Goal: Task Accomplishment & Management: Use online tool/utility

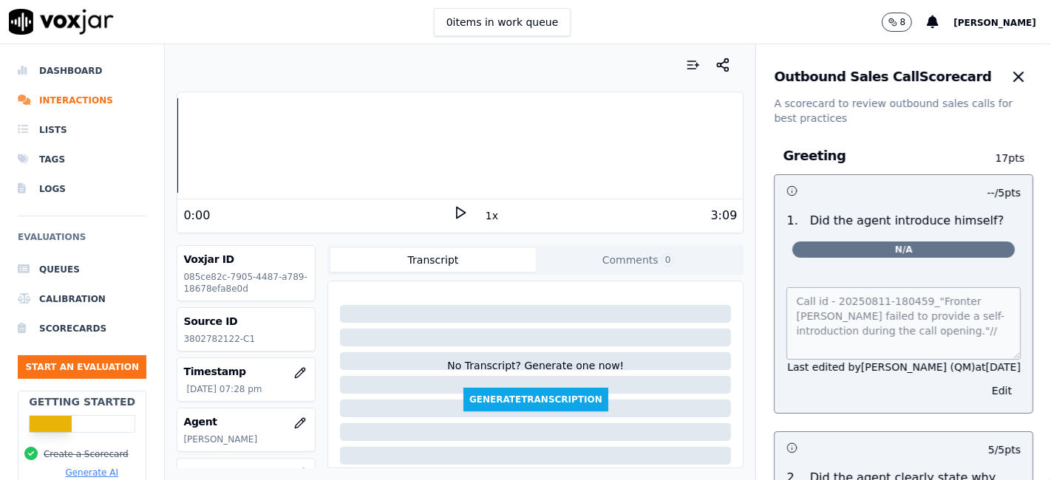
scroll to position [164, 0]
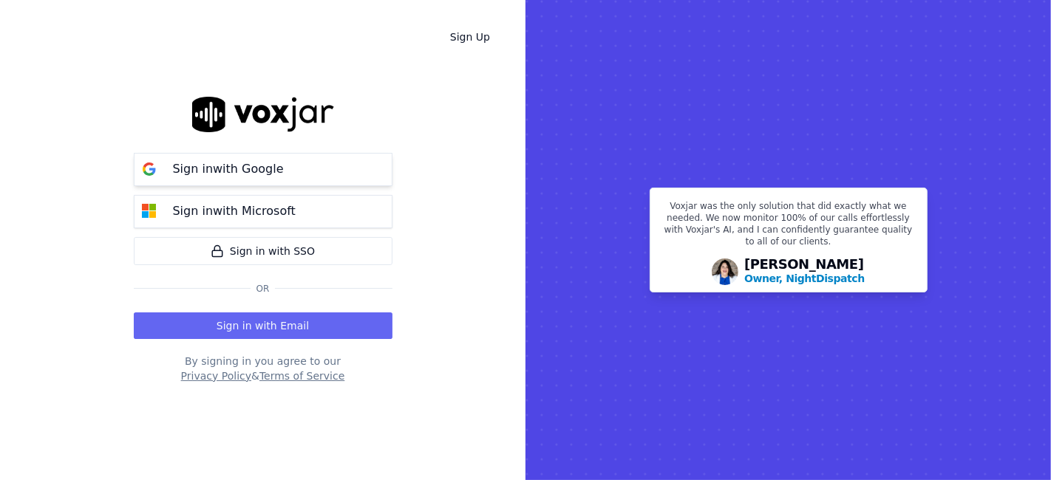
click at [259, 176] on p "Sign in with Google" at bounding box center [228, 169] width 111 height 18
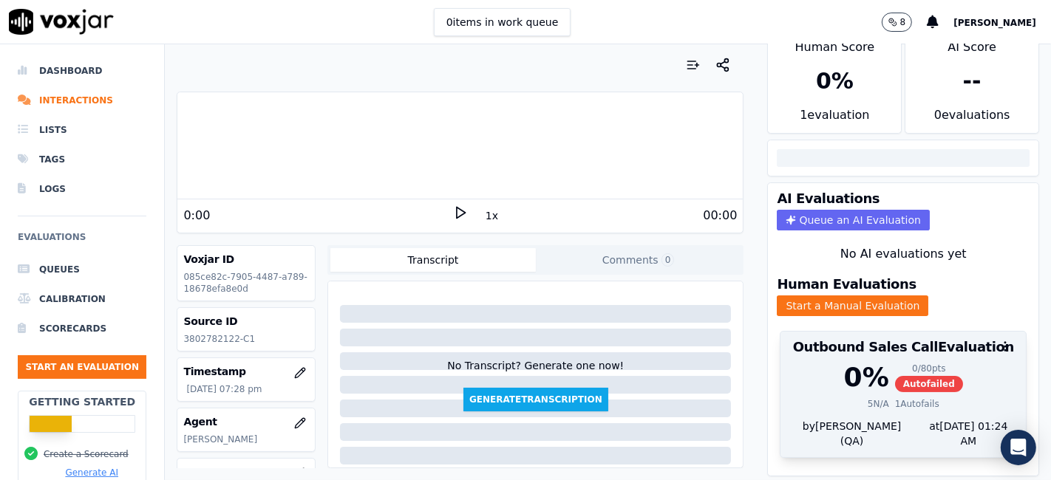
scroll to position [43, 0]
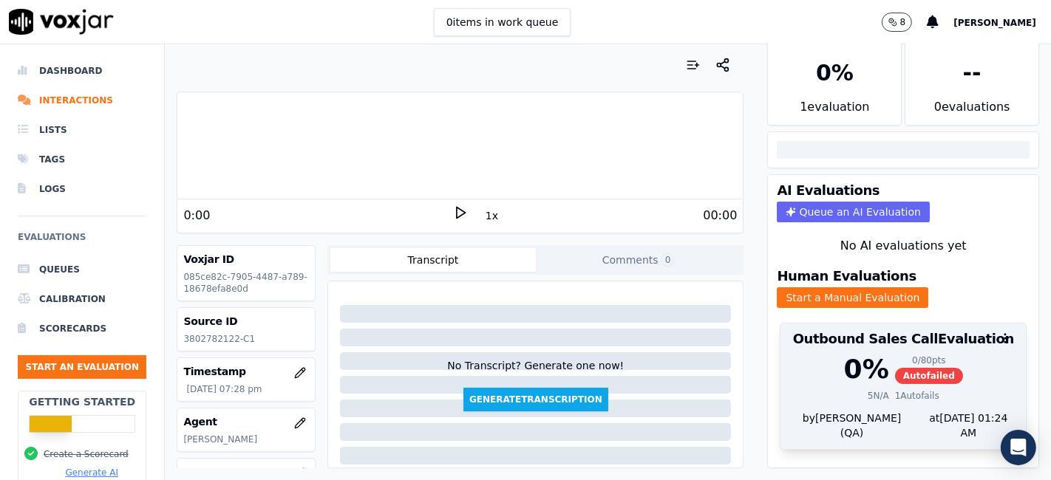
click at [895, 390] on div "1 Autofails" at bounding box center [917, 396] width 44 height 12
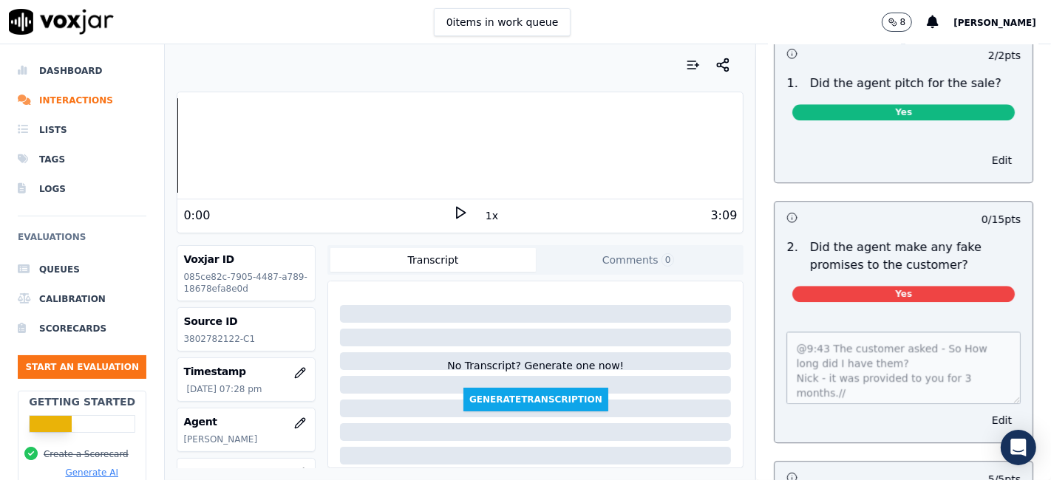
scroll to position [177, 0]
click at [983, 410] on button "Edit" at bounding box center [1002, 420] width 38 height 21
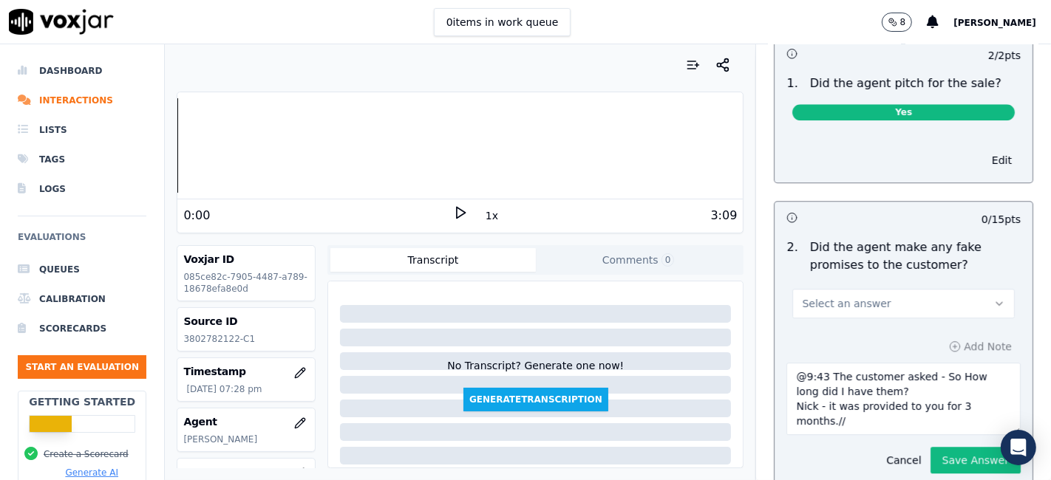
click at [915, 289] on button "Select an answer" at bounding box center [903, 304] width 222 height 30
click at [878, 354] on div "N/A" at bounding box center [876, 352] width 194 height 24
click at [932, 447] on button "Save Answer" at bounding box center [975, 460] width 90 height 27
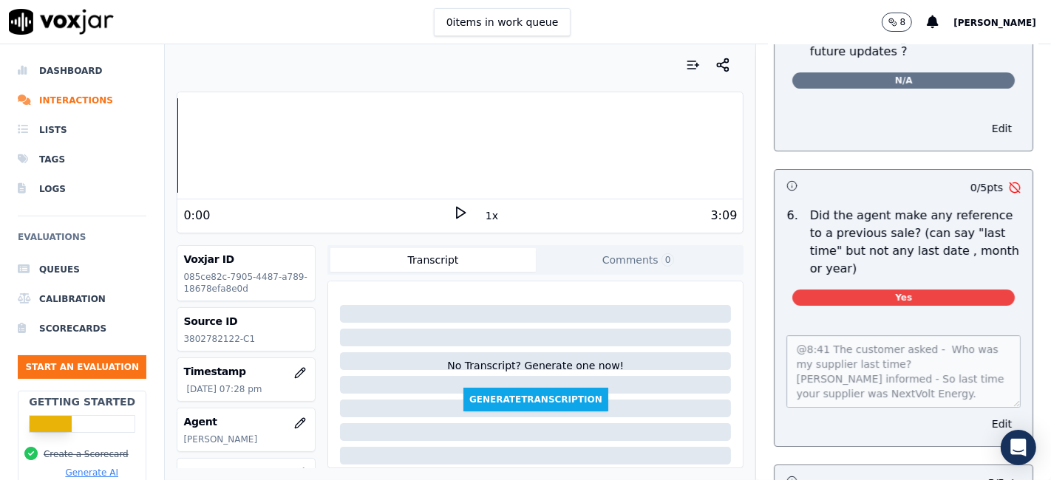
scroll to position [118, 0]
click at [983, 414] on button "Edit" at bounding box center [1002, 424] width 38 height 21
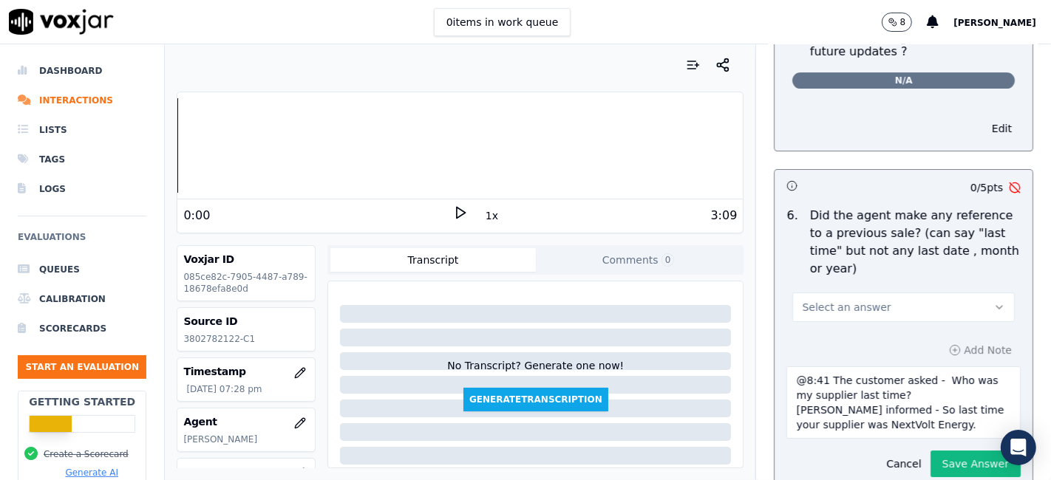
click at [893, 293] on button "Select an answer" at bounding box center [903, 308] width 222 height 30
click at [864, 355] on div "N/A" at bounding box center [876, 352] width 194 height 24
click at [930, 451] on button "Save Answer" at bounding box center [975, 464] width 90 height 27
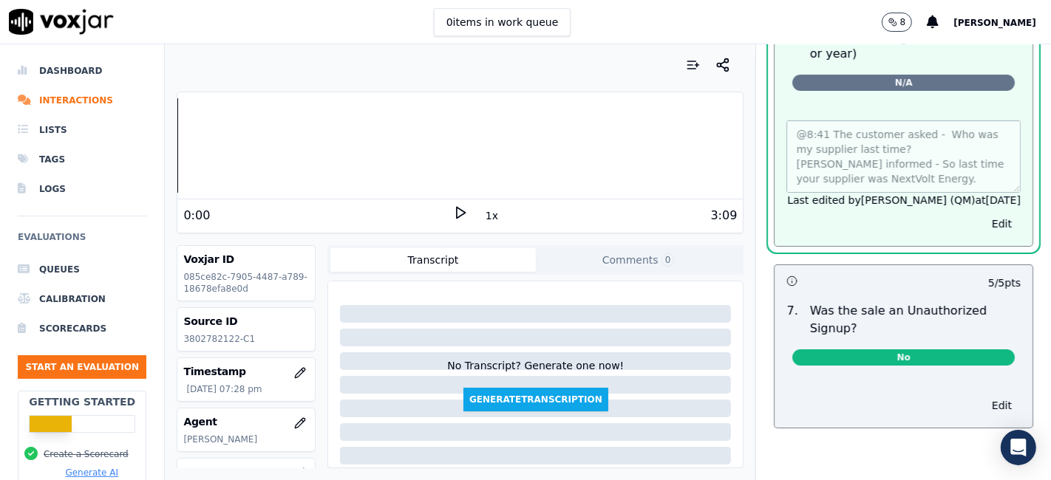
scroll to position [4403, 0]
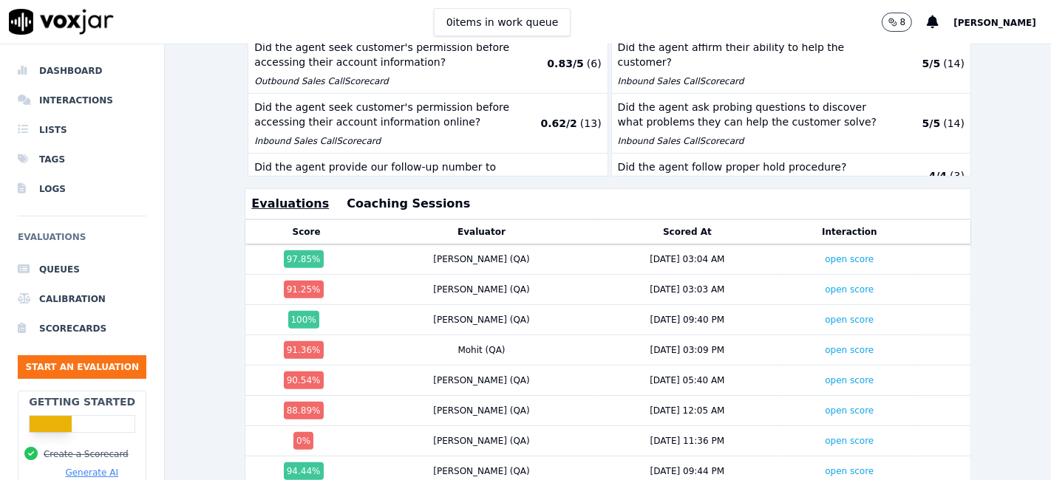
scroll to position [412, 0]
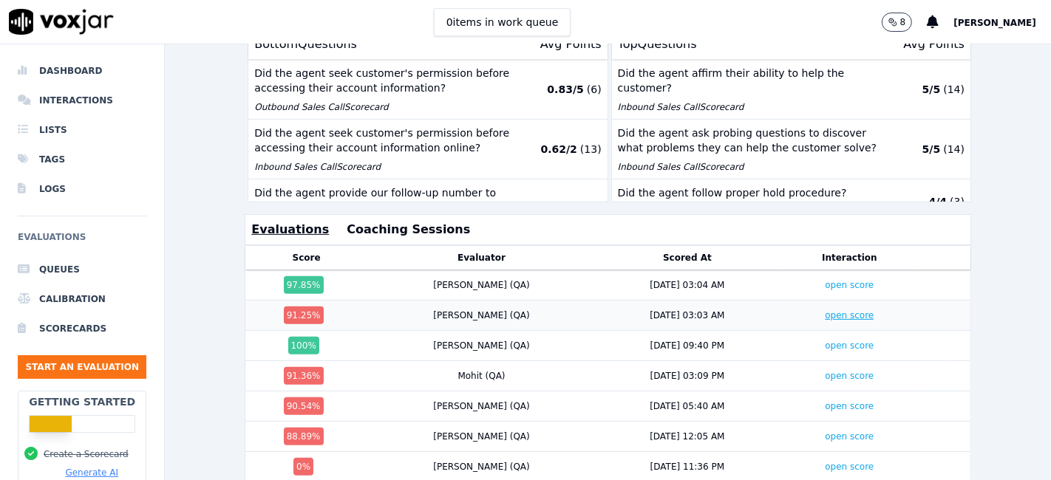
click at [825, 310] on link "open score" at bounding box center [849, 315] width 49 height 10
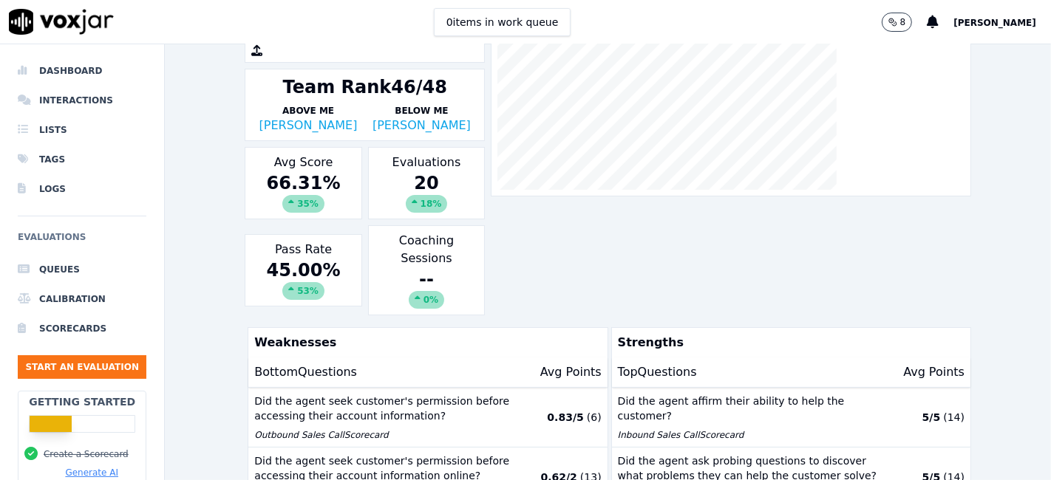
scroll to position [0, 0]
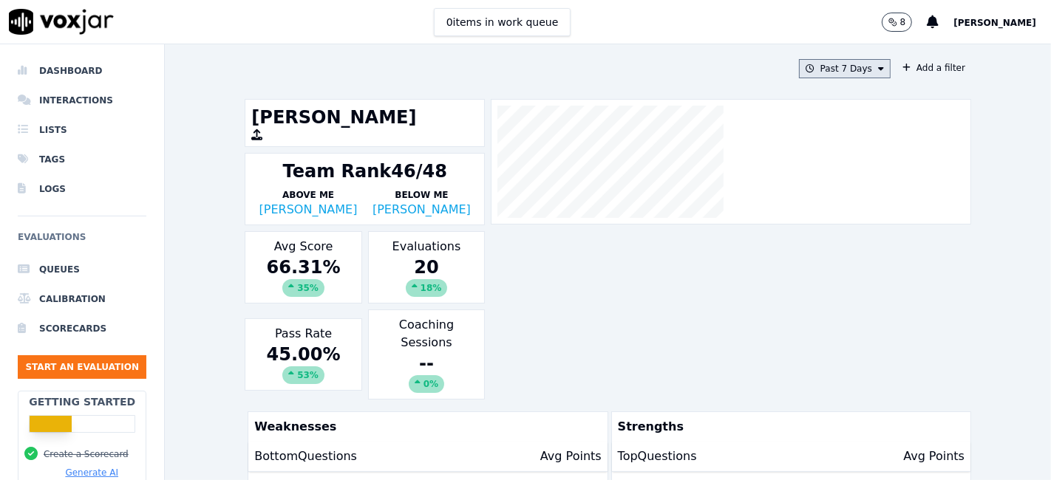
click at [839, 69] on button "Past 7 Days" at bounding box center [845, 68] width 92 height 19
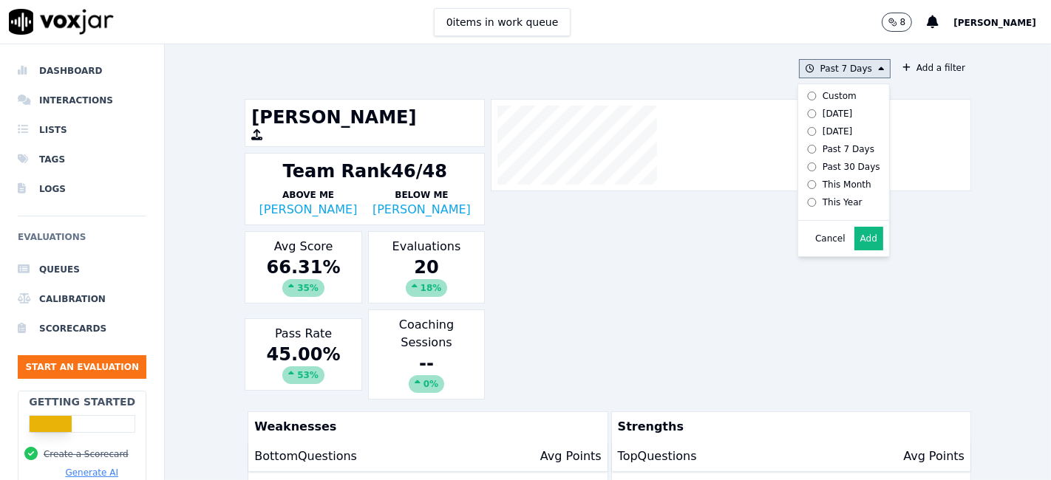
click at [829, 96] on div "Custom" at bounding box center [839, 96] width 34 height 12
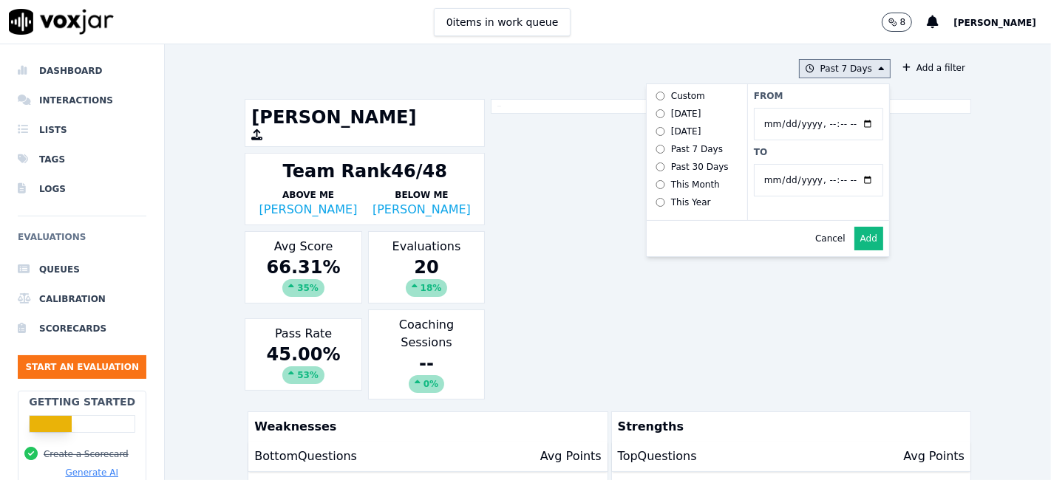
click at [849, 121] on input "From" at bounding box center [818, 124] width 129 height 33
type input "2025-07-21T00:00"
click at [790, 97] on label "From" at bounding box center [818, 96] width 129 height 12
click at [790, 108] on input "From" at bounding box center [818, 124] width 129 height 33
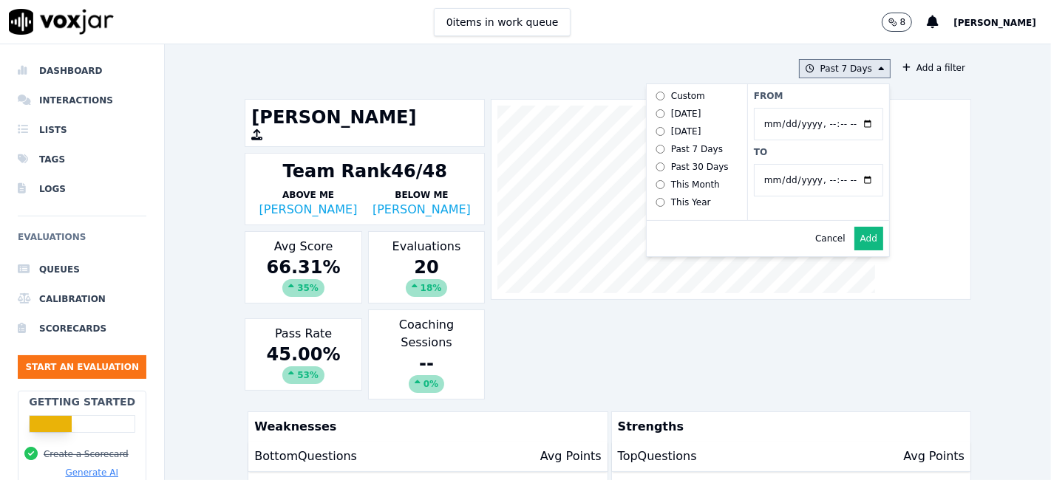
click at [846, 180] on input "To" at bounding box center [818, 180] width 129 height 33
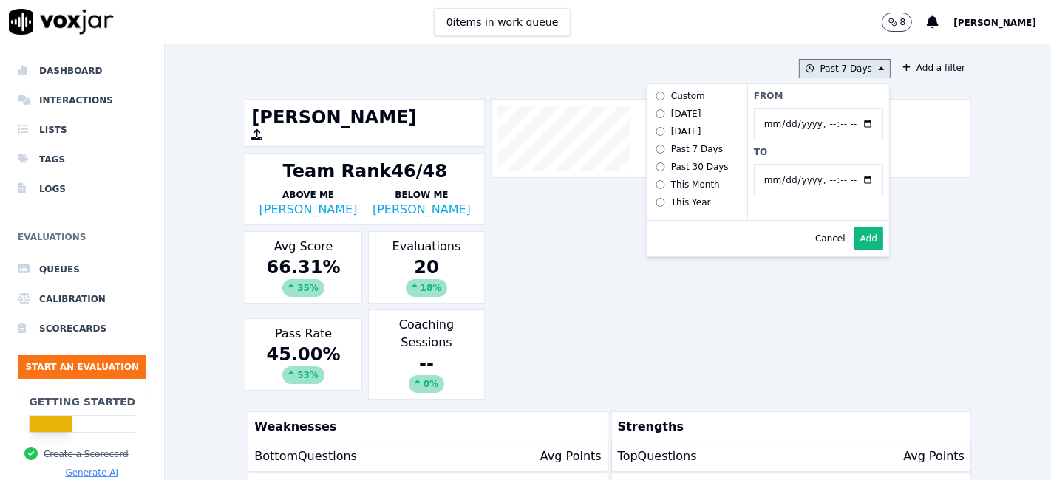
type input "2025-08-20T23:59"
drag, startPoint x: 796, startPoint y: 157, endPoint x: 817, endPoint y: 164, distance: 22.7
click at [796, 157] on label "To" at bounding box center [818, 152] width 129 height 12
click at [796, 164] on input "To" at bounding box center [818, 180] width 129 height 33
click at [855, 249] on button "Add" at bounding box center [868, 239] width 29 height 24
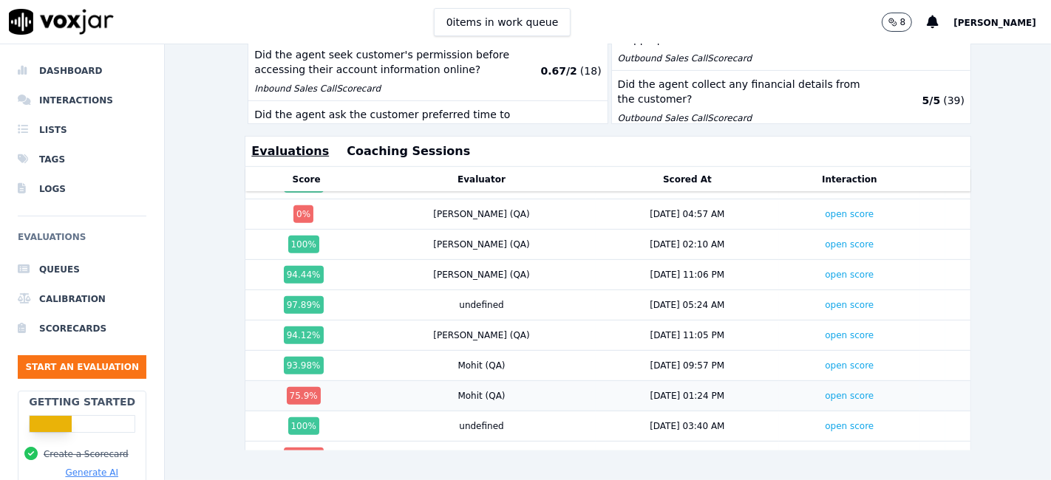
scroll to position [880, 0]
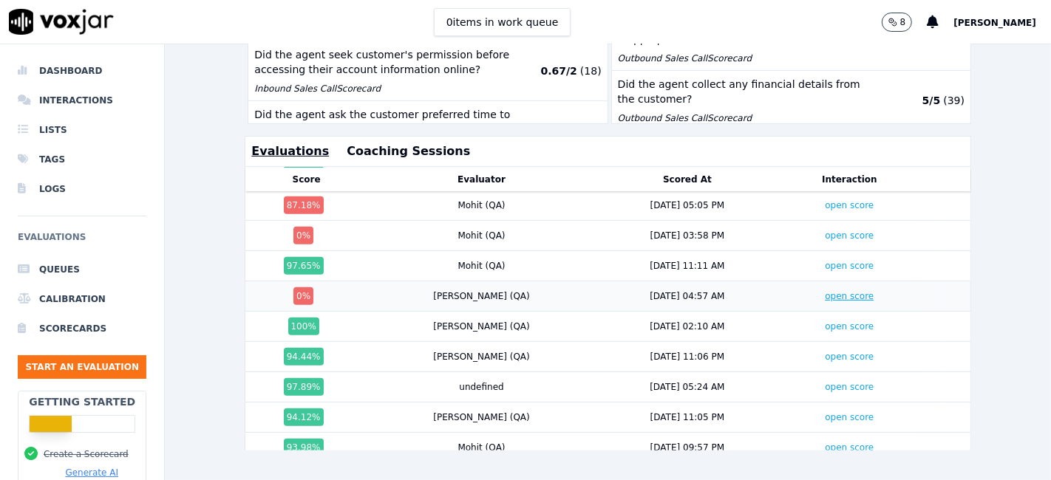
click at [825, 291] on link "open score" at bounding box center [849, 296] width 49 height 10
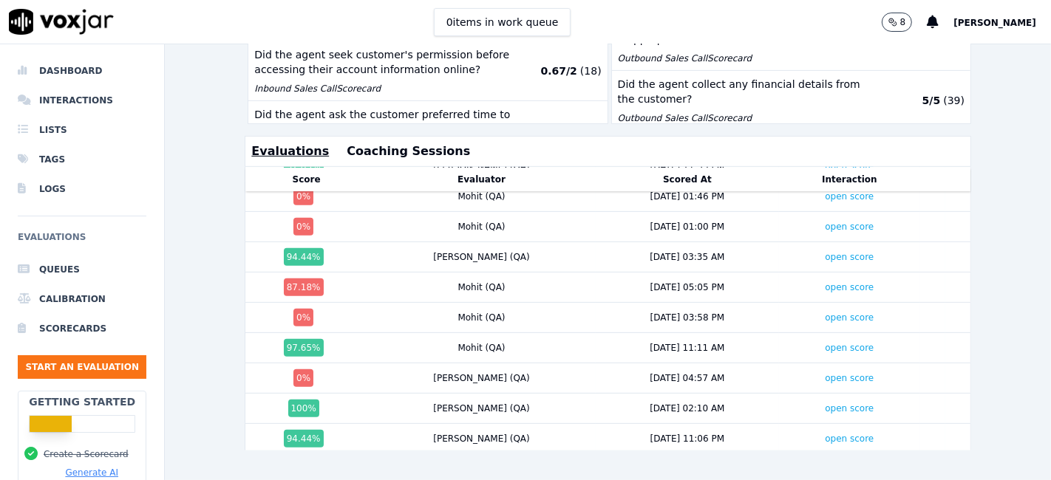
scroll to position [715, 0]
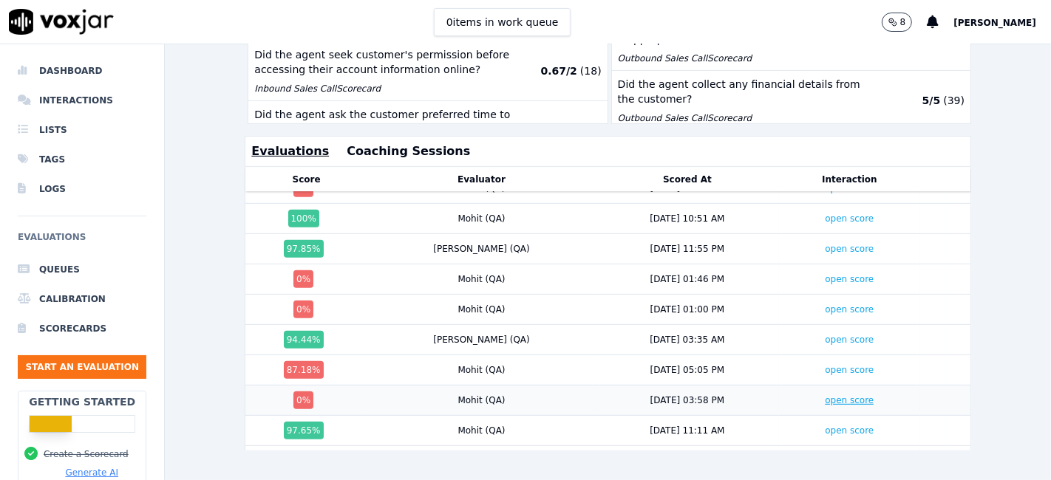
click at [825, 395] on link "open score" at bounding box center [849, 400] width 49 height 10
click at [825, 365] on link "open score" at bounding box center [849, 370] width 49 height 10
click at [825, 304] on link "open score" at bounding box center [849, 309] width 49 height 10
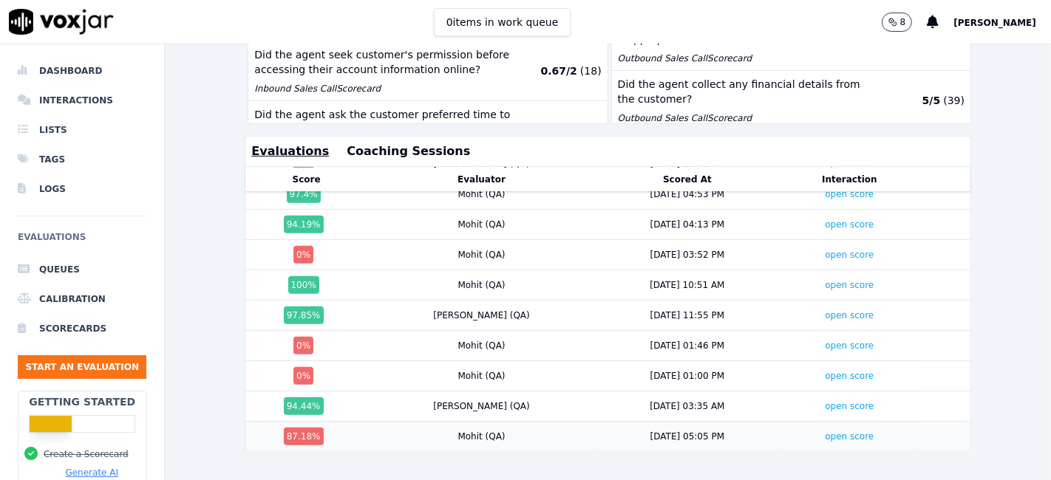
scroll to position [633, 0]
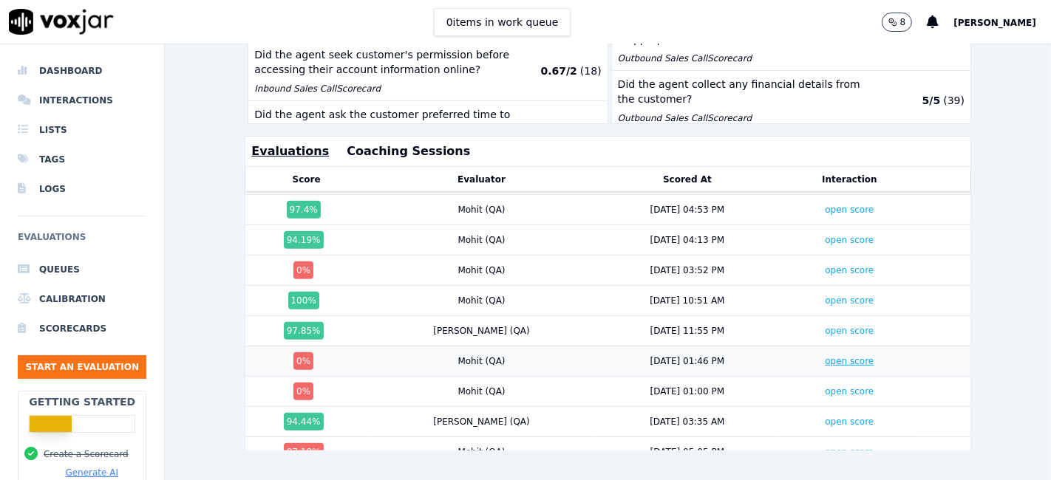
click at [825, 356] on link "open score" at bounding box center [849, 361] width 49 height 10
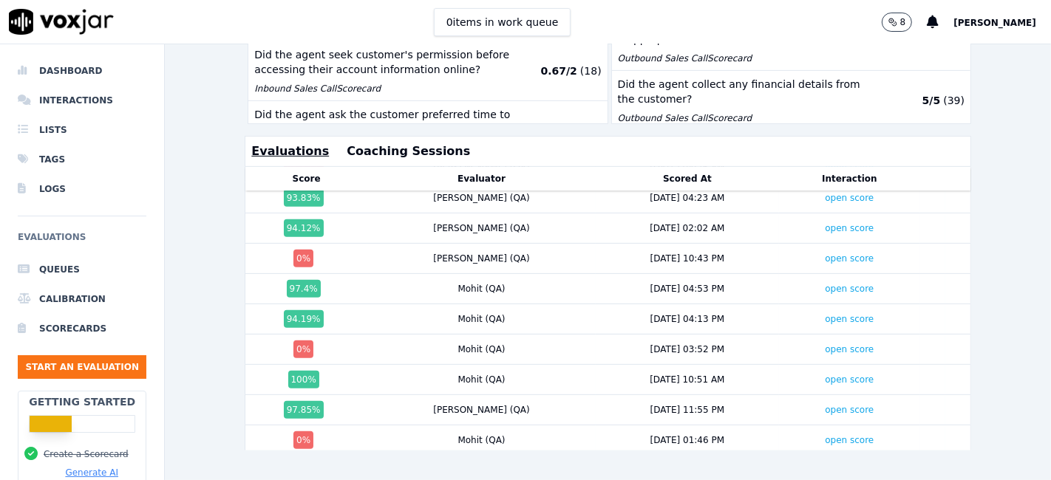
scroll to position [551, 0]
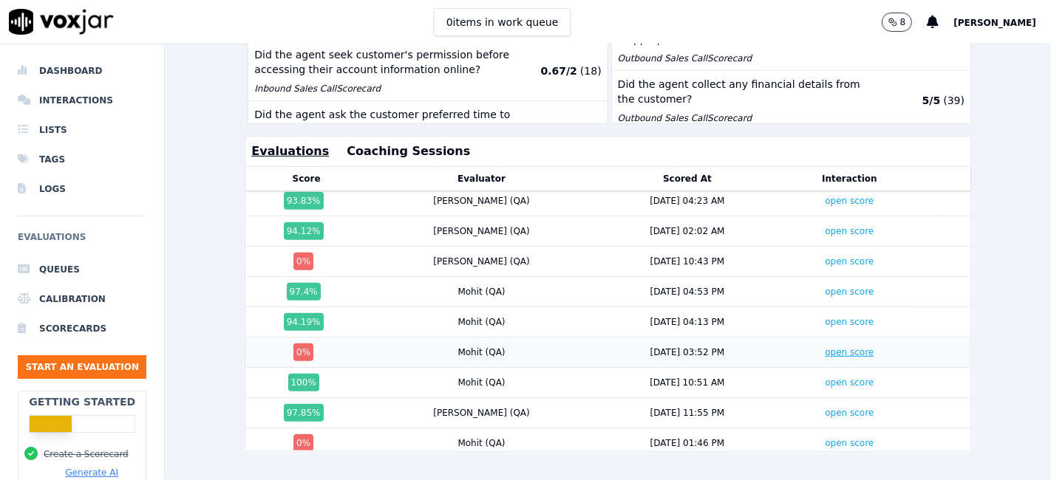
click at [825, 347] on link "open score" at bounding box center [849, 352] width 49 height 10
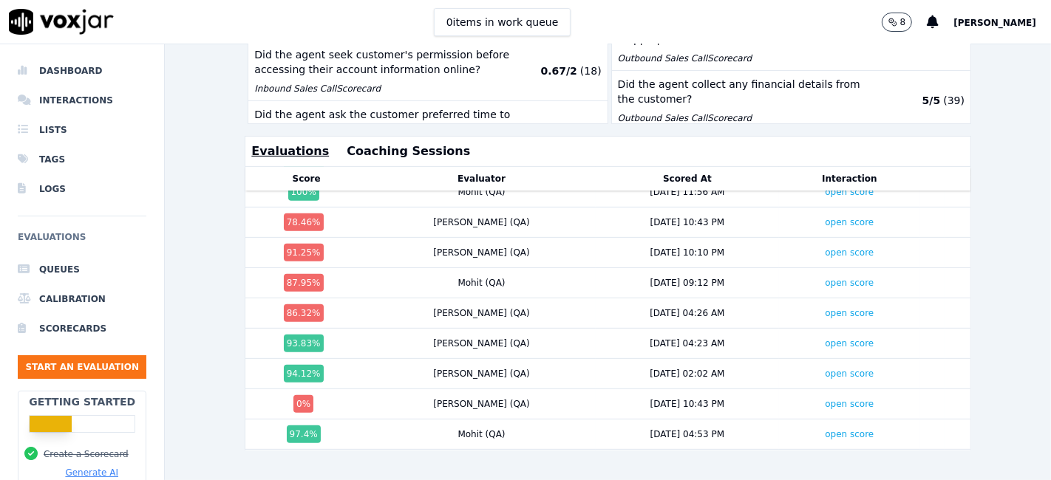
scroll to position [387, 0]
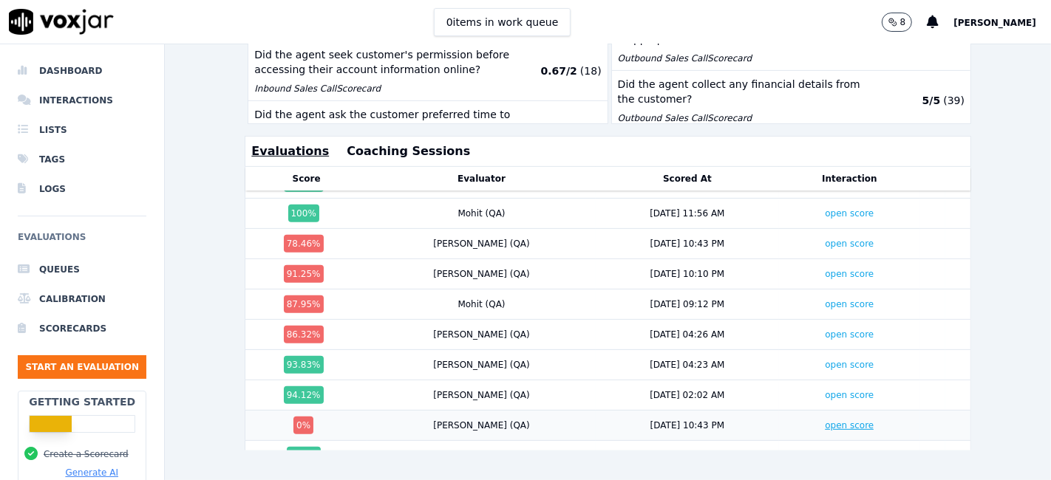
click at [825, 420] on link "open score" at bounding box center [849, 425] width 49 height 10
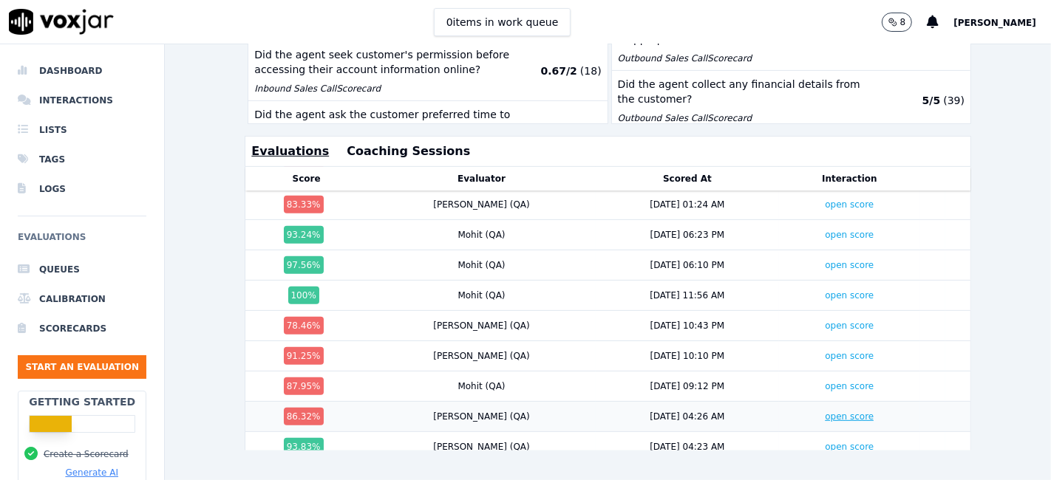
click at [825, 412] on link "open score" at bounding box center [849, 417] width 49 height 10
click at [825, 381] on link "open score" at bounding box center [849, 386] width 49 height 10
click at [825, 351] on link "open score" at bounding box center [849, 356] width 49 height 10
click at [825, 321] on link "open score" at bounding box center [849, 326] width 49 height 10
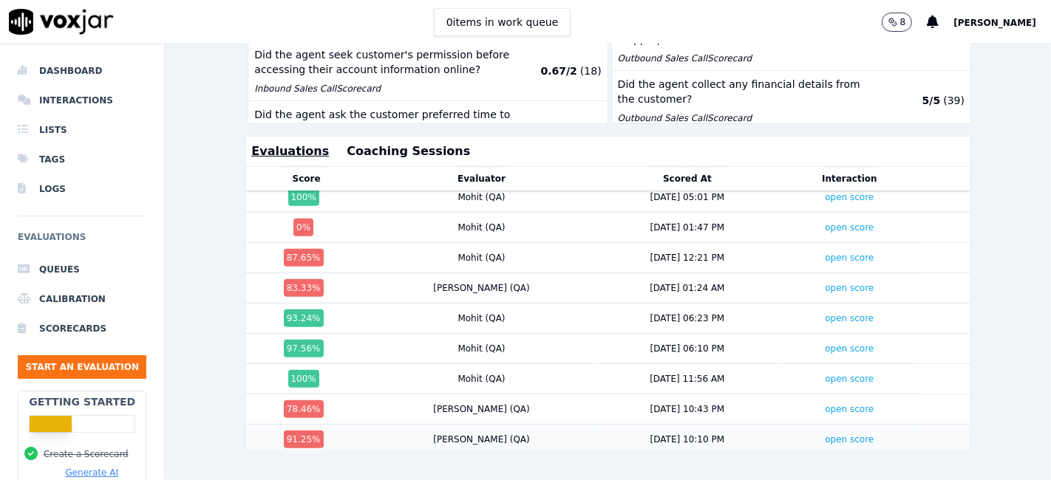
scroll to position [141, 0]
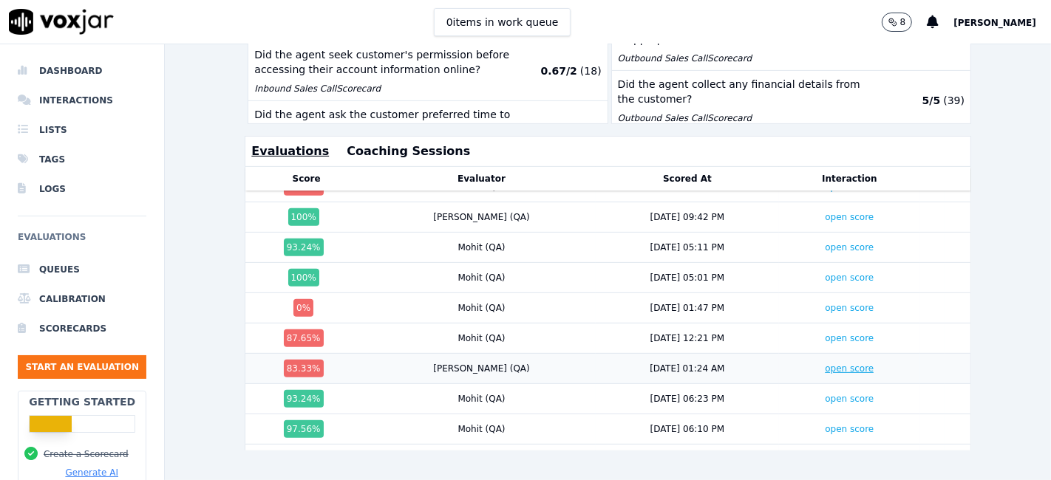
click at [825, 364] on link "open score" at bounding box center [849, 369] width 49 height 10
click at [825, 333] on link "open score" at bounding box center [849, 338] width 49 height 10
click at [825, 303] on link "open score" at bounding box center [849, 308] width 49 height 10
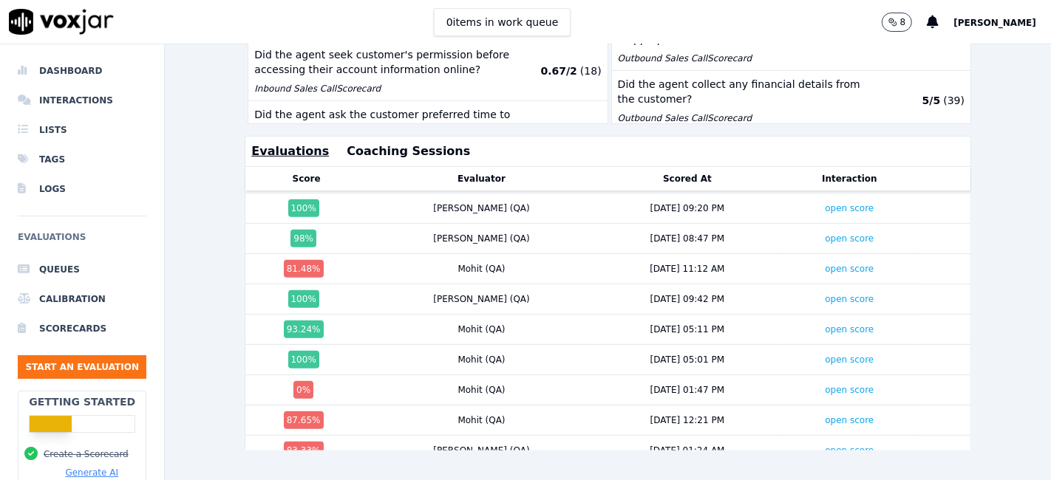
scroll to position [0, 0]
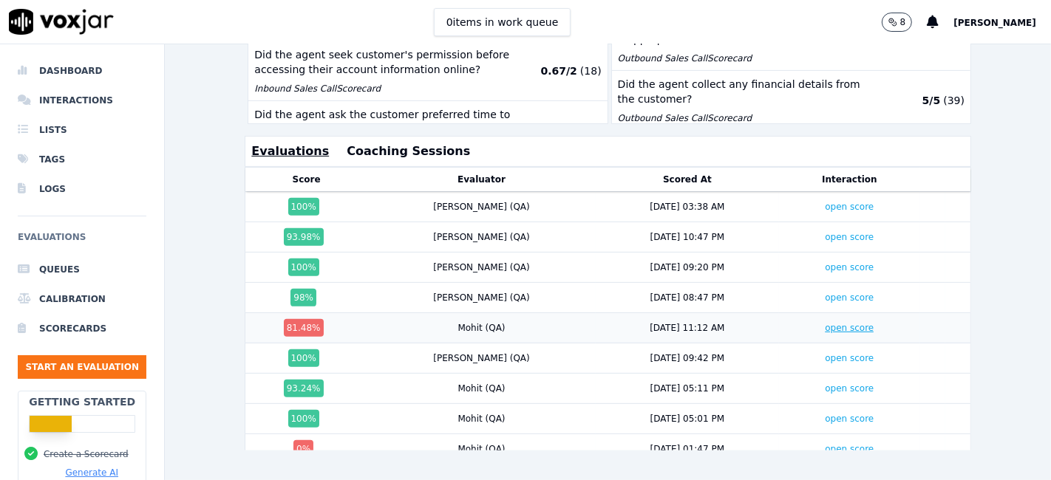
click at [825, 323] on link "open score" at bounding box center [849, 328] width 49 height 10
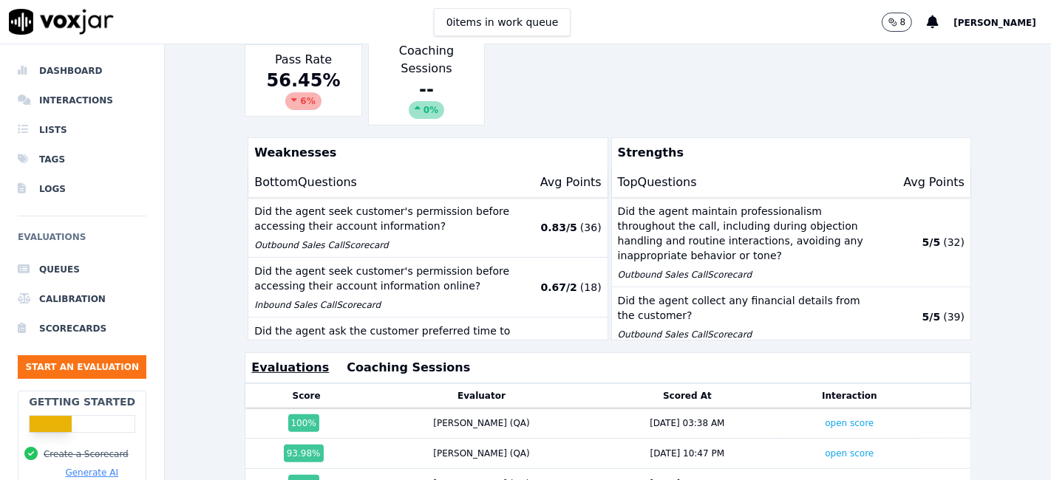
scroll to position [248, 0]
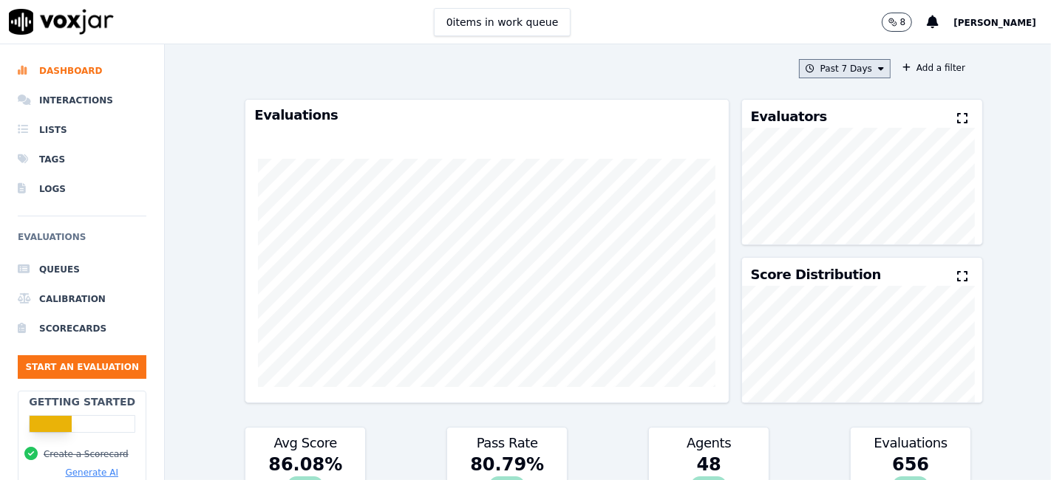
click at [847, 68] on button "Past 7 Days" at bounding box center [845, 68] width 92 height 19
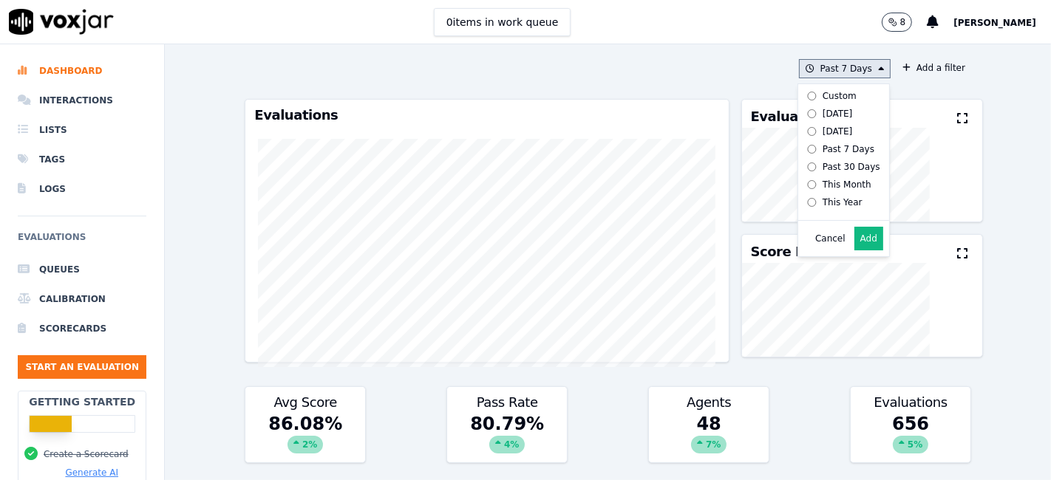
click at [825, 94] on div "Custom" at bounding box center [839, 96] width 34 height 12
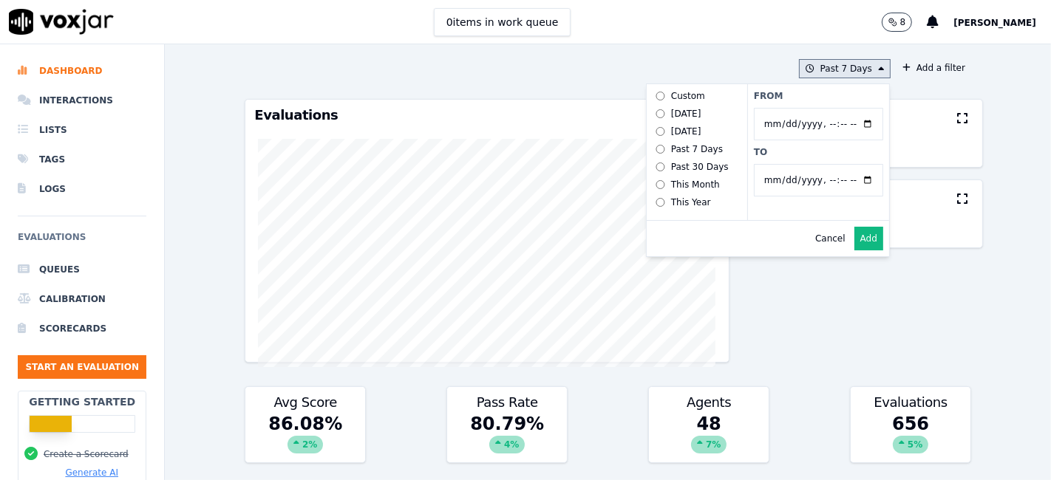
click at [847, 122] on input "From" at bounding box center [818, 124] width 129 height 33
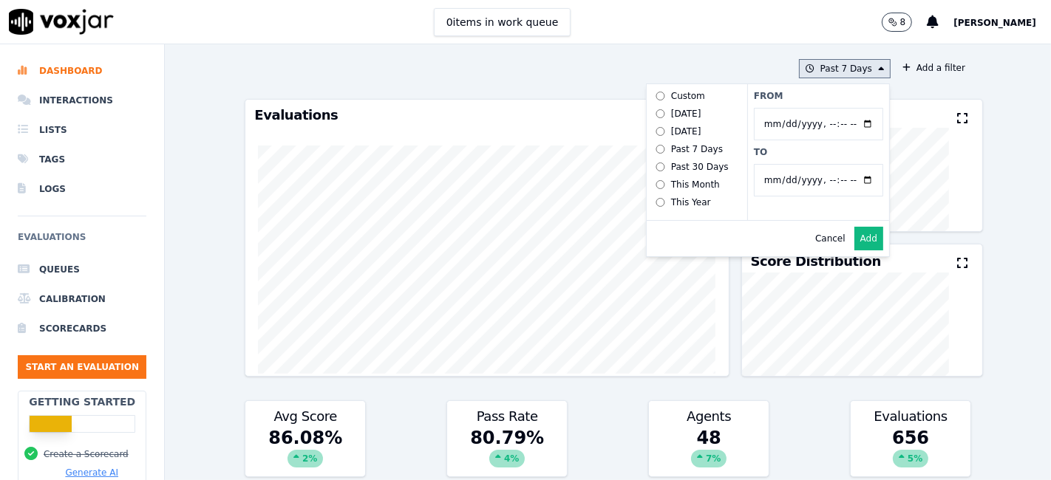
type input "2025-07-21T00:00"
click at [816, 99] on label "From" at bounding box center [818, 96] width 129 height 12
click at [816, 108] on input "From" at bounding box center [818, 124] width 129 height 33
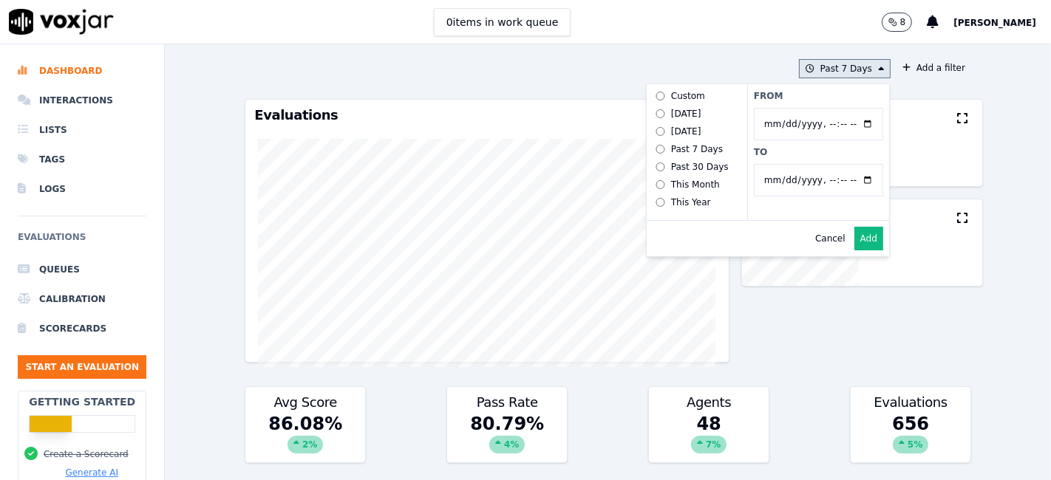
click at [844, 180] on input "To" at bounding box center [818, 180] width 129 height 33
type input "2025-08-20T23:59"
click at [811, 155] on label "To" at bounding box center [818, 152] width 129 height 12
click at [811, 164] on input "To" at bounding box center [818, 180] width 129 height 33
click at [854, 250] on button "Add" at bounding box center [868, 239] width 29 height 24
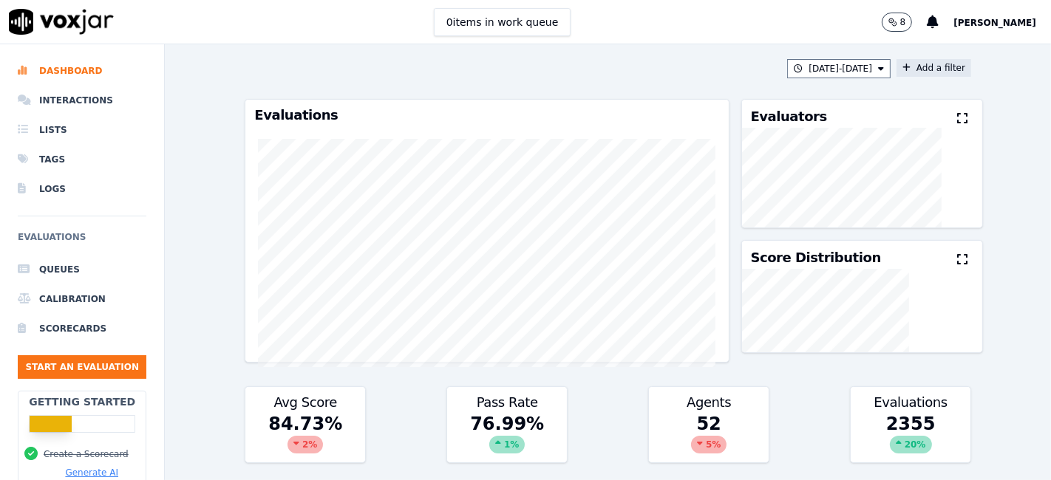
click at [898, 66] on button "Add a filter" at bounding box center [933, 68] width 75 height 18
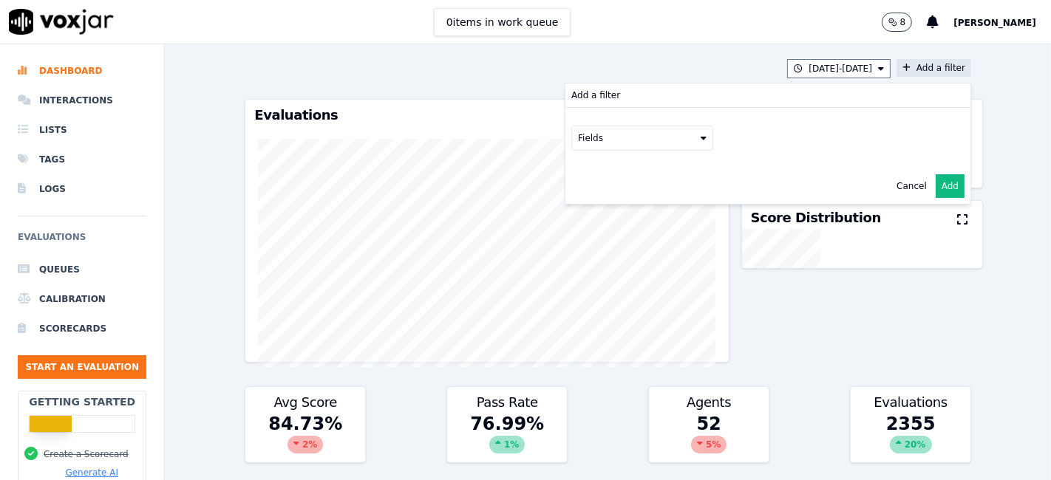
click at [664, 147] on button "Fields" at bounding box center [642, 138] width 142 height 25
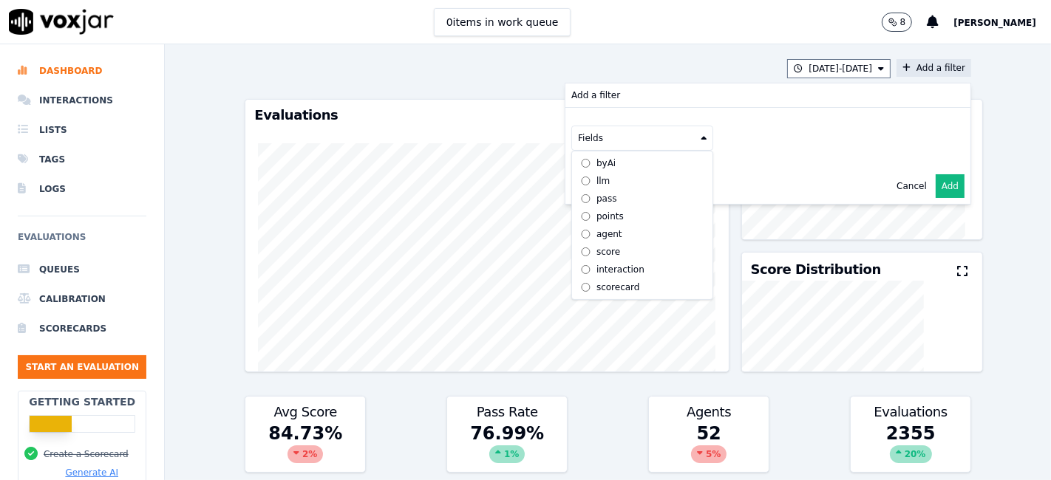
scroll to position [13, 0]
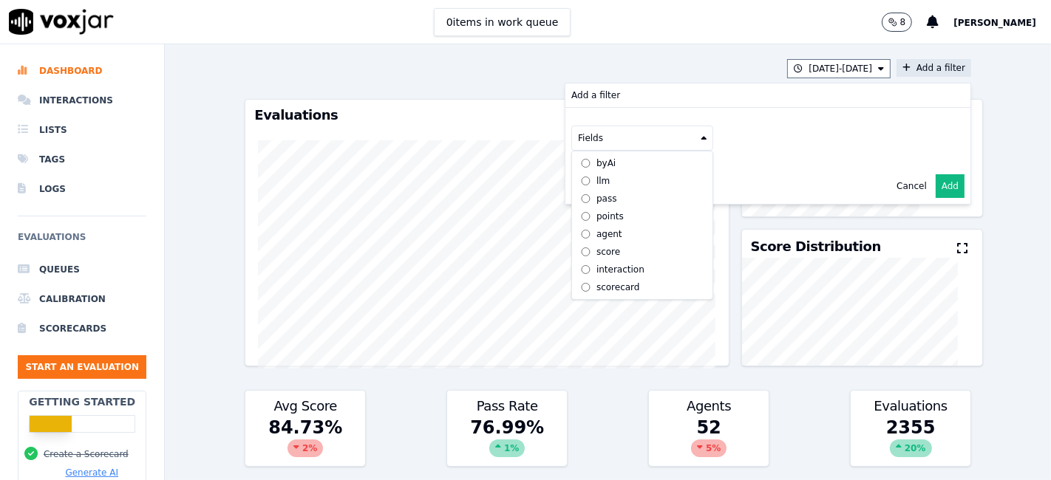
click at [599, 282] on div "scorecard" at bounding box center [618, 288] width 44 height 12
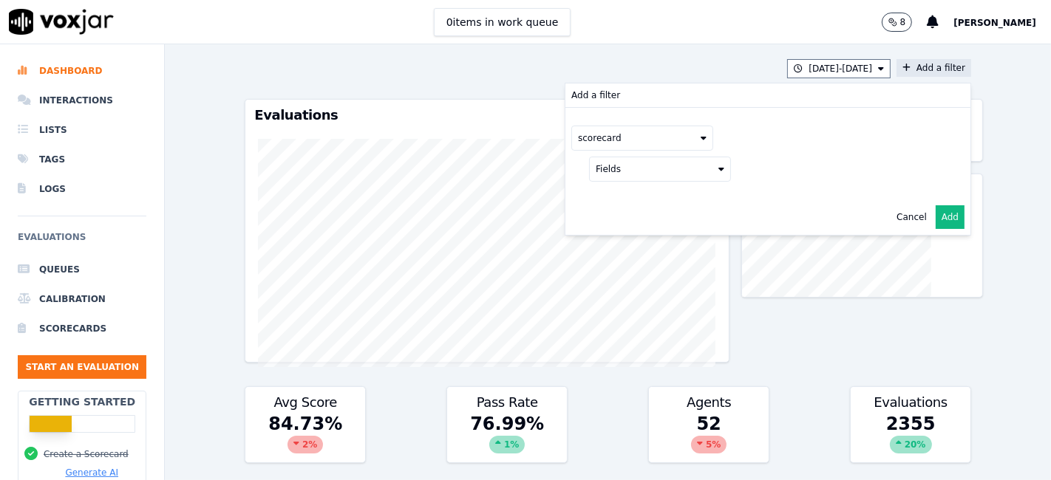
click at [670, 168] on button "Fields" at bounding box center [660, 169] width 142 height 25
click at [632, 195] on label "title" at bounding box center [660, 194] width 134 height 18
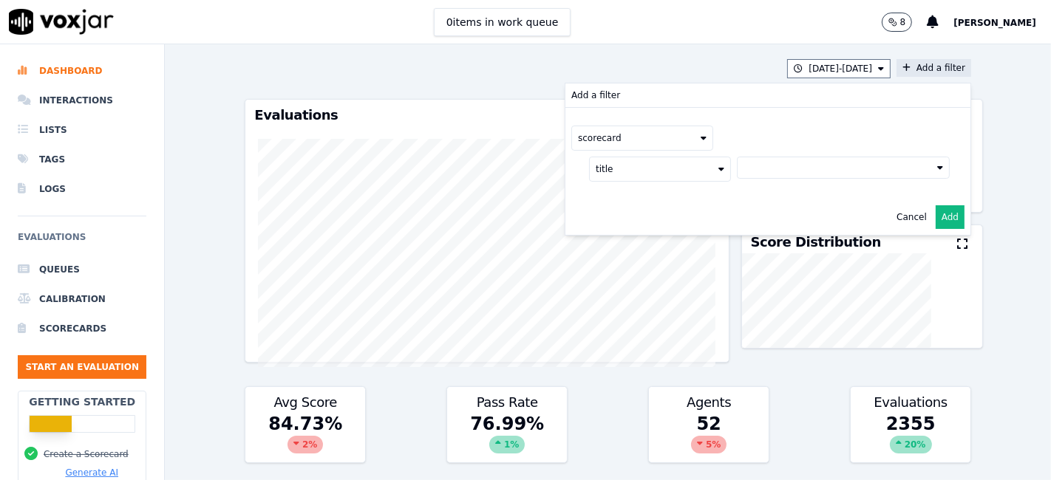
click at [756, 170] on button at bounding box center [843, 168] width 213 height 22
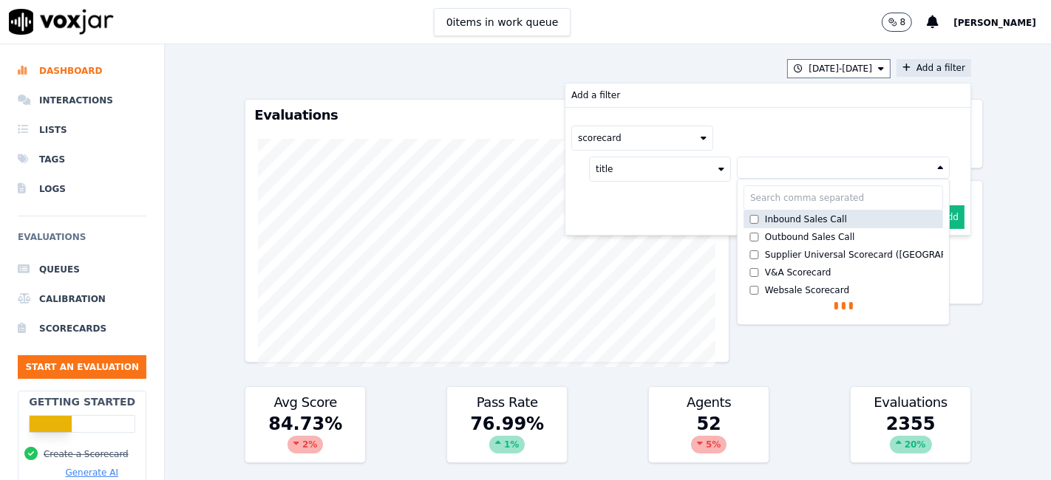
click at [765, 220] on div "Inbound Sales Call" at bounding box center [806, 220] width 82 height 12
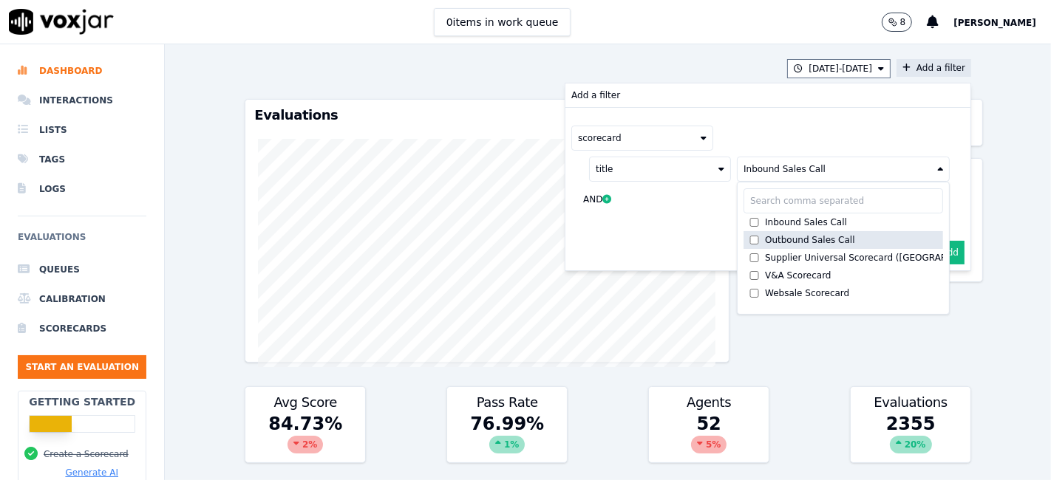
click at [765, 238] on div "Outbound Sales Call" at bounding box center [810, 240] width 90 height 12
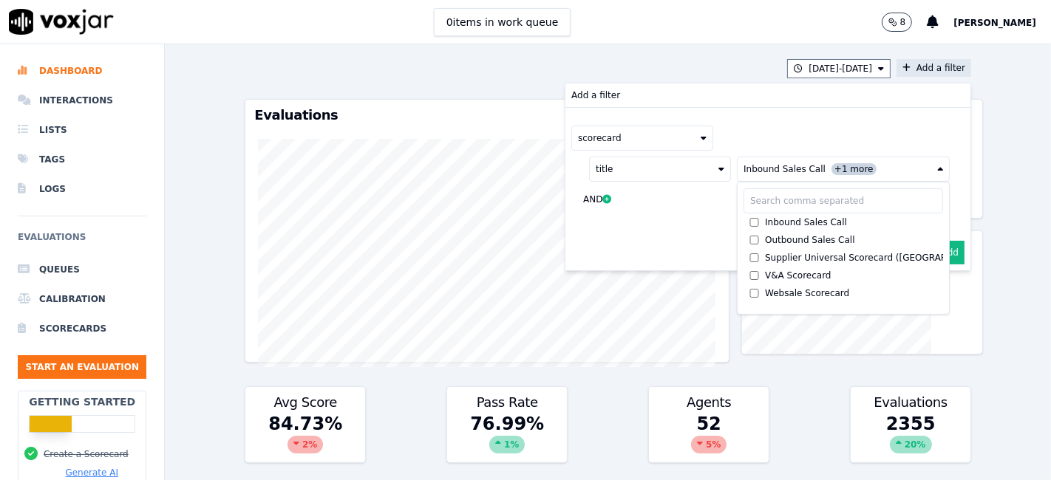
click at [935, 253] on button "Add" at bounding box center [949, 253] width 29 height 24
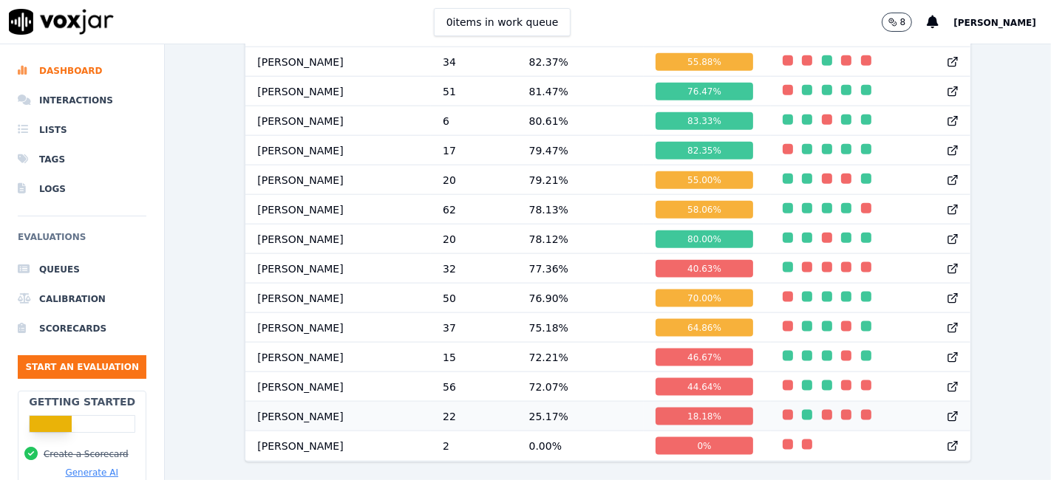
scroll to position [1600, 0]
click at [679, 319] on div "64.86 %" at bounding box center [703, 328] width 97 height 18
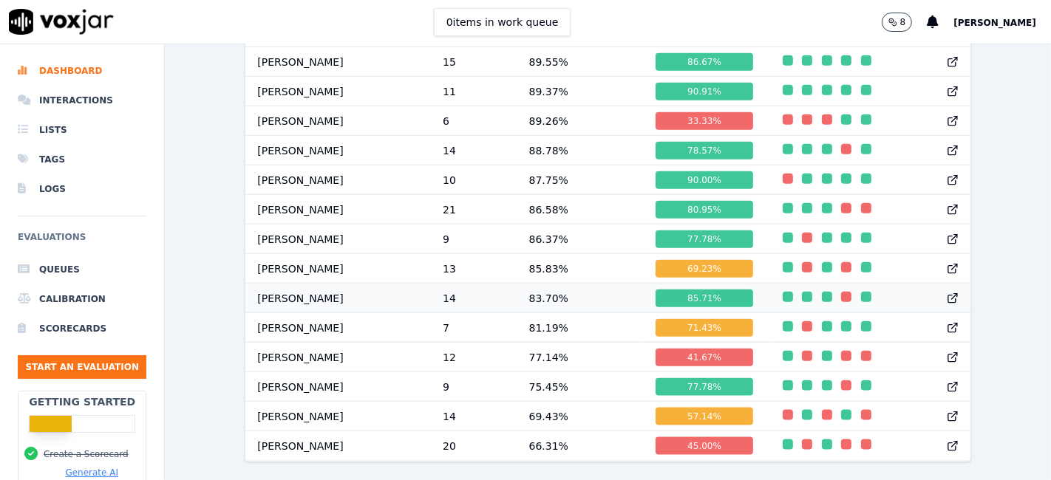
scroll to position [1471, 0]
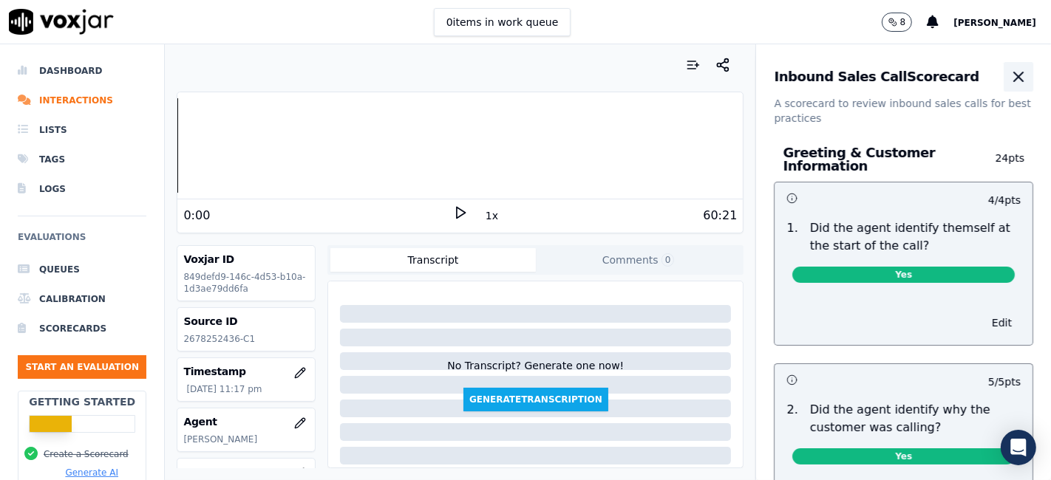
click at [1014, 79] on icon "button" at bounding box center [1018, 76] width 9 height 9
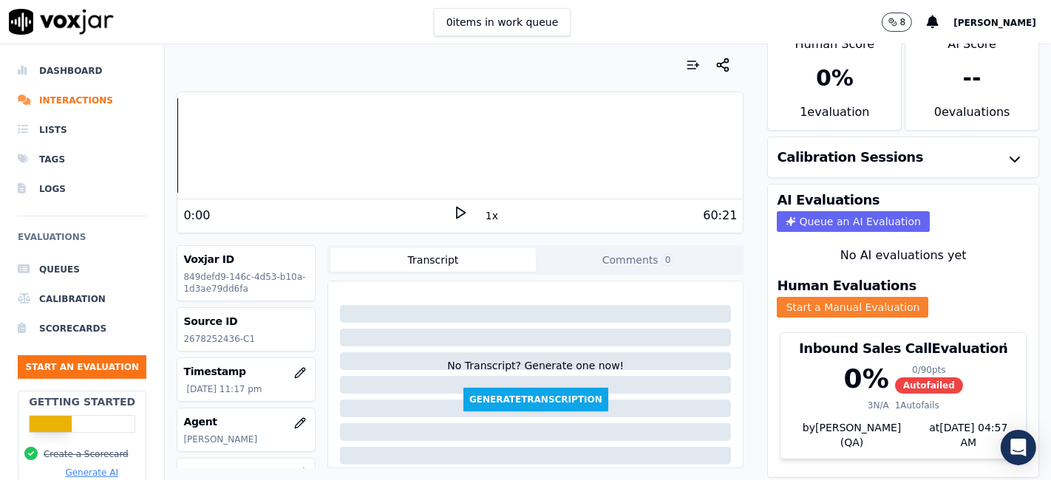
scroll to position [47, 0]
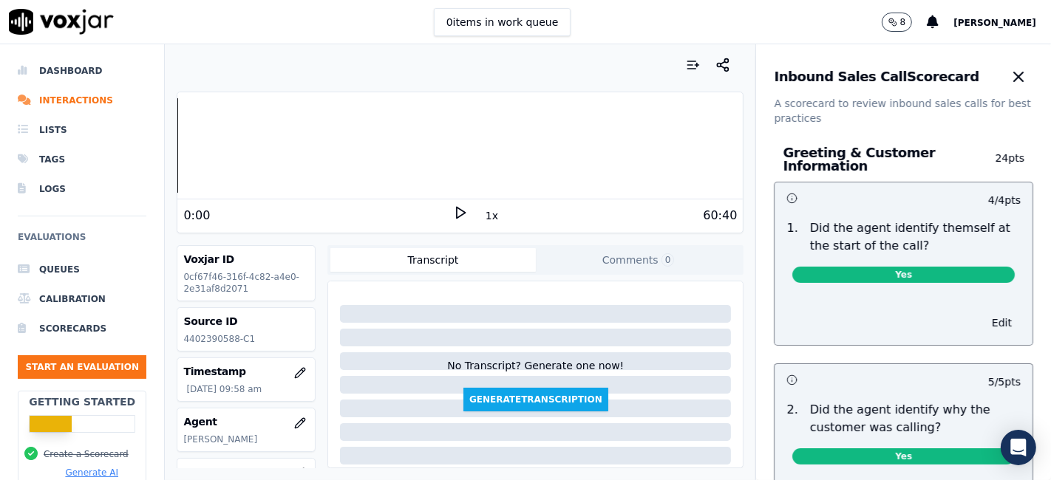
click at [1009, 81] on icon "button" at bounding box center [1018, 77] width 18 height 18
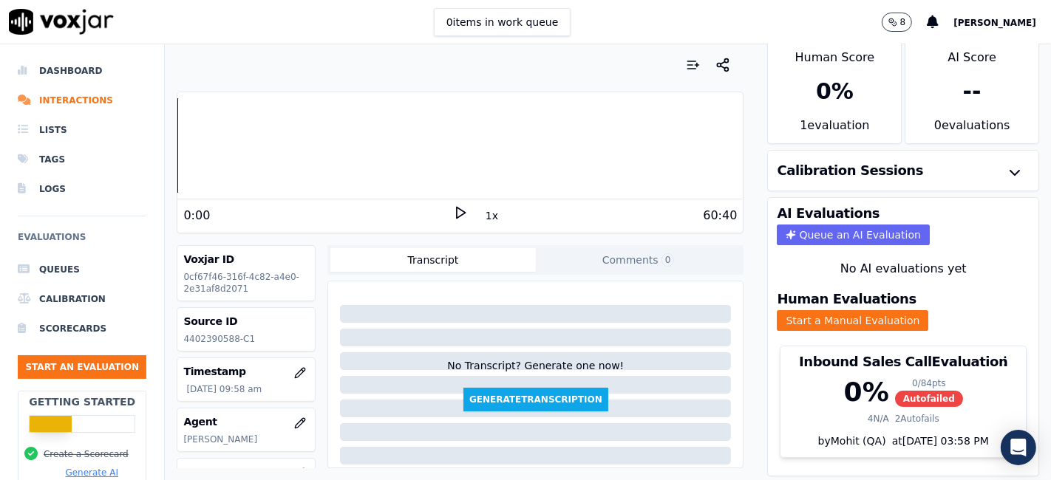
scroll to position [47, 0]
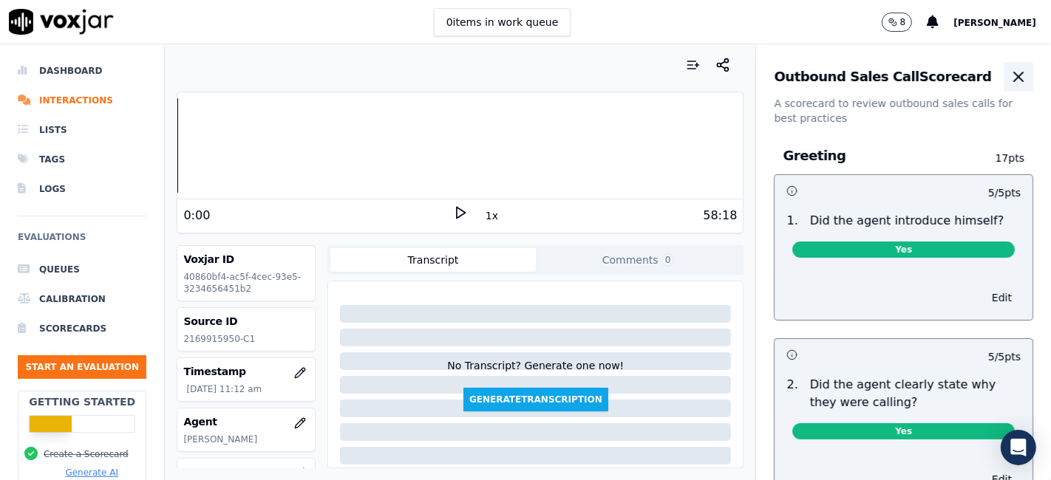
click at [1009, 79] on icon "button" at bounding box center [1018, 77] width 18 height 18
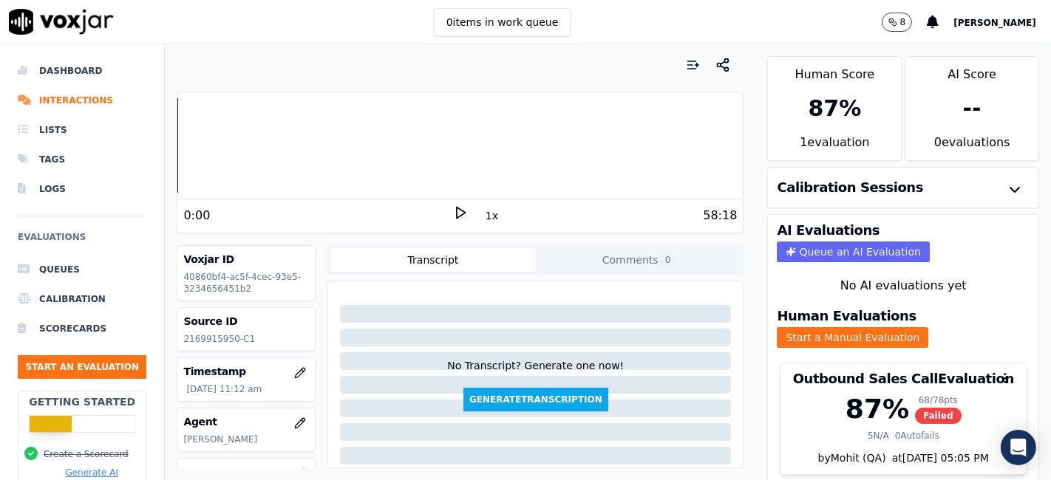
scroll to position [47, 0]
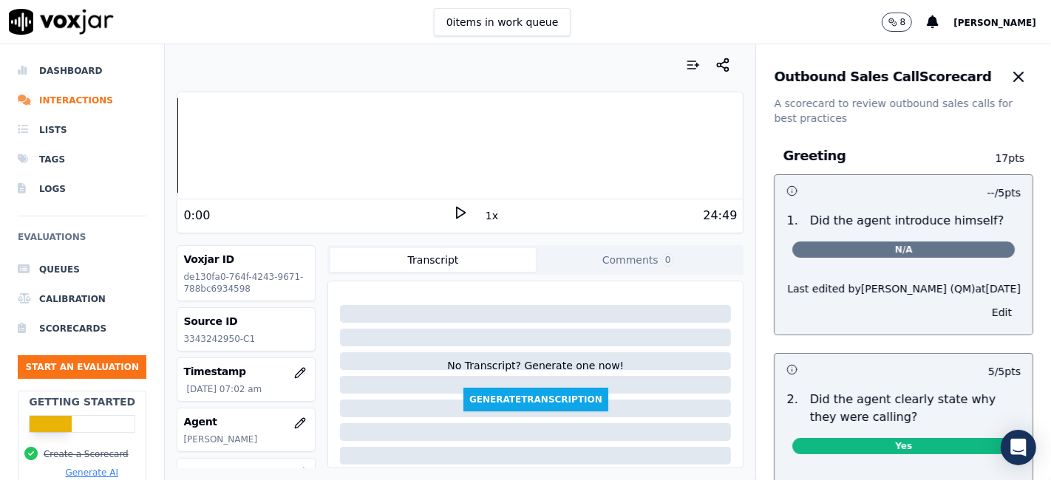
click at [1009, 79] on icon "button" at bounding box center [1018, 77] width 18 height 18
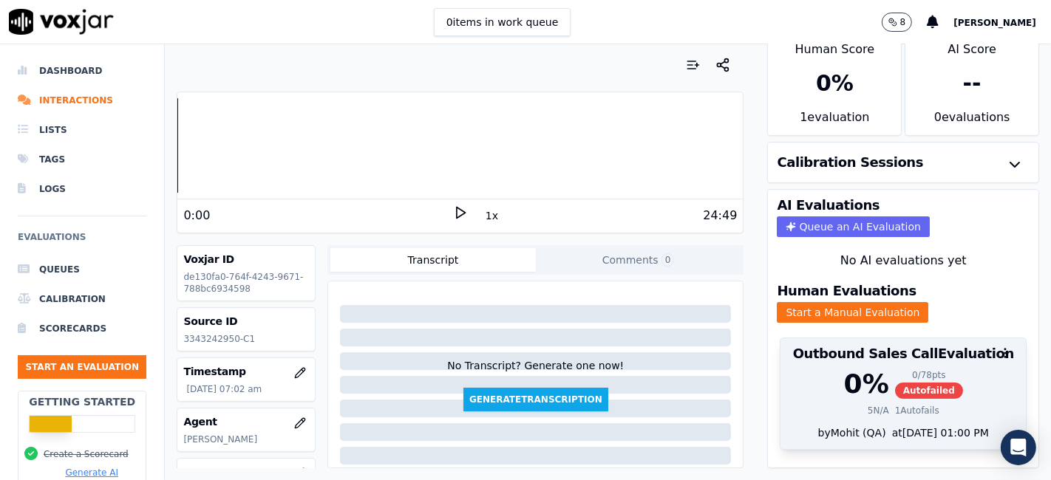
scroll to position [47, 0]
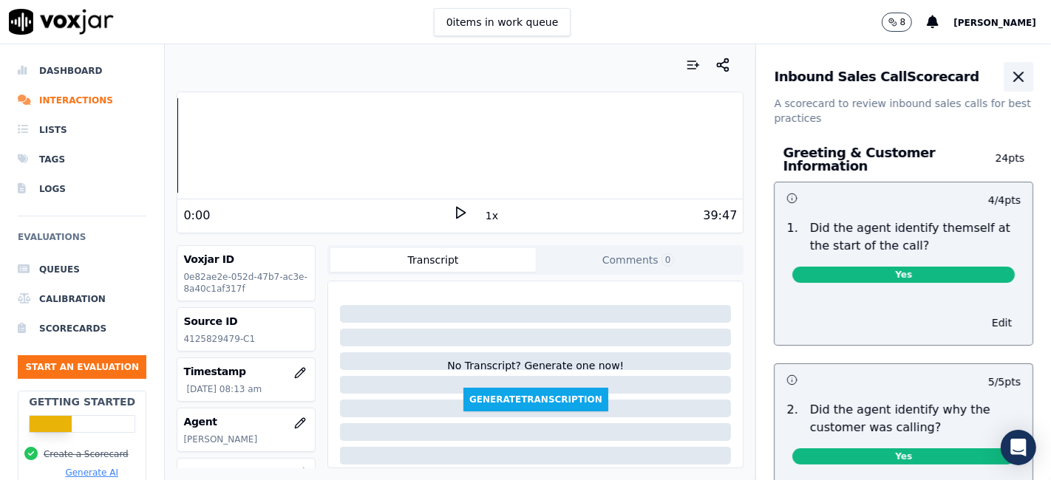
click at [1009, 78] on icon "button" at bounding box center [1018, 77] width 18 height 18
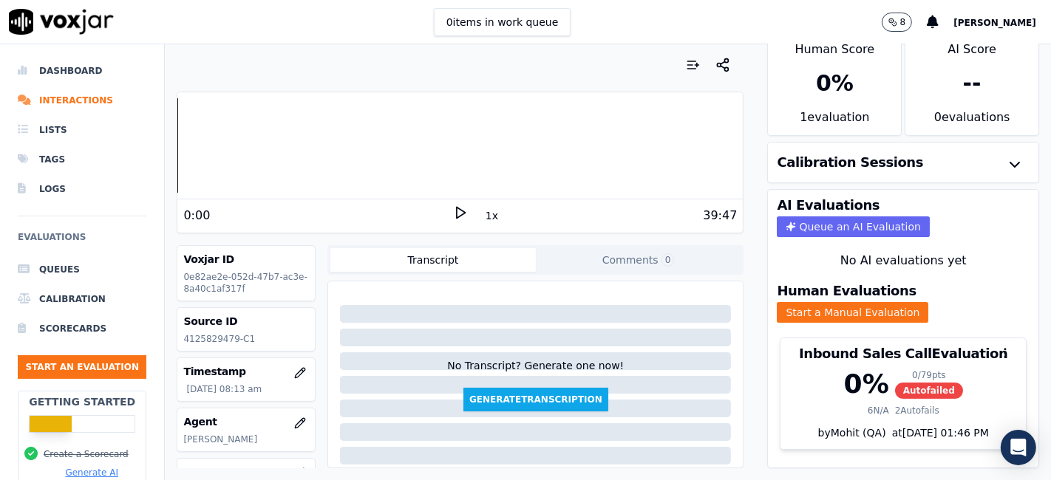
scroll to position [47, 0]
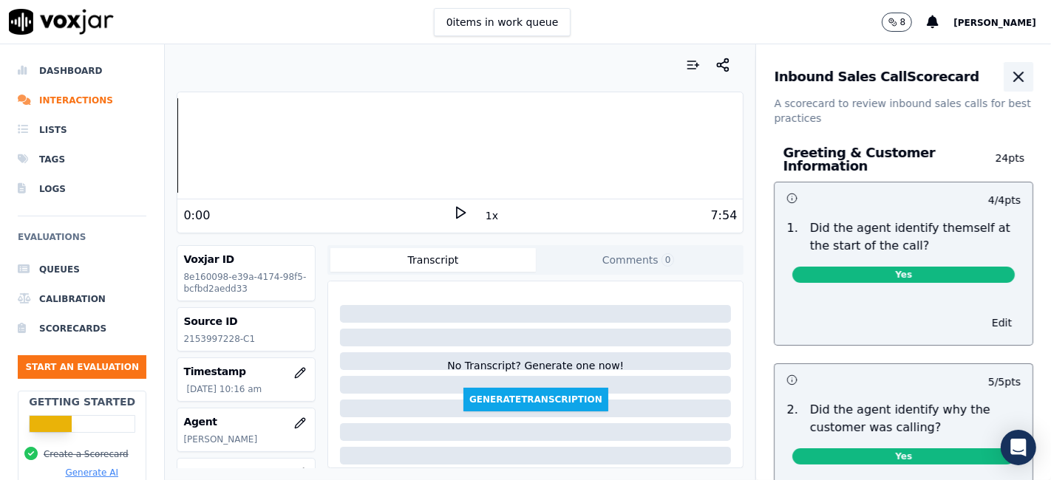
click at [1009, 76] on icon "button" at bounding box center [1018, 77] width 18 height 18
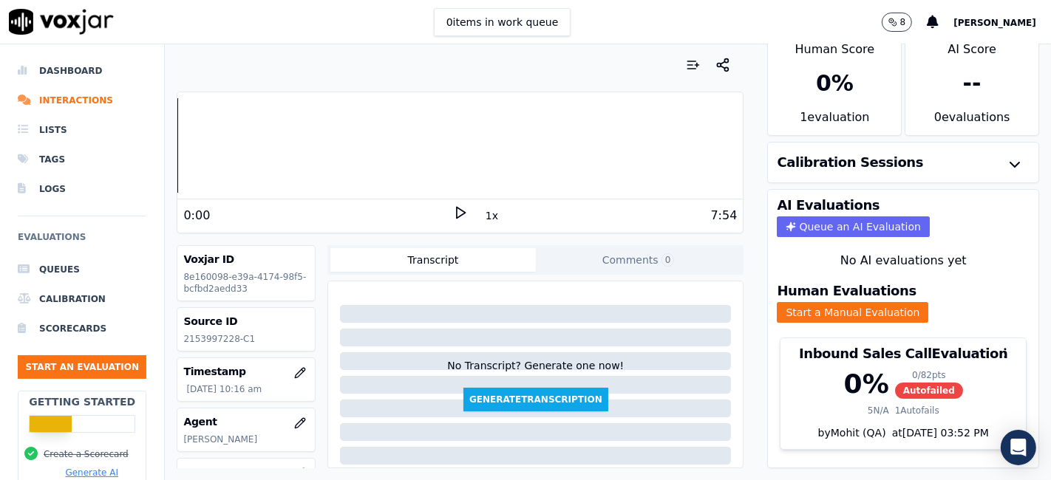
scroll to position [47, 0]
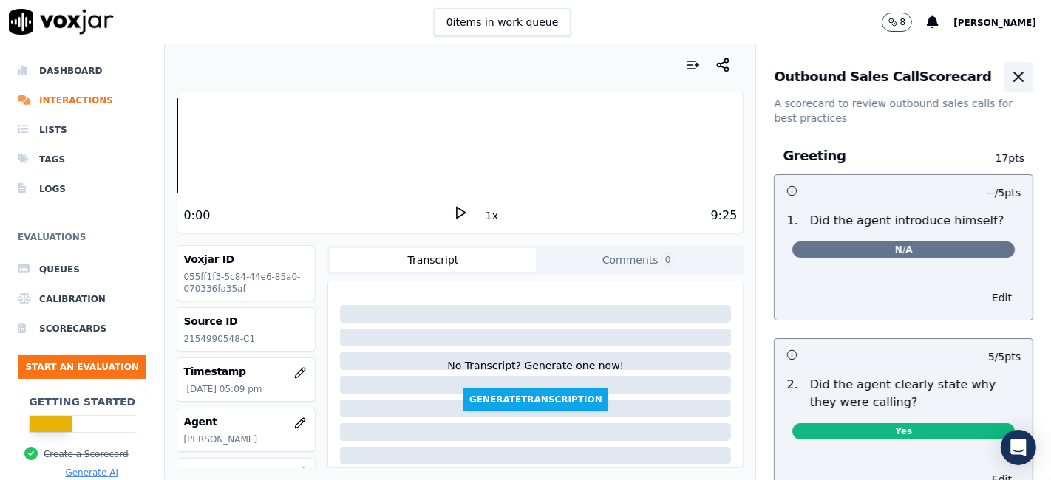
click at [1009, 85] on icon "button" at bounding box center [1018, 77] width 18 height 18
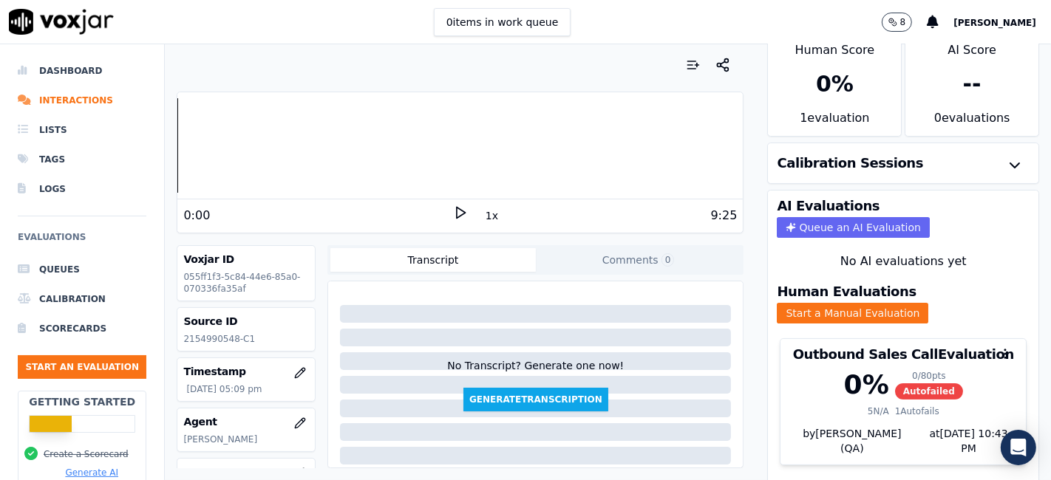
scroll to position [47, 0]
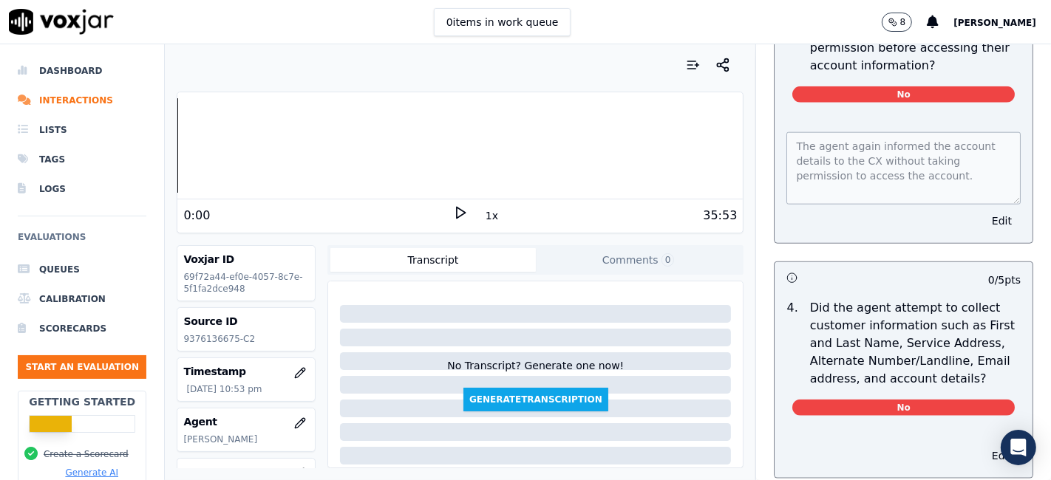
scroll to position [1560, 0]
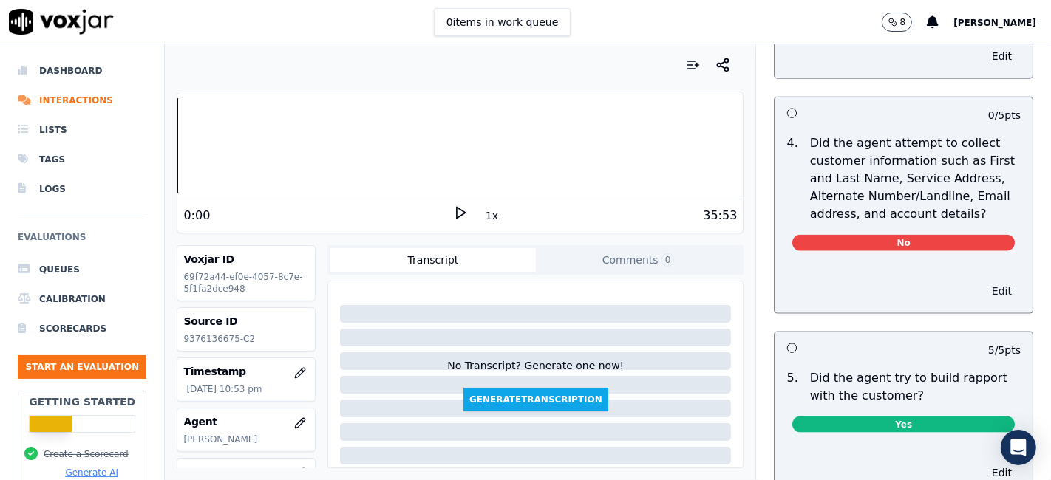
click at [983, 290] on button "Edit" at bounding box center [1002, 291] width 38 height 21
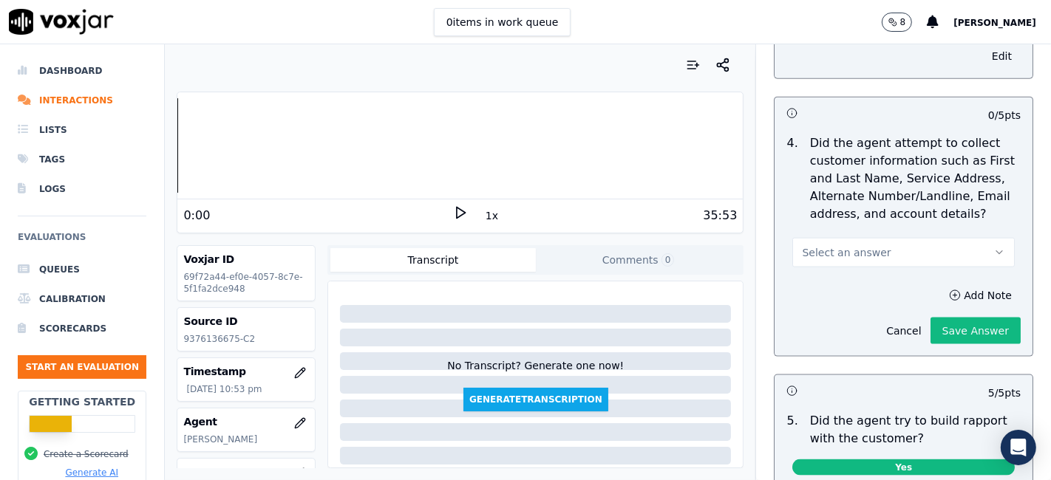
click at [888, 242] on button "Select an answer" at bounding box center [903, 253] width 222 height 30
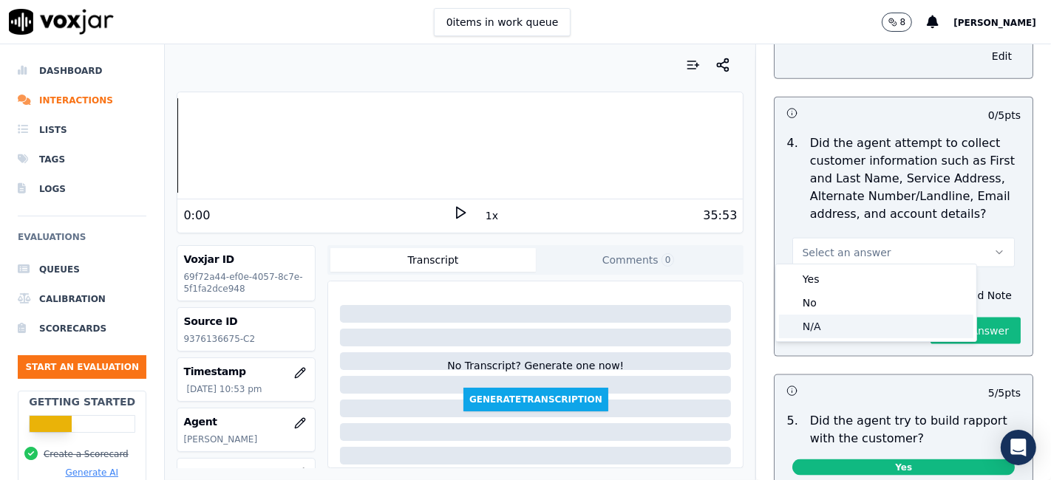
click at [856, 330] on div "N/A" at bounding box center [876, 327] width 194 height 24
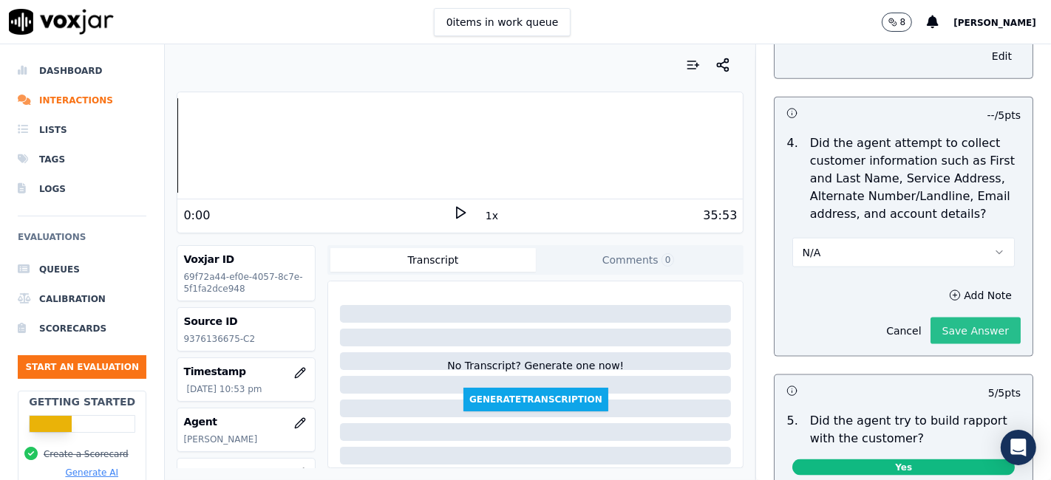
click at [930, 330] on button "Save Answer" at bounding box center [975, 331] width 90 height 27
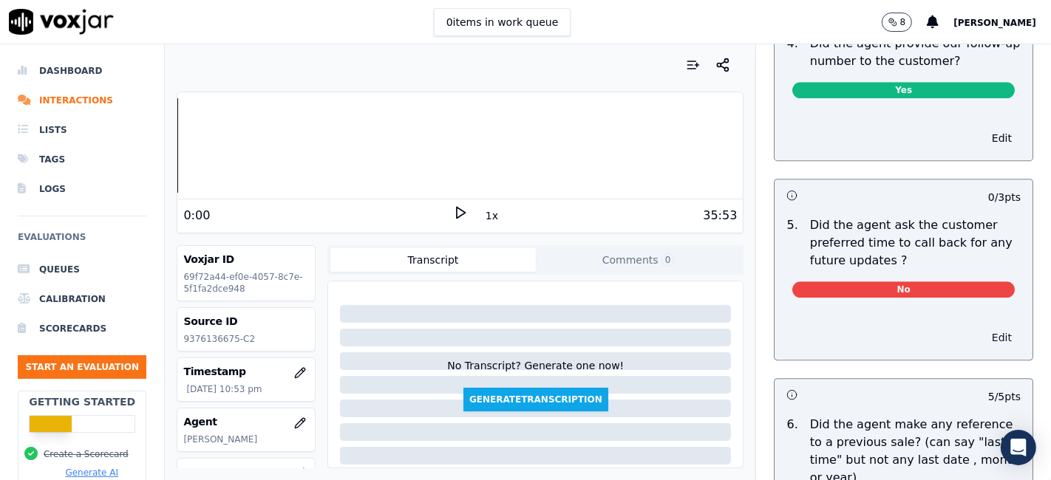
scroll to position [3660, 0]
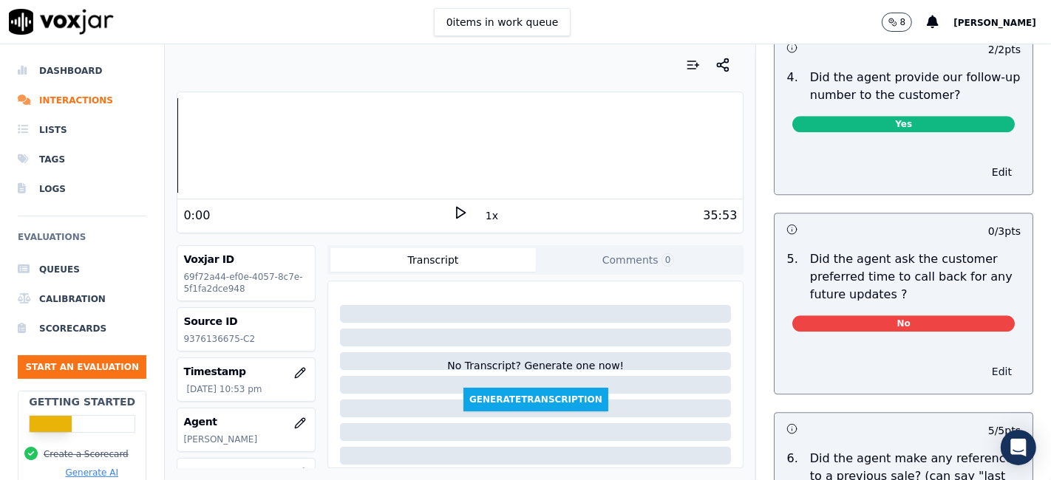
click at [983, 361] on button "Edit" at bounding box center [1002, 371] width 38 height 21
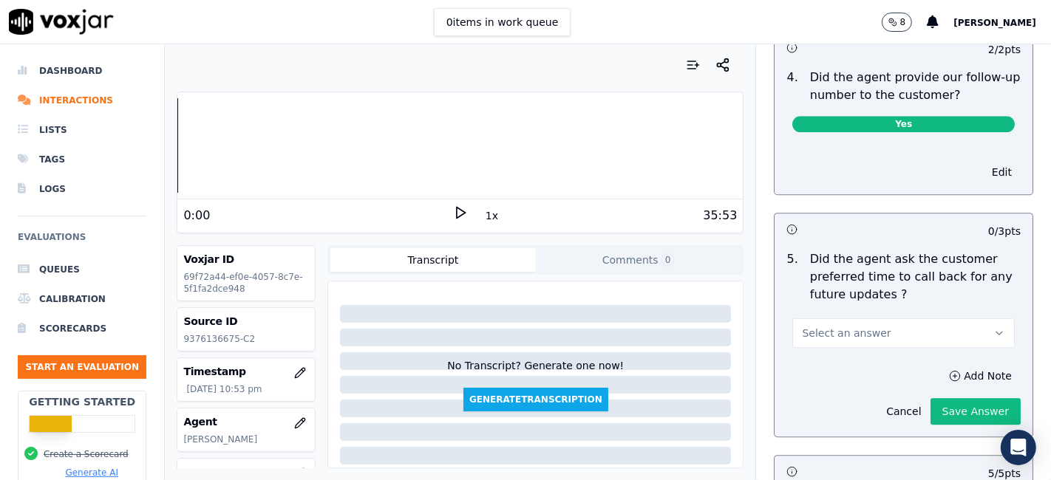
click at [920, 318] on button "Select an answer" at bounding box center [903, 333] width 222 height 30
click at [876, 381] on div "N/A" at bounding box center [876, 380] width 194 height 24
click at [939, 398] on button "Save Answer" at bounding box center [975, 411] width 90 height 27
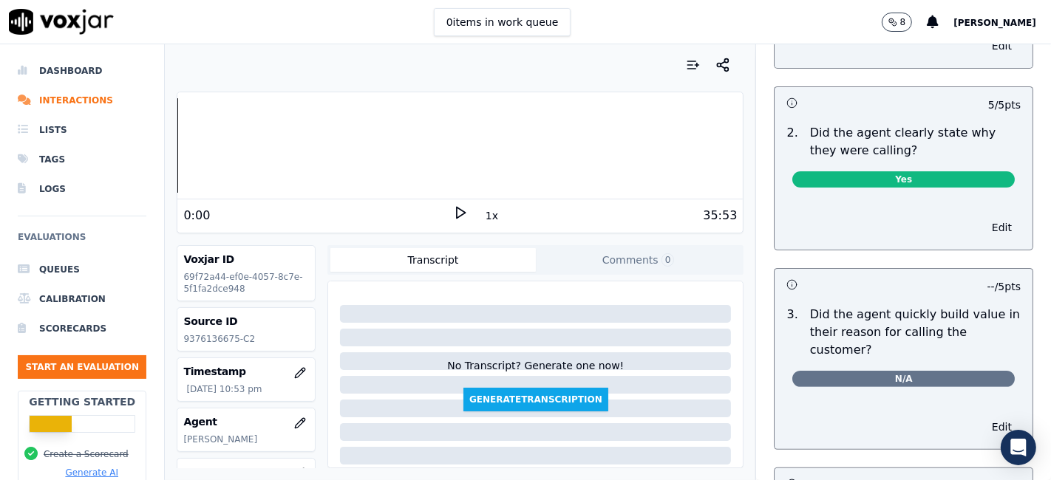
scroll to position [0, 0]
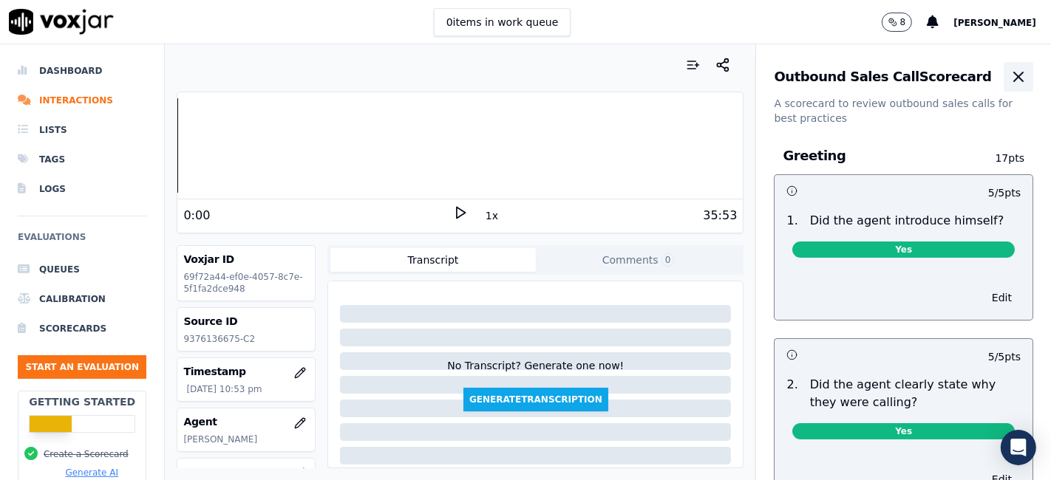
click at [1009, 79] on icon "button" at bounding box center [1018, 77] width 18 height 18
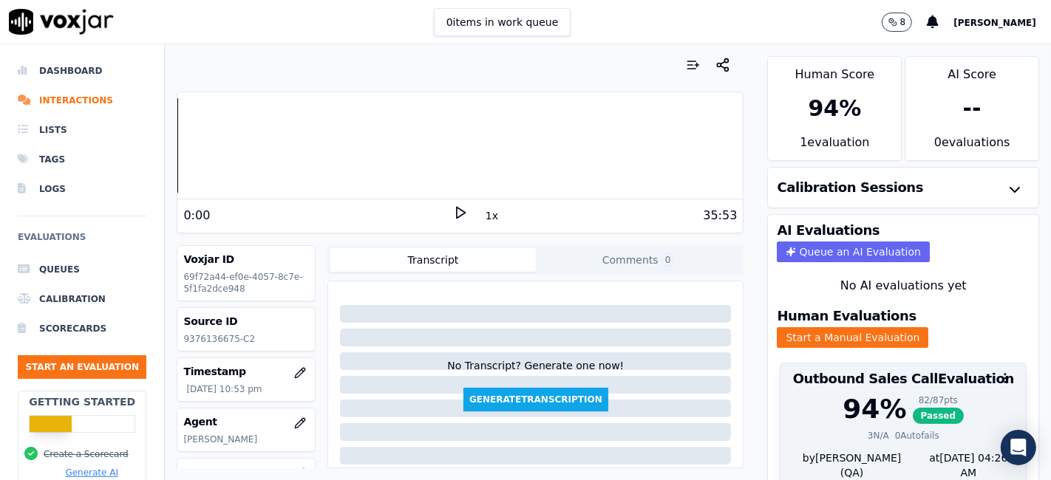
scroll to position [47, 0]
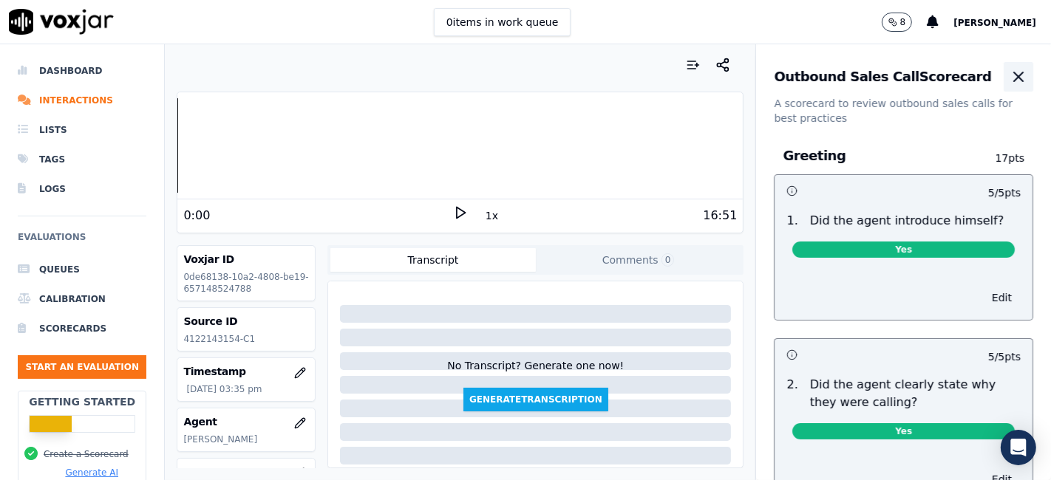
click at [1009, 77] on icon "button" at bounding box center [1018, 77] width 18 height 18
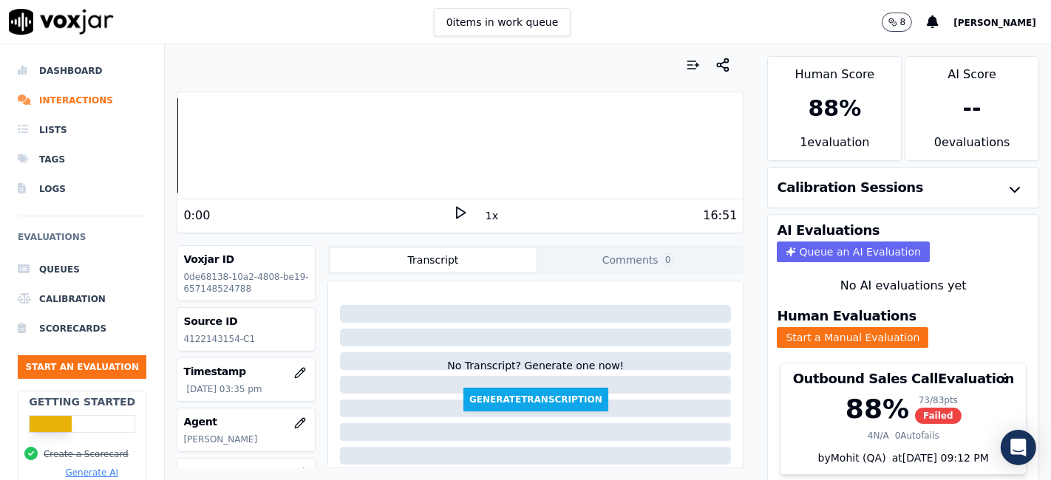
scroll to position [47, 0]
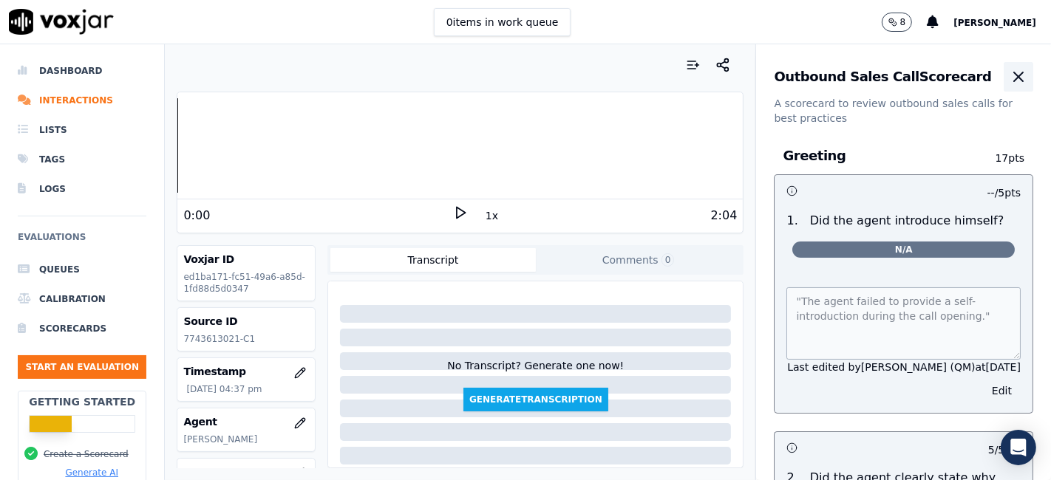
click at [1009, 73] on icon "button" at bounding box center [1018, 77] width 18 height 18
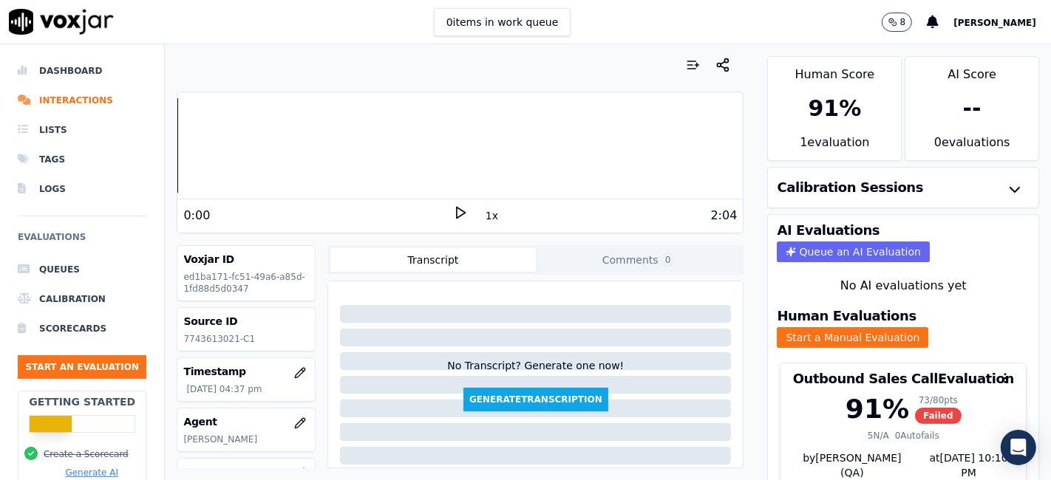
scroll to position [47, 0]
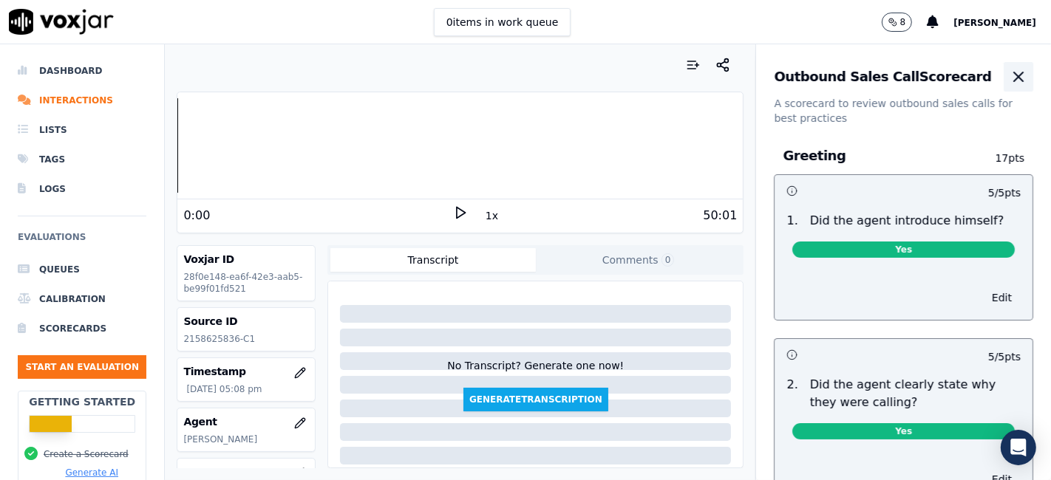
click at [1009, 77] on icon "button" at bounding box center [1018, 77] width 18 height 18
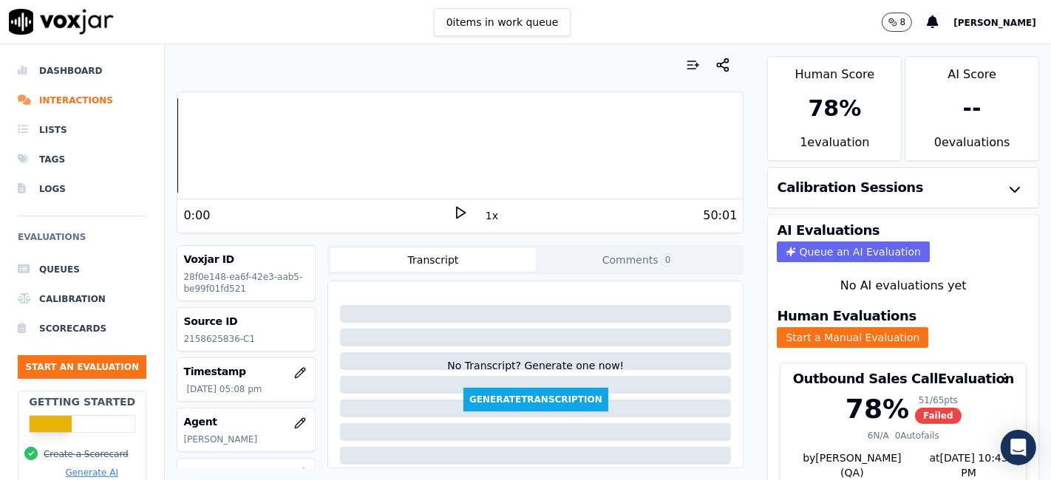
scroll to position [47, 0]
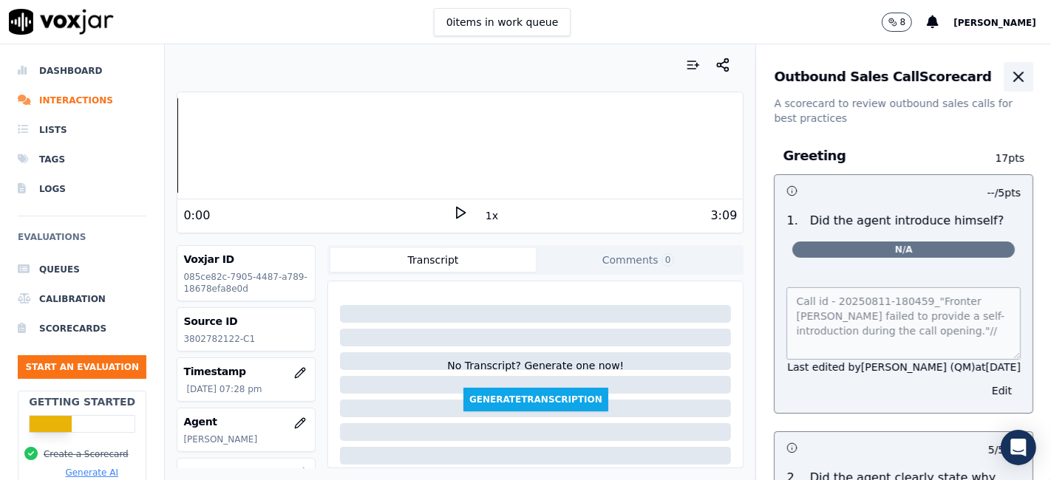
click at [1009, 70] on icon "button" at bounding box center [1018, 77] width 18 height 18
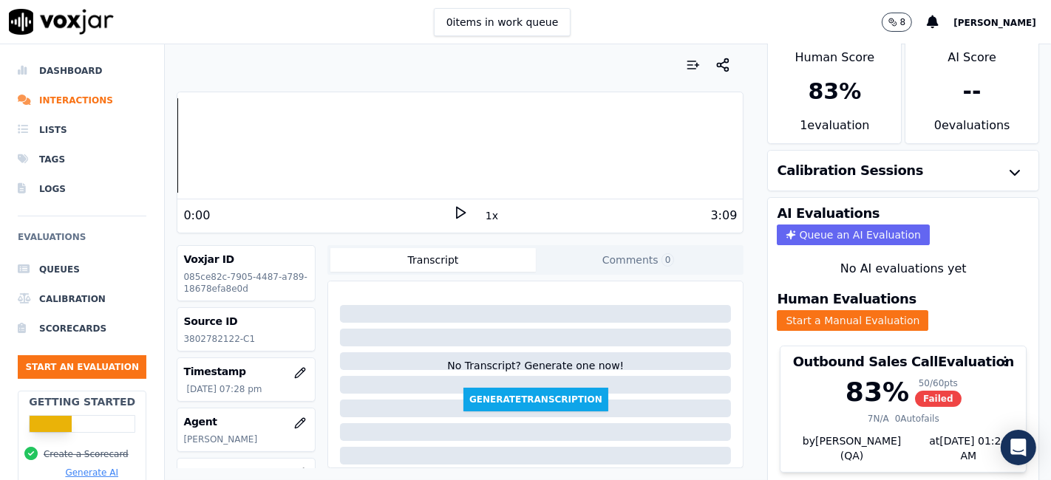
scroll to position [47, 0]
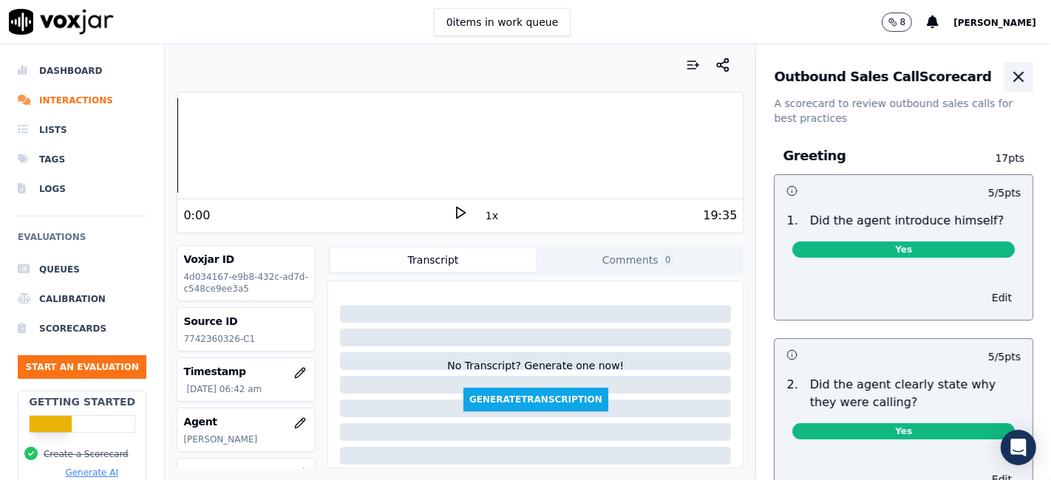
click at [1009, 71] on icon "button" at bounding box center [1018, 77] width 18 height 18
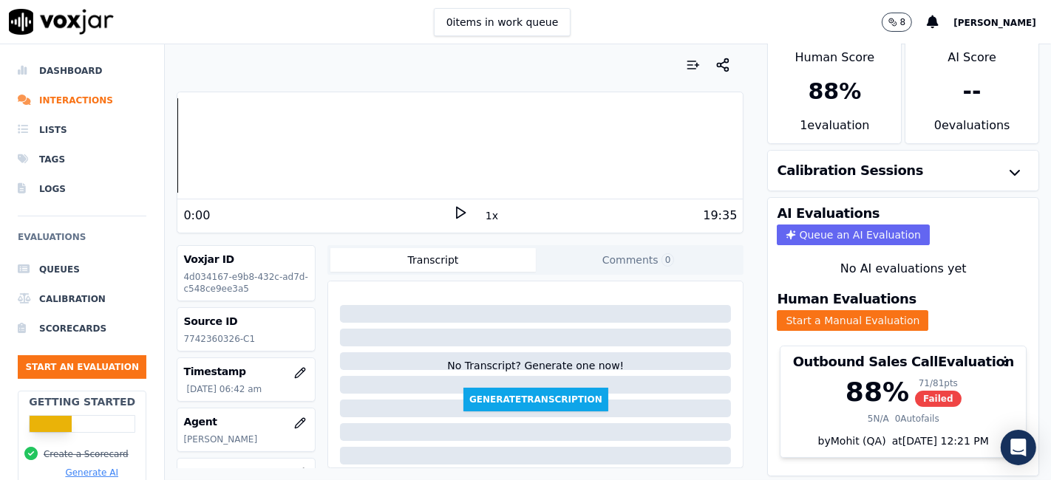
scroll to position [47, 0]
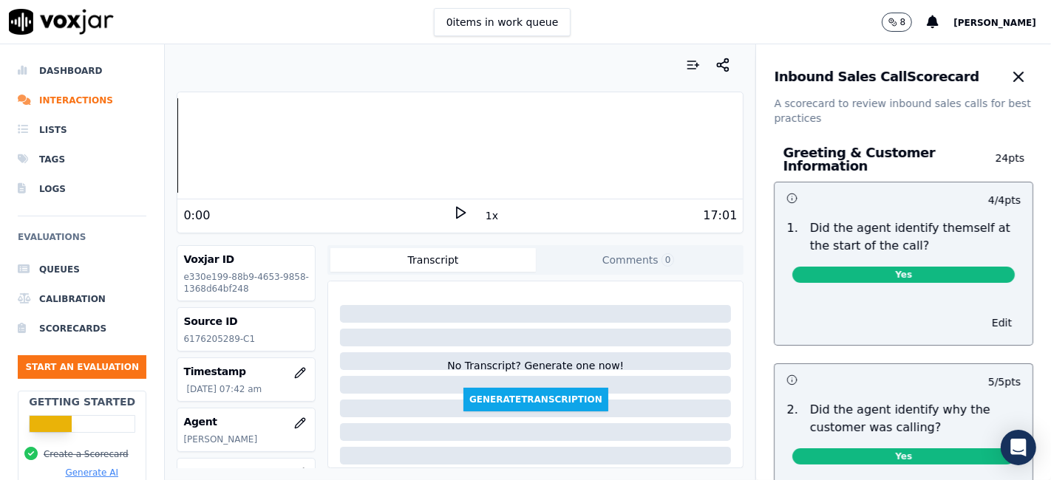
click at [1014, 79] on icon "button" at bounding box center [1018, 76] width 9 height 9
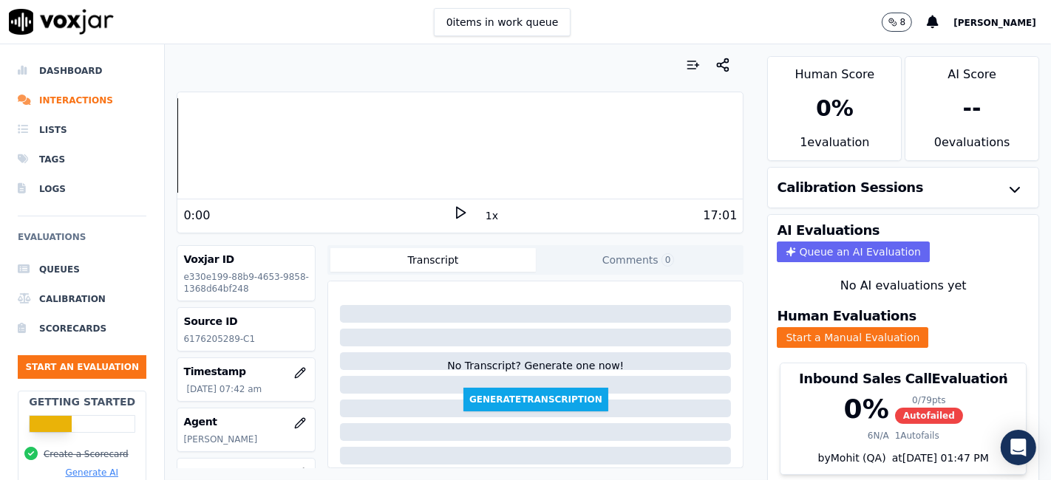
scroll to position [47, 0]
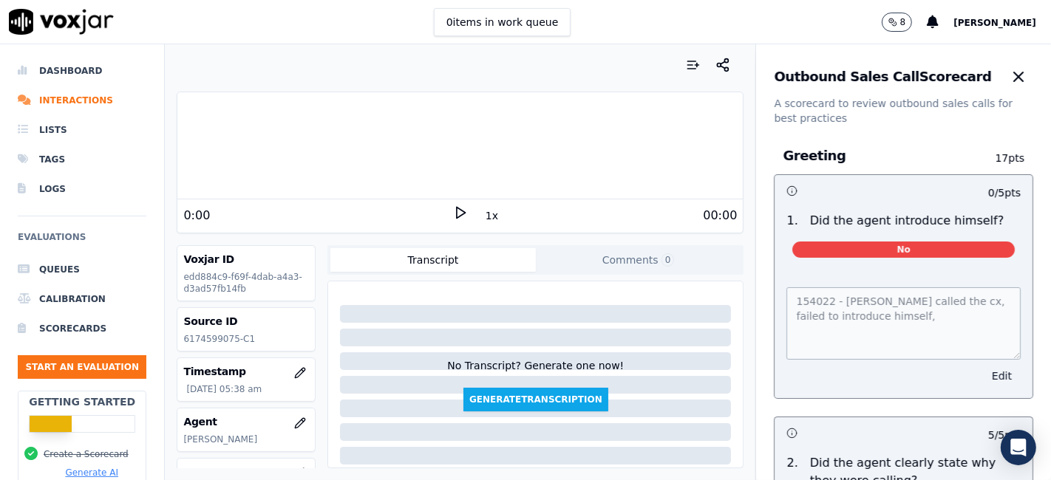
click at [983, 376] on button "Edit" at bounding box center [1002, 376] width 38 height 21
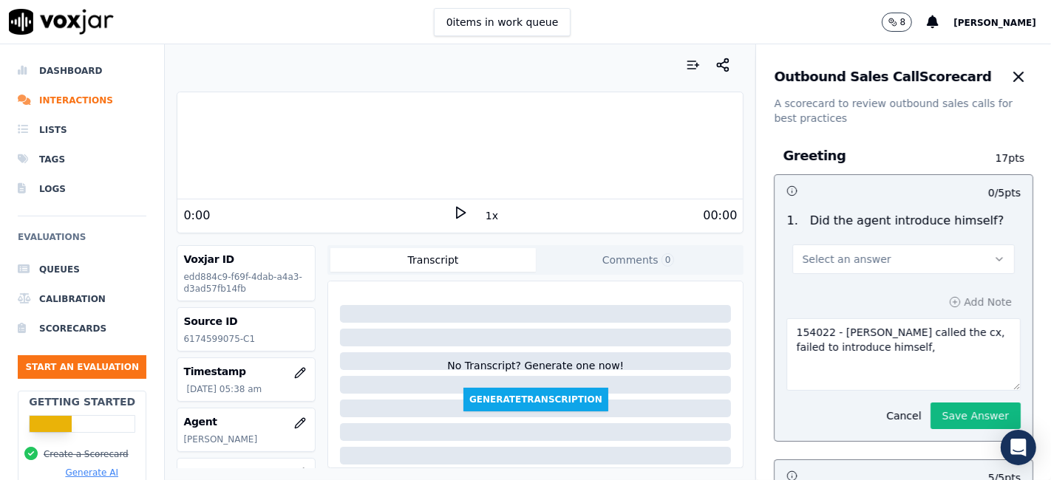
click at [921, 260] on button "Select an answer" at bounding box center [903, 260] width 222 height 30
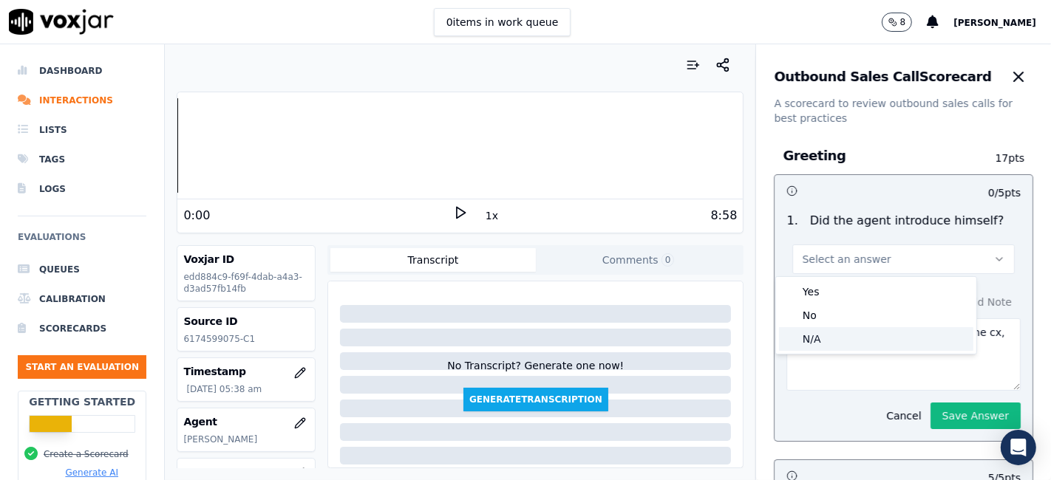
click at [848, 345] on div "N/A" at bounding box center [876, 339] width 194 height 24
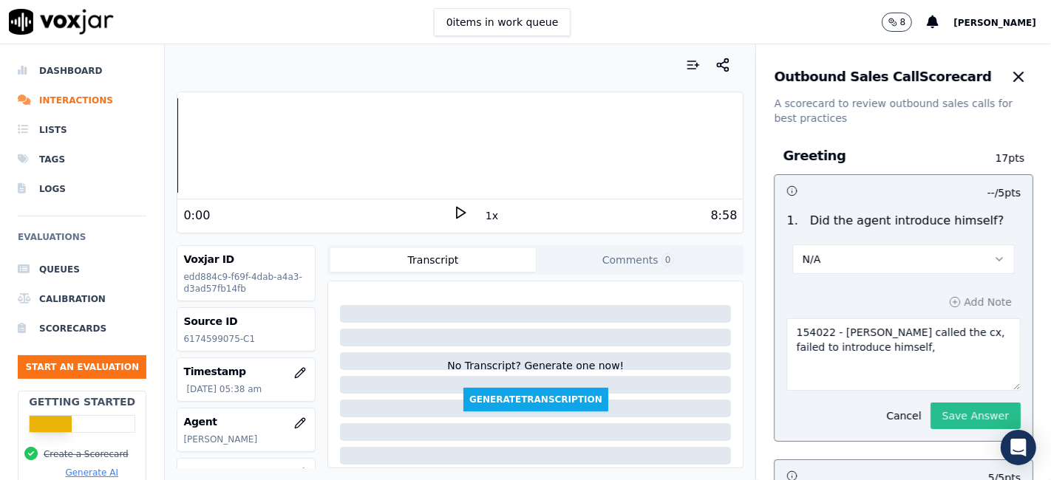
click at [937, 427] on button "Save Answer" at bounding box center [975, 416] width 90 height 27
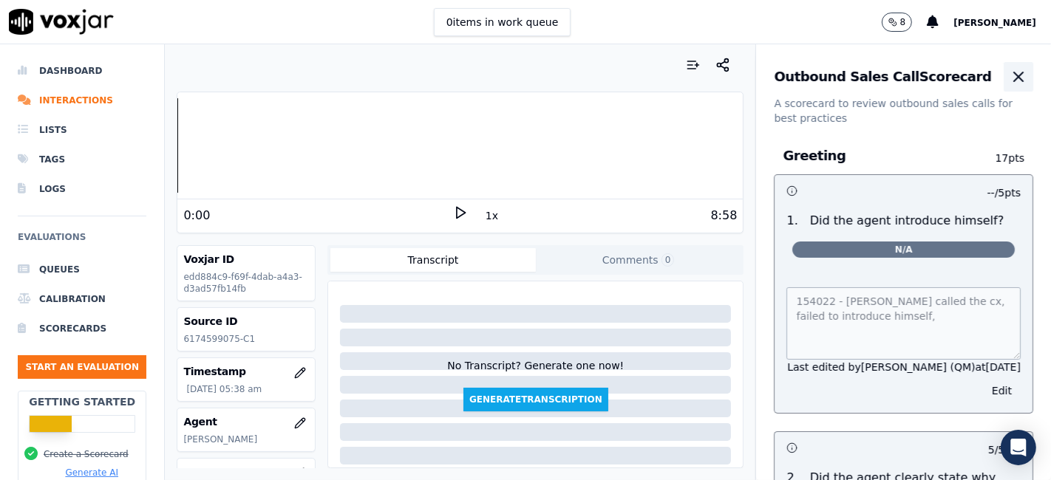
click at [1014, 74] on icon "button" at bounding box center [1018, 76] width 9 height 9
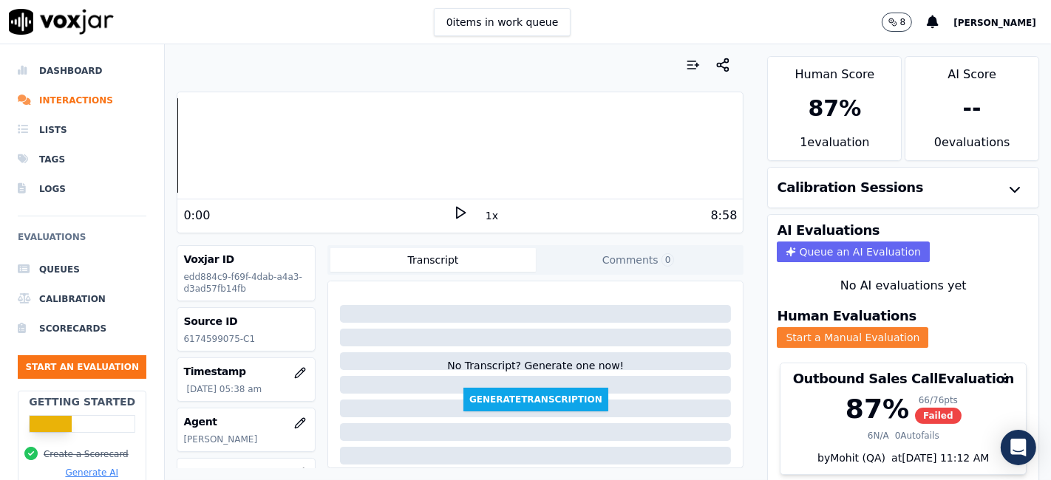
scroll to position [47, 0]
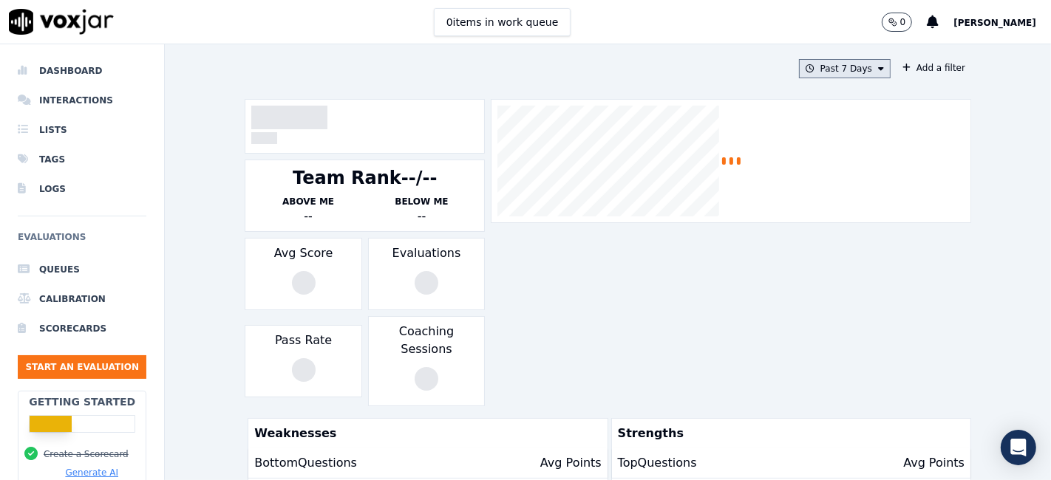
click at [838, 71] on button "Past 7 Days" at bounding box center [845, 68] width 92 height 19
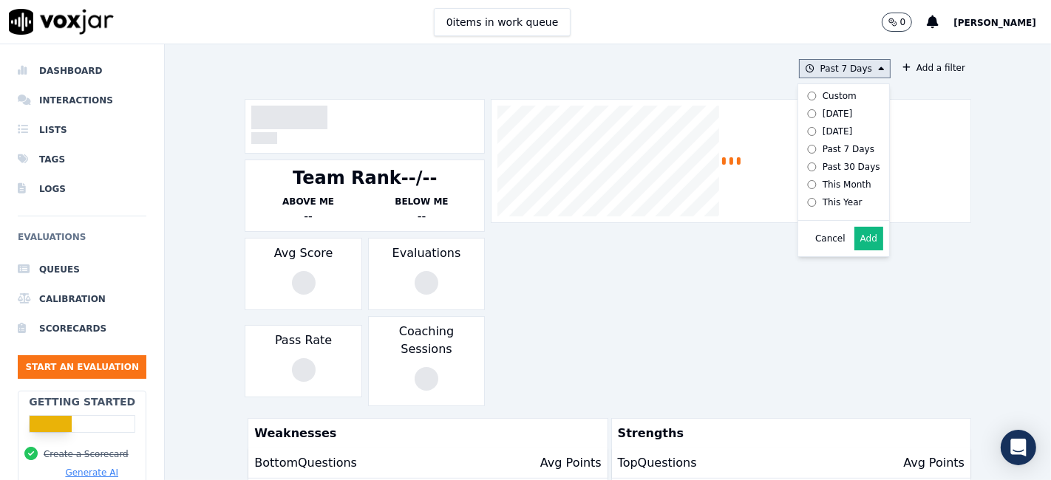
click at [822, 95] on div "Custom" at bounding box center [839, 96] width 34 height 12
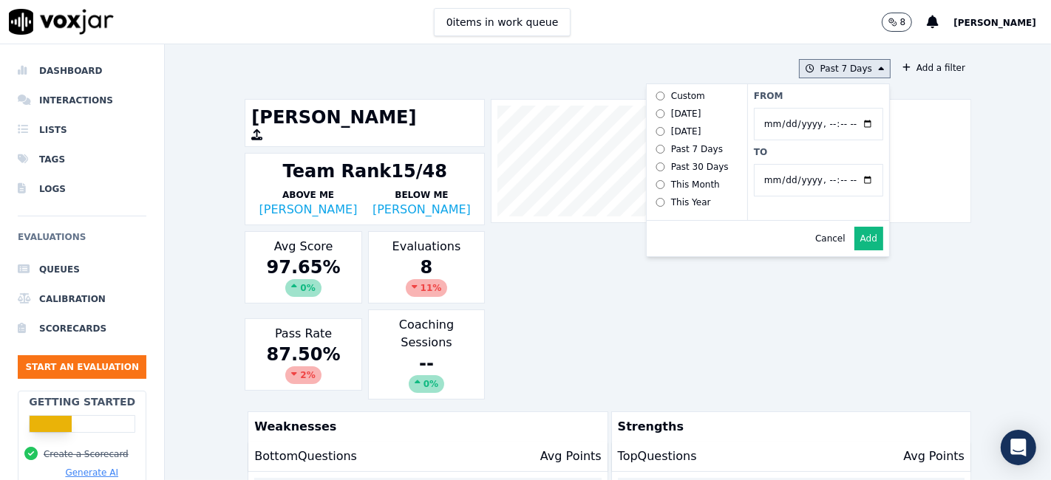
click at [850, 123] on input "From" at bounding box center [818, 124] width 129 height 33
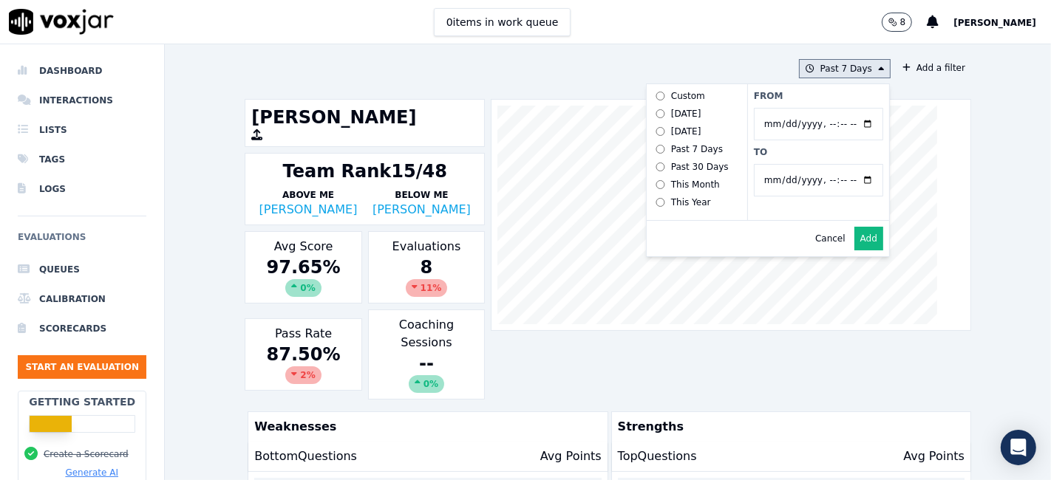
click at [850, 123] on input "From" at bounding box center [818, 124] width 129 height 33
type input "2025-07-21T00:00"
click at [785, 100] on label "From" at bounding box center [818, 96] width 129 height 12
click at [785, 108] on input "From" at bounding box center [818, 124] width 129 height 33
click at [848, 180] on input "To" at bounding box center [818, 180] width 129 height 33
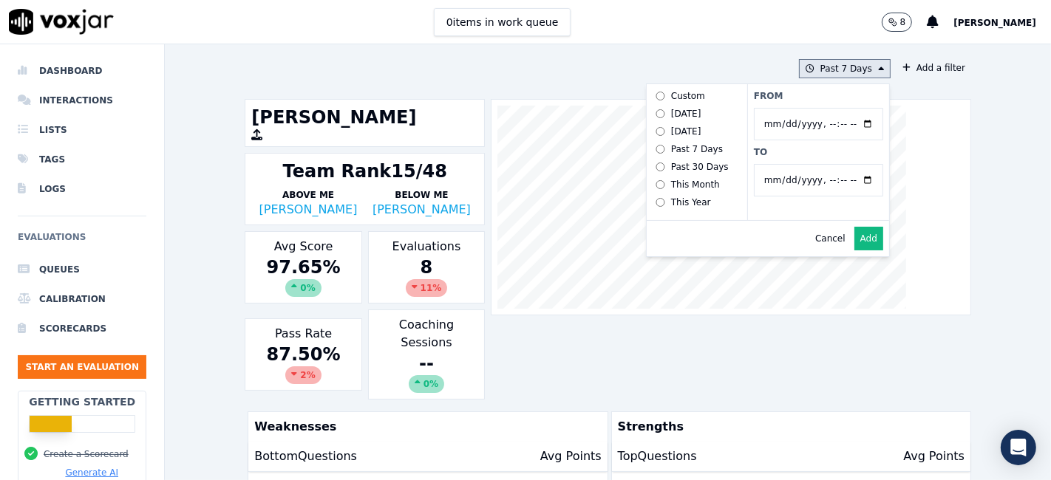
type input "2025-08-20T23:59"
click at [815, 159] on div "From To" at bounding box center [818, 152] width 142 height 136
click at [856, 250] on button "Add" at bounding box center [868, 239] width 29 height 24
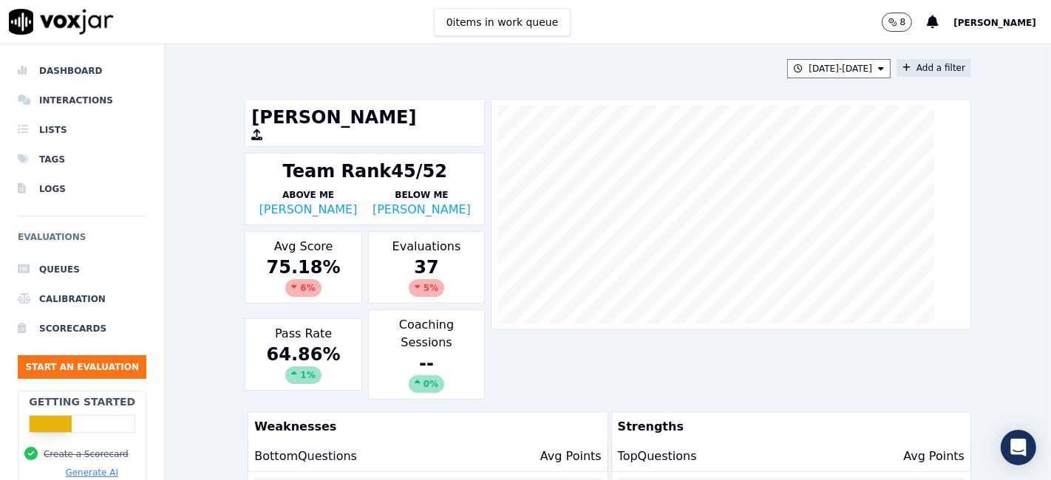
click at [916, 70] on button "Add a filter" at bounding box center [933, 68] width 75 height 18
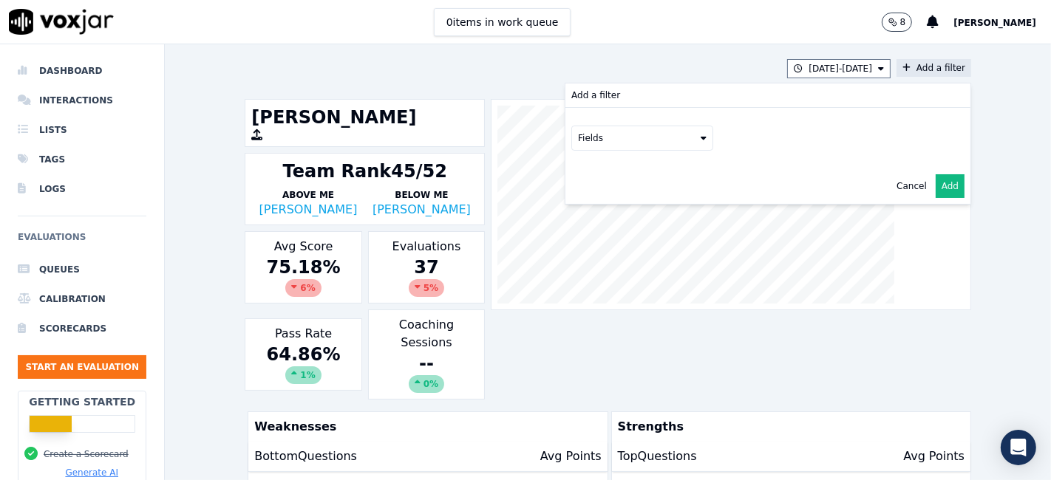
click at [664, 133] on button "Fields" at bounding box center [642, 138] width 142 height 25
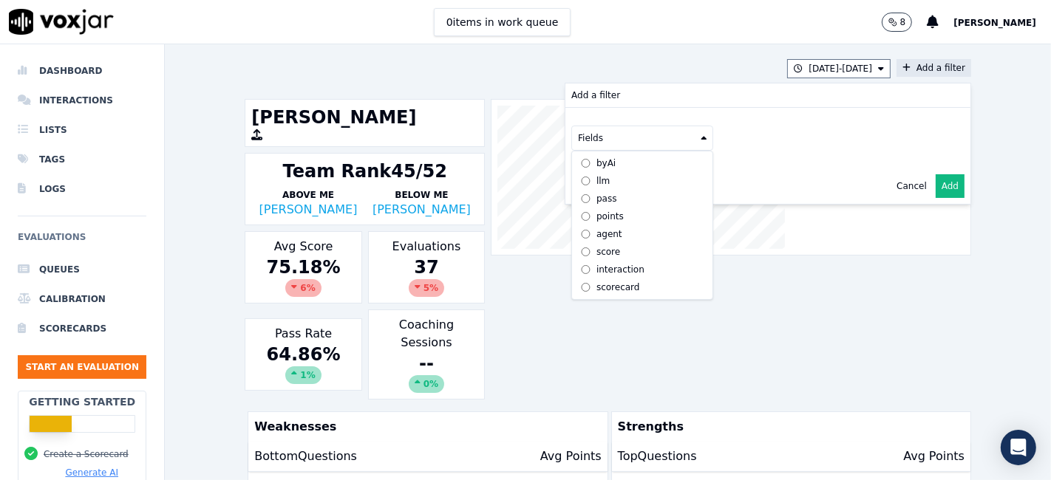
scroll to position [13, 0]
click at [607, 282] on div "scorecard" at bounding box center [618, 288] width 44 height 12
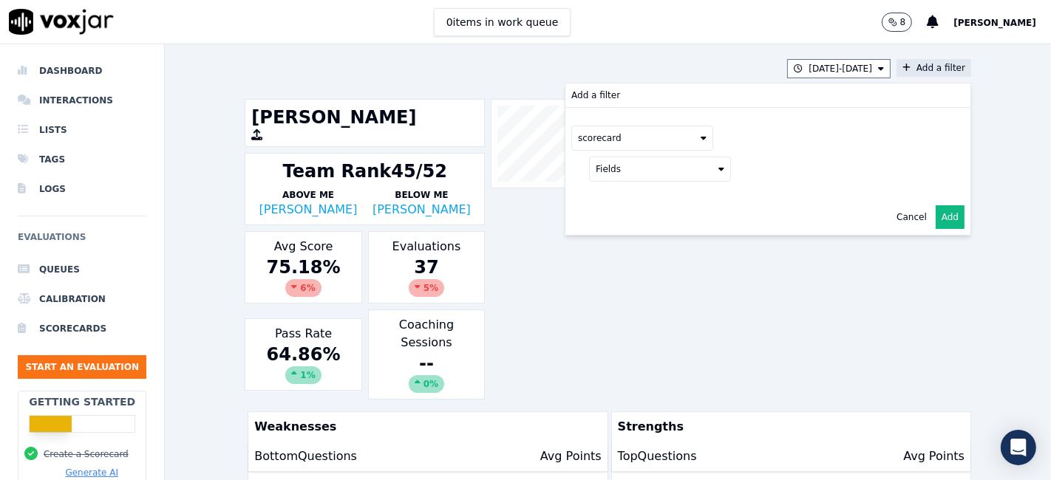
click at [657, 174] on button "Fields" at bounding box center [660, 169] width 142 height 25
click at [614, 197] on div "title" at bounding box center [622, 194] width 17 height 12
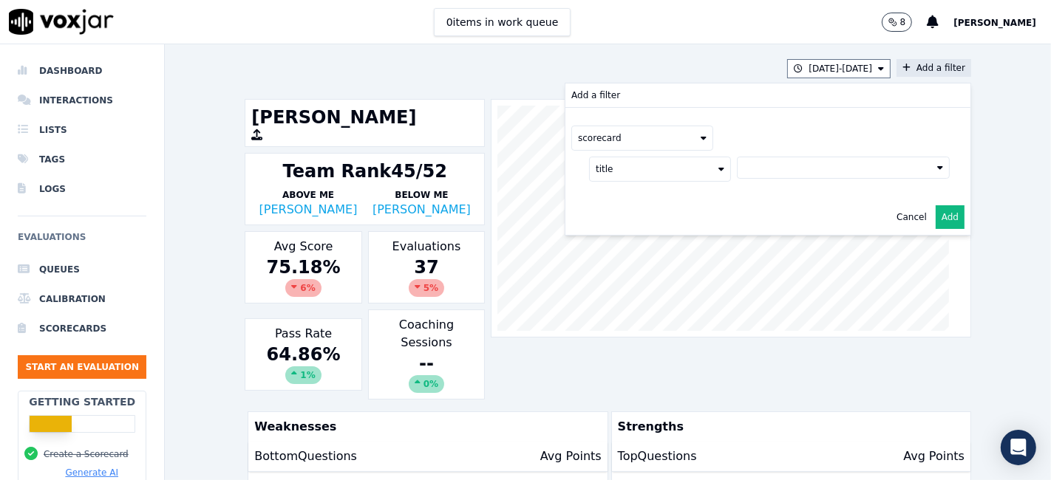
click at [763, 171] on button at bounding box center [843, 168] width 213 height 22
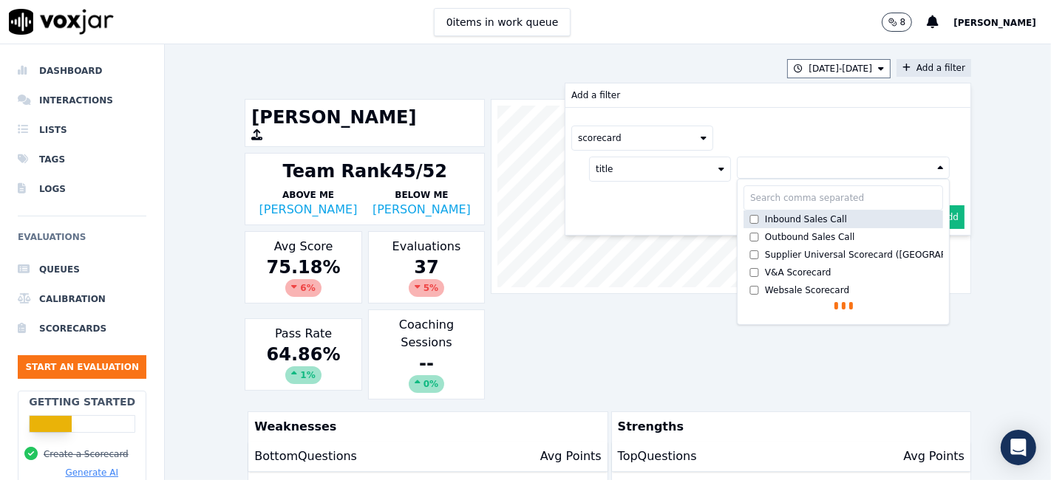
click at [765, 216] on div "Inbound Sales Call" at bounding box center [806, 220] width 82 height 12
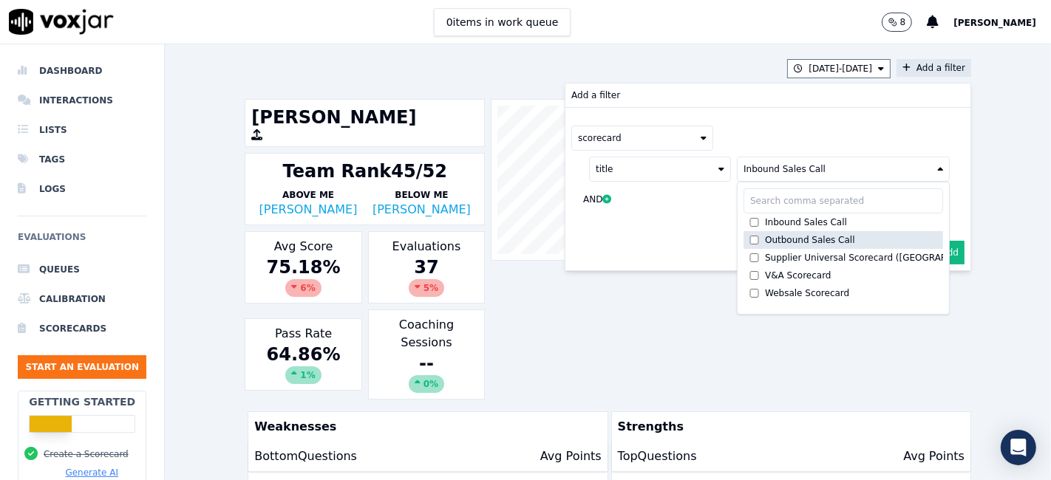
click at [765, 234] on div "Outbound Sales Call" at bounding box center [810, 240] width 90 height 12
click at [935, 250] on button "Add" at bounding box center [949, 253] width 29 height 24
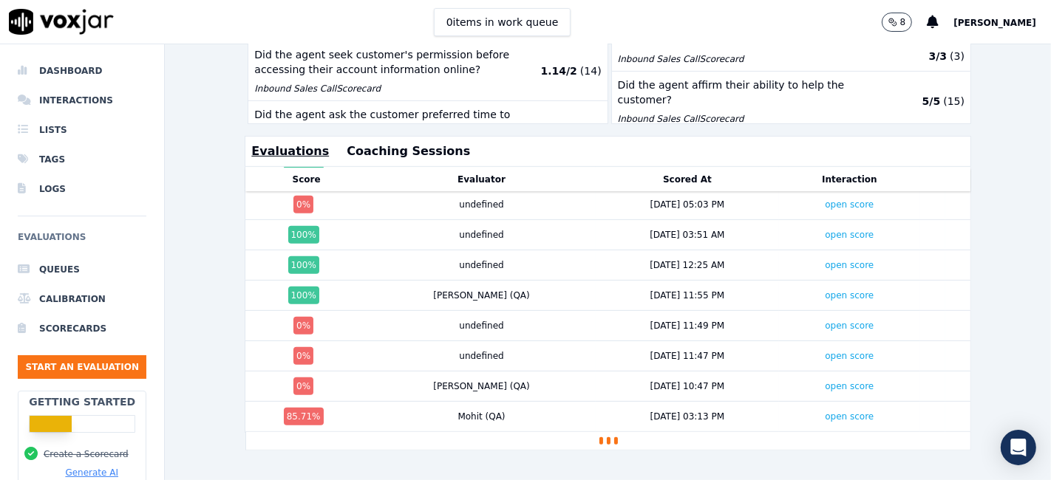
scroll to position [867, 0]
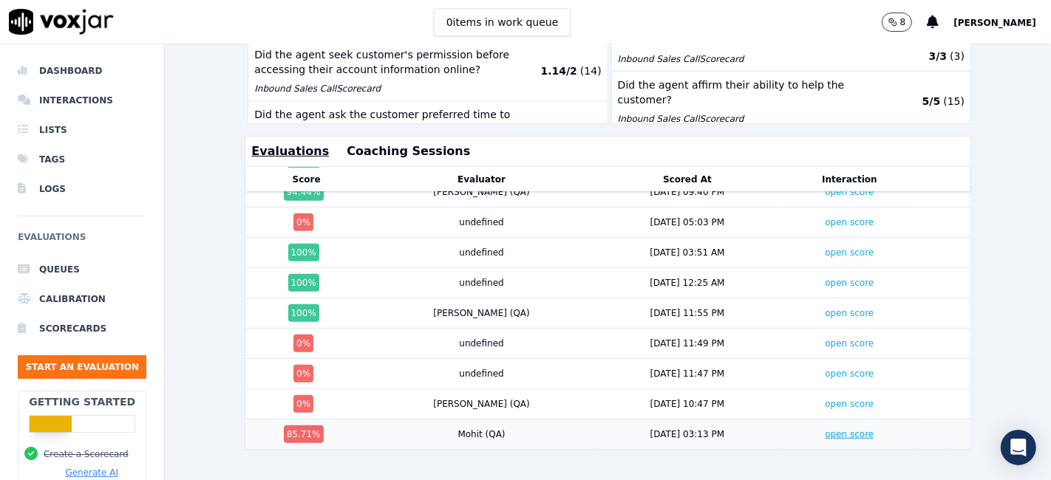
click at [825, 429] on link "open score" at bounding box center [849, 434] width 49 height 10
click at [825, 399] on link "open score" at bounding box center [849, 404] width 49 height 10
click at [825, 369] on link "open score" at bounding box center [849, 374] width 49 height 10
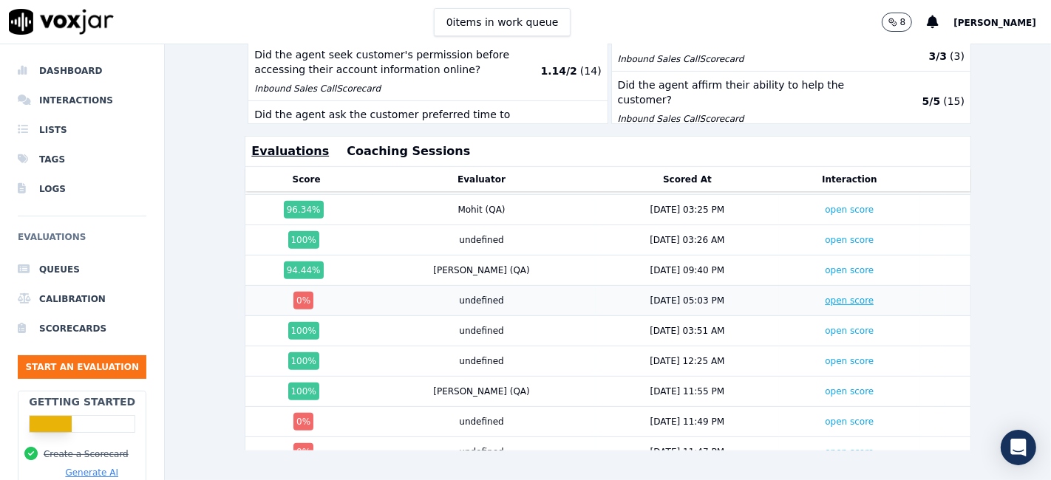
click at [825, 296] on link "open score" at bounding box center [849, 301] width 49 height 10
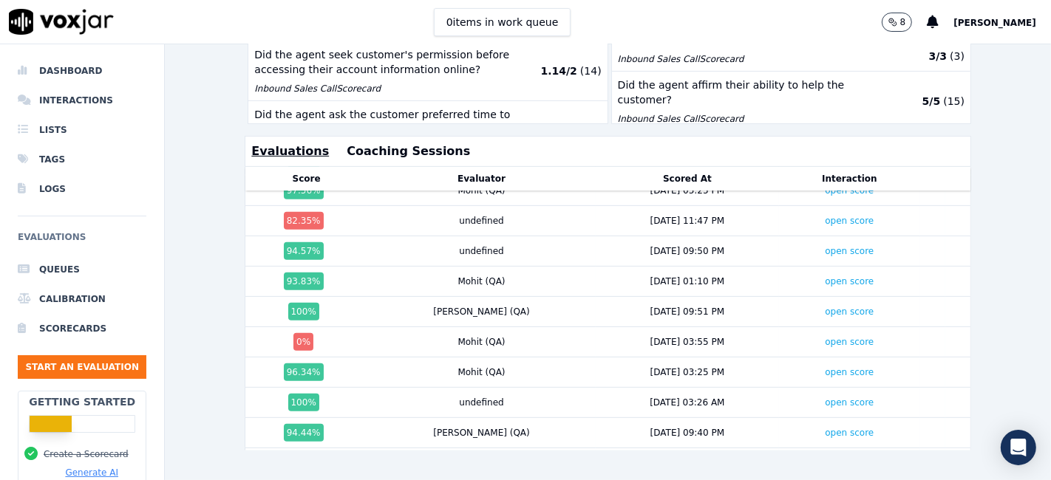
scroll to position [621, 0]
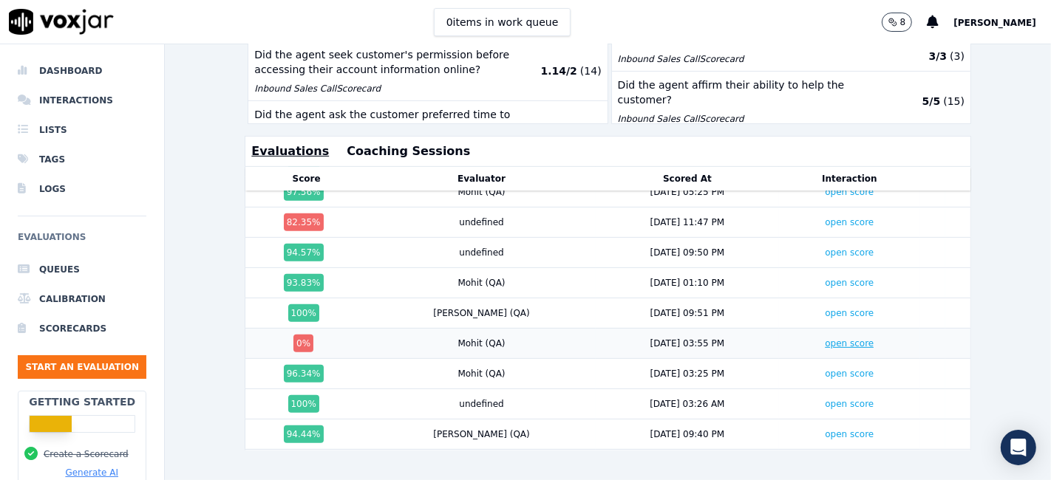
click at [825, 338] on link "open score" at bounding box center [849, 343] width 49 height 10
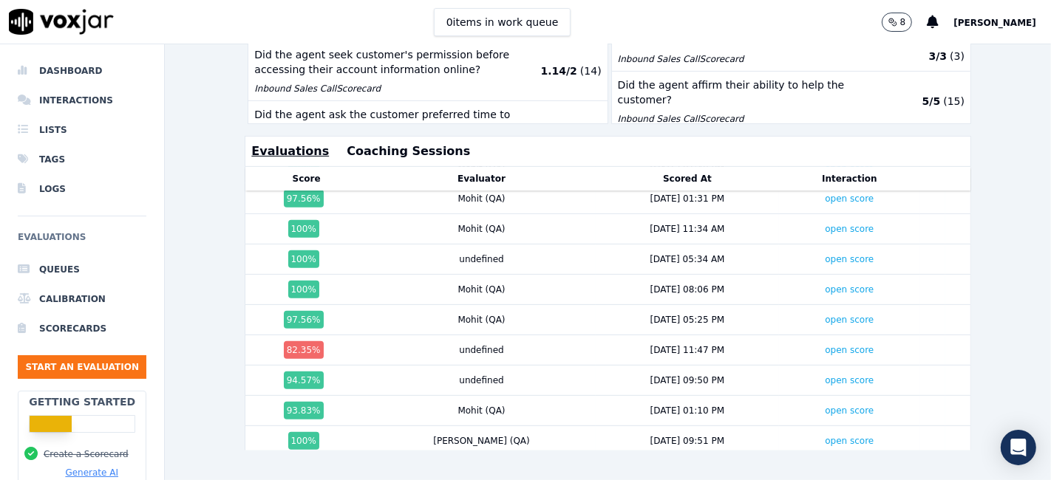
scroll to position [457, 0]
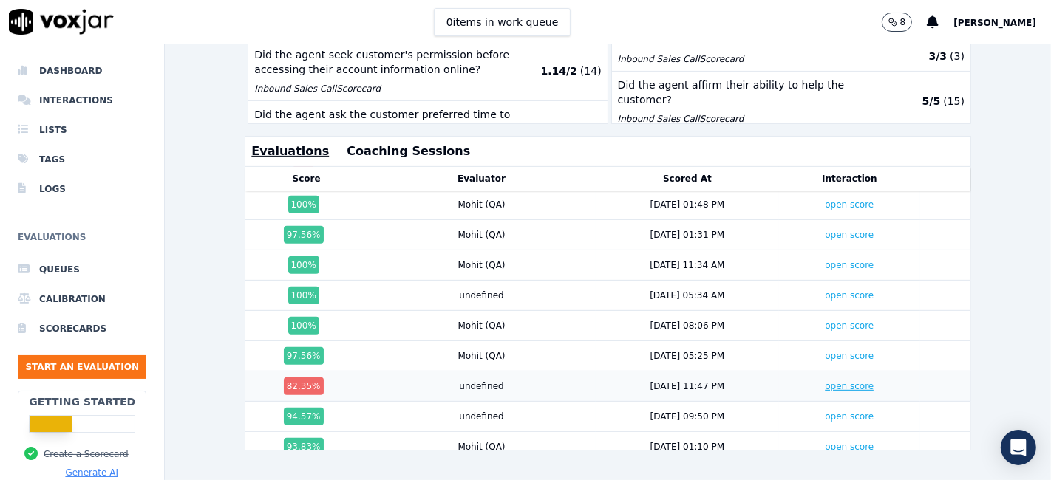
click at [825, 381] on link "open score" at bounding box center [849, 386] width 49 height 10
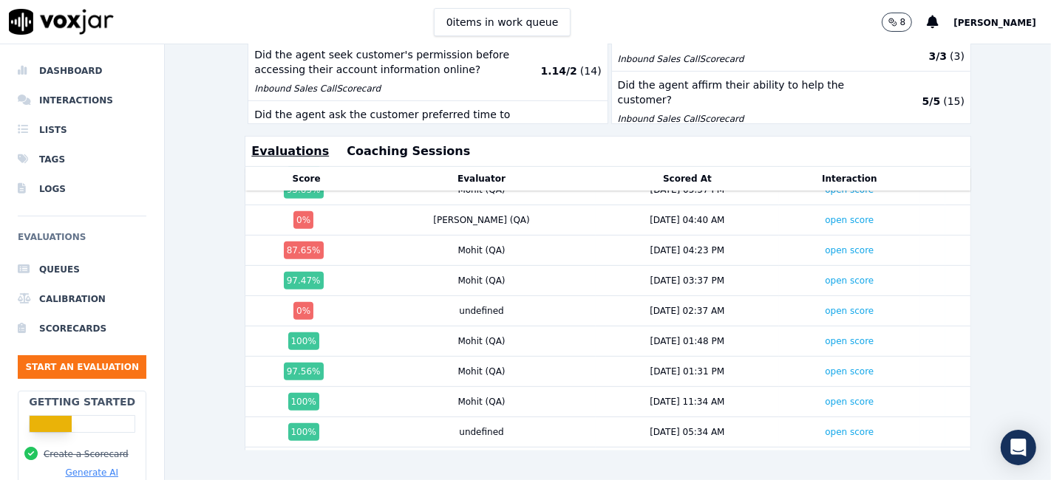
scroll to position [293, 0]
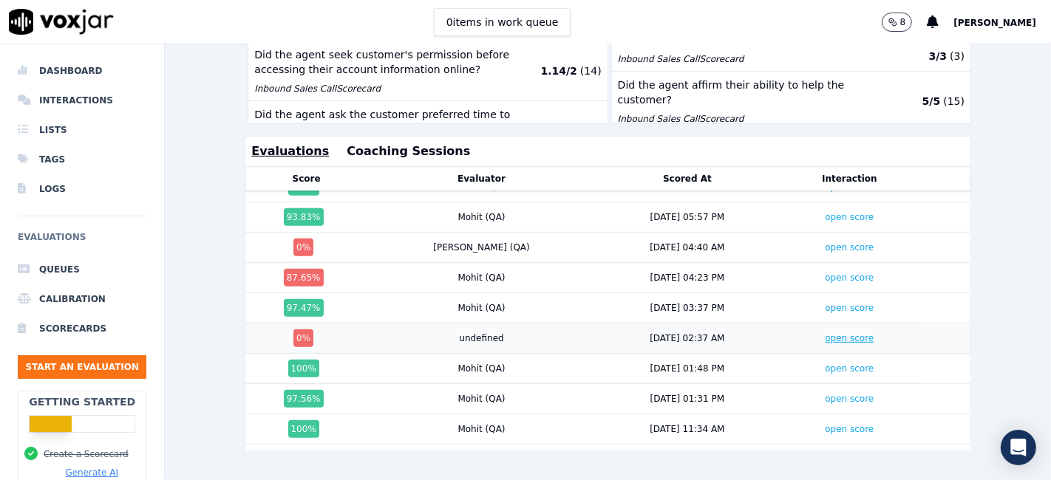
click at [825, 333] on link "open score" at bounding box center [849, 338] width 49 height 10
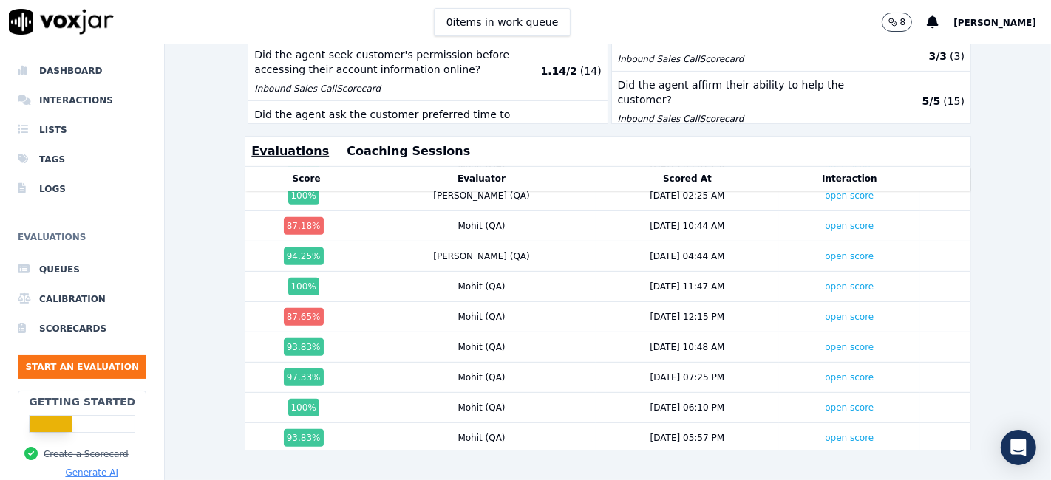
scroll to position [46, 0]
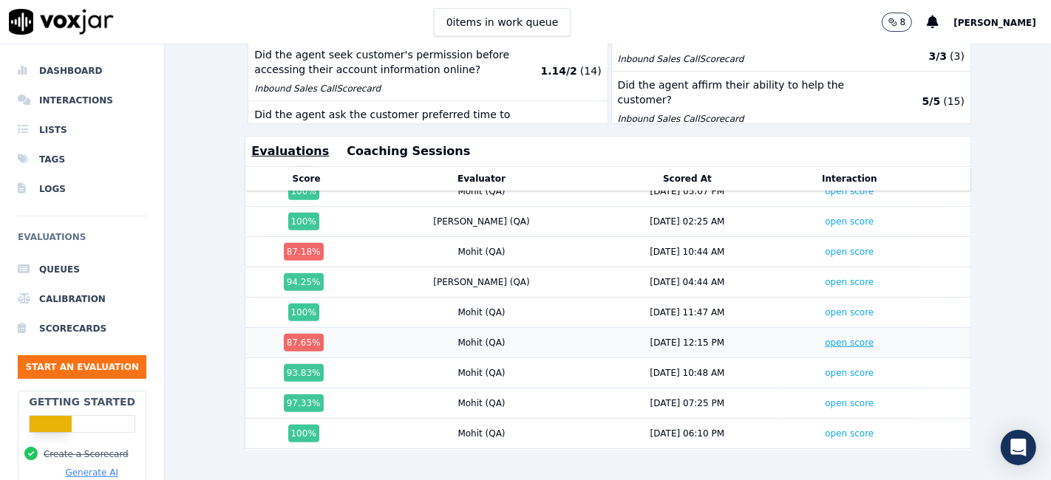
click at [825, 338] on link "open score" at bounding box center [849, 343] width 49 height 10
click at [825, 247] on link "open score" at bounding box center [849, 252] width 49 height 10
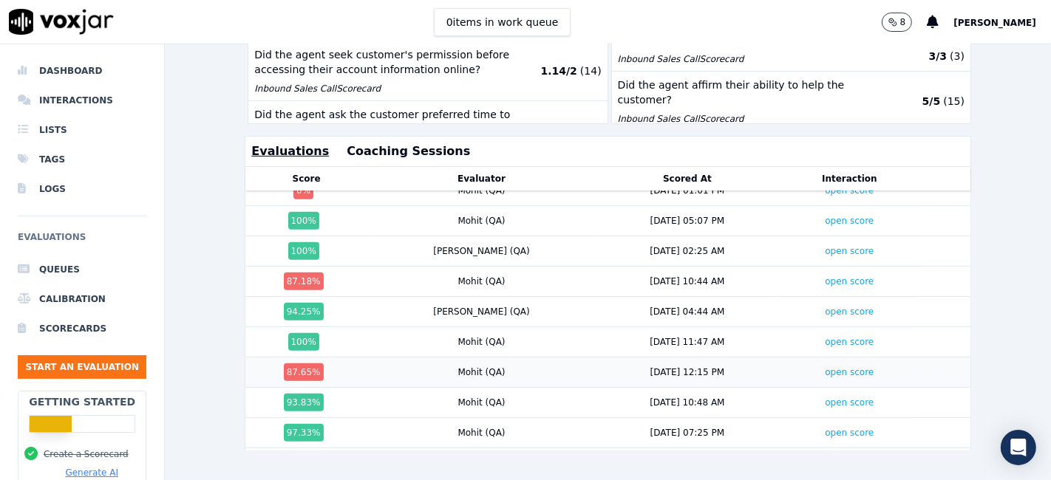
scroll to position [0, 0]
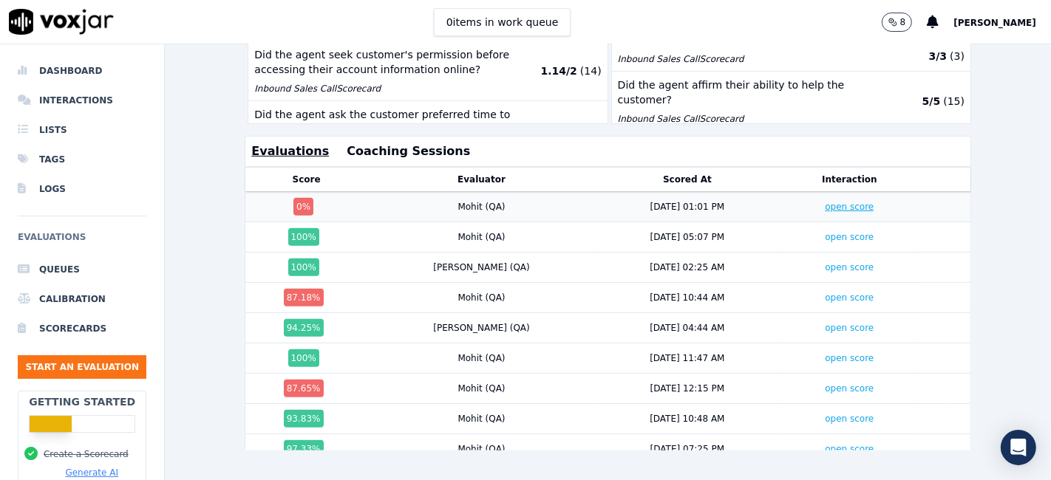
click at [825, 202] on link "open score" at bounding box center [849, 207] width 49 height 10
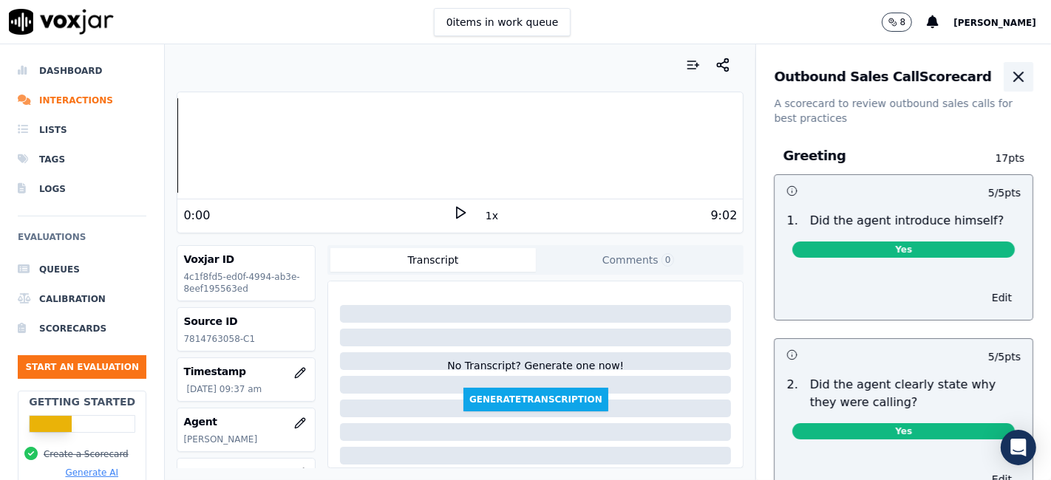
click at [1009, 77] on icon "button" at bounding box center [1018, 77] width 18 height 18
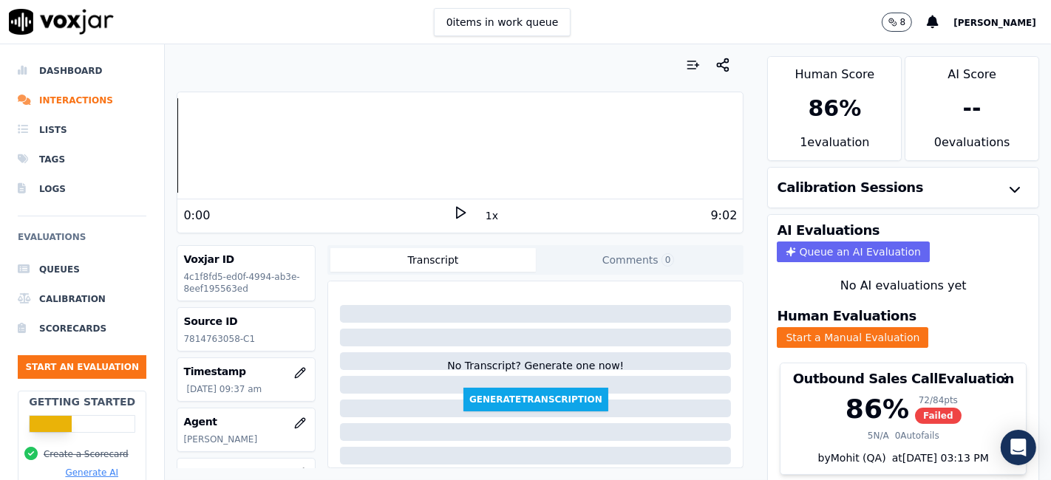
scroll to position [47, 0]
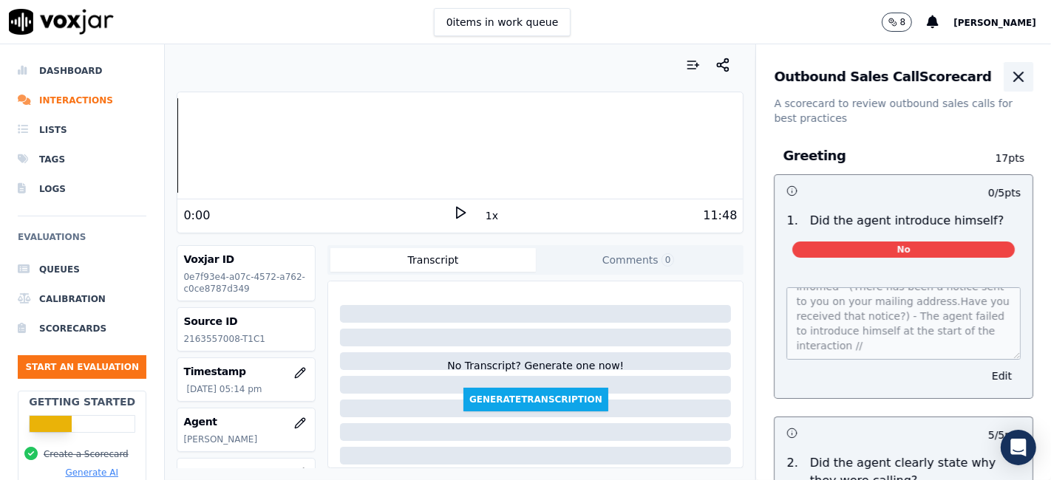
click at [1009, 83] on icon "button" at bounding box center [1018, 77] width 18 height 18
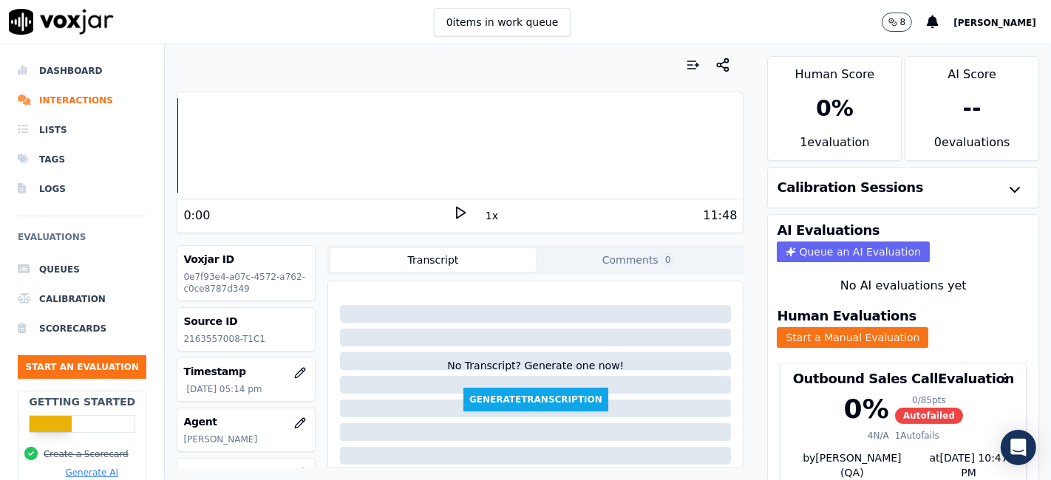
scroll to position [47, 0]
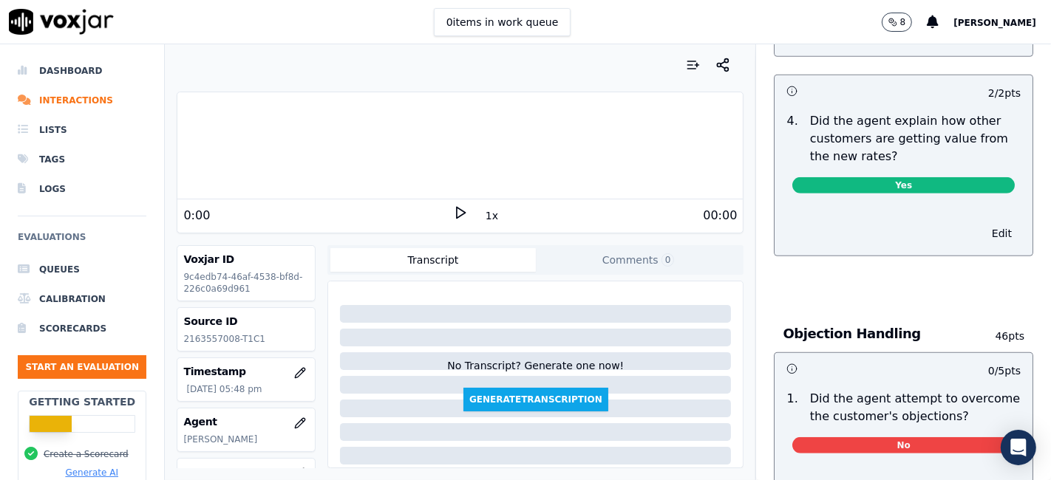
scroll to position [903, 0]
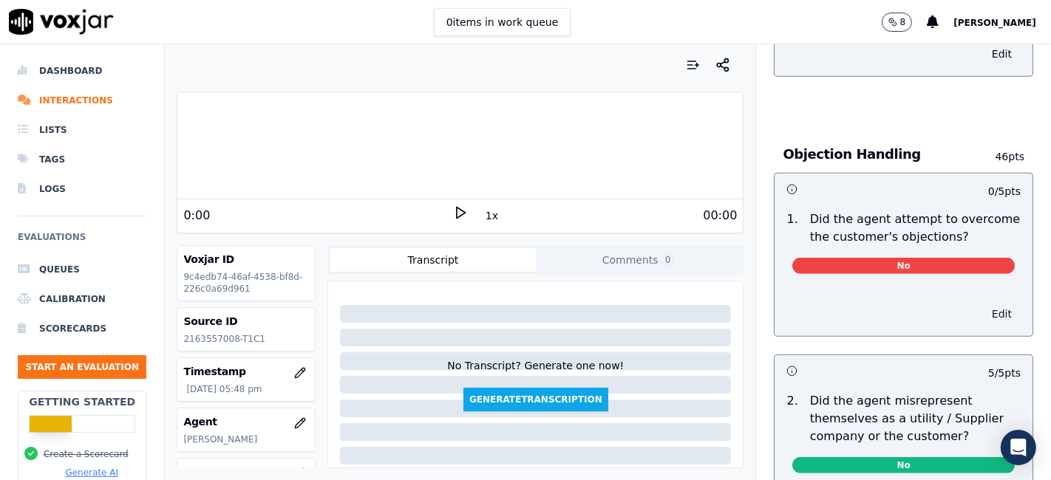
click at [983, 307] on button "Edit" at bounding box center [1002, 314] width 38 height 21
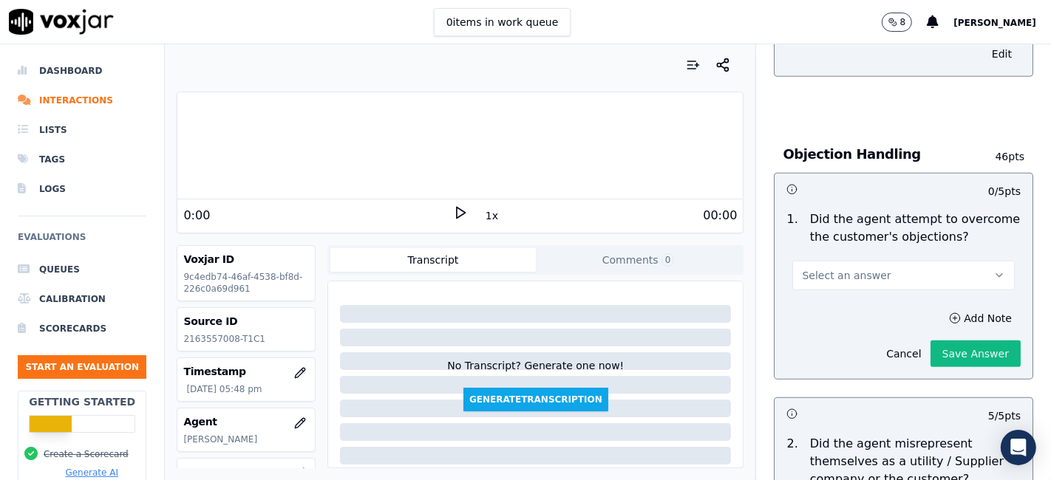
click at [904, 272] on button "Select an answer" at bounding box center [903, 276] width 222 height 30
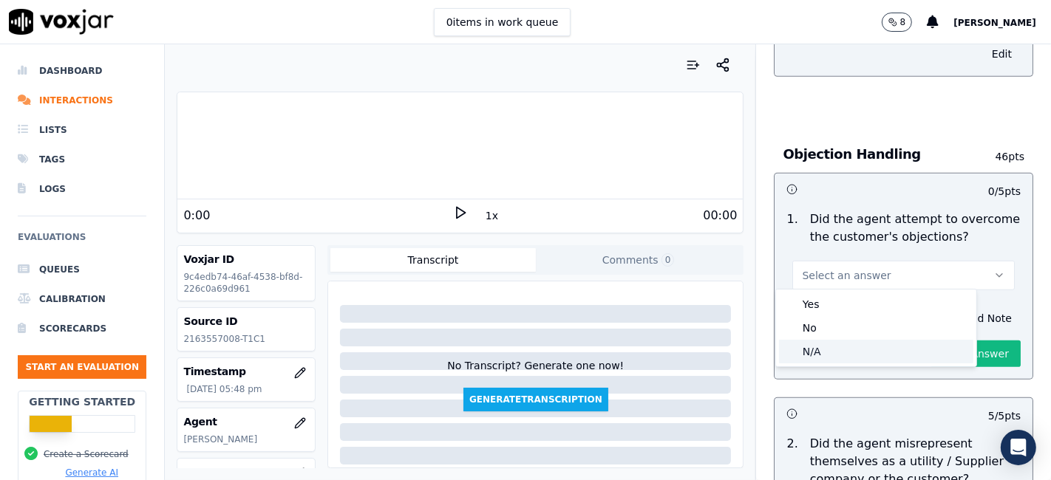
click at [853, 349] on div "N/A" at bounding box center [876, 352] width 194 height 24
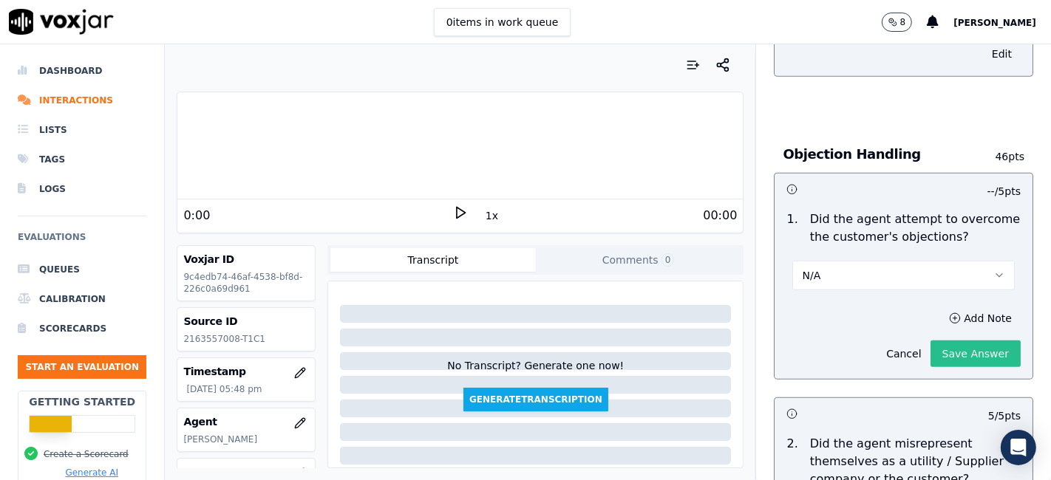
click at [937, 353] on button "Save Answer" at bounding box center [975, 354] width 90 height 27
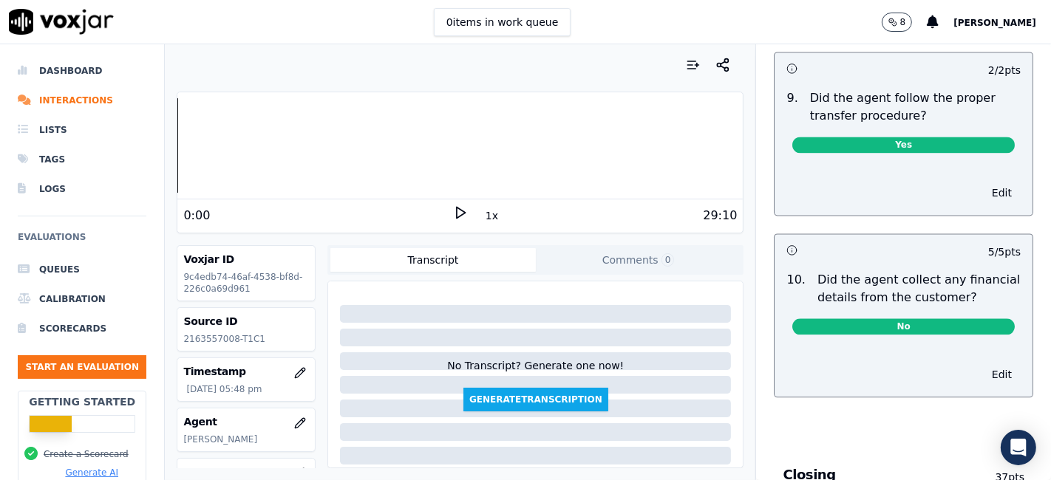
scroll to position [0, 0]
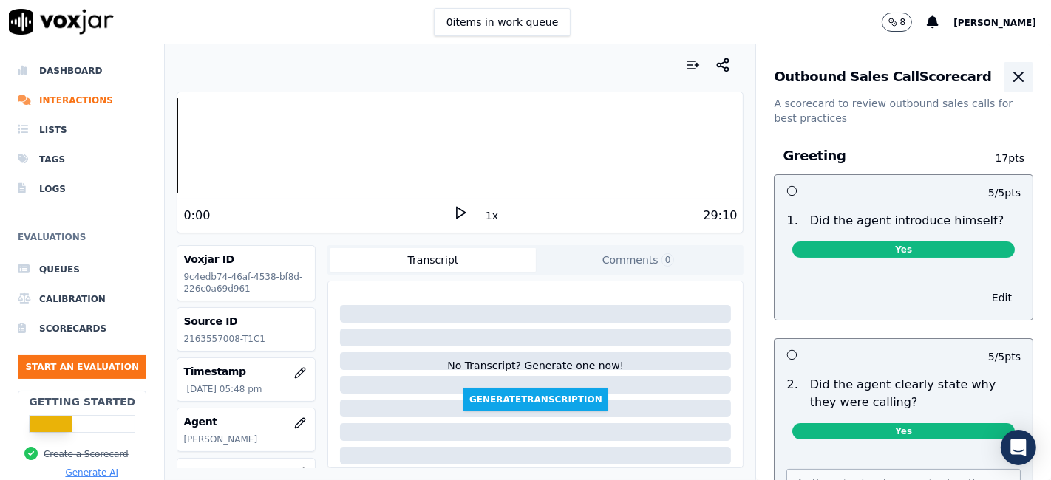
click at [1003, 85] on button "button" at bounding box center [1018, 77] width 30 height 30
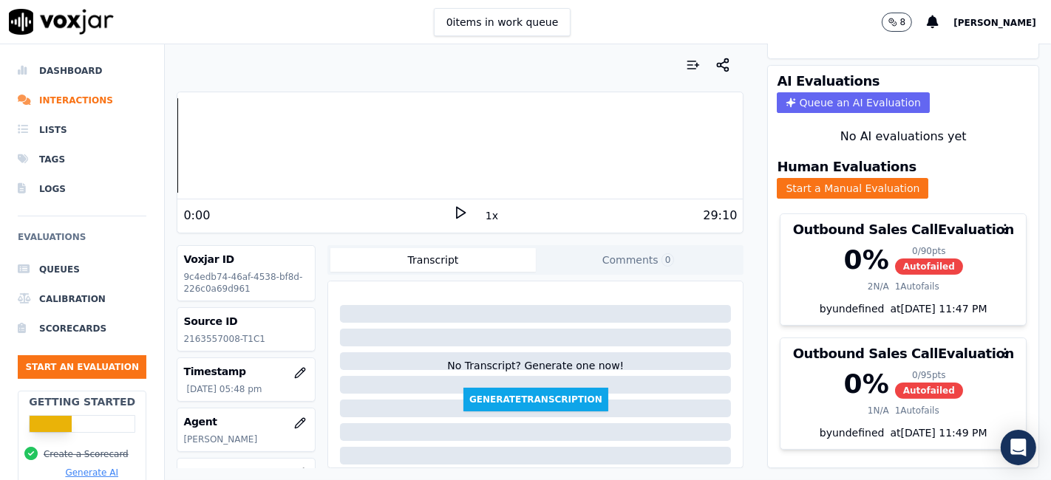
scroll to position [164, 0]
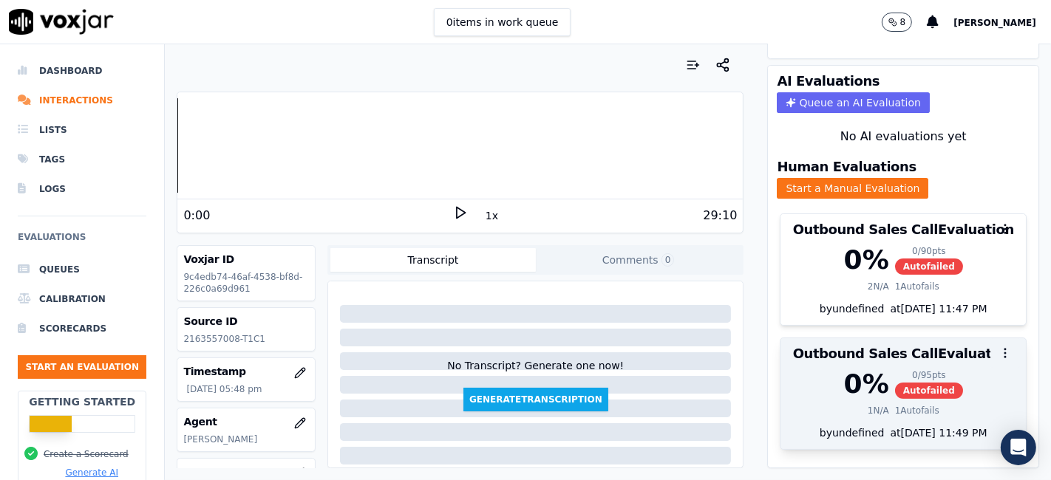
click at [998, 347] on icon "button" at bounding box center [1004, 353] width 13 height 13
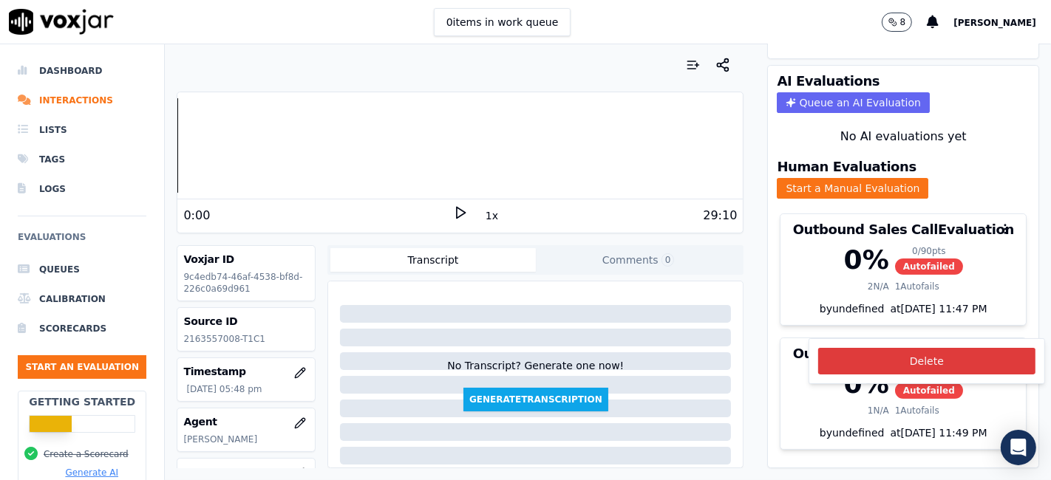
click at [956, 368] on button "Delete" at bounding box center [926, 361] width 217 height 27
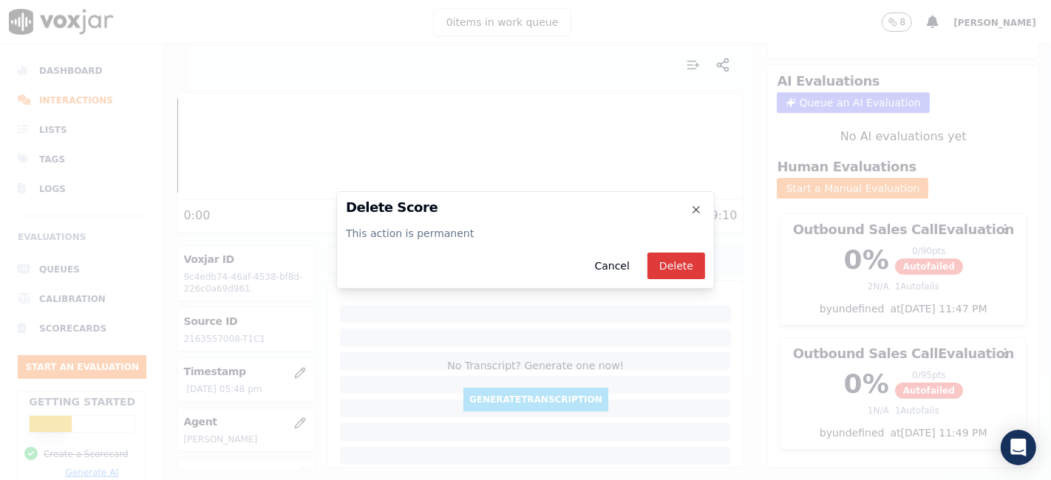
click at [690, 269] on button "Delete" at bounding box center [676, 266] width 58 height 27
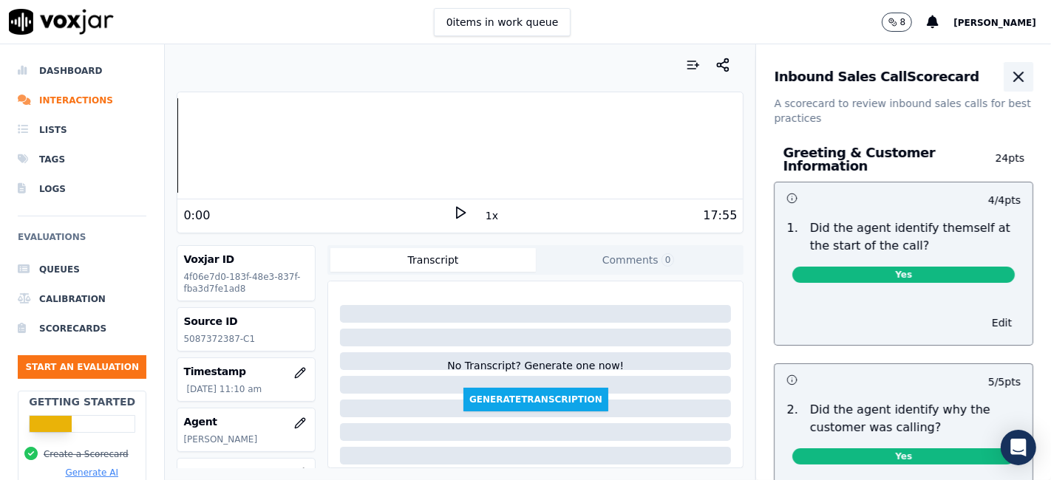
click at [1014, 77] on icon "button" at bounding box center [1018, 76] width 9 height 9
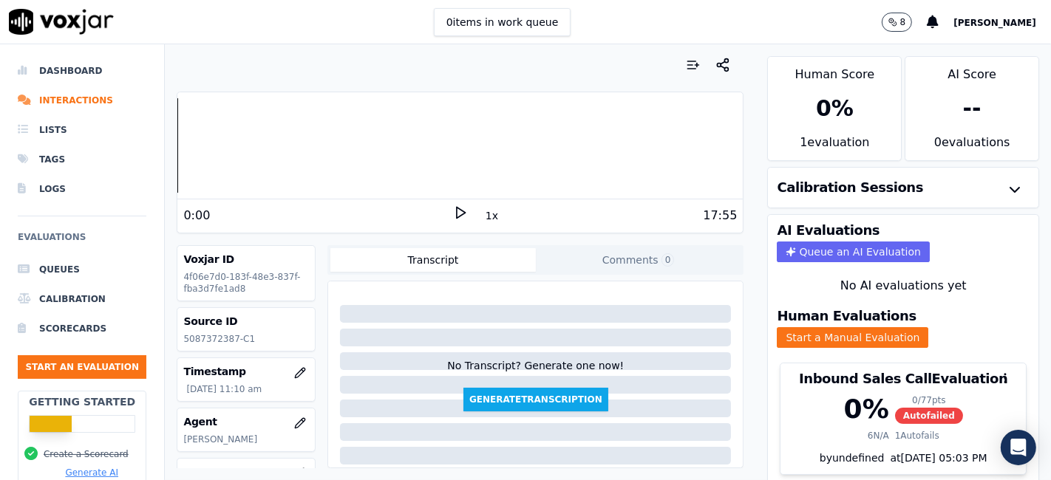
scroll to position [47, 0]
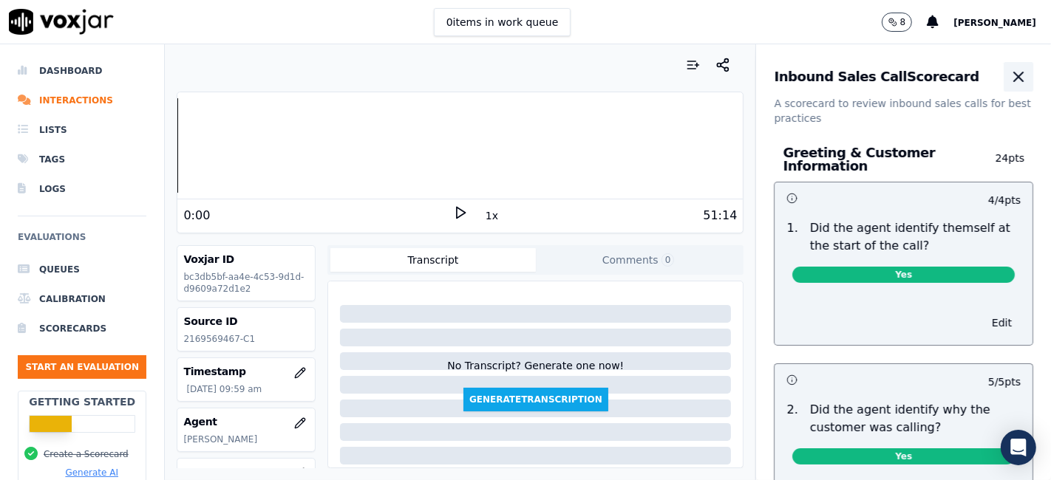
click at [1009, 72] on icon "button" at bounding box center [1018, 77] width 18 height 18
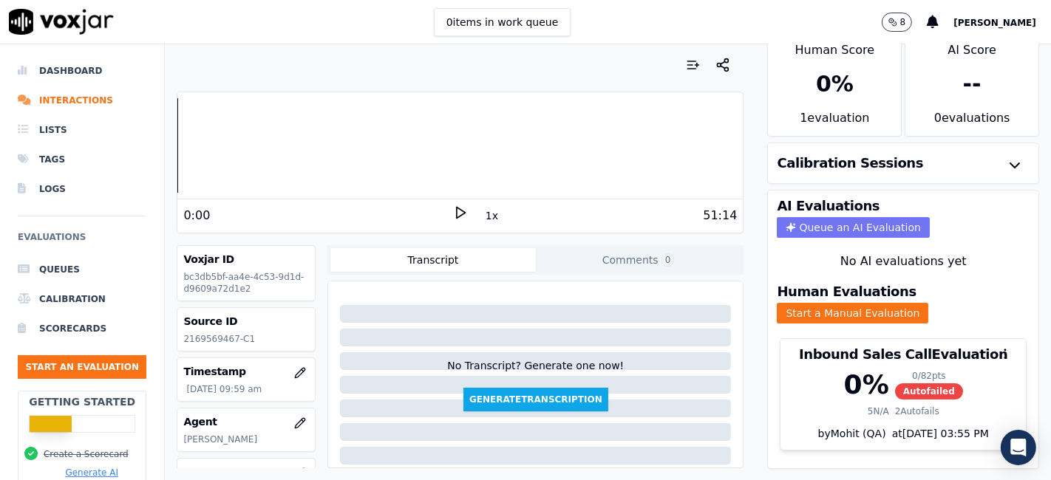
scroll to position [47, 0]
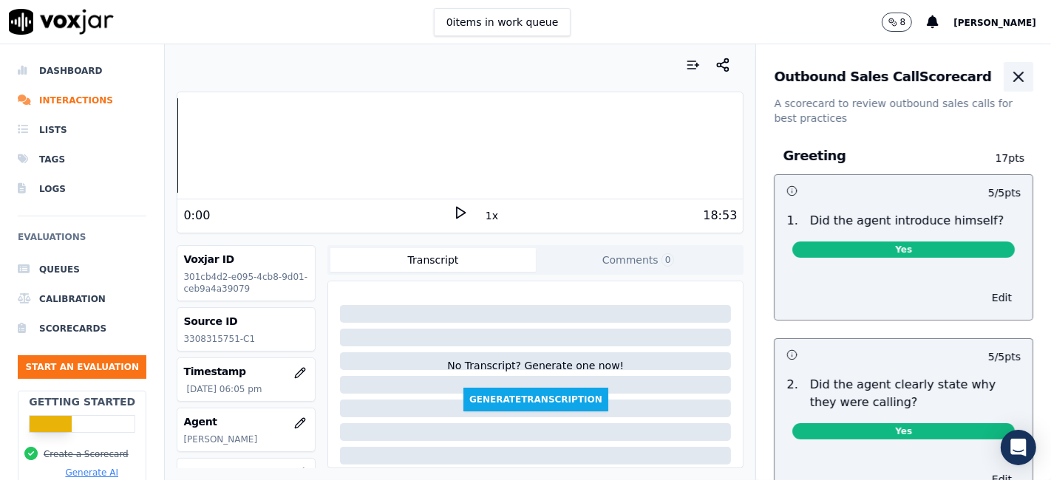
click at [1014, 77] on icon "button" at bounding box center [1018, 76] width 9 height 9
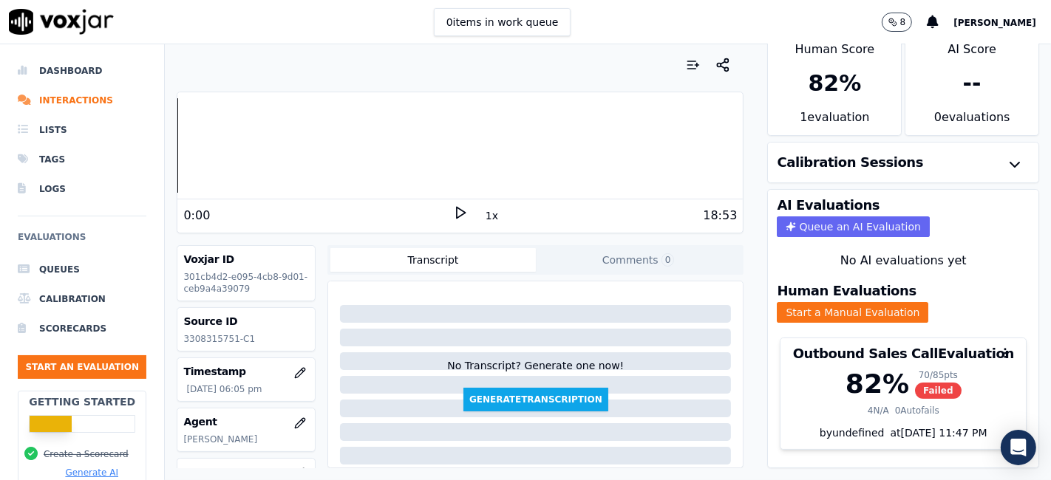
scroll to position [47, 0]
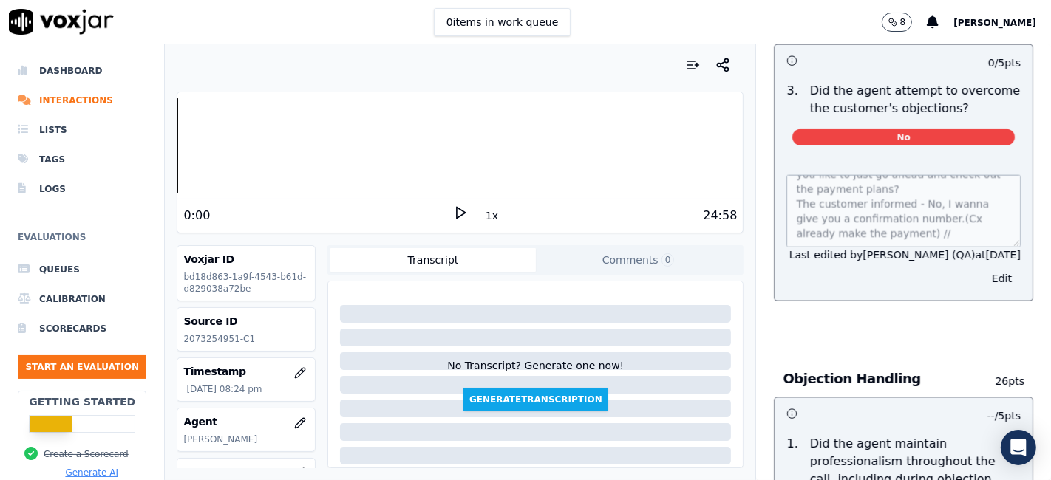
scroll to position [1560, 0]
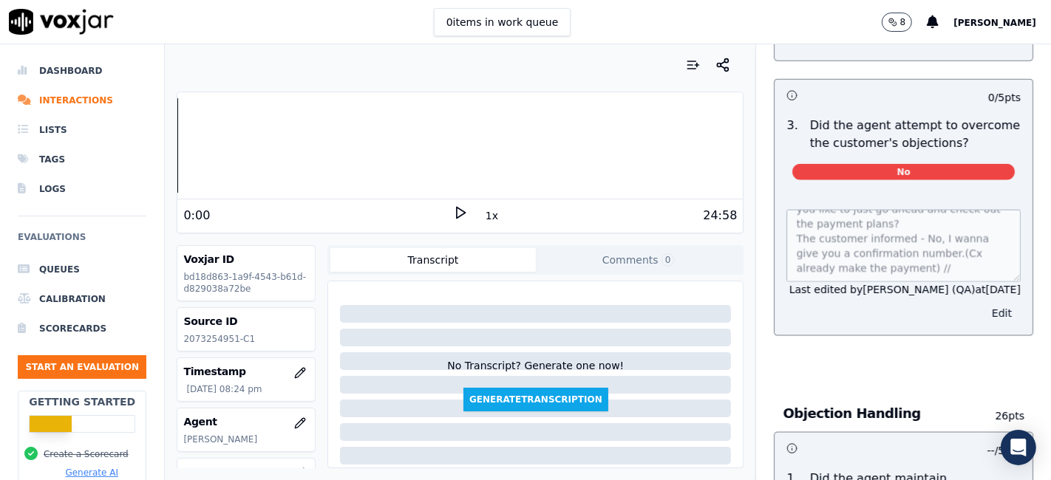
click at [983, 303] on button "Edit" at bounding box center [1002, 313] width 38 height 21
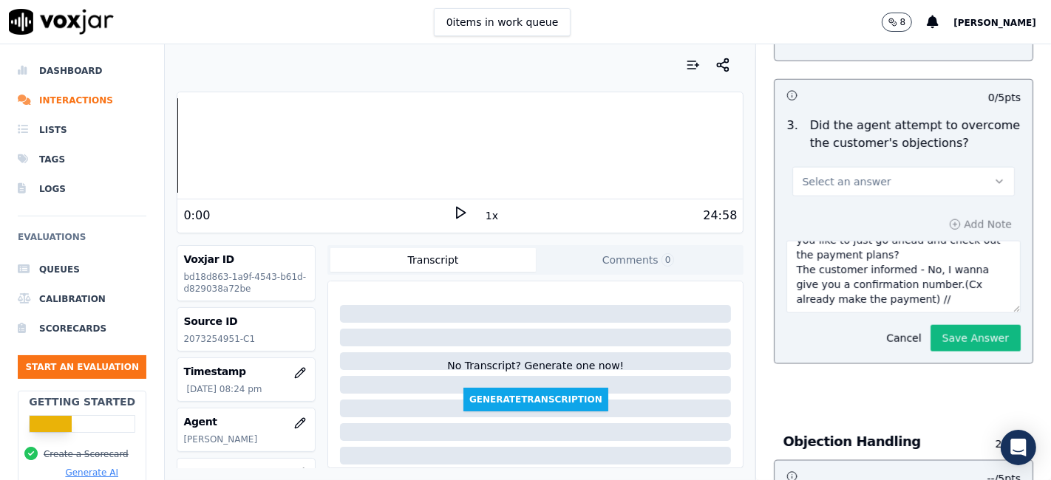
click at [933, 167] on button "Select an answer" at bounding box center [903, 182] width 222 height 30
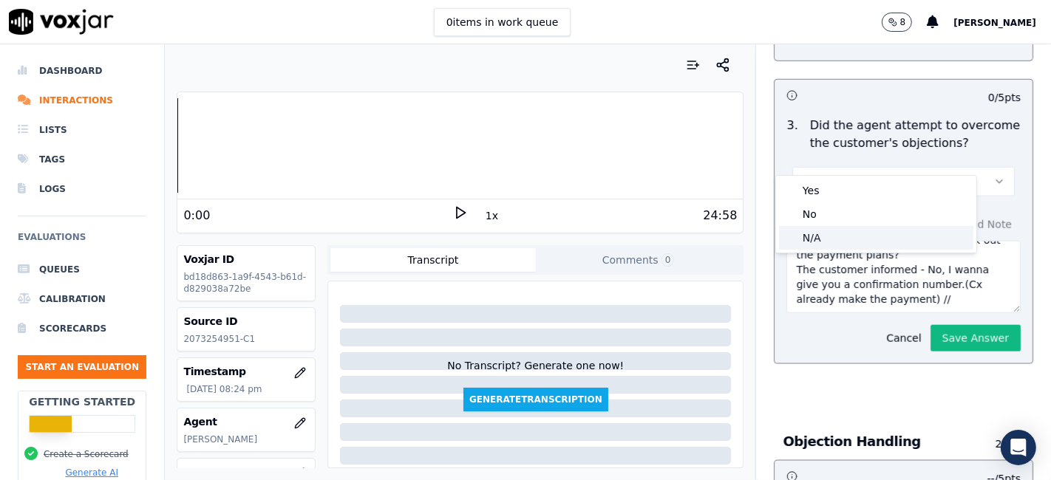
click at [867, 241] on div "N/A" at bounding box center [876, 238] width 194 height 24
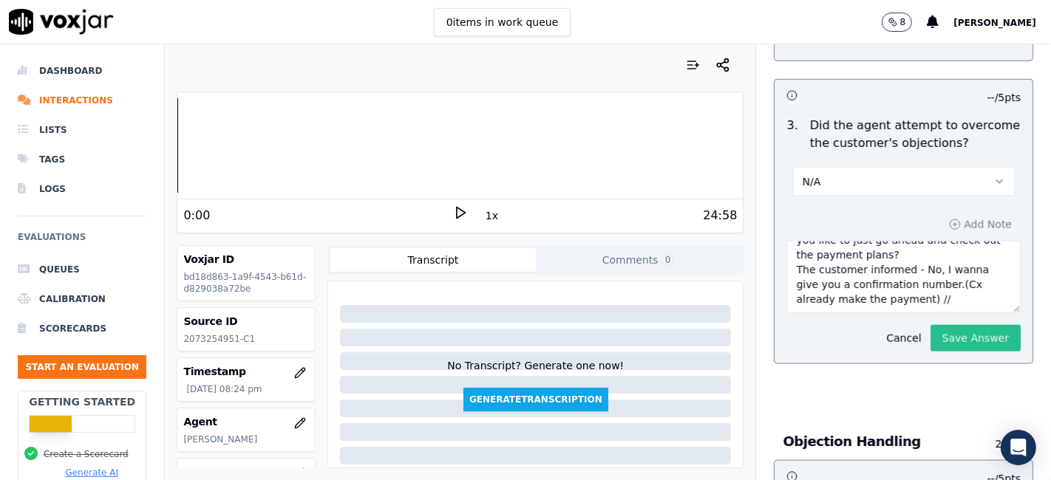
click at [930, 325] on button "Save Answer" at bounding box center [975, 338] width 90 height 27
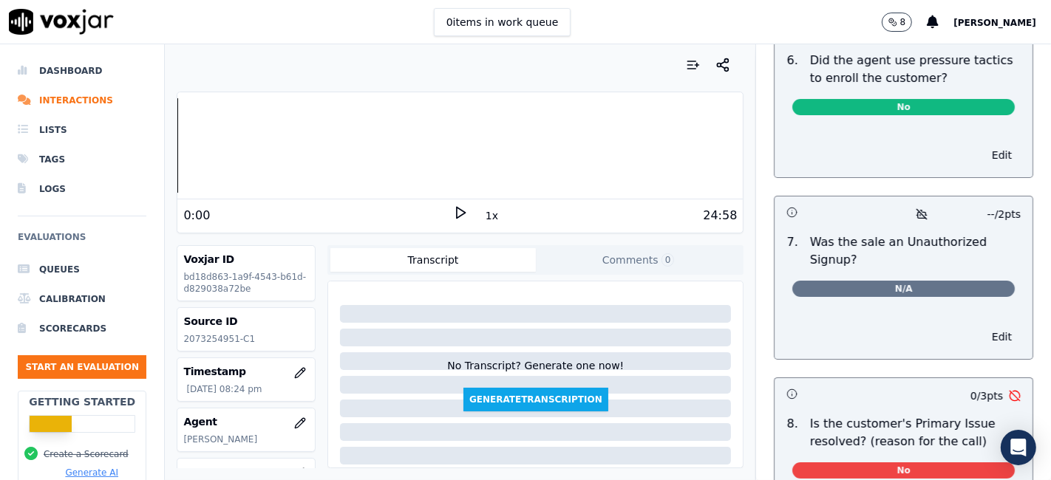
scroll to position [4646, 0]
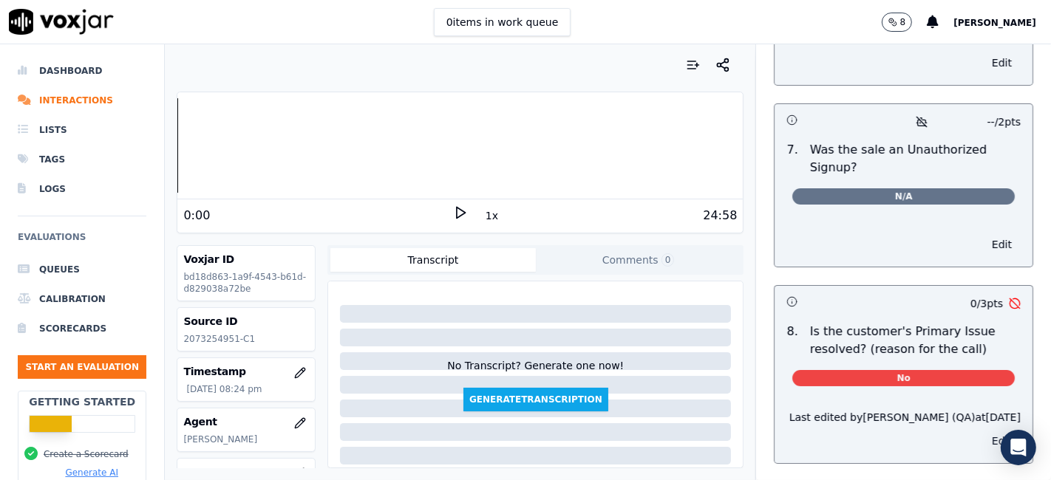
click at [983, 431] on button "Edit" at bounding box center [1002, 441] width 38 height 21
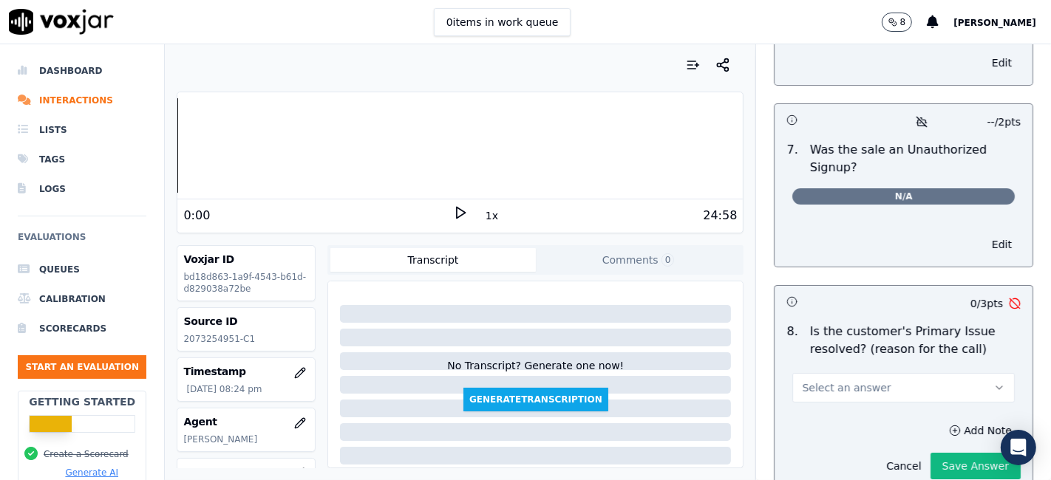
click at [915, 373] on button "Select an answer" at bounding box center [903, 388] width 222 height 30
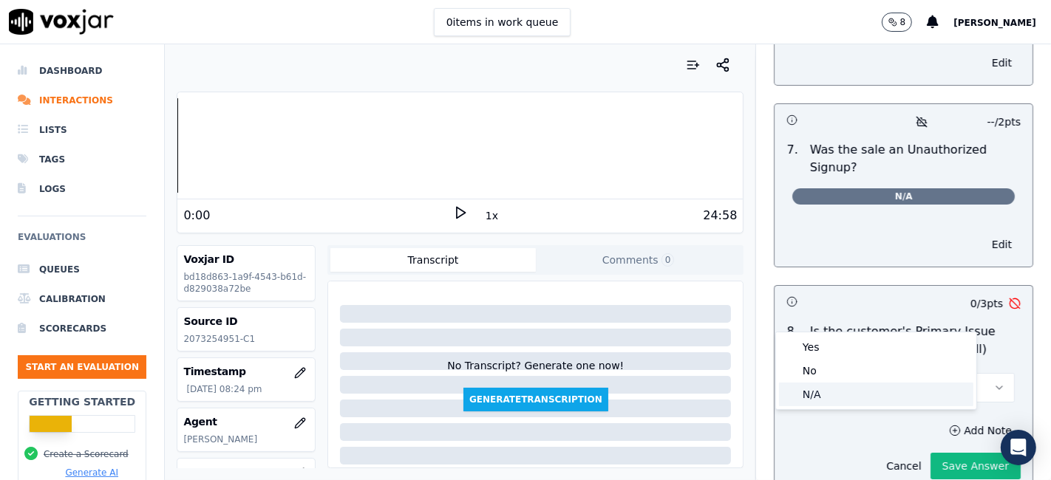
click at [865, 392] on div "N/A" at bounding box center [876, 395] width 194 height 24
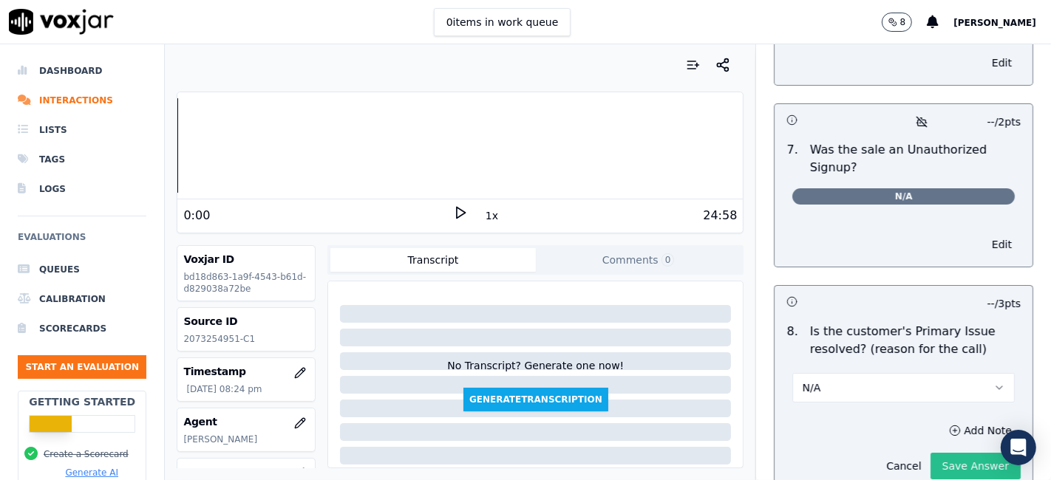
click at [946, 453] on button "Save Answer" at bounding box center [975, 466] width 90 height 27
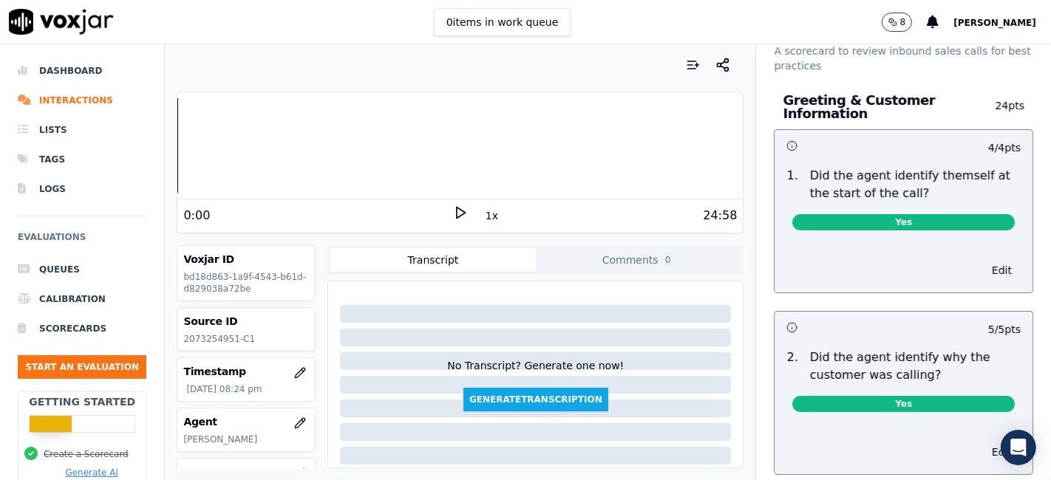
scroll to position [0, 0]
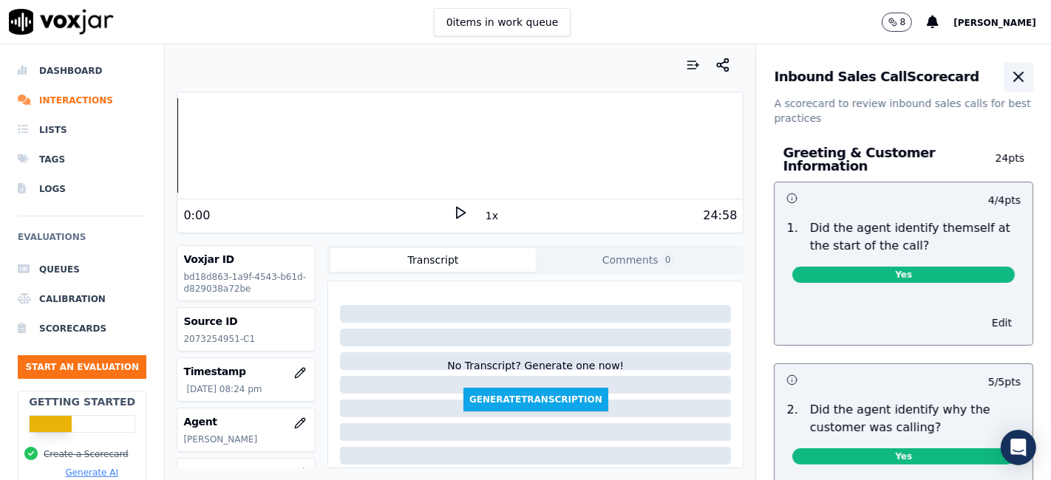
click at [1009, 76] on icon "button" at bounding box center [1018, 77] width 18 height 18
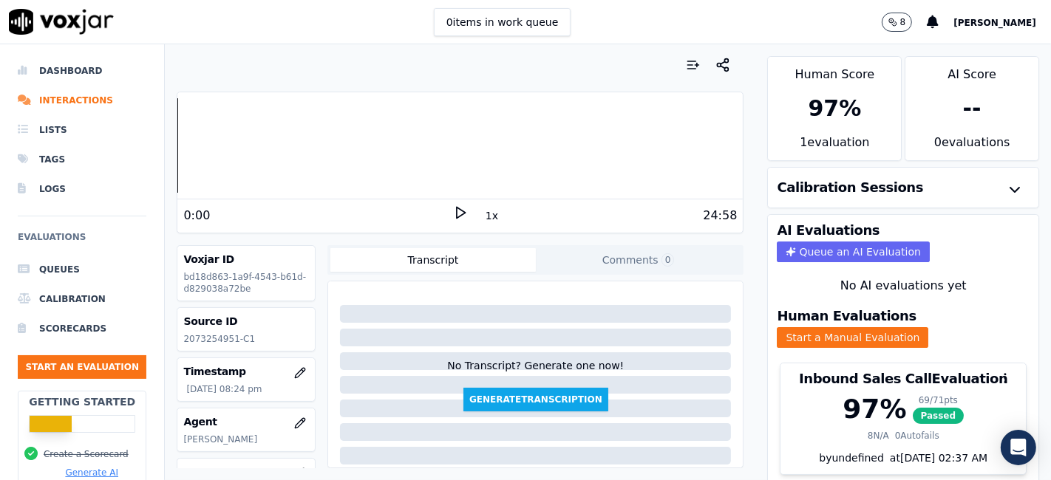
scroll to position [47, 0]
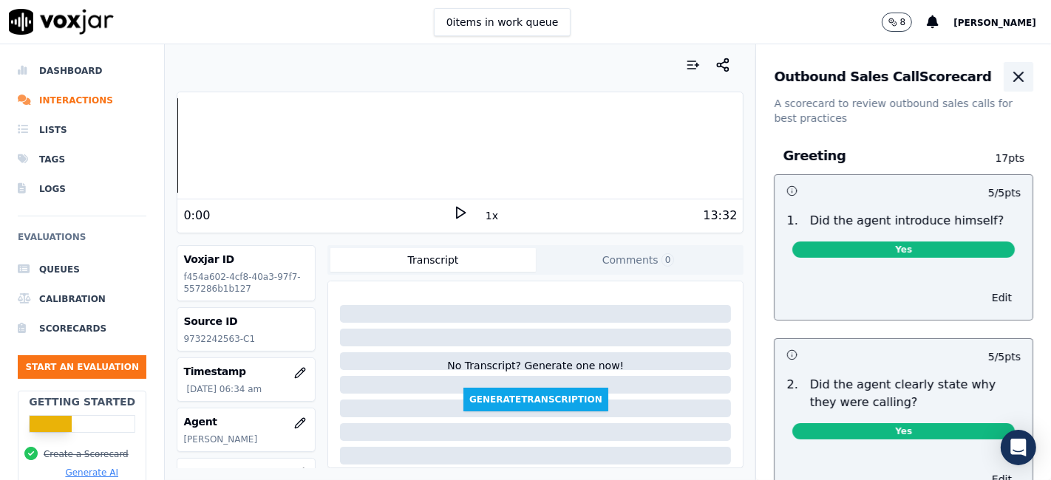
click at [1009, 69] on icon "button" at bounding box center [1018, 77] width 18 height 18
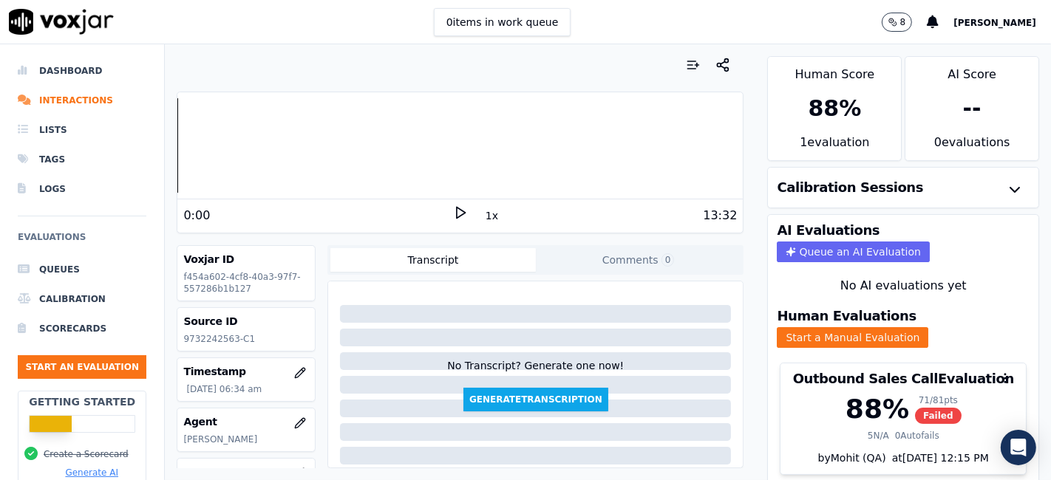
scroll to position [47, 0]
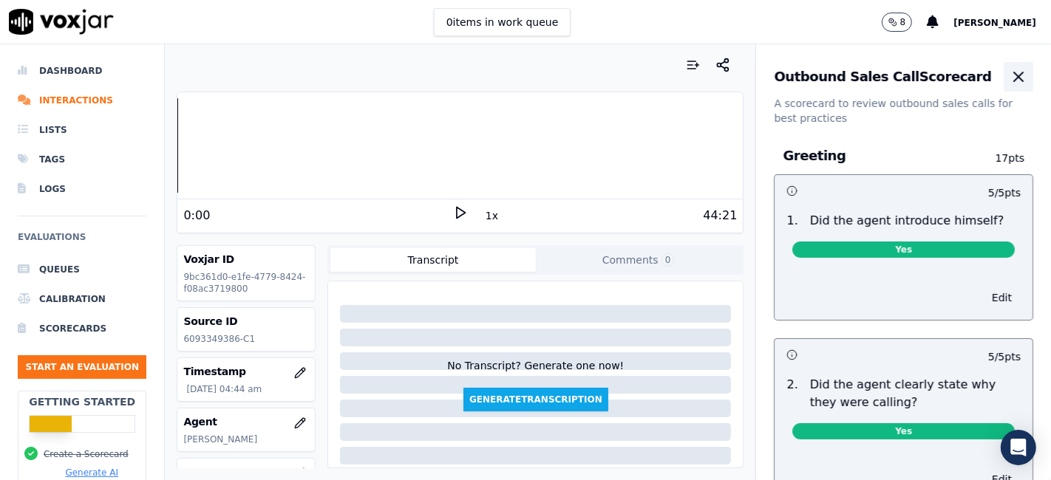
click at [1009, 71] on icon "button" at bounding box center [1018, 77] width 18 height 18
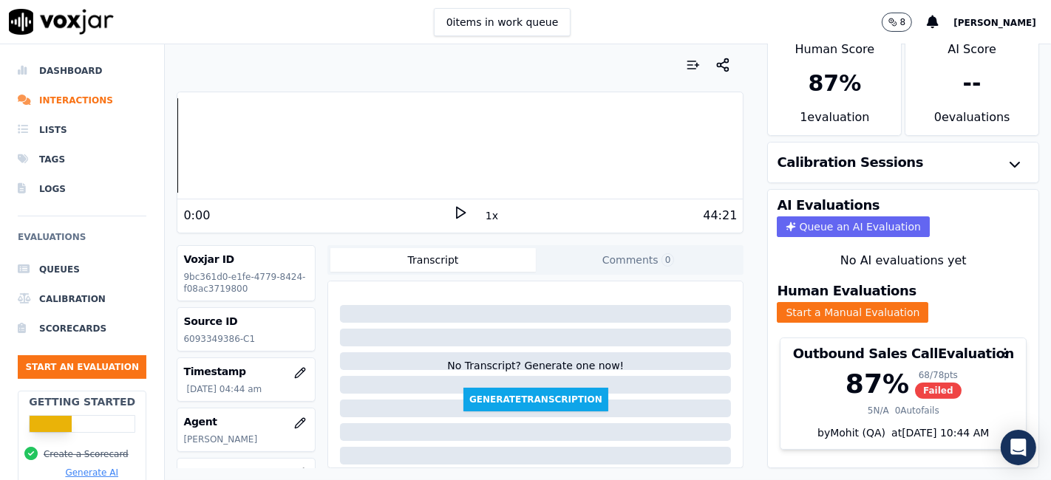
scroll to position [47, 0]
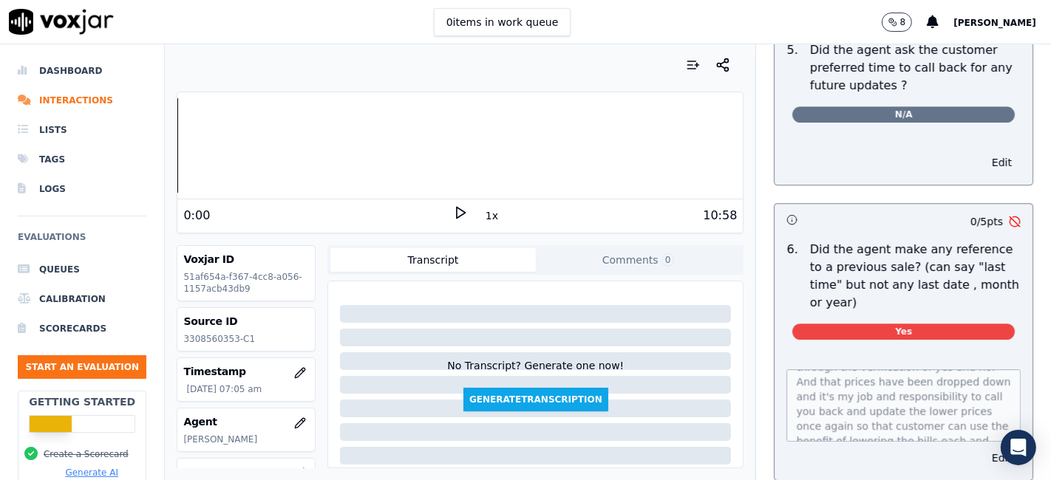
scroll to position [177, 0]
drag, startPoint x: 230, startPoint y: 338, endPoint x: 179, endPoint y: 336, distance: 51.0
click at [179, 336] on div "Source ID 3308560353-C1" at bounding box center [245, 329] width 137 height 43
copy p "3308560353"
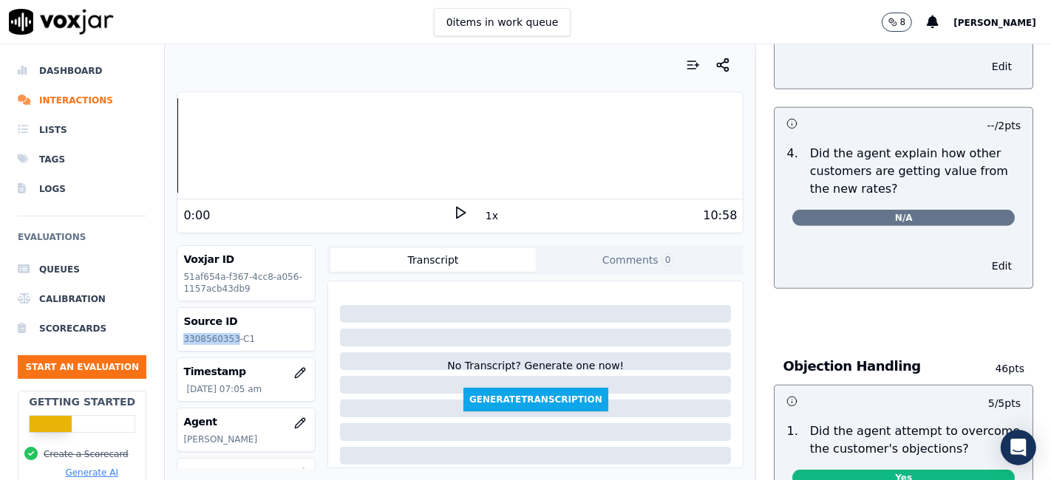
scroll to position [0, 0]
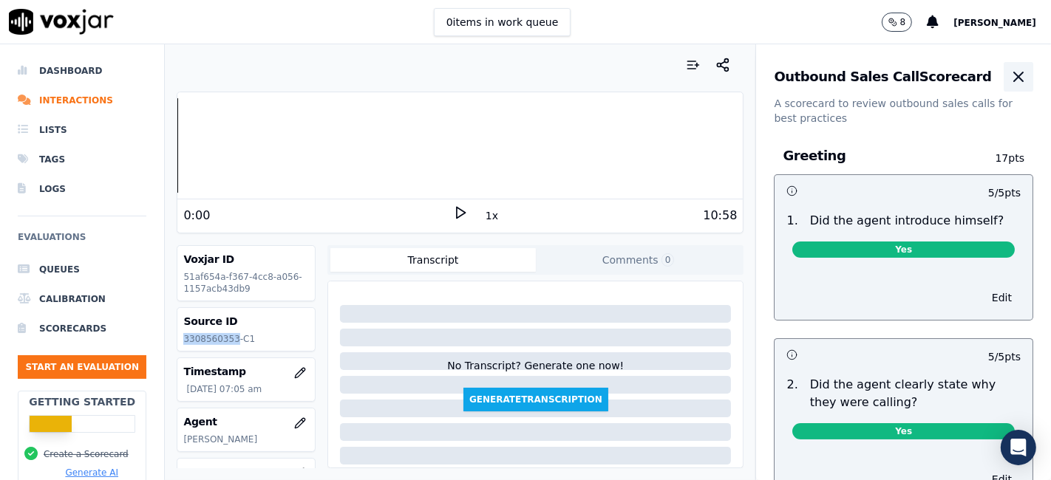
click at [1009, 72] on icon "button" at bounding box center [1018, 77] width 18 height 18
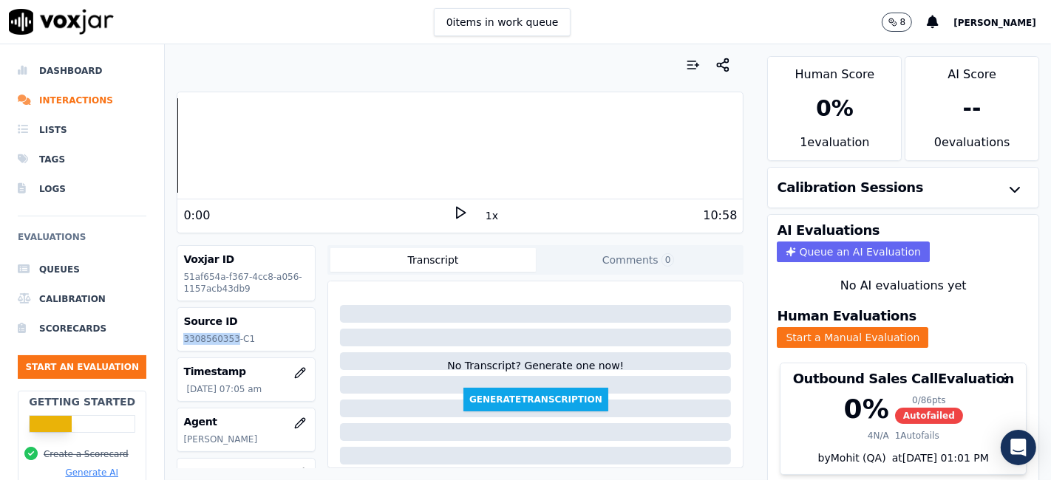
scroll to position [47, 0]
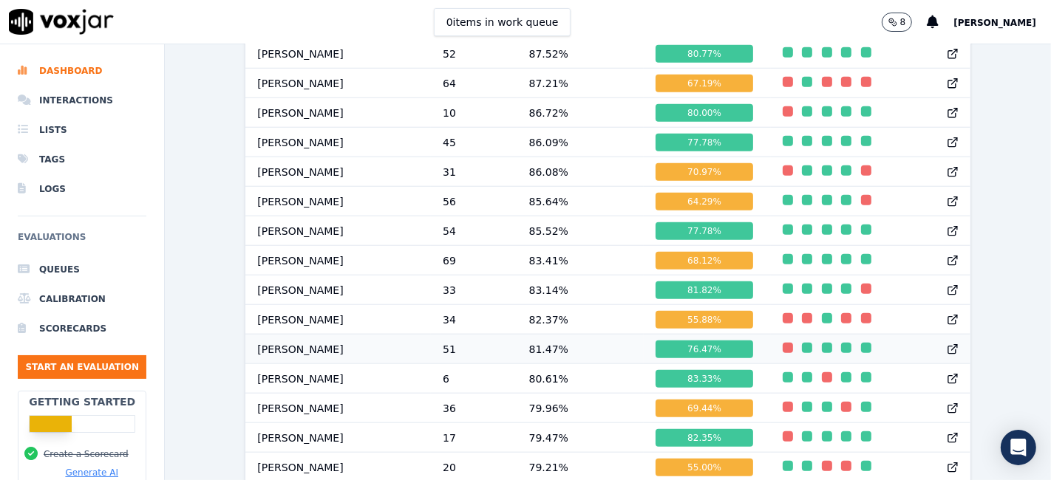
scroll to position [1272, 0]
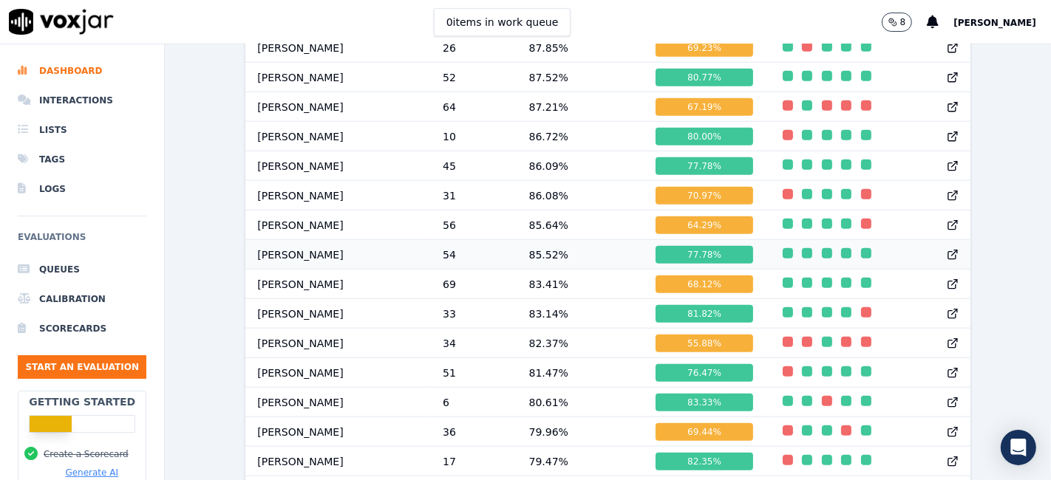
click at [663, 256] on div "77.78 %" at bounding box center [703, 255] width 97 height 18
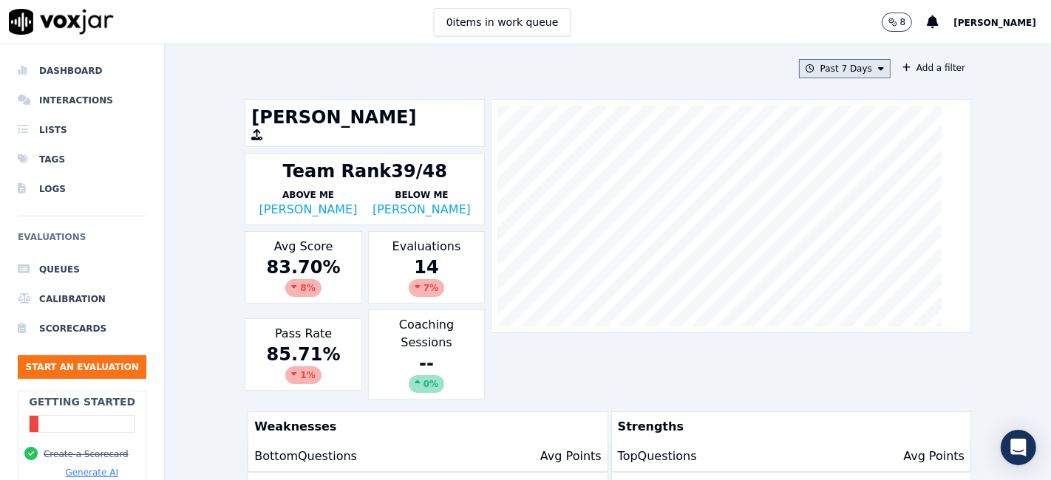
click at [844, 70] on button "Past 7 Days" at bounding box center [845, 68] width 92 height 19
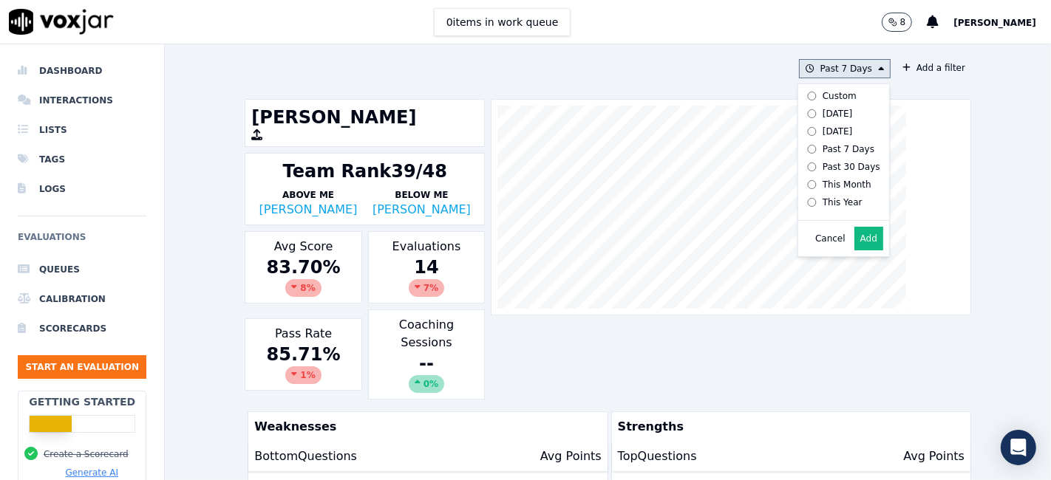
click at [822, 94] on div "Custom" at bounding box center [839, 96] width 34 height 12
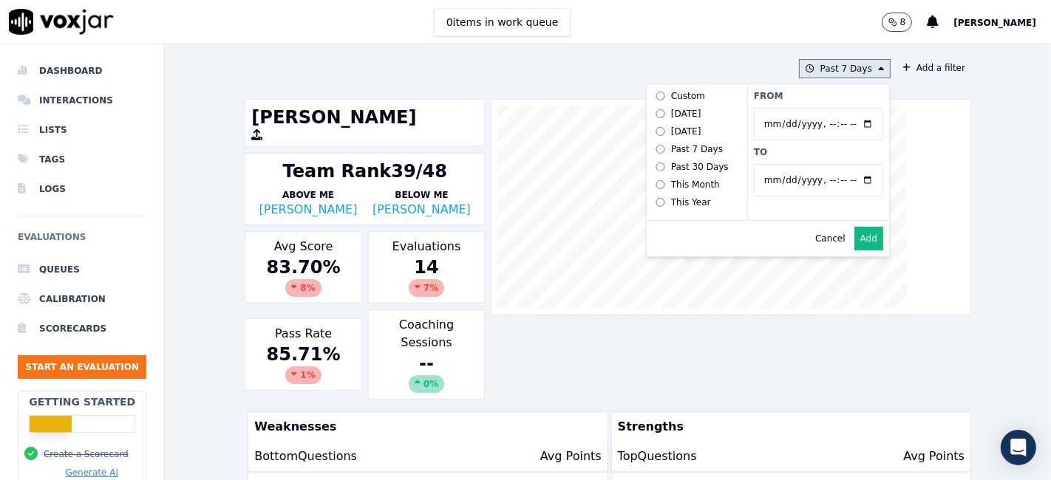
click at [854, 122] on input "From" at bounding box center [818, 124] width 129 height 33
type input "[DATE]T00:00"
click at [804, 101] on div "From To" at bounding box center [818, 152] width 142 height 136
click at [848, 179] on input "To" at bounding box center [818, 180] width 129 height 33
type input "[DATE]T23:59"
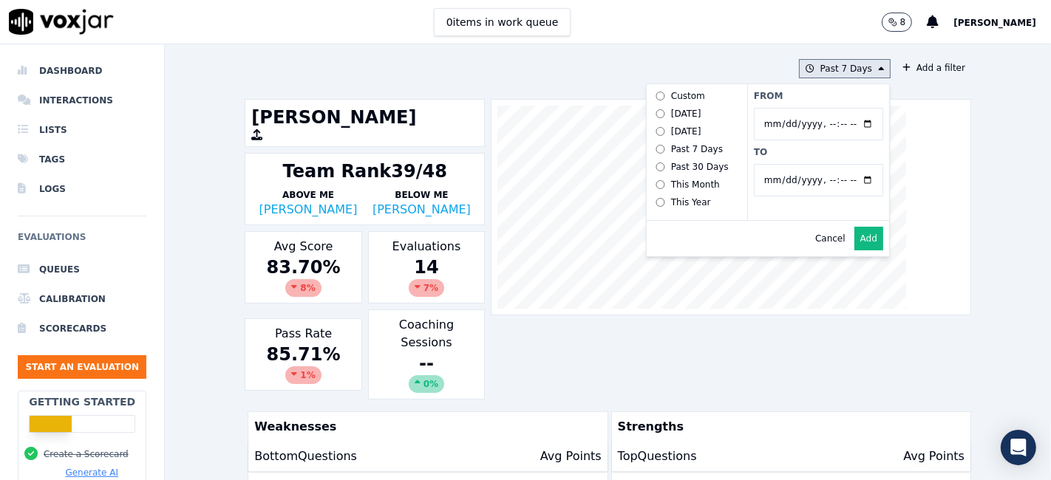
click at [807, 159] on div "From To" at bounding box center [818, 152] width 142 height 136
click at [858, 250] on button "Add" at bounding box center [868, 239] width 29 height 24
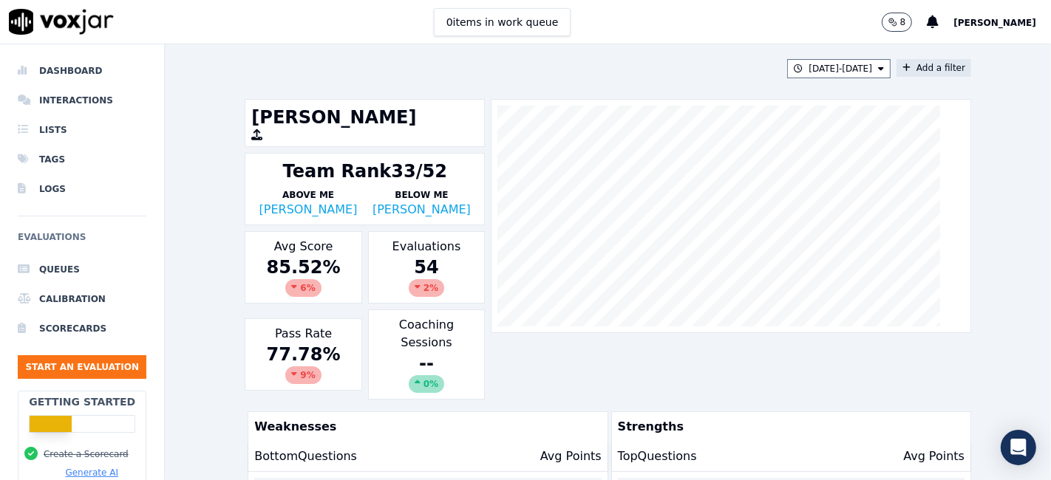
click at [909, 71] on button "Add a filter" at bounding box center [933, 68] width 75 height 18
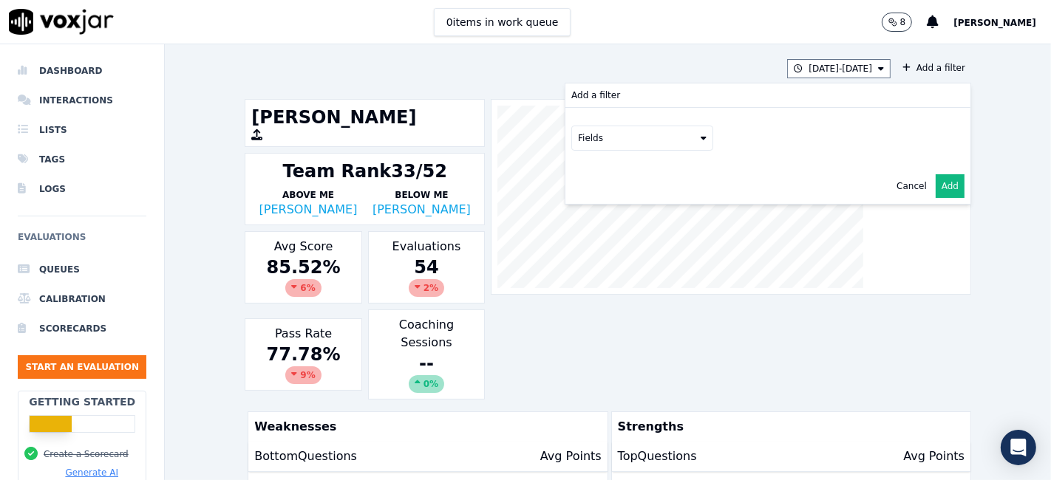
click at [992, 140] on div "[DATE] - [DATE] Add a filter Add a filter Fields Cancel Add [PERSON_NAME] Team …" at bounding box center [608, 262] width 886 height 436
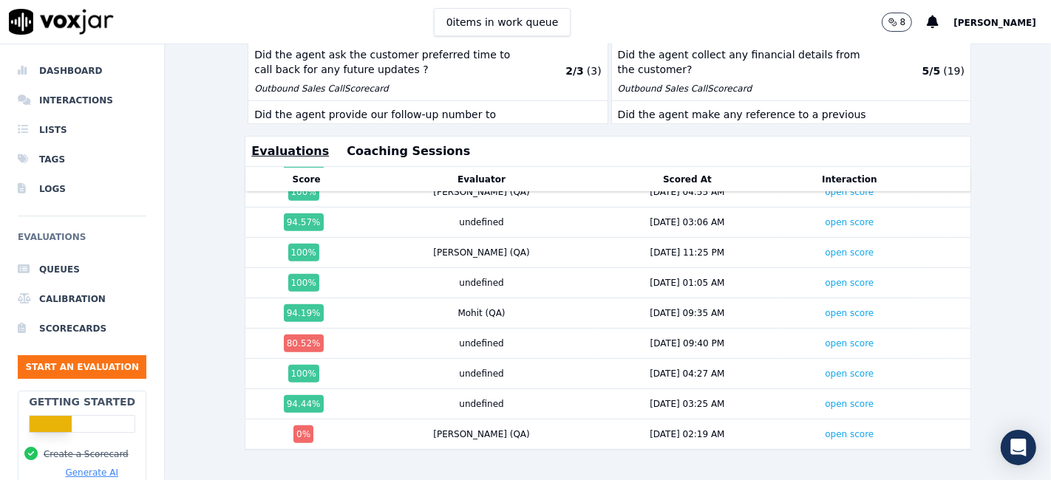
scroll to position [1378, 0]
click at [825, 429] on link "open score" at bounding box center [849, 434] width 49 height 10
click at [825, 338] on link "open score" at bounding box center [849, 343] width 49 height 10
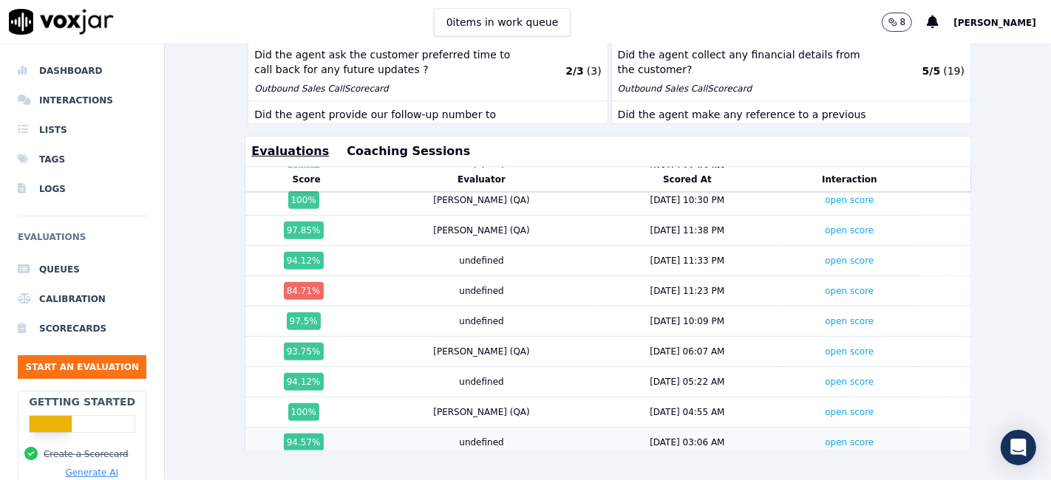
scroll to position [1132, 0]
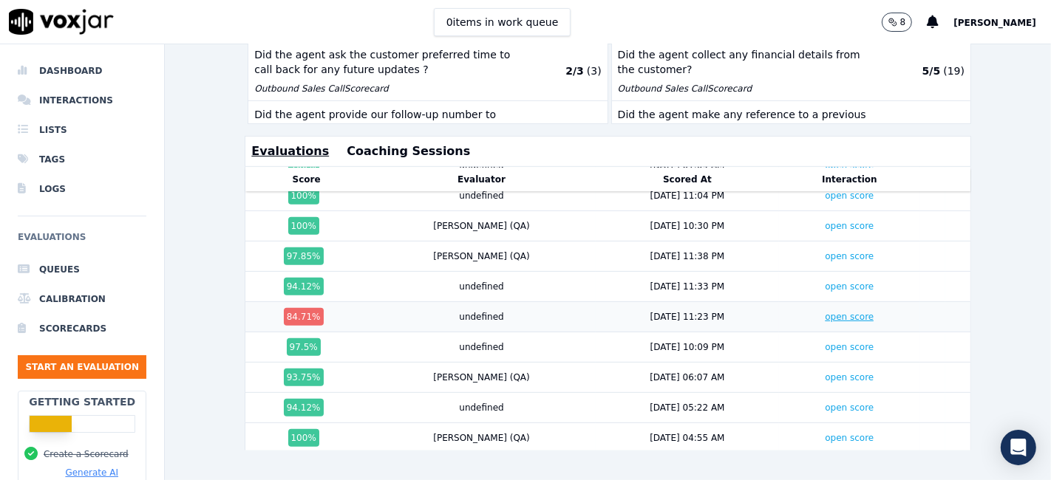
click at [825, 312] on link "open score" at bounding box center [849, 317] width 49 height 10
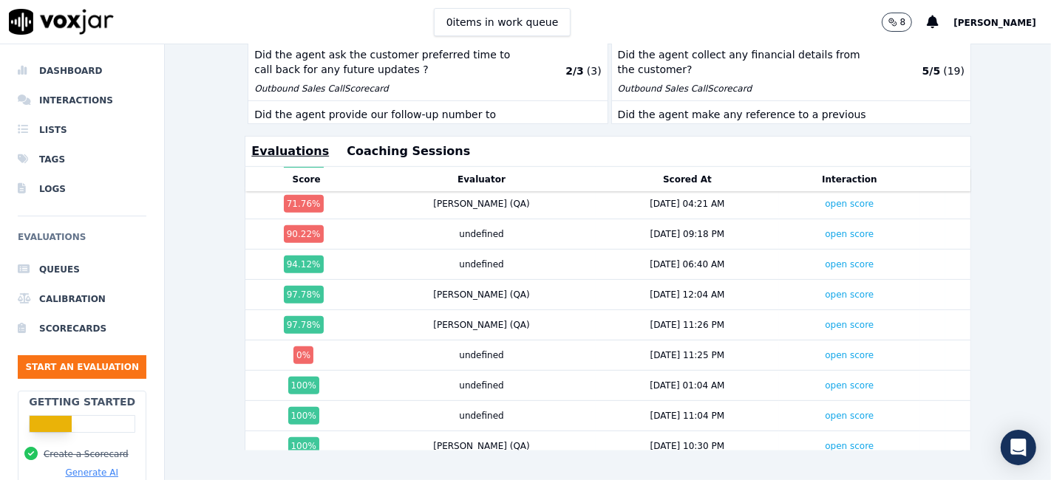
scroll to position [886, 0]
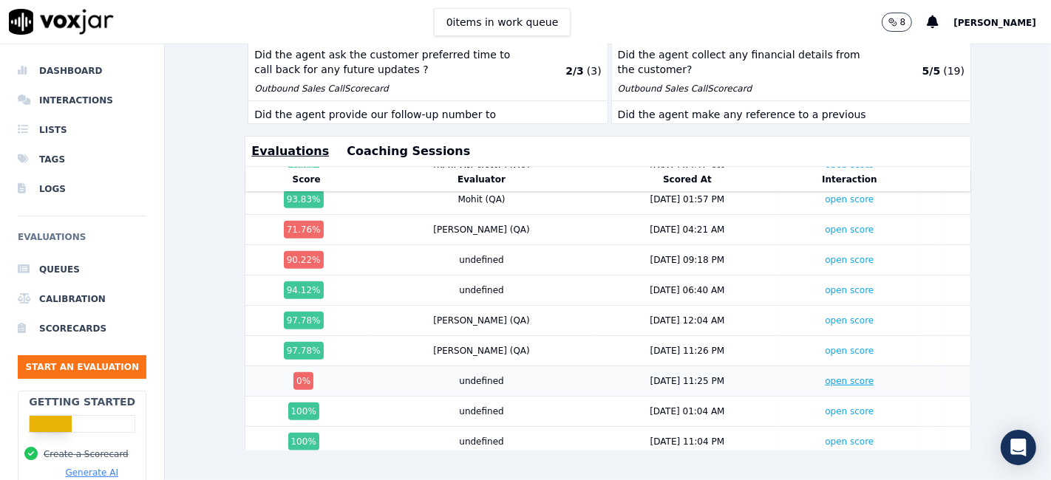
click at [825, 376] on link "open score" at bounding box center [849, 381] width 49 height 10
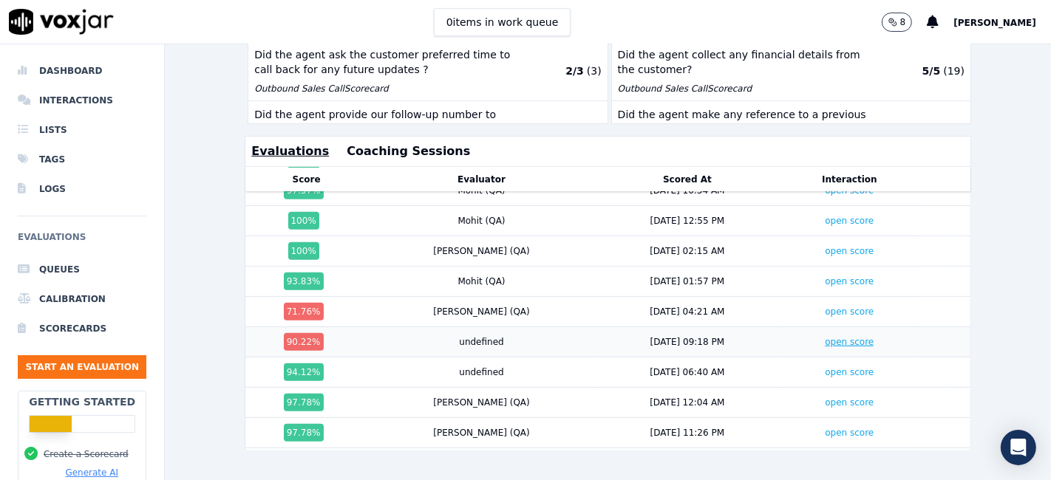
click at [825, 337] on link "open score" at bounding box center [849, 342] width 49 height 10
click at [825, 307] on link "open score" at bounding box center [849, 312] width 49 height 10
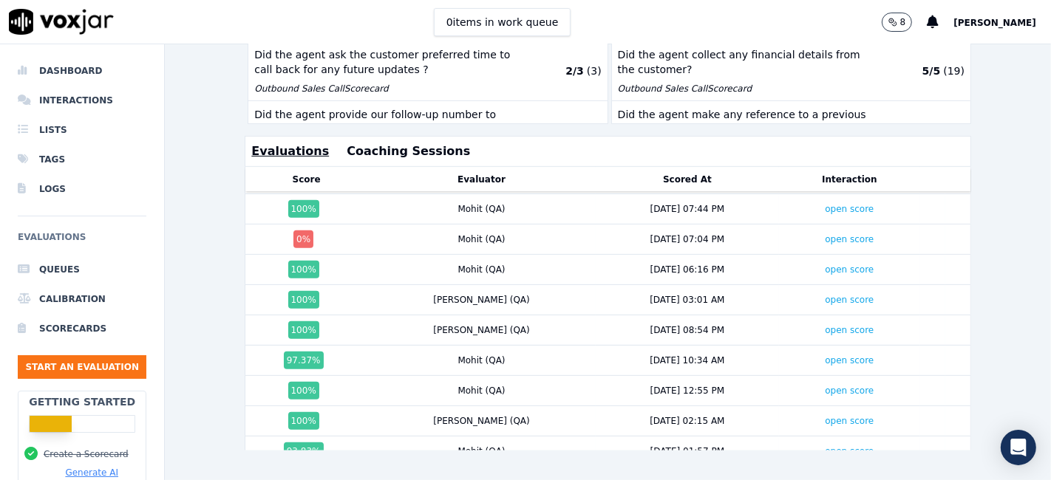
scroll to position [557, 0]
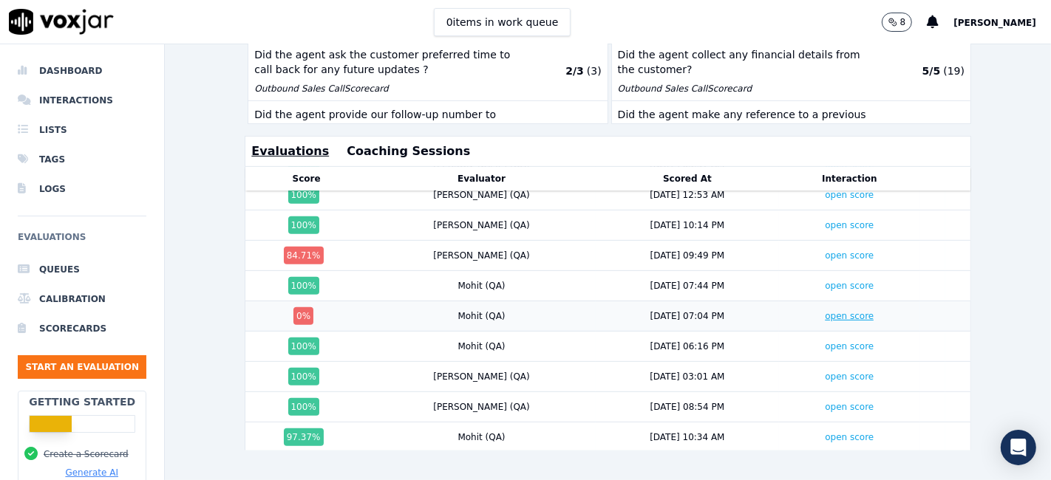
click at [825, 311] on link "open score" at bounding box center [849, 316] width 49 height 10
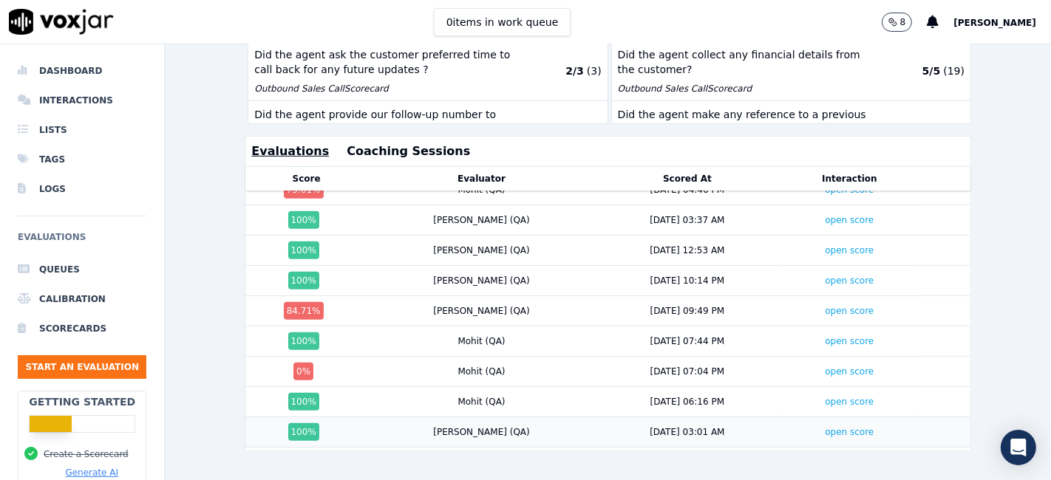
scroll to position [475, 0]
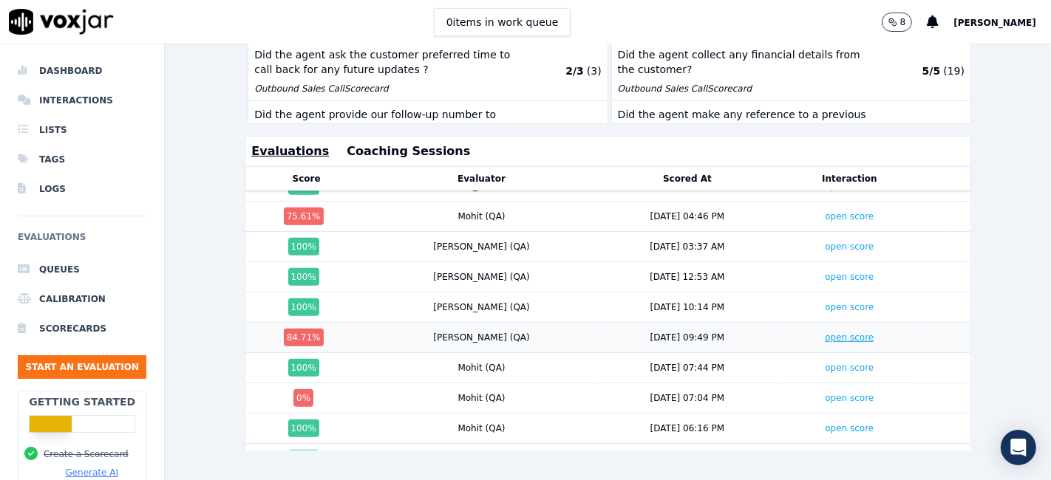
click at [825, 332] on link "open score" at bounding box center [849, 337] width 49 height 10
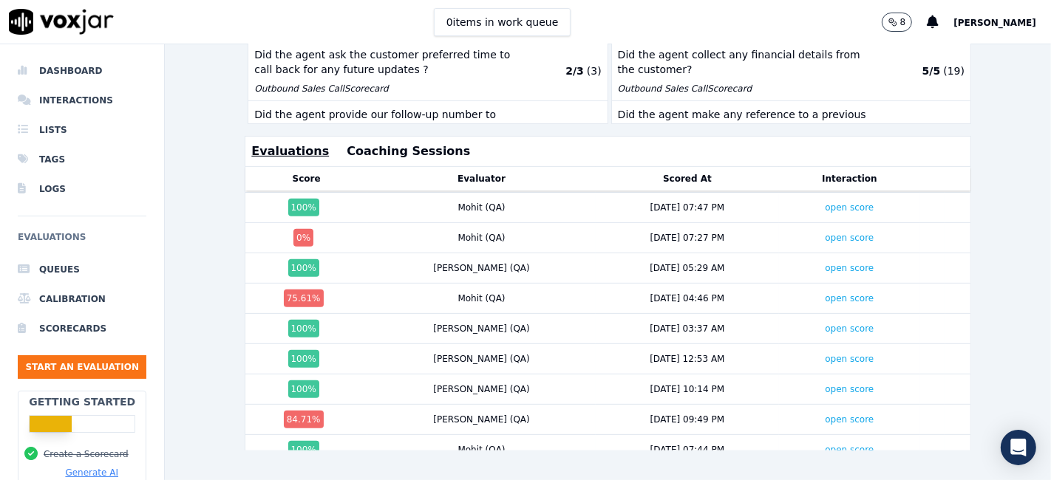
scroll to position [311, 0]
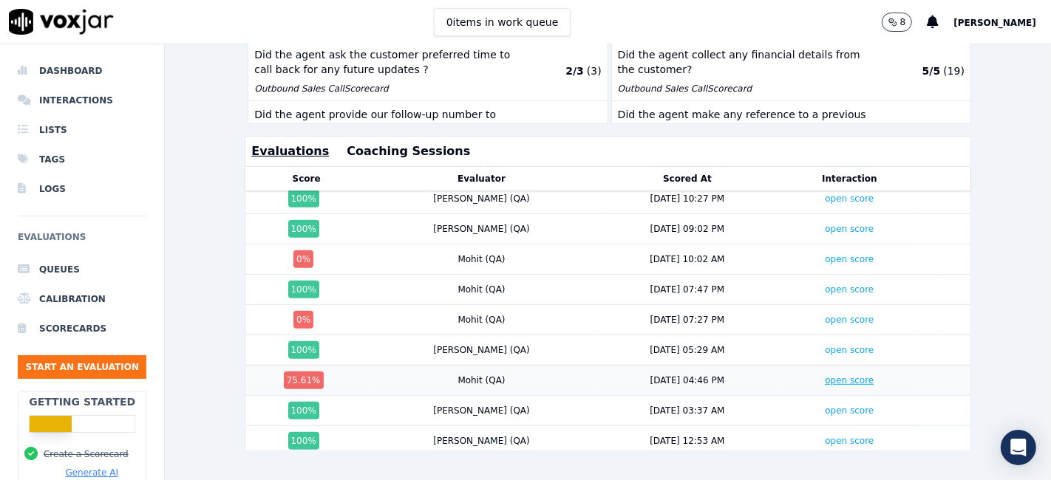
click at [825, 375] on link "open score" at bounding box center [849, 380] width 49 height 10
click at [825, 315] on link "open score" at bounding box center [849, 320] width 49 height 10
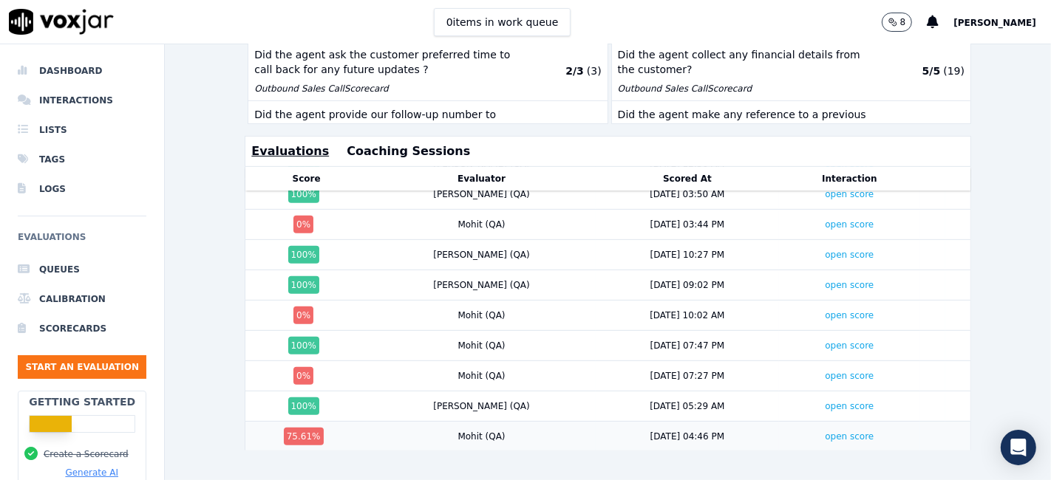
scroll to position [229, 0]
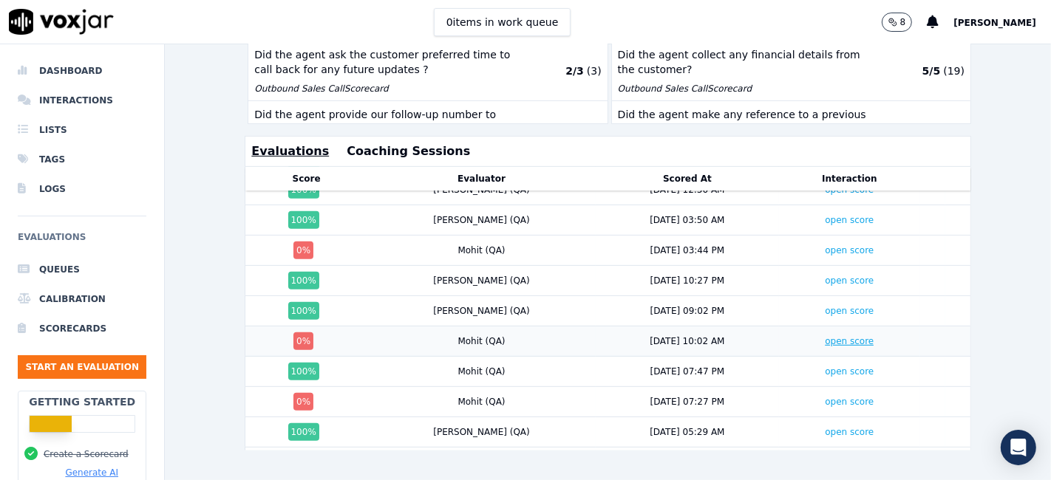
click at [825, 336] on link "open score" at bounding box center [849, 341] width 49 height 10
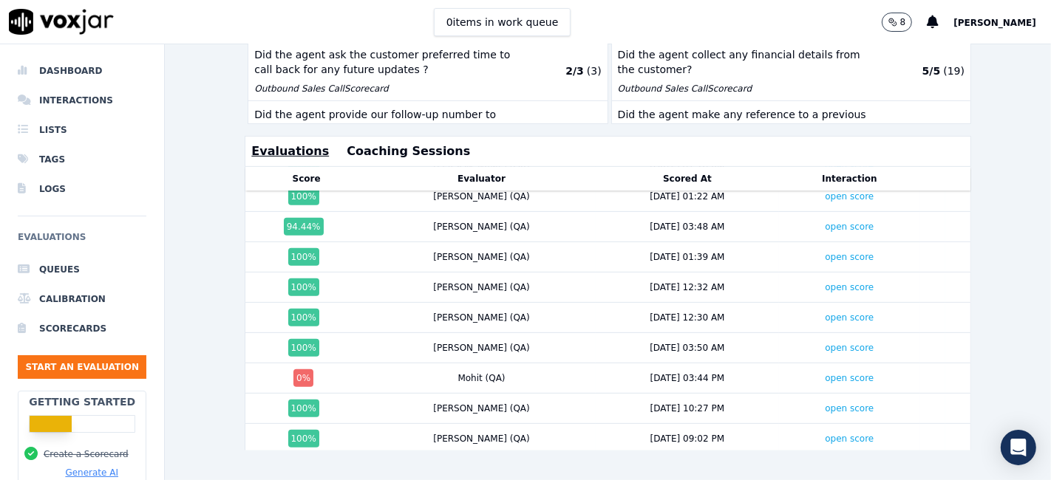
scroll to position [65, 0]
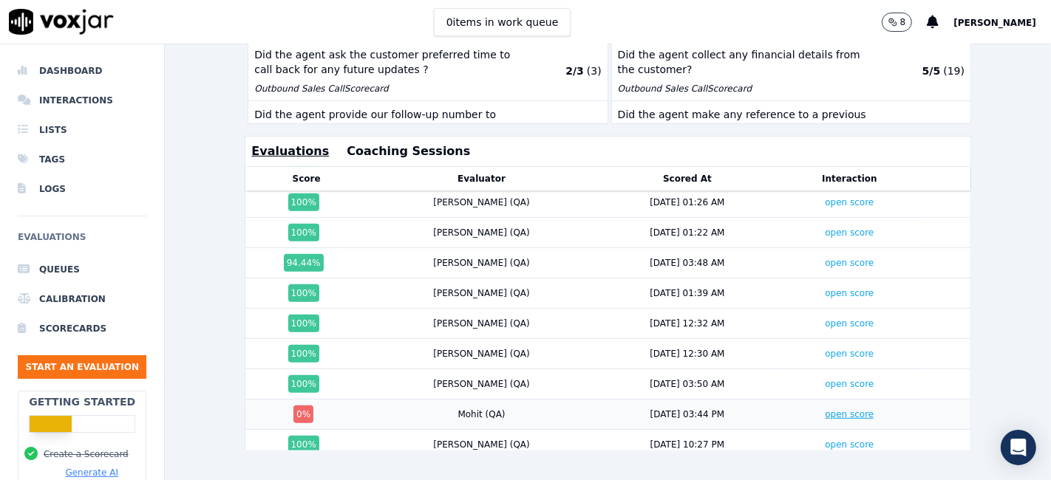
click at [825, 409] on link "open score" at bounding box center [849, 414] width 49 height 10
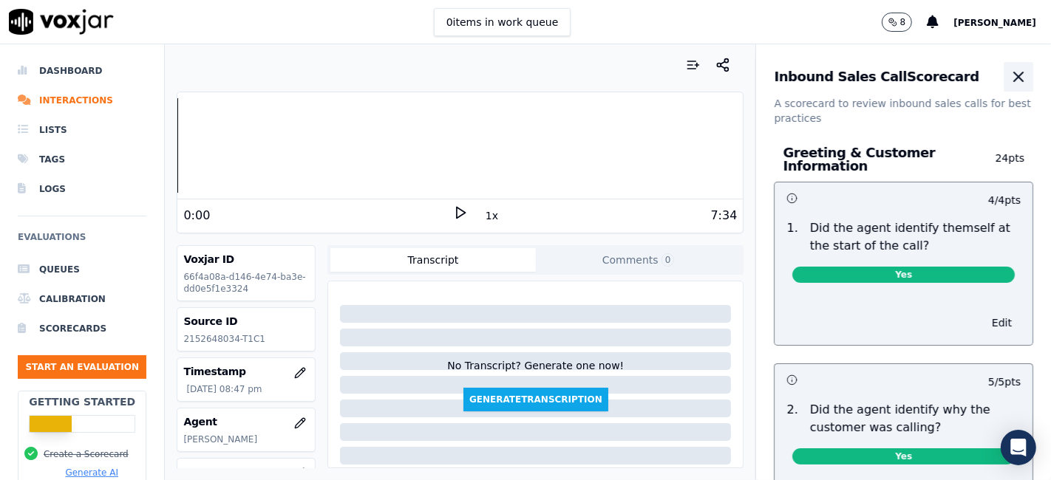
click at [1009, 84] on icon "button" at bounding box center [1018, 77] width 18 height 18
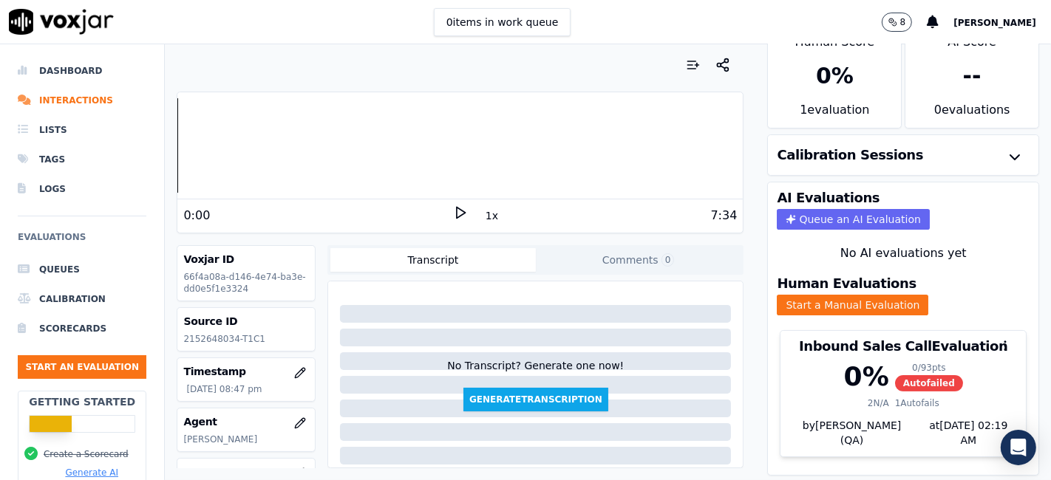
scroll to position [47, 0]
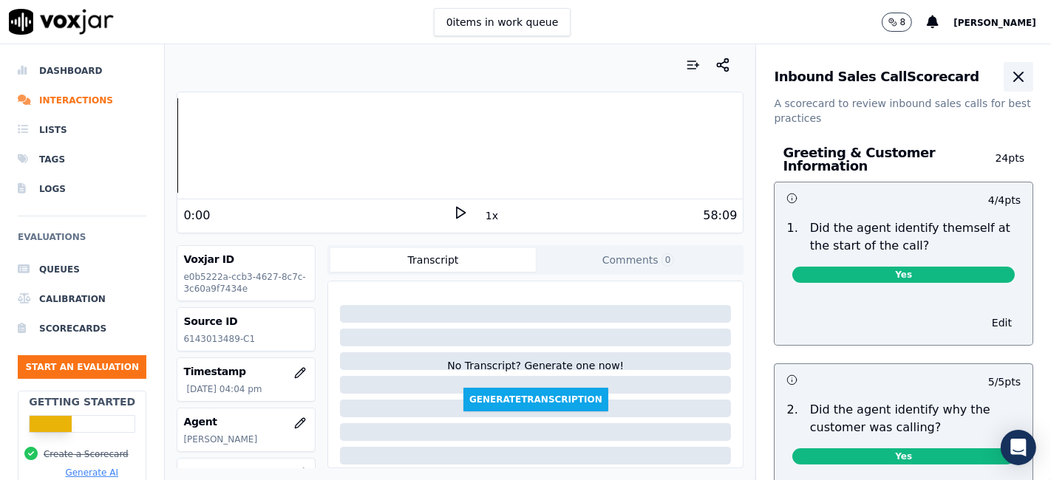
click at [1003, 87] on button "button" at bounding box center [1018, 77] width 30 height 30
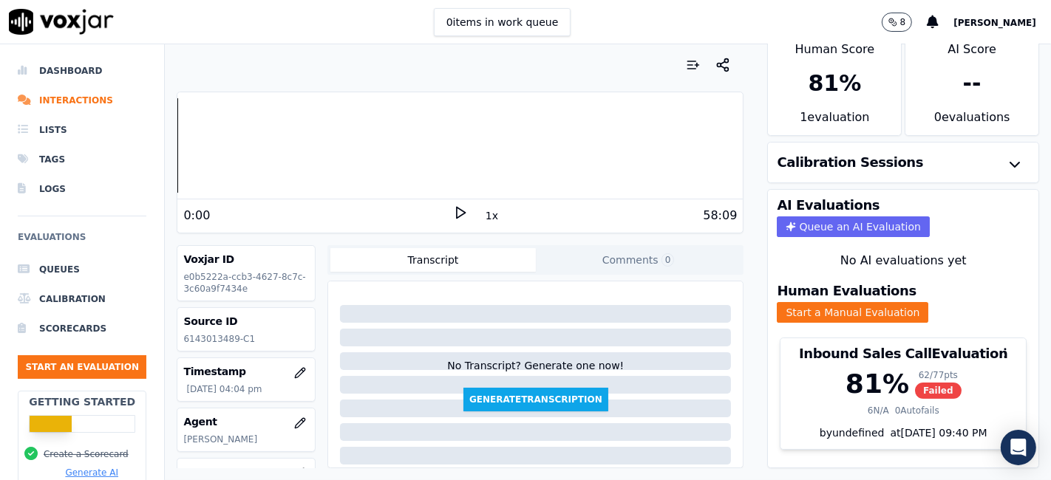
scroll to position [47, 0]
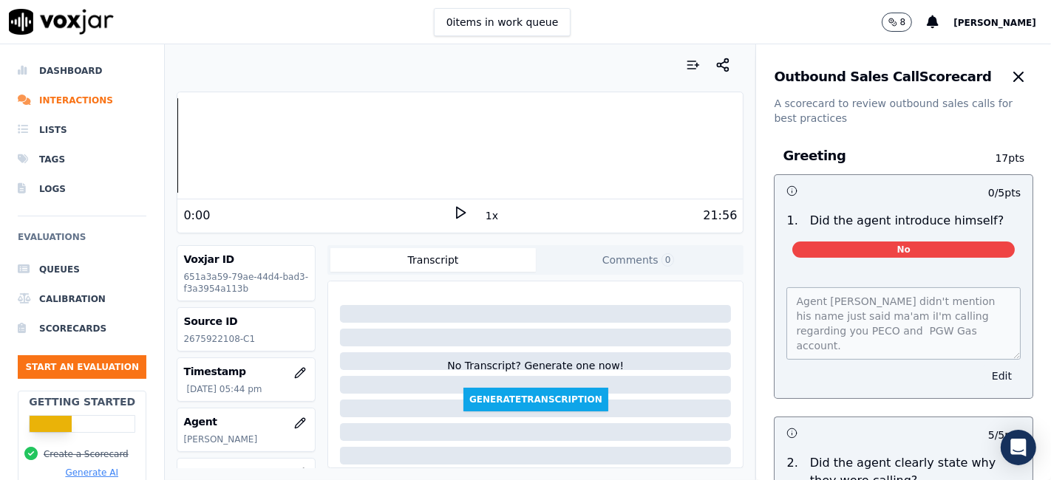
click at [983, 372] on button "Edit" at bounding box center [1002, 376] width 38 height 21
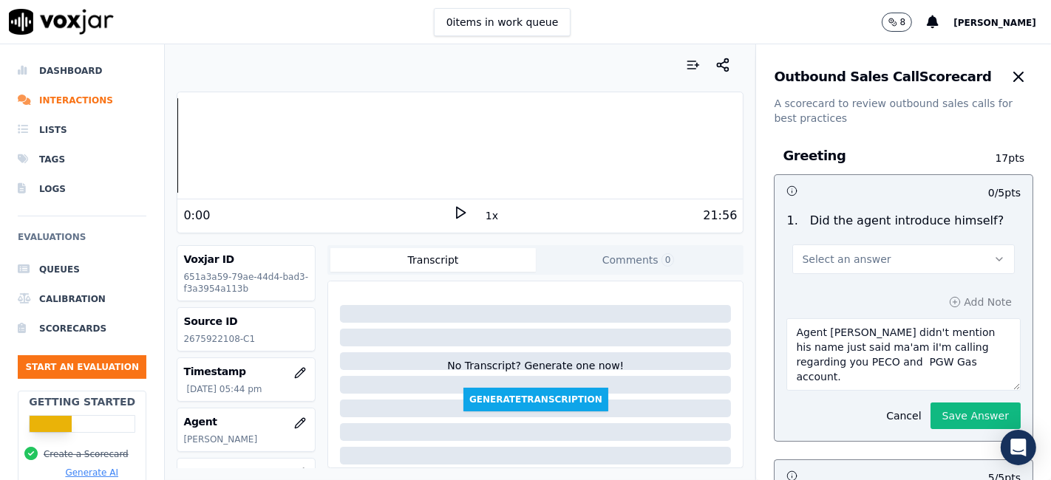
click at [907, 258] on button "Select an answer" at bounding box center [903, 260] width 222 height 30
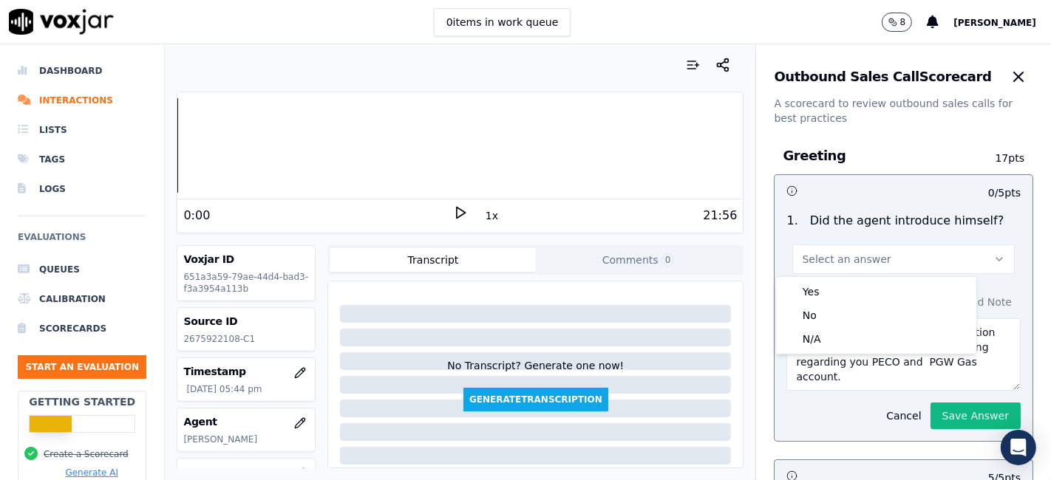
click at [878, 352] on div "Yes No N/A" at bounding box center [876, 315] width 200 height 77
click at [868, 349] on div "N/A" at bounding box center [876, 339] width 194 height 24
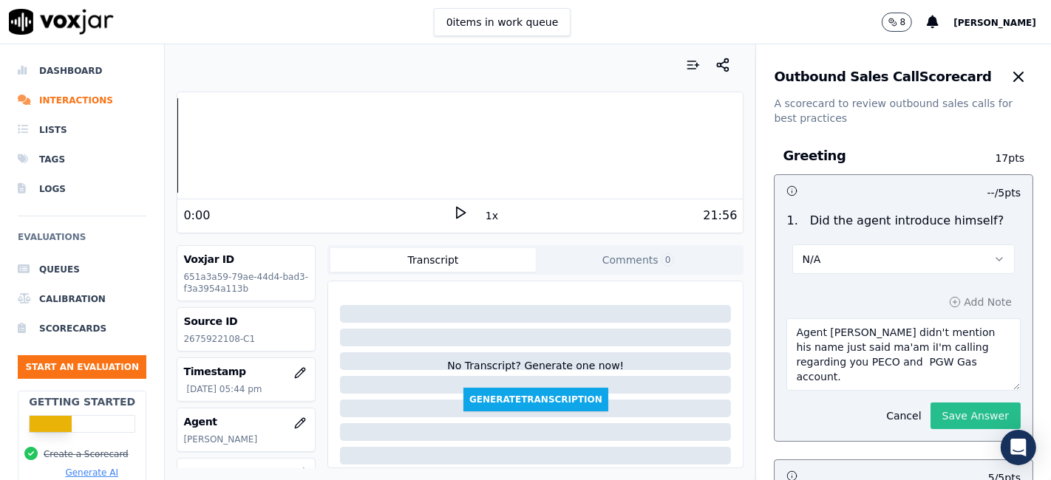
click at [930, 415] on button "Save Answer" at bounding box center [975, 416] width 90 height 27
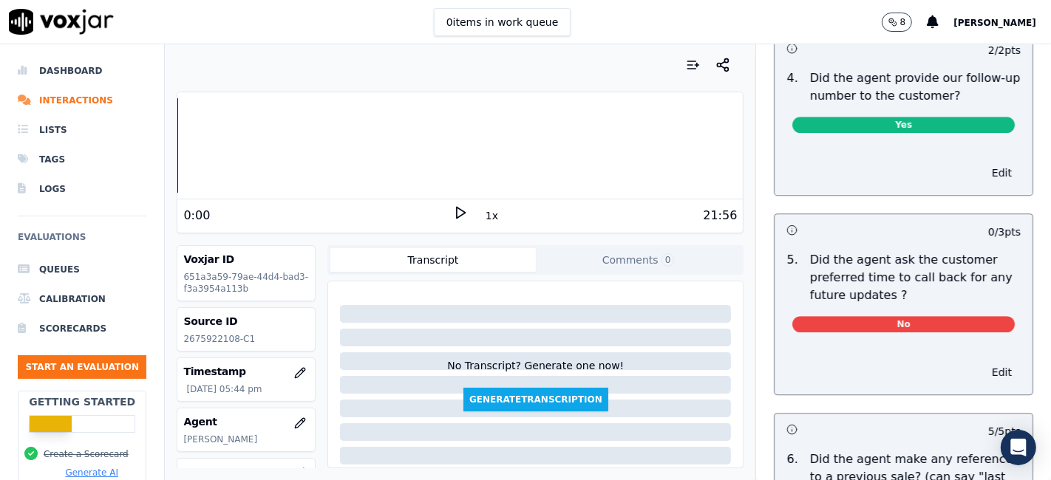
scroll to position [3824, 0]
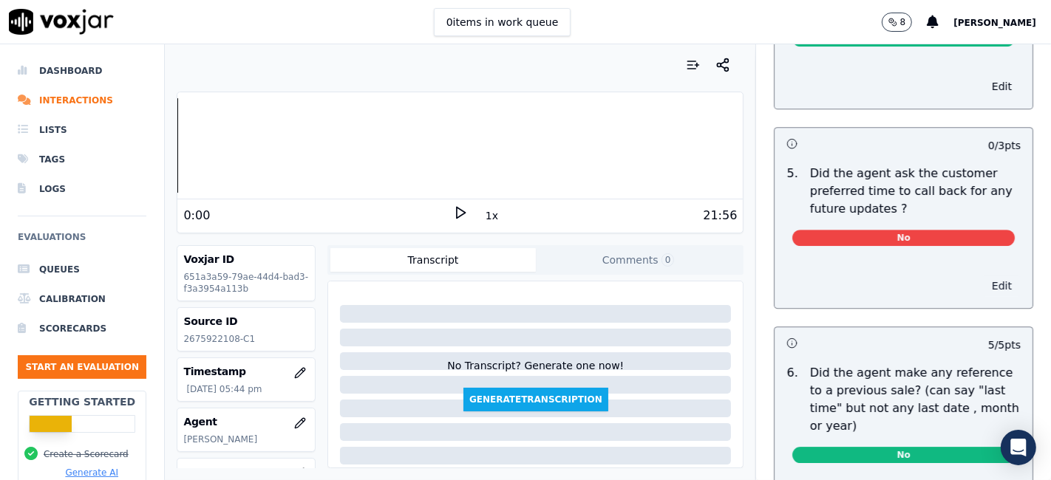
click at [983, 276] on button "Edit" at bounding box center [1002, 286] width 38 height 21
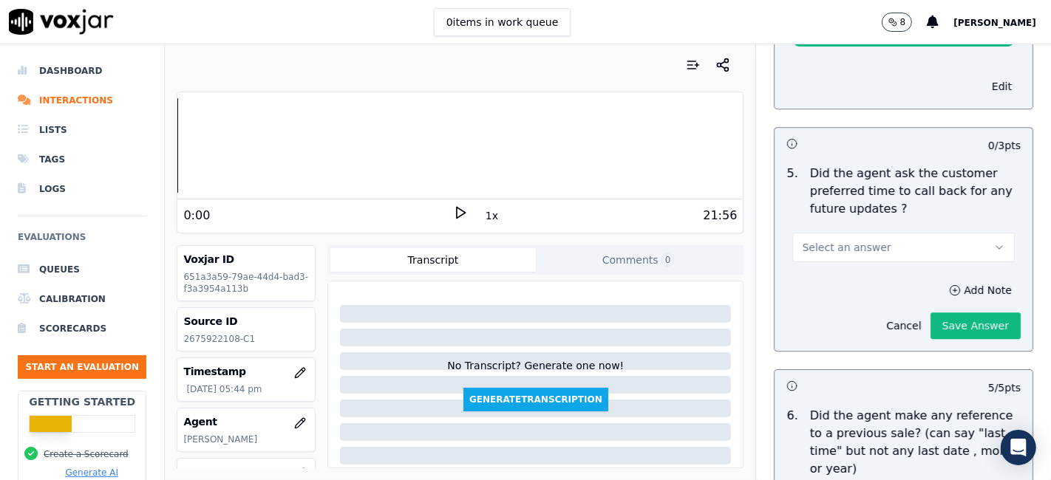
click at [897, 233] on button "Select an answer" at bounding box center [903, 248] width 222 height 30
click at [854, 294] on div "N/A" at bounding box center [876, 294] width 194 height 24
click at [945, 313] on button "Save Answer" at bounding box center [975, 326] width 90 height 27
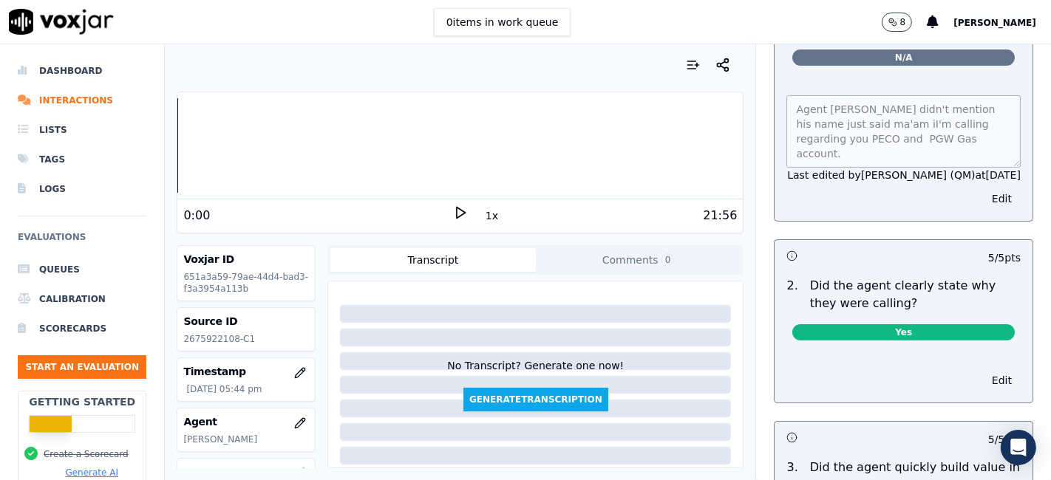
scroll to position [0, 0]
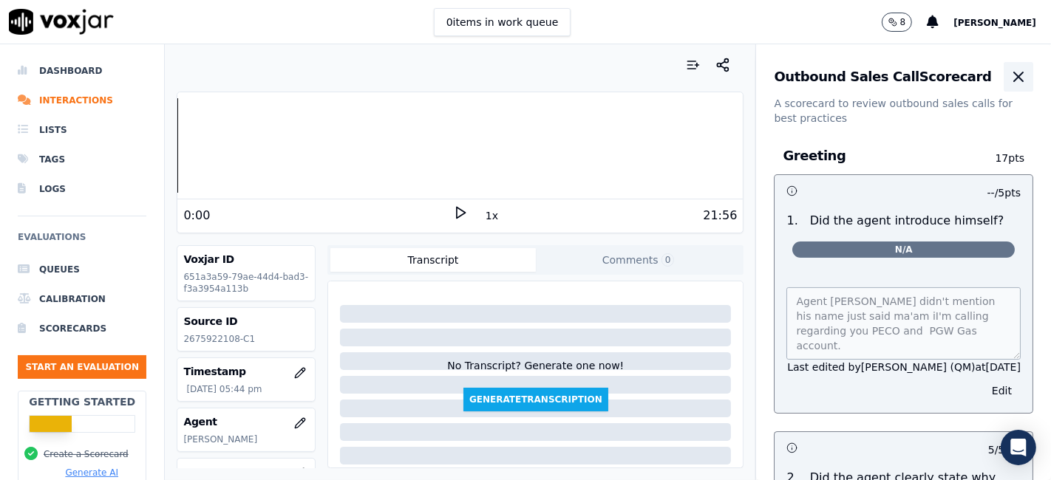
click at [1009, 82] on icon "button" at bounding box center [1018, 77] width 18 height 18
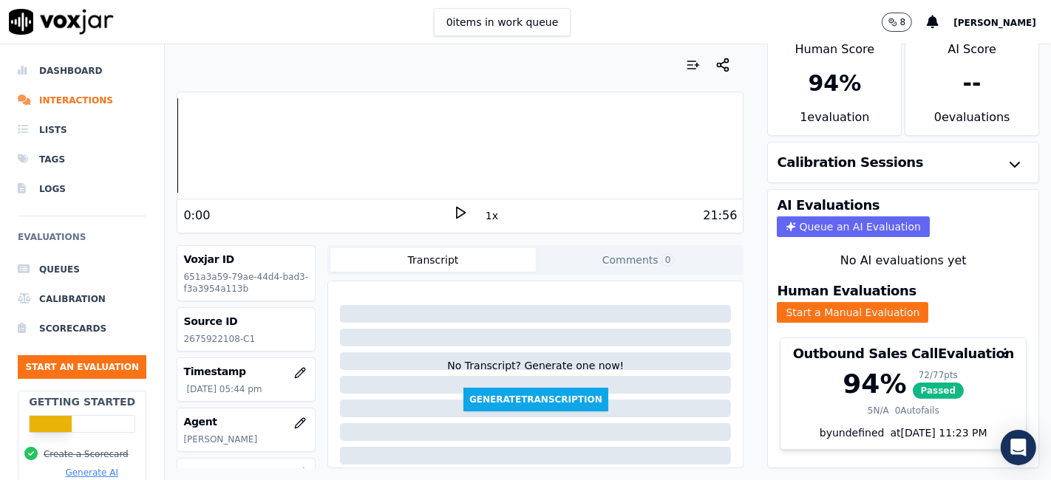
scroll to position [47, 0]
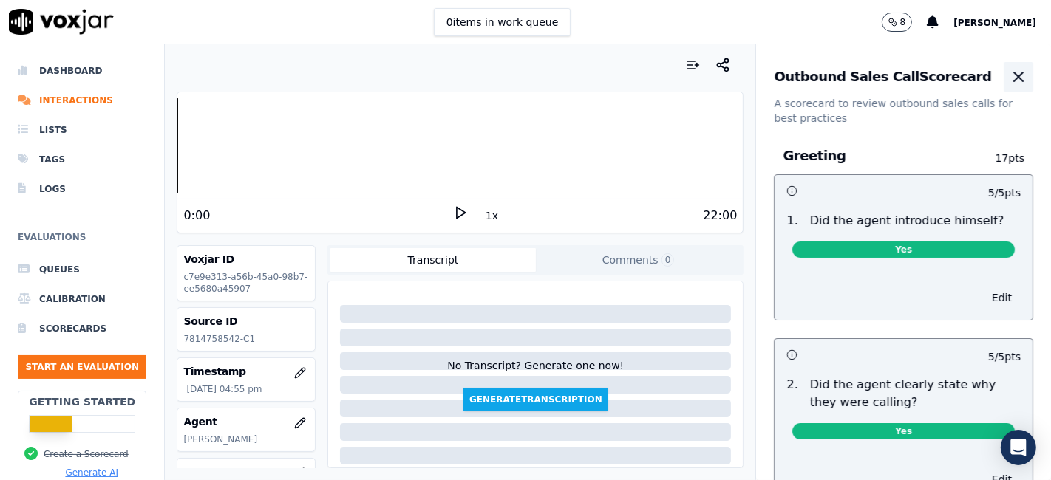
click at [1009, 83] on icon "button" at bounding box center [1018, 77] width 18 height 18
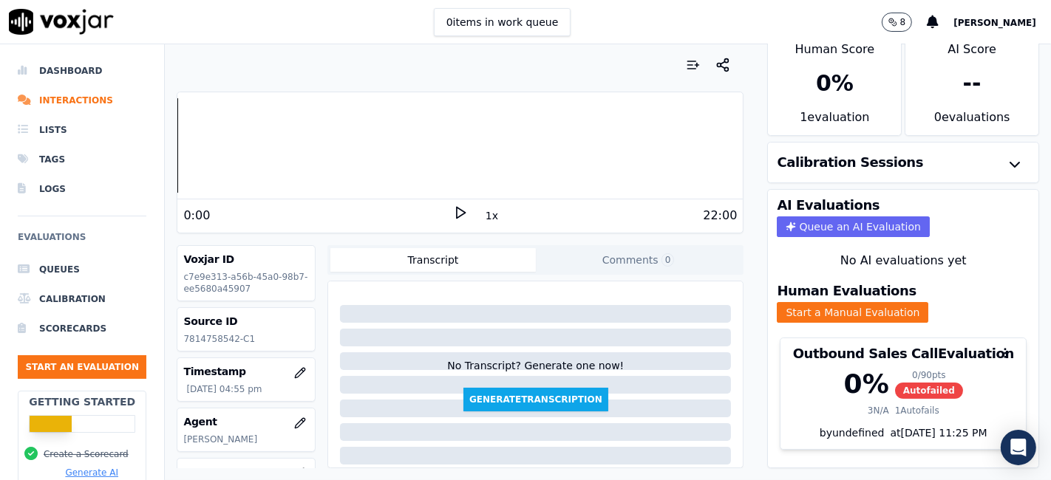
scroll to position [47, 0]
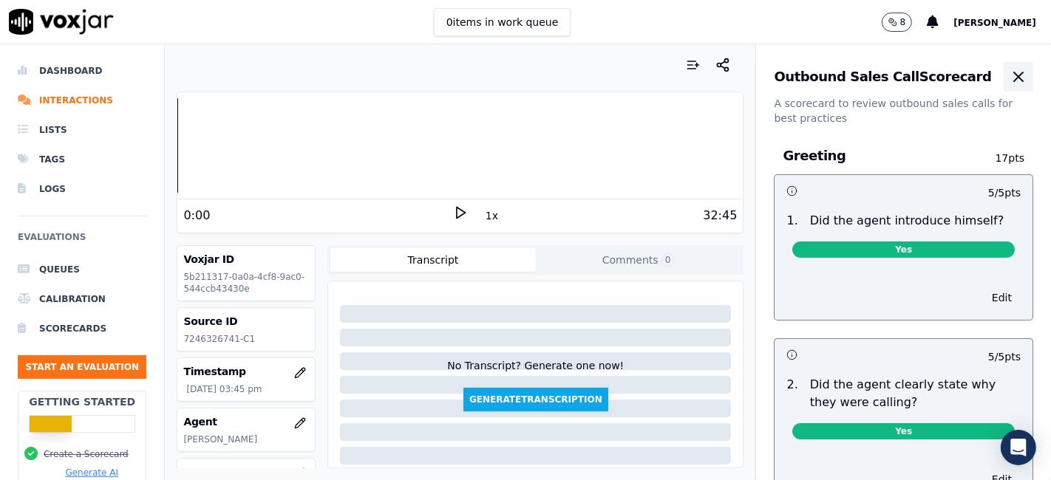
click at [1009, 81] on icon "button" at bounding box center [1018, 77] width 18 height 18
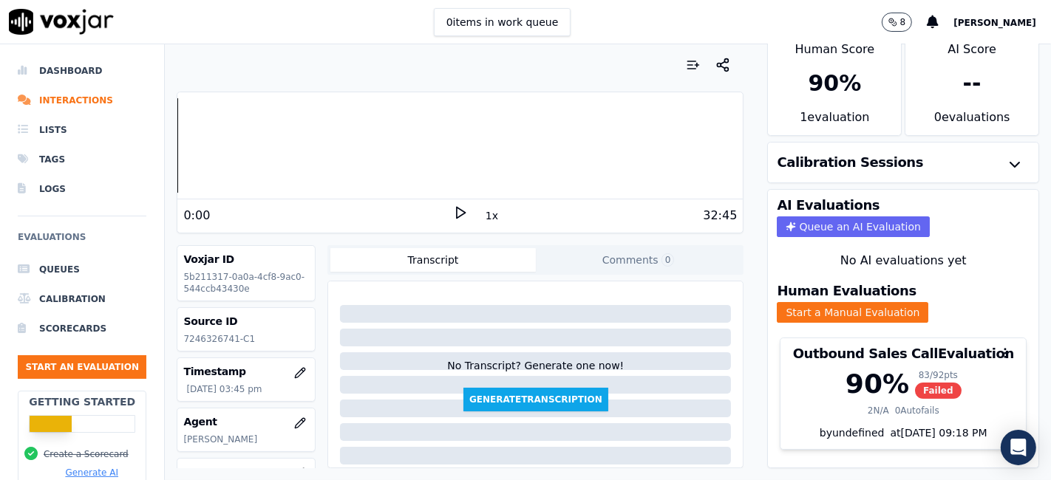
scroll to position [47, 0]
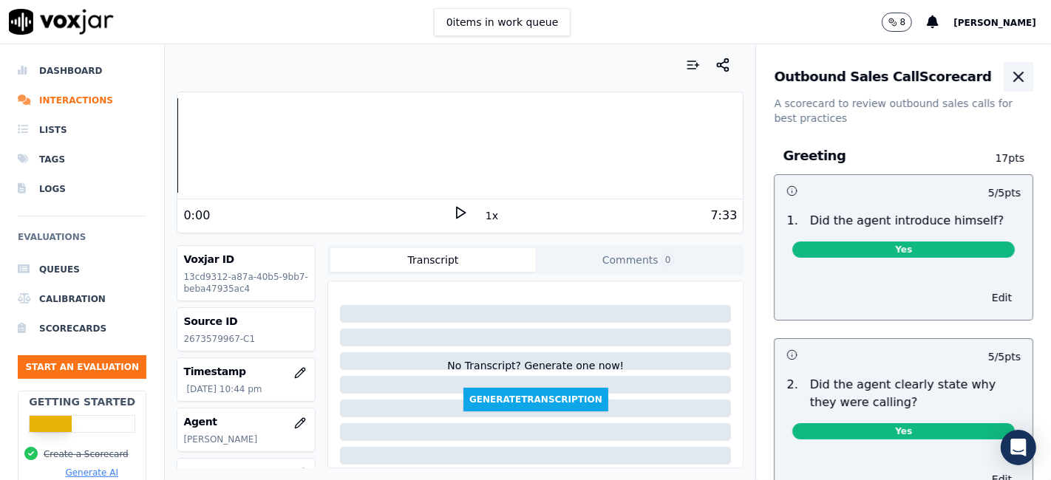
click at [1009, 75] on icon "button" at bounding box center [1018, 77] width 18 height 18
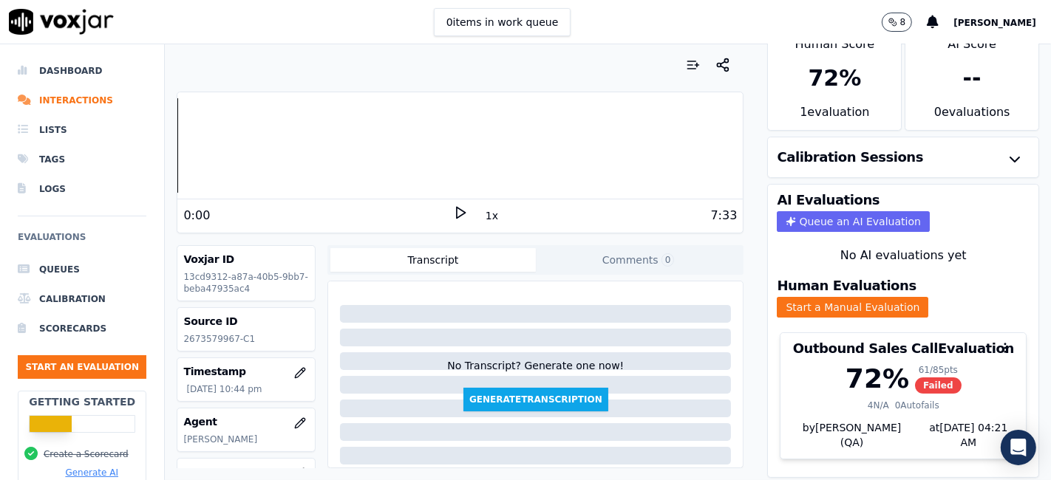
scroll to position [47, 0]
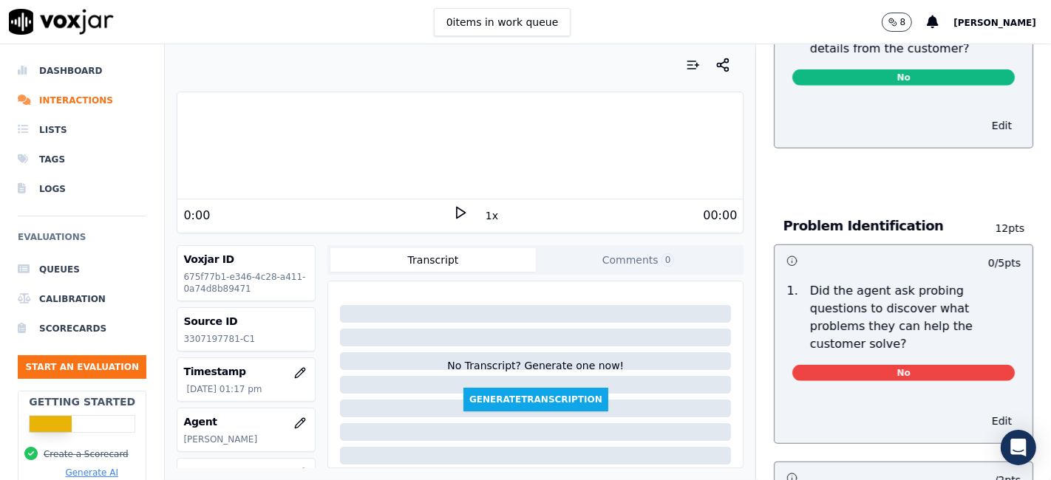
scroll to position [1067, 0]
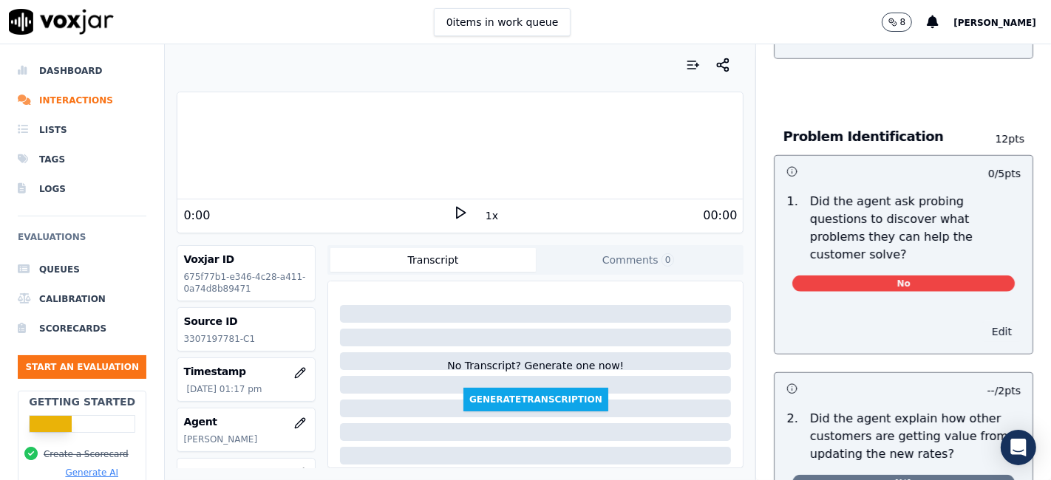
click at [983, 321] on button "Edit" at bounding box center [1002, 331] width 38 height 21
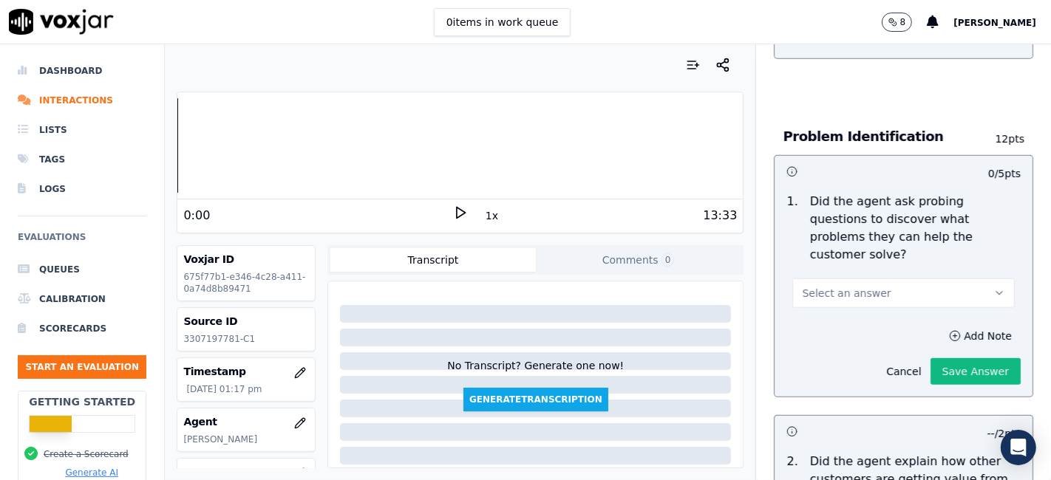
click at [907, 279] on button "Select an answer" at bounding box center [903, 294] width 222 height 30
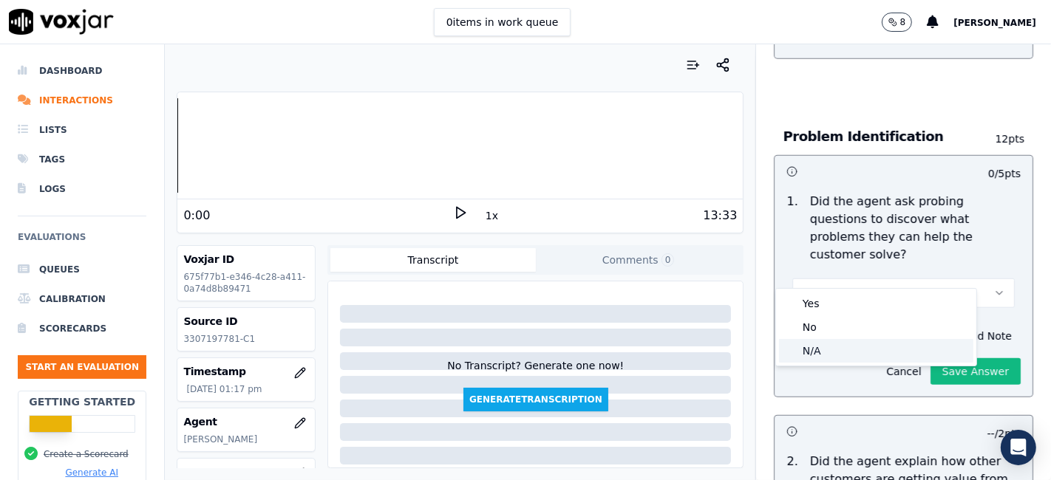
click at [853, 349] on div "N/A" at bounding box center [876, 351] width 194 height 24
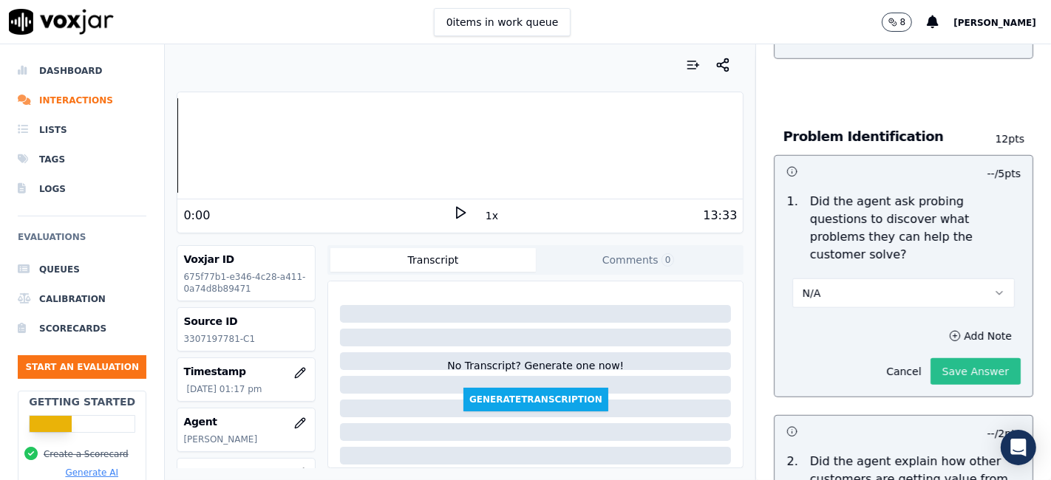
click at [930, 358] on button "Save Answer" at bounding box center [975, 371] width 90 height 27
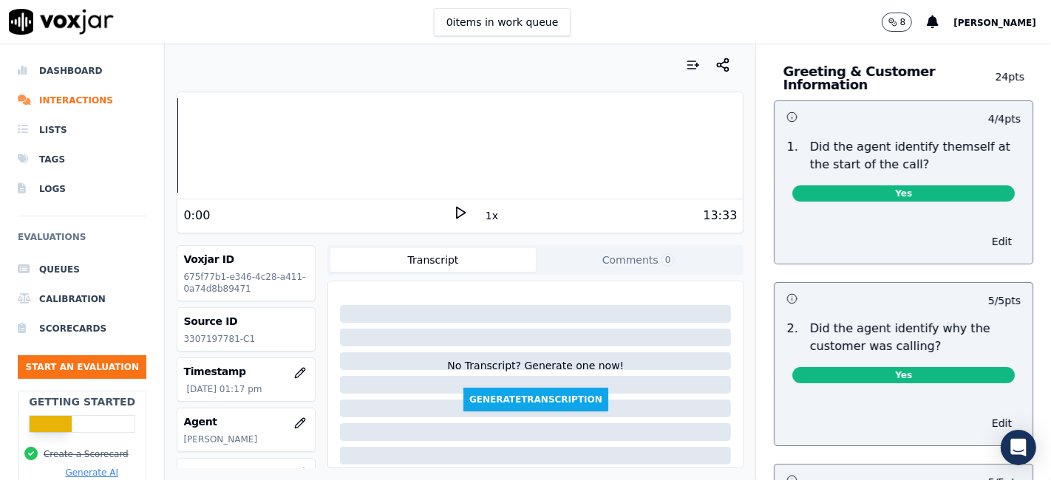
scroll to position [0, 0]
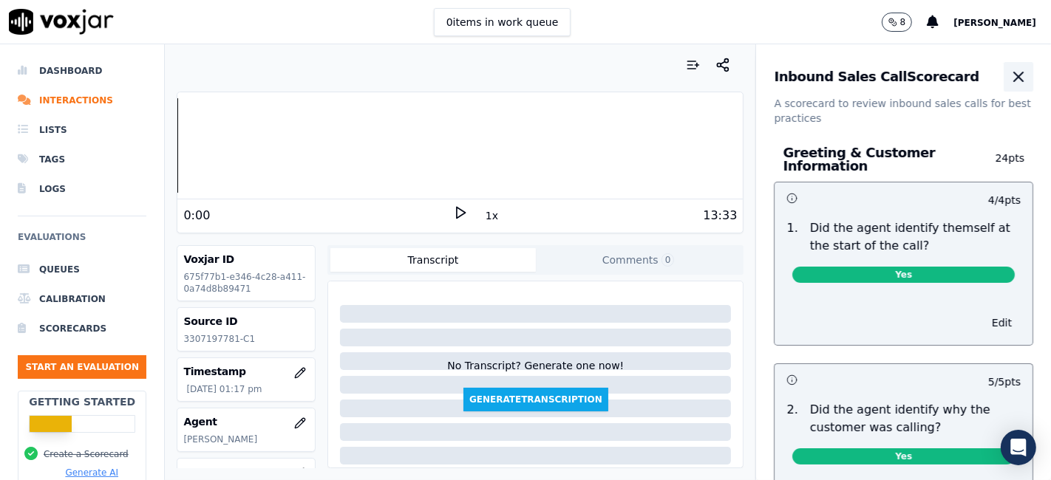
click at [1014, 79] on icon "button" at bounding box center [1018, 76] width 9 height 9
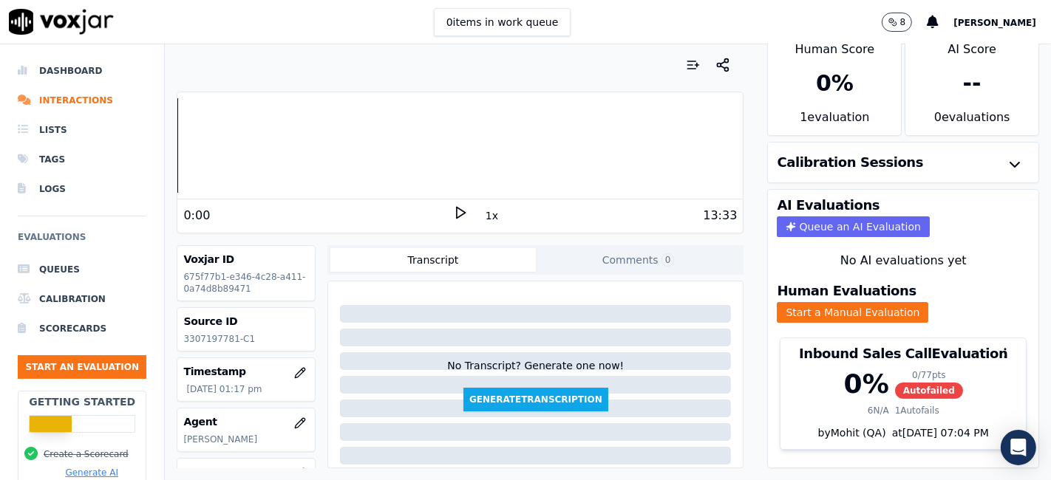
scroll to position [47, 0]
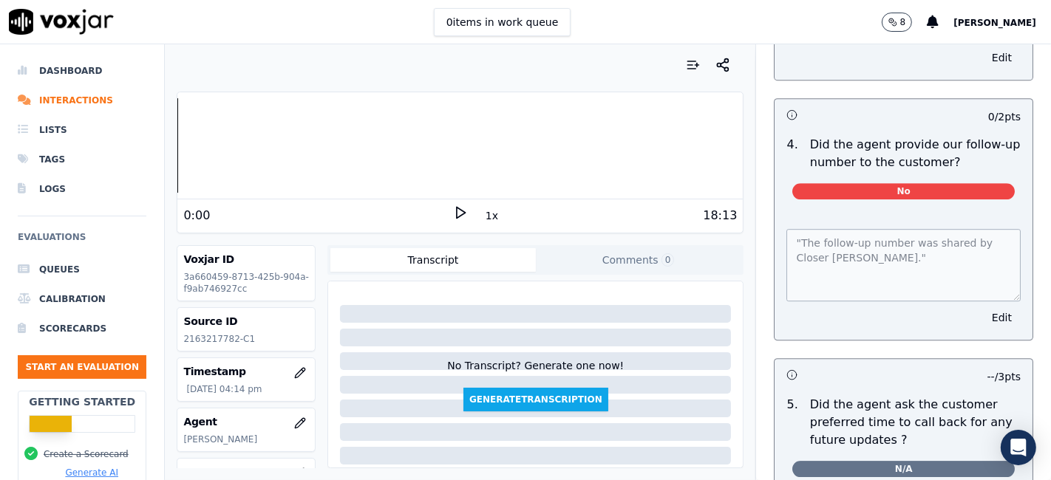
scroll to position [3776, 0]
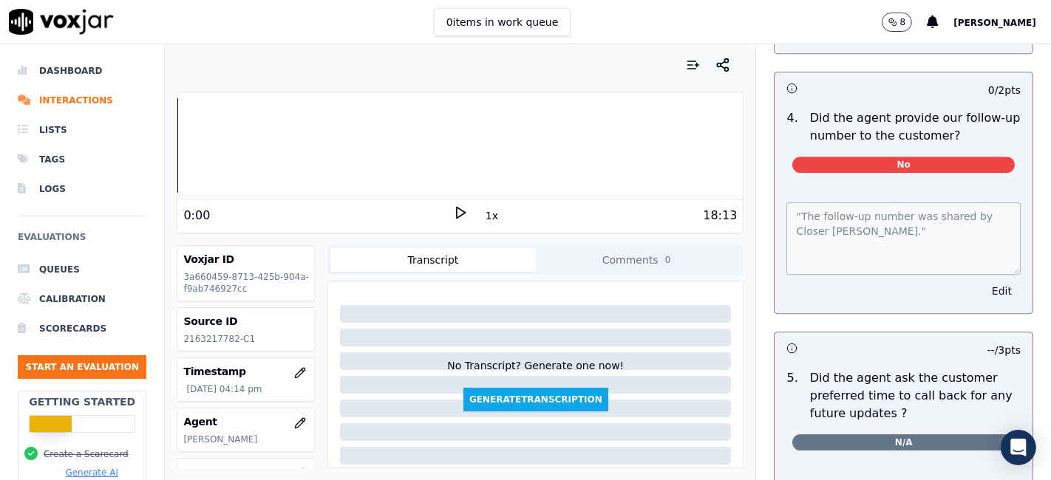
click at [983, 281] on button "Edit" at bounding box center [1002, 291] width 38 height 21
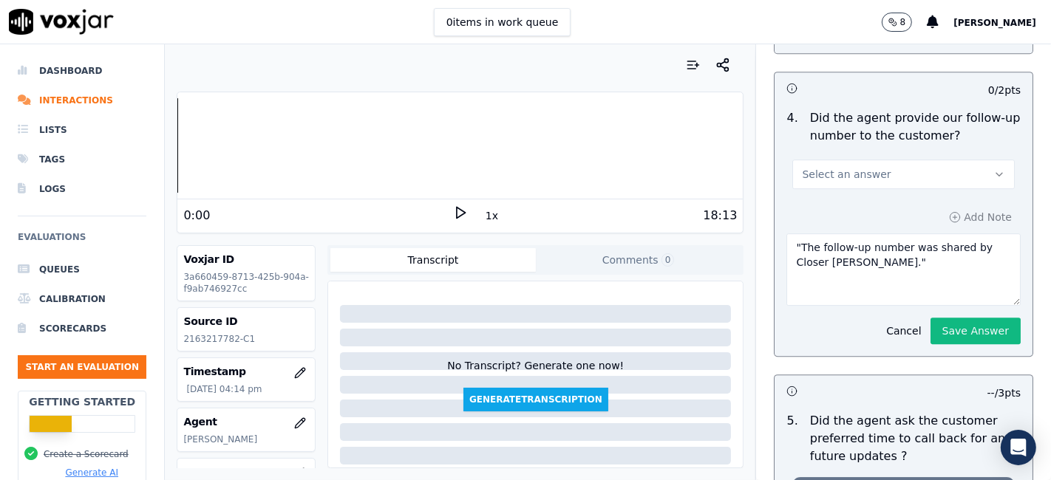
click at [872, 160] on button "Select an answer" at bounding box center [903, 175] width 222 height 30
click at [845, 218] on div "N/A" at bounding box center [876, 221] width 194 height 24
click at [935, 318] on button "Save Answer" at bounding box center [975, 331] width 90 height 27
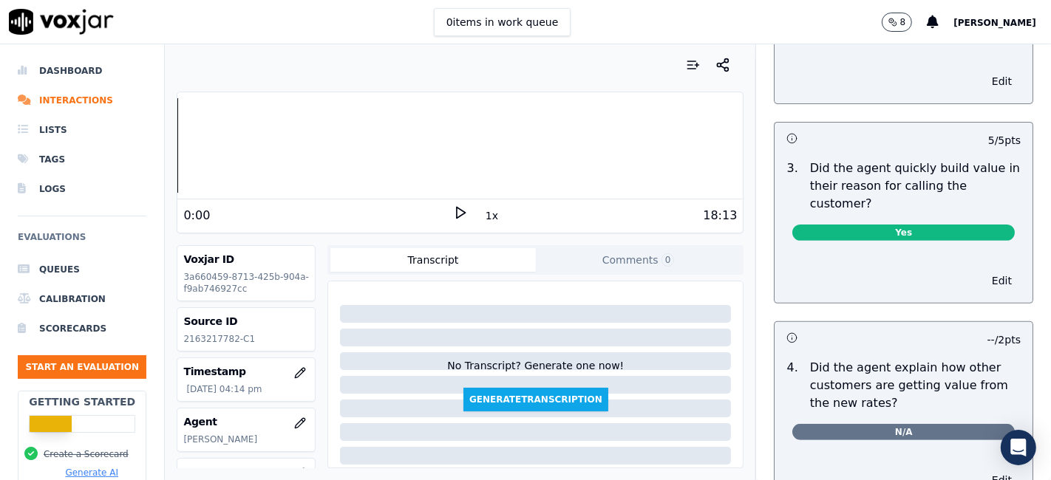
scroll to position [0, 0]
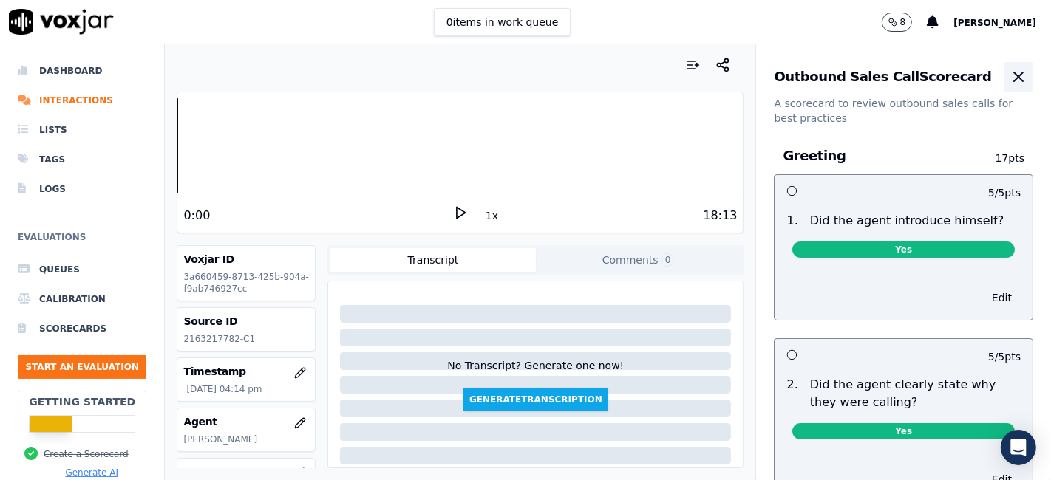
click at [1014, 79] on icon "button" at bounding box center [1018, 76] width 9 height 9
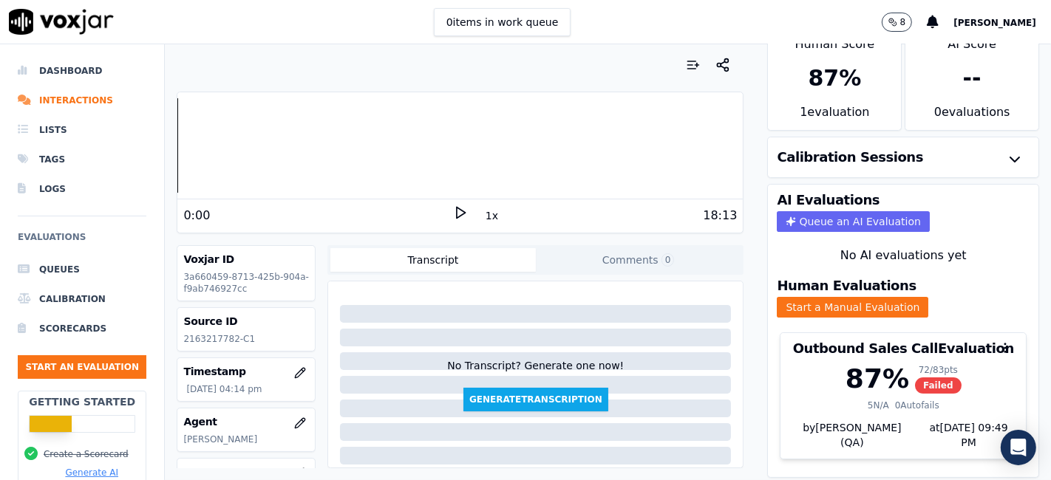
scroll to position [47, 0]
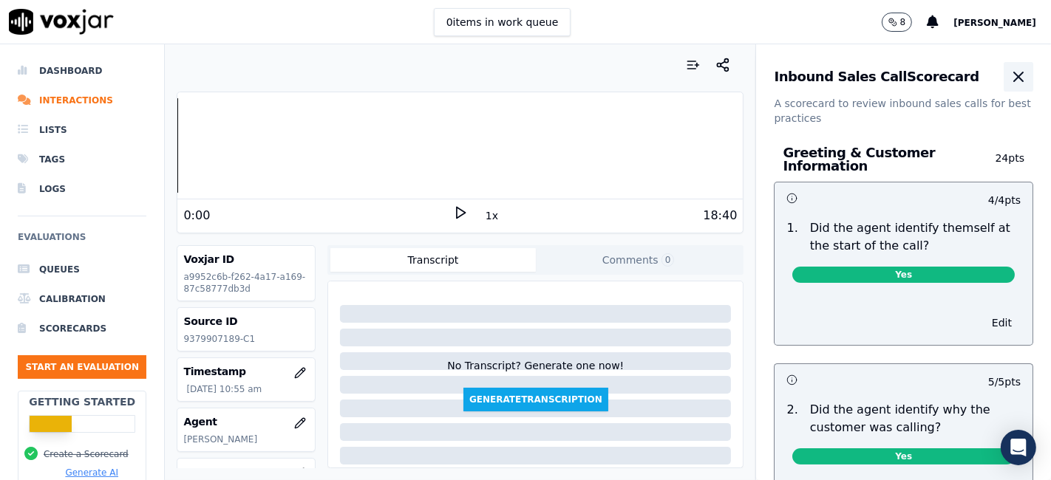
click at [1009, 78] on icon "button" at bounding box center [1018, 77] width 18 height 18
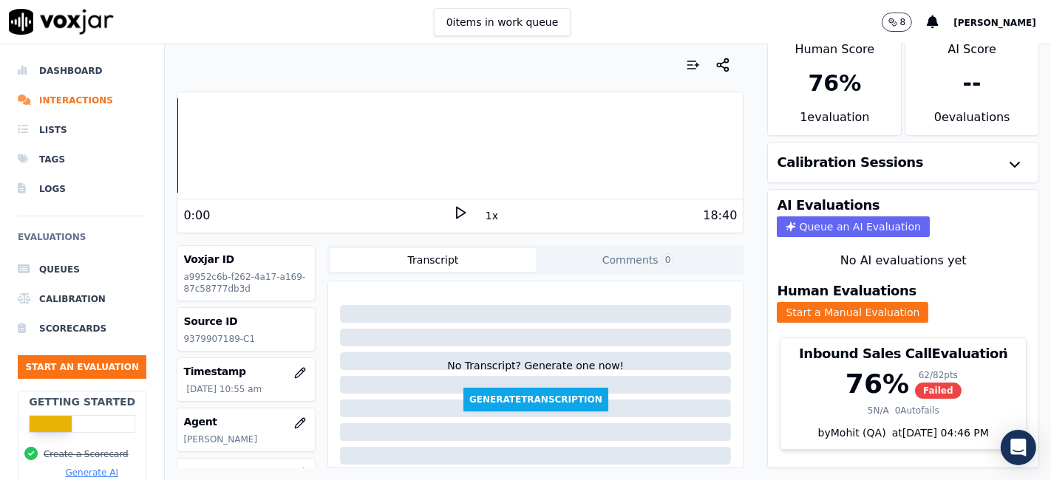
scroll to position [47, 0]
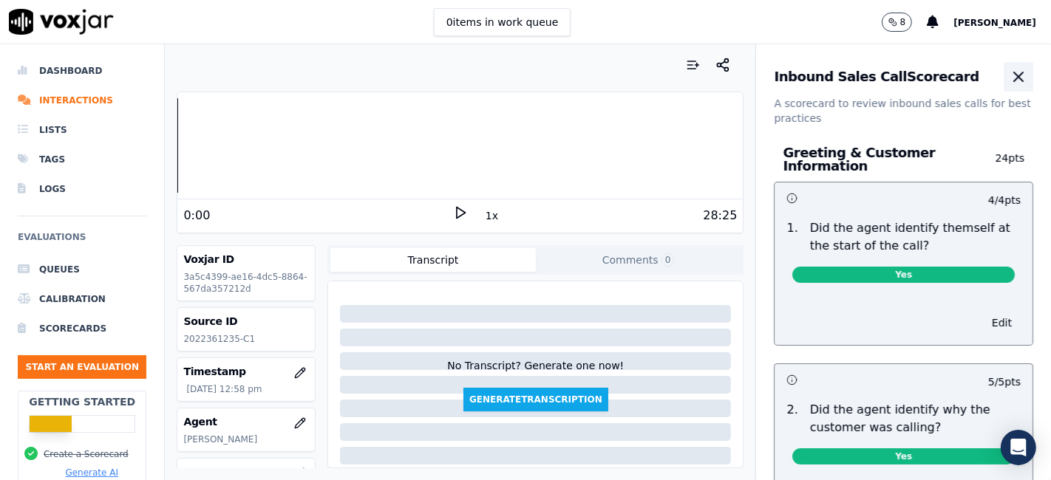
click at [1014, 72] on icon "button" at bounding box center [1018, 76] width 9 height 9
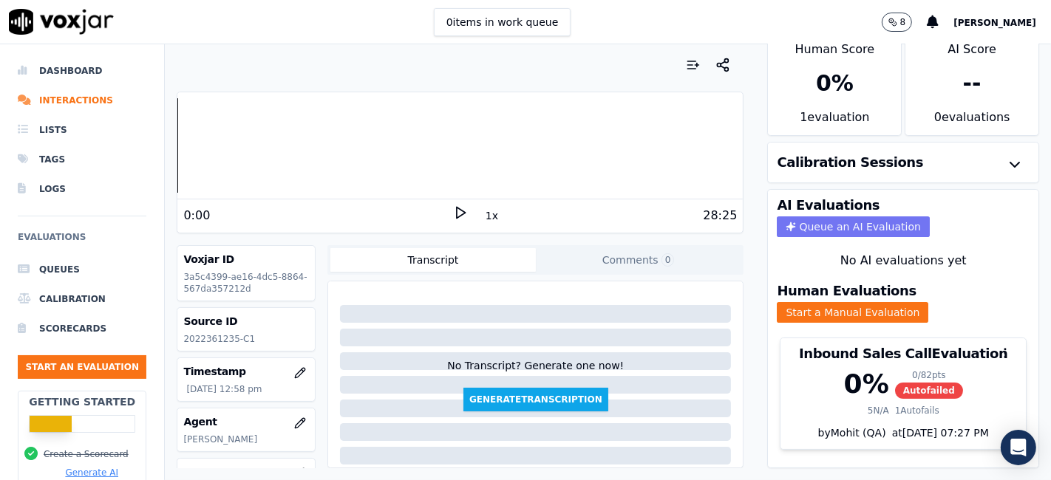
scroll to position [47, 0]
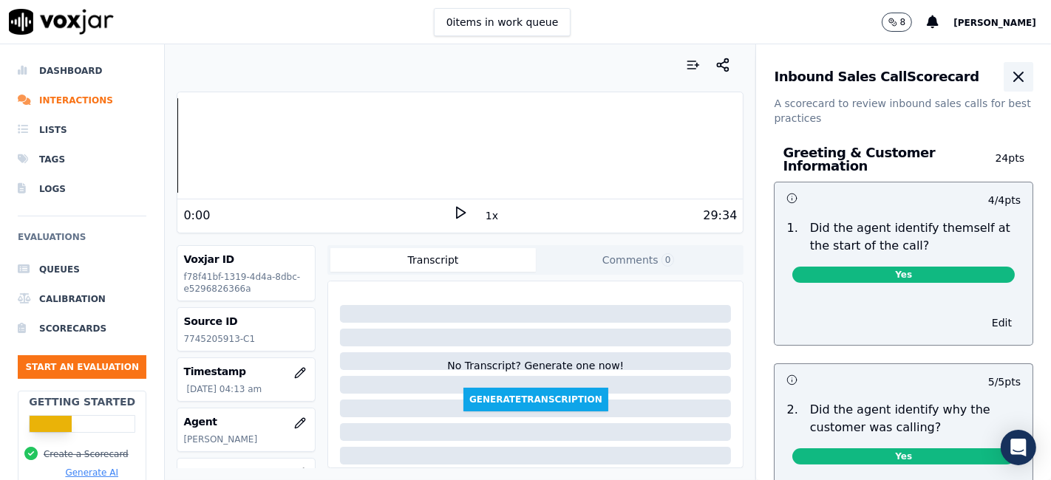
click at [1009, 74] on icon "button" at bounding box center [1018, 77] width 18 height 18
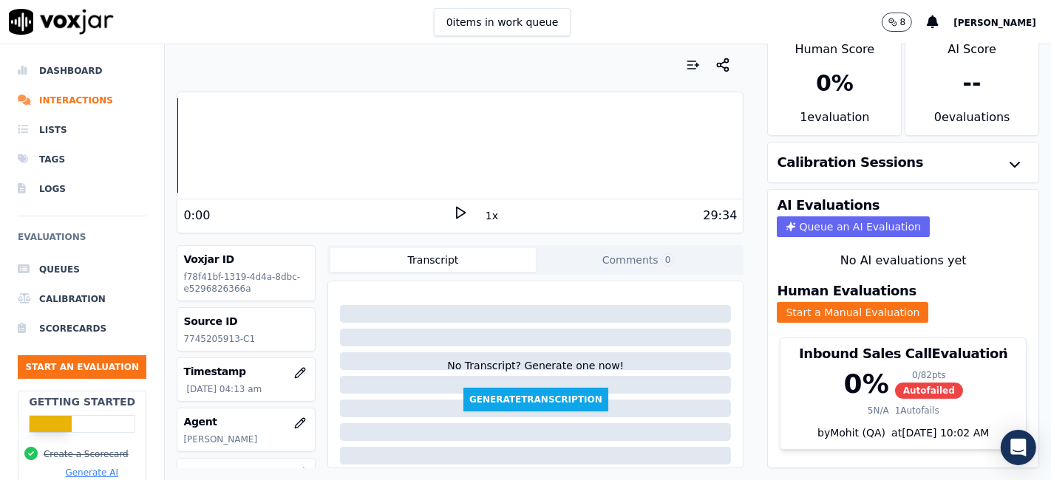
scroll to position [47, 0]
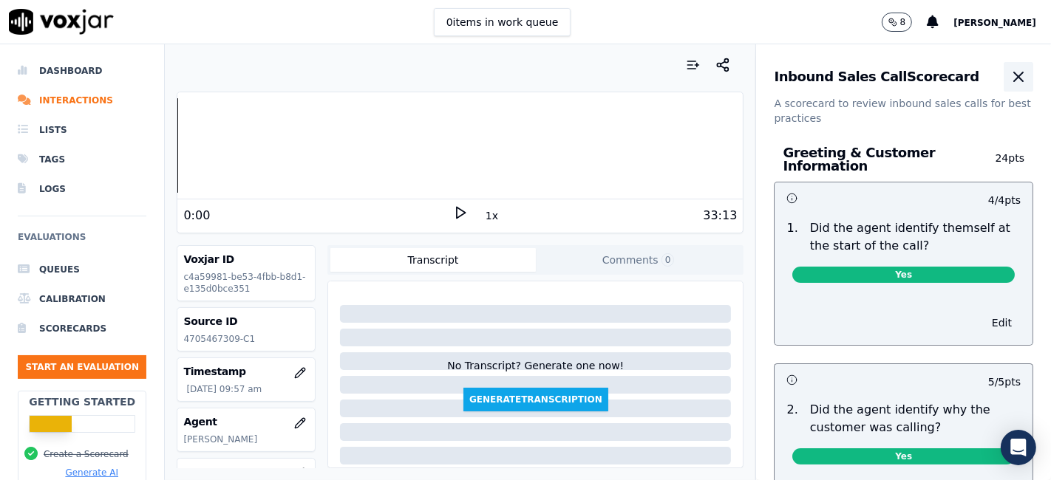
click at [1009, 76] on icon "button" at bounding box center [1018, 77] width 18 height 18
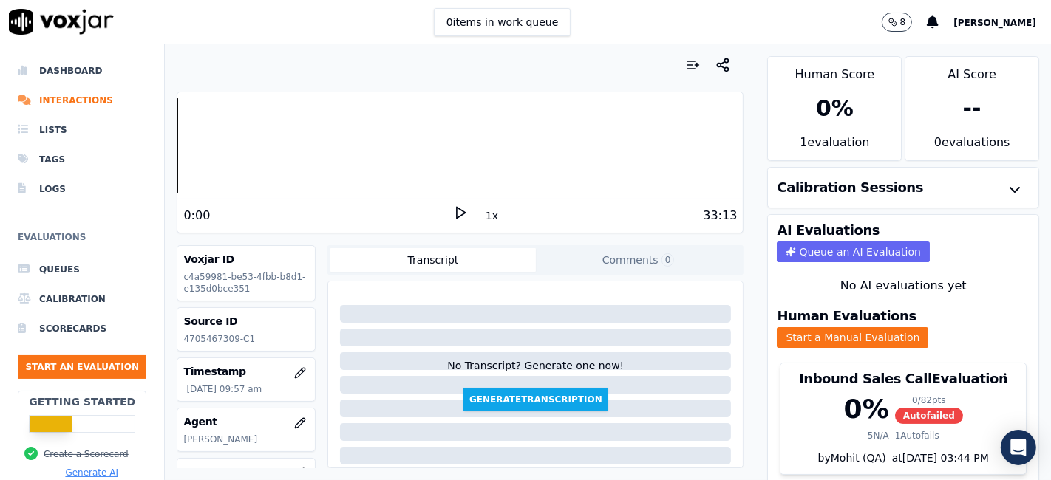
scroll to position [47, 0]
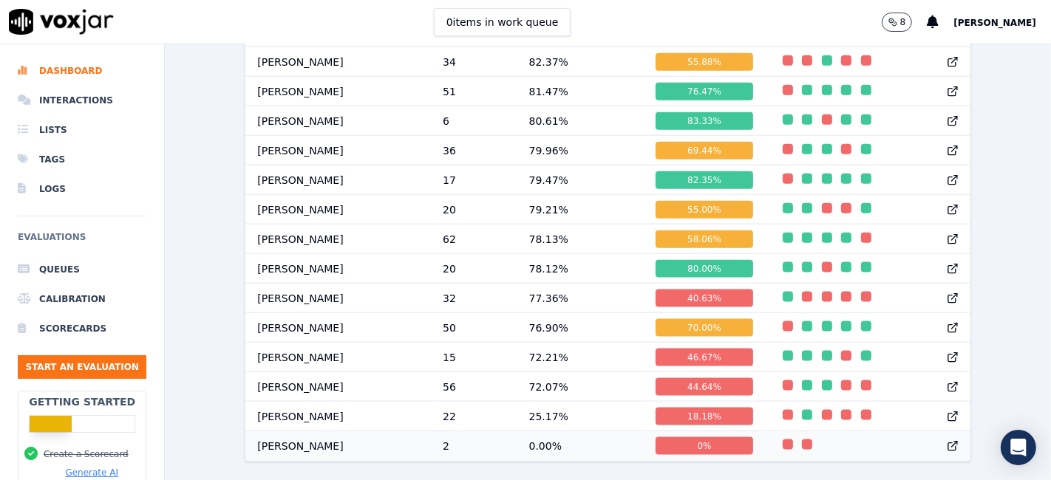
scroll to position [1600, 0]
click at [680, 378] on div "44.64 %" at bounding box center [703, 387] width 97 height 18
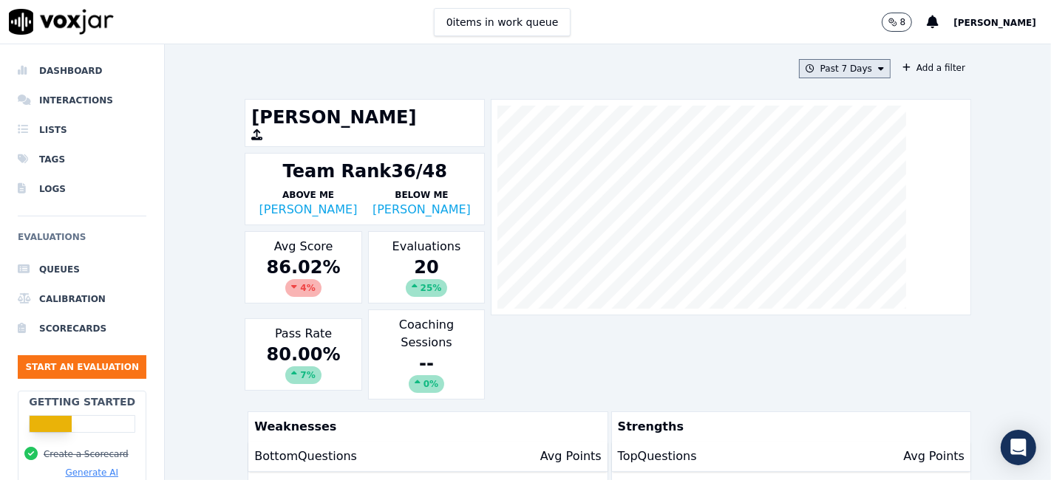
click at [856, 72] on button "Past 7 Days" at bounding box center [845, 68] width 92 height 19
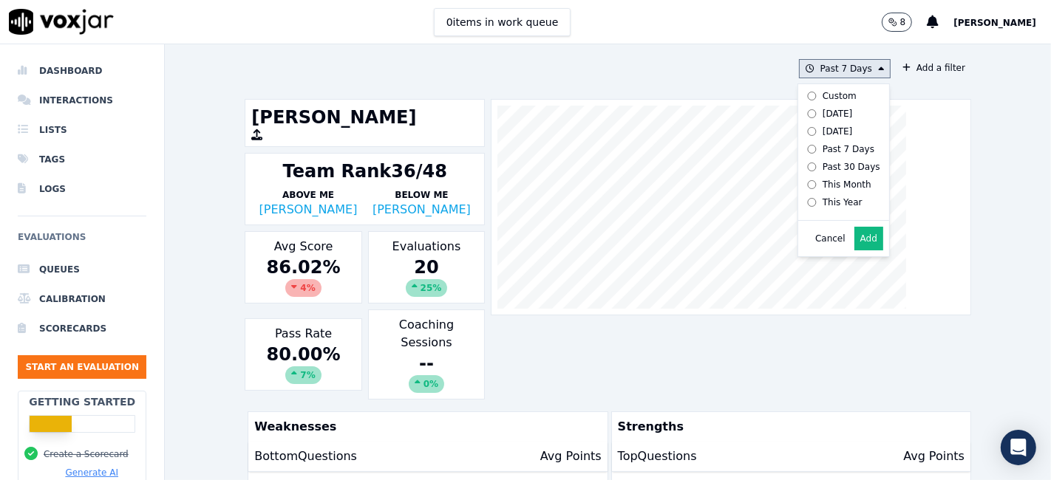
click at [830, 95] on div "Custom" at bounding box center [839, 96] width 34 height 12
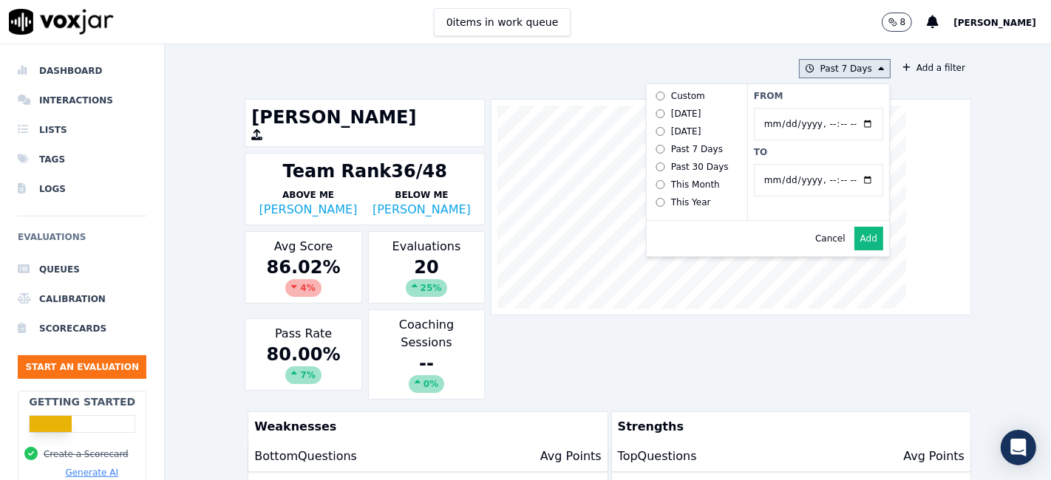
click at [842, 121] on input "From" at bounding box center [818, 124] width 129 height 33
click at [850, 126] on input "From" at bounding box center [818, 124] width 129 height 33
type input "2025-07-21T00:00"
click at [798, 96] on label "From" at bounding box center [818, 96] width 129 height 12
click at [798, 108] on input "From" at bounding box center [818, 124] width 129 height 33
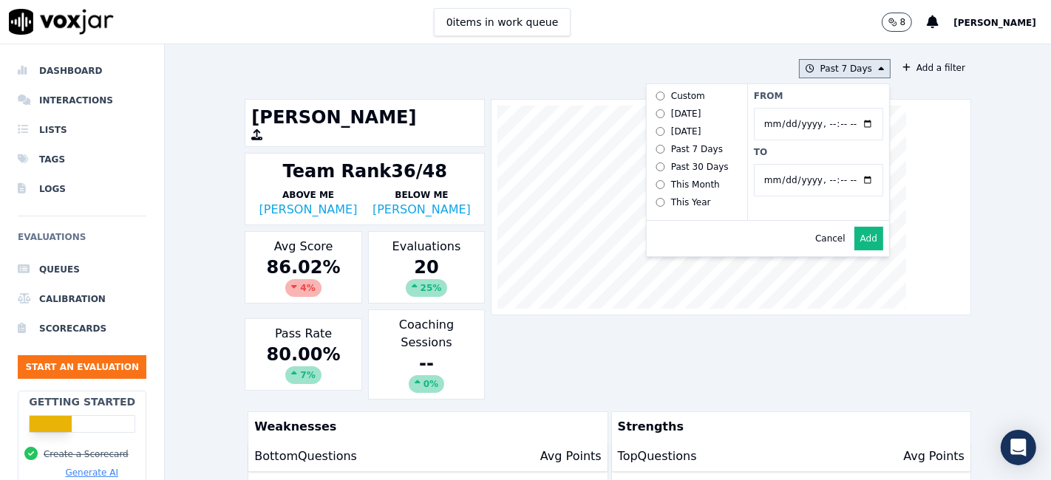
click at [851, 180] on input "To" at bounding box center [818, 180] width 129 height 33
type input "2025-08-20T23:59"
click at [808, 149] on label "To" at bounding box center [818, 152] width 129 height 12
click at [808, 164] on input "To" at bounding box center [818, 180] width 129 height 33
click at [856, 250] on button "Add" at bounding box center [868, 239] width 29 height 24
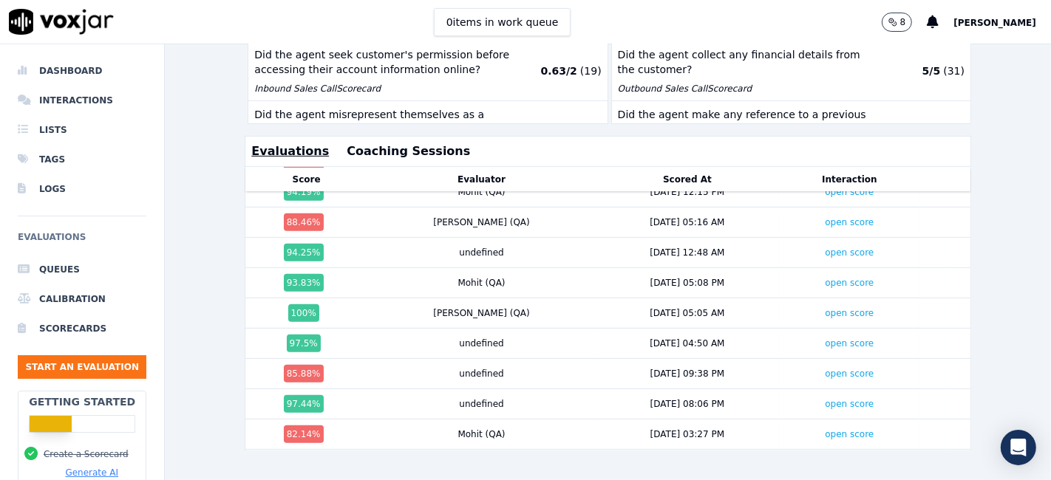
scroll to position [1439, 0]
click at [825, 429] on link "open score" at bounding box center [849, 434] width 49 height 10
click at [825, 369] on link "open score" at bounding box center [849, 374] width 49 height 10
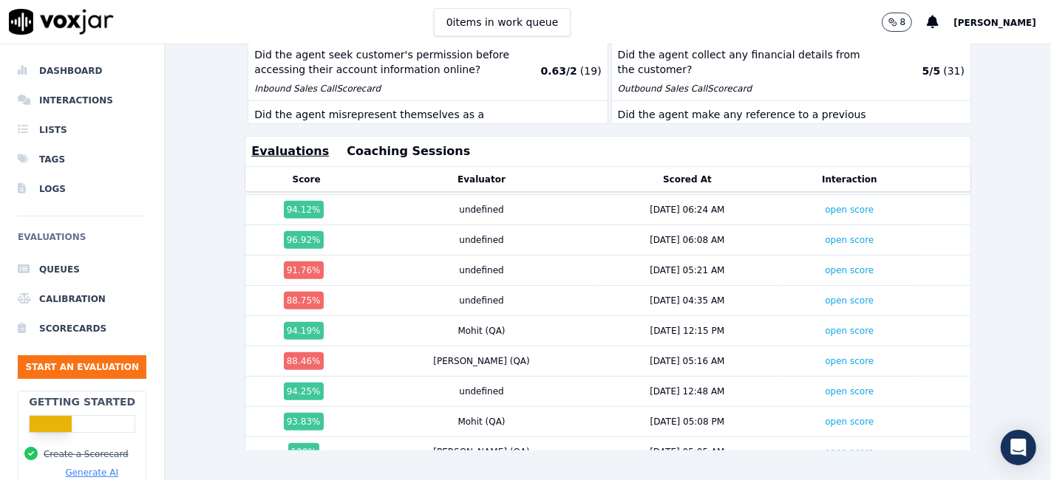
scroll to position [1275, 0]
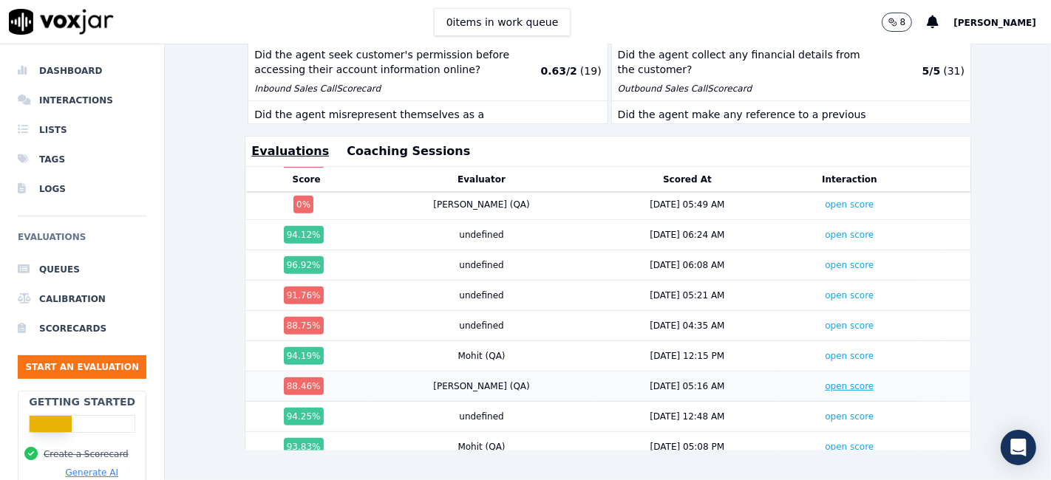
click at [825, 381] on link "open score" at bounding box center [849, 386] width 49 height 10
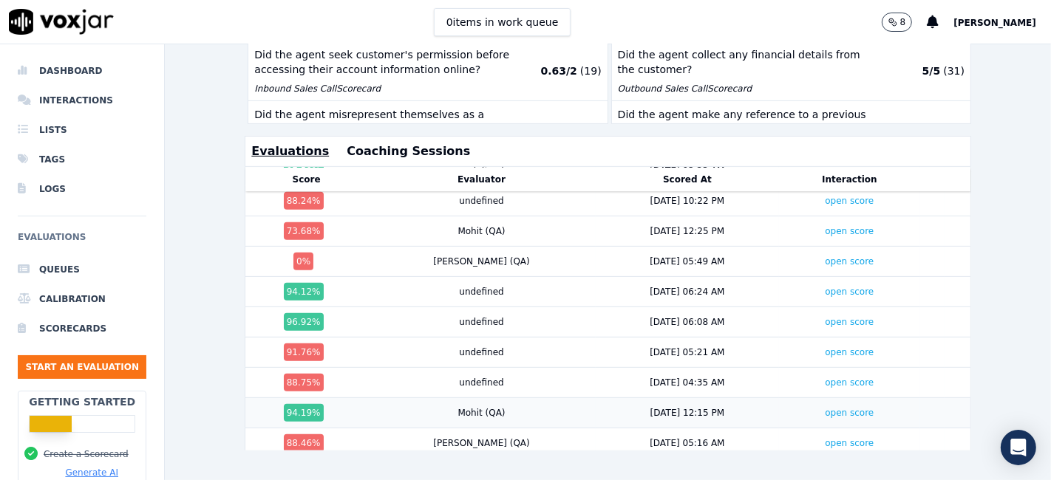
scroll to position [1192, 0]
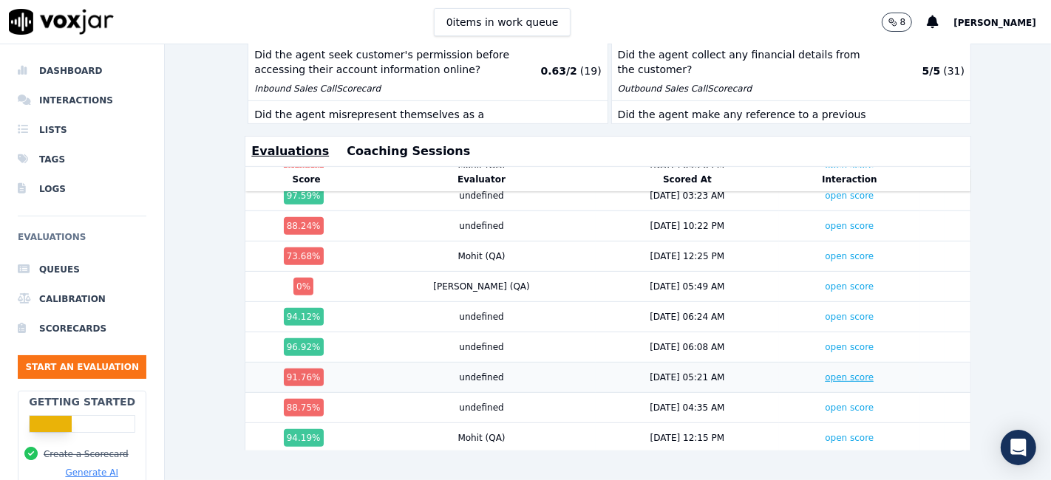
click at [825, 372] on link "open score" at bounding box center [849, 377] width 49 height 10
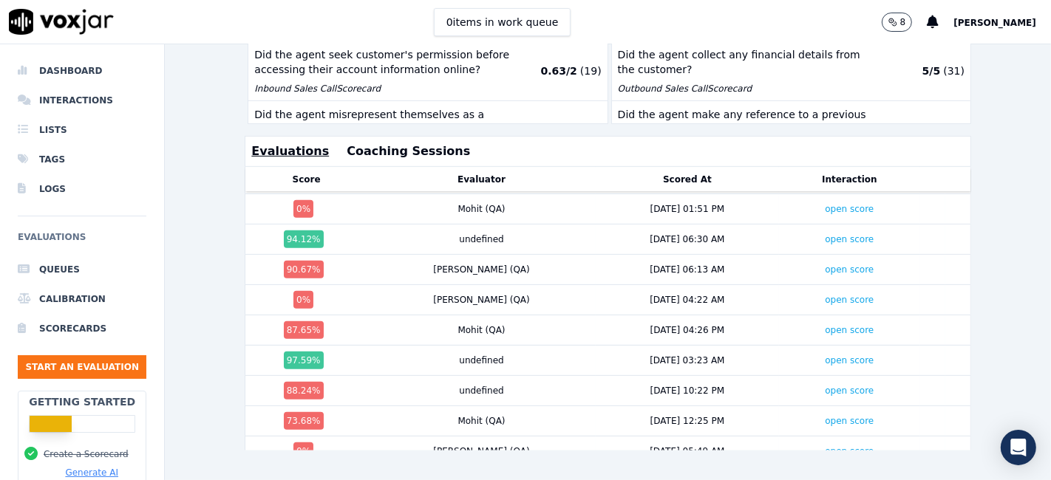
scroll to position [1110, 0]
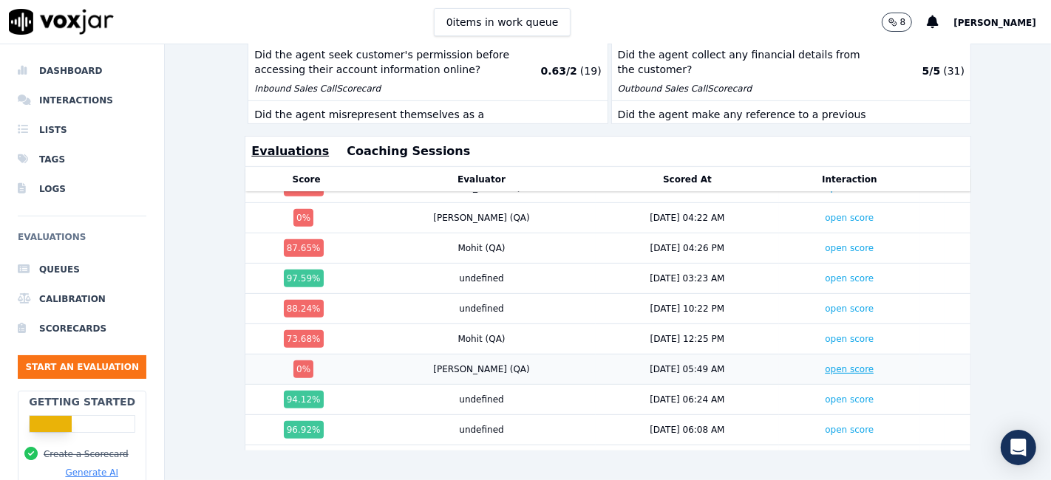
click at [825, 364] on link "open score" at bounding box center [849, 369] width 49 height 10
click at [825, 334] on link "open score" at bounding box center [849, 339] width 49 height 10
click at [825, 304] on link "open score" at bounding box center [849, 309] width 49 height 10
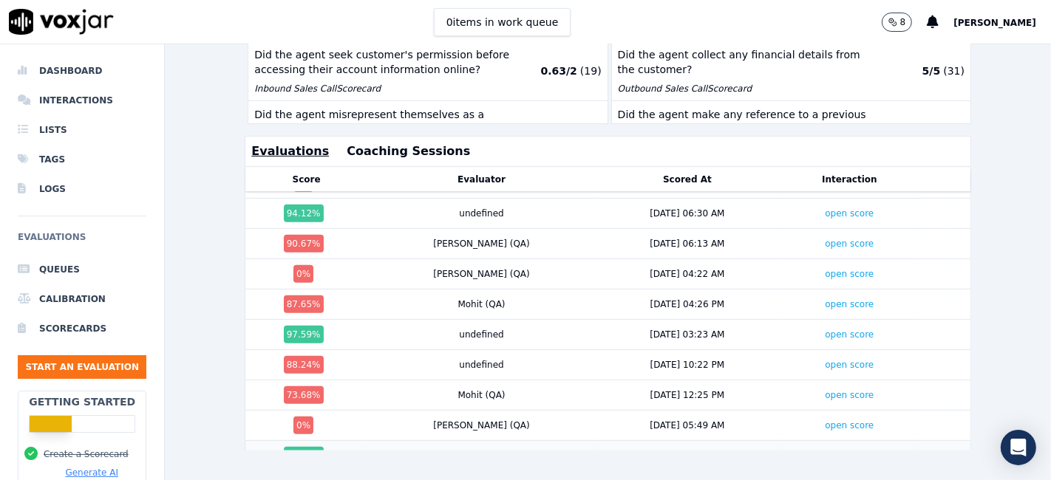
scroll to position [1028, 0]
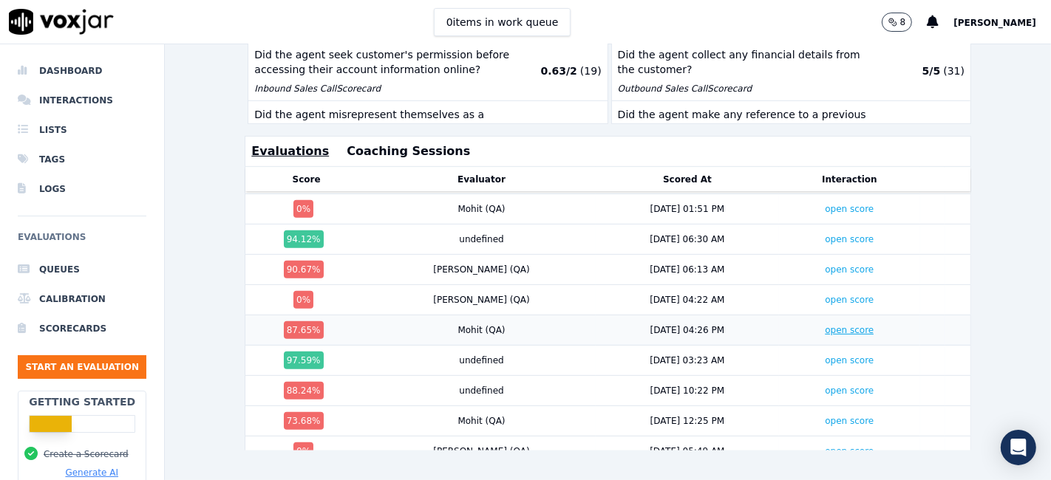
click at [825, 325] on link "open score" at bounding box center [849, 330] width 49 height 10
click at [825, 295] on link "open score" at bounding box center [849, 300] width 49 height 10
click at [825, 265] on link "open score" at bounding box center [849, 270] width 49 height 10
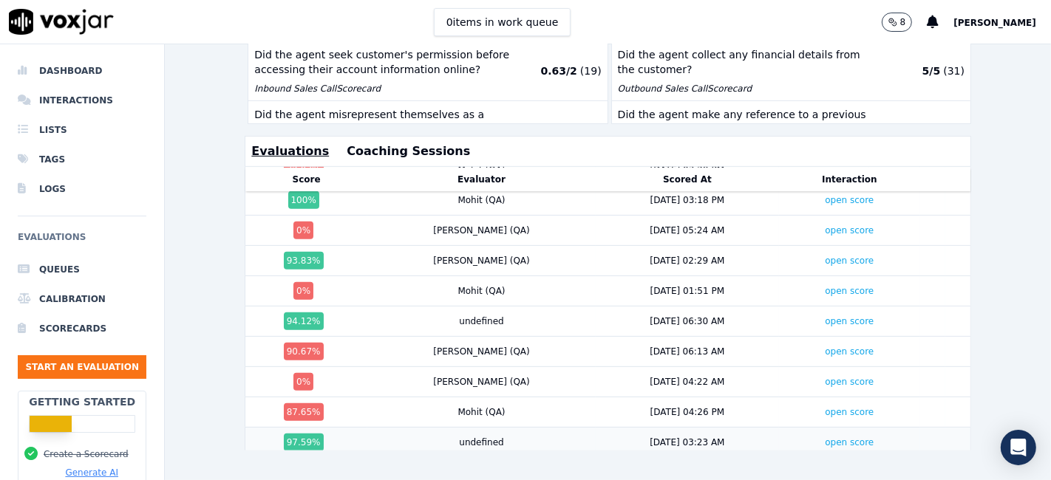
scroll to position [864, 0]
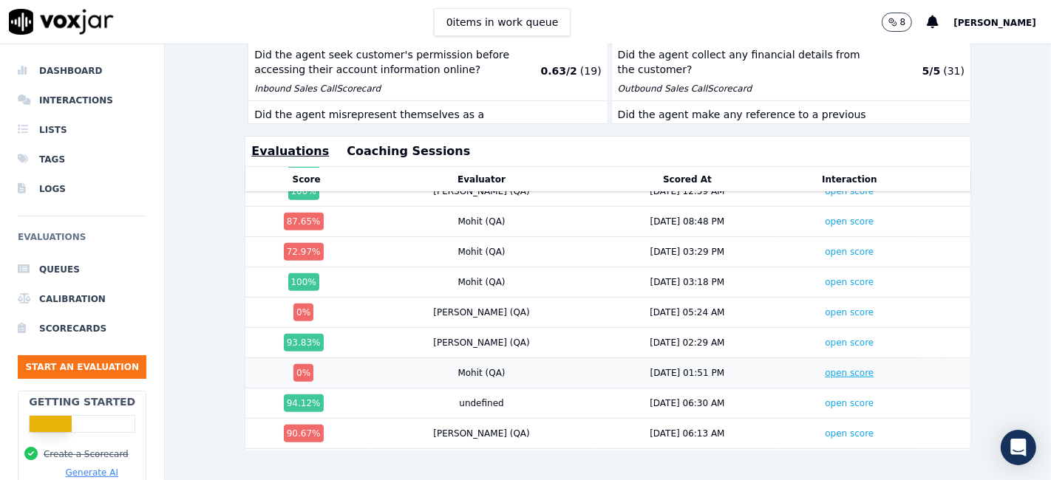
click at [825, 368] on link "open score" at bounding box center [849, 373] width 49 height 10
click at [825, 307] on link "open score" at bounding box center [849, 312] width 49 height 10
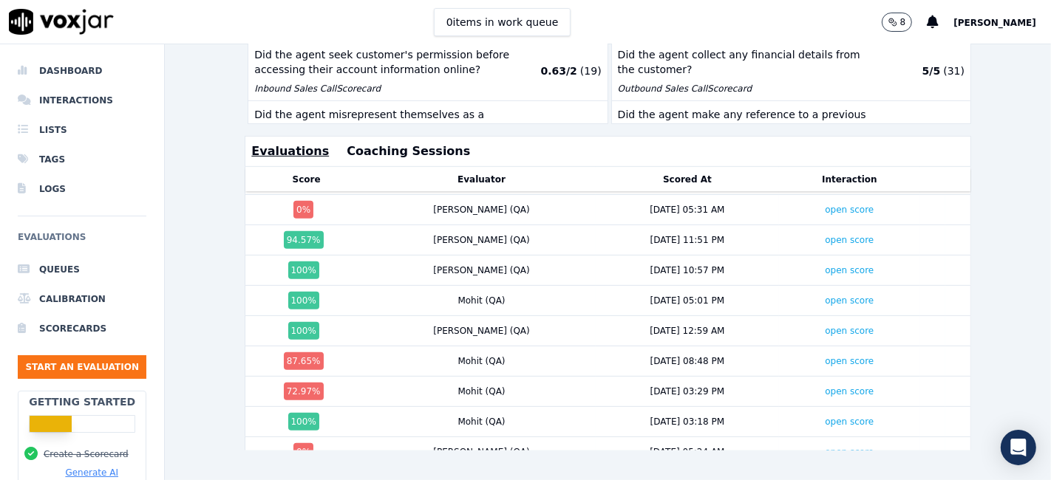
scroll to position [700, 0]
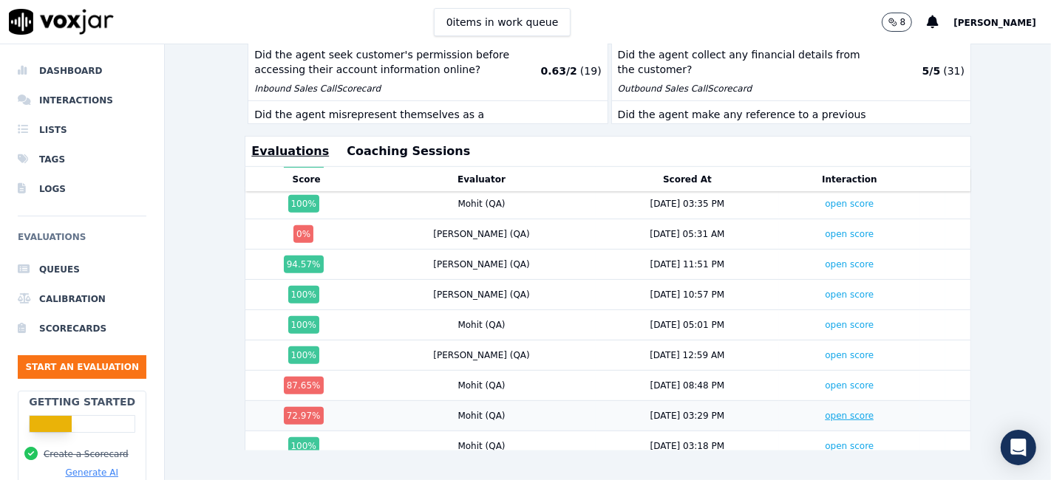
click at [825, 411] on link "open score" at bounding box center [849, 416] width 49 height 10
click at [825, 381] on link "open score" at bounding box center [849, 386] width 49 height 10
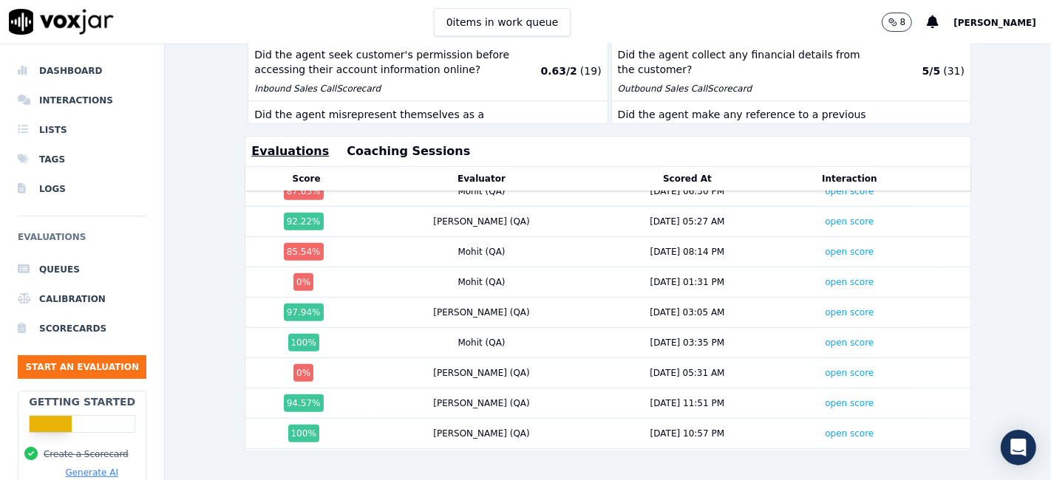
scroll to position [536, 0]
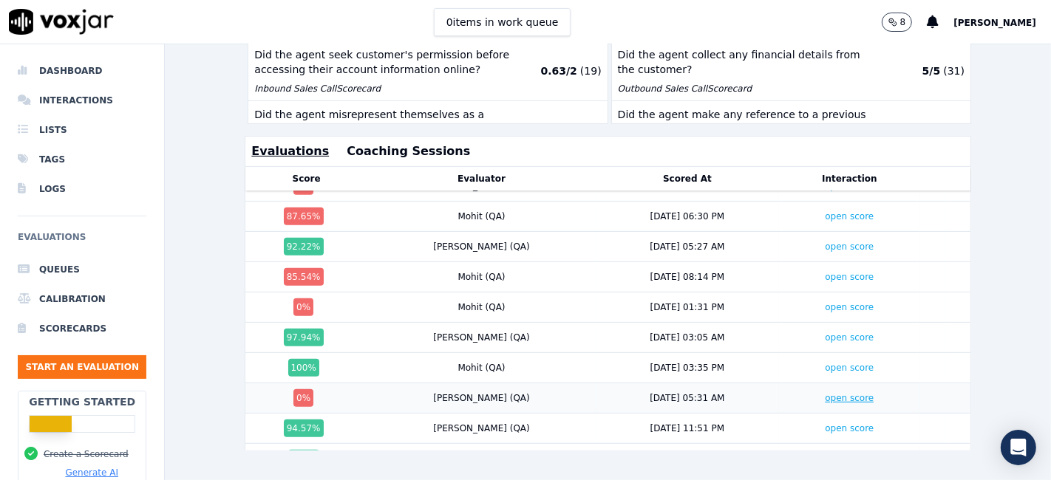
click at [825, 393] on link "open score" at bounding box center [849, 398] width 49 height 10
click at [825, 302] on link "open score" at bounding box center [849, 307] width 49 height 10
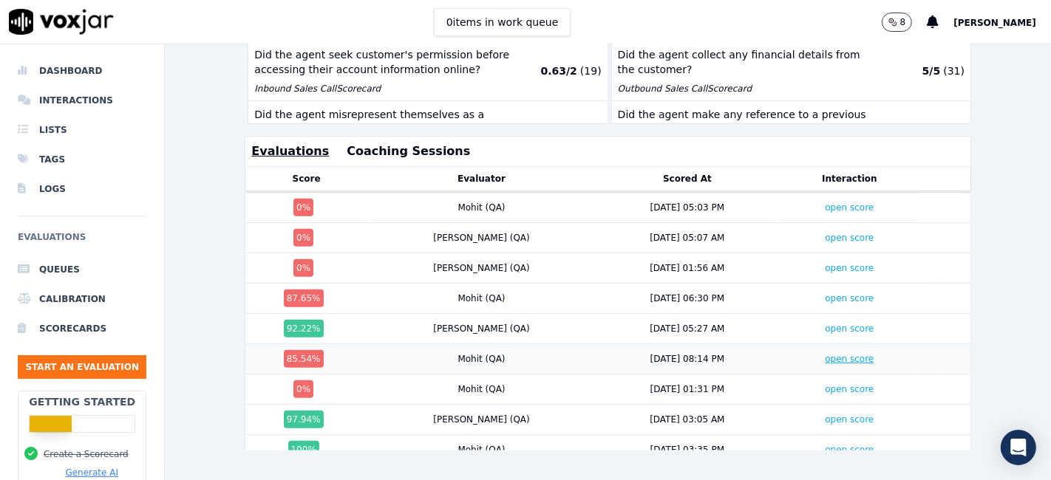
click at [825, 354] on link "open score" at bounding box center [849, 359] width 49 height 10
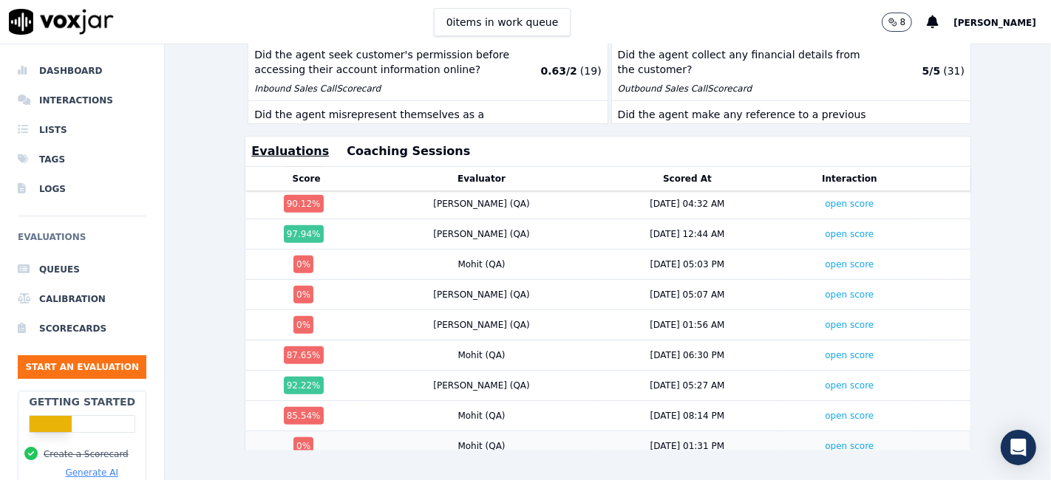
scroll to position [371, 0]
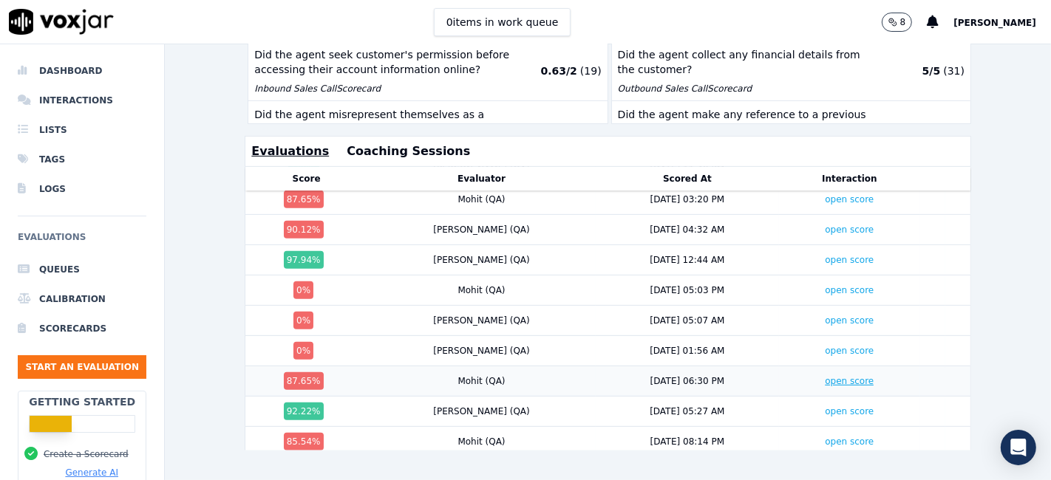
click at [825, 376] on link "open score" at bounding box center [849, 381] width 49 height 10
click at [825, 346] on link "open score" at bounding box center [849, 351] width 49 height 10
click at [825, 315] on link "open score" at bounding box center [849, 320] width 49 height 10
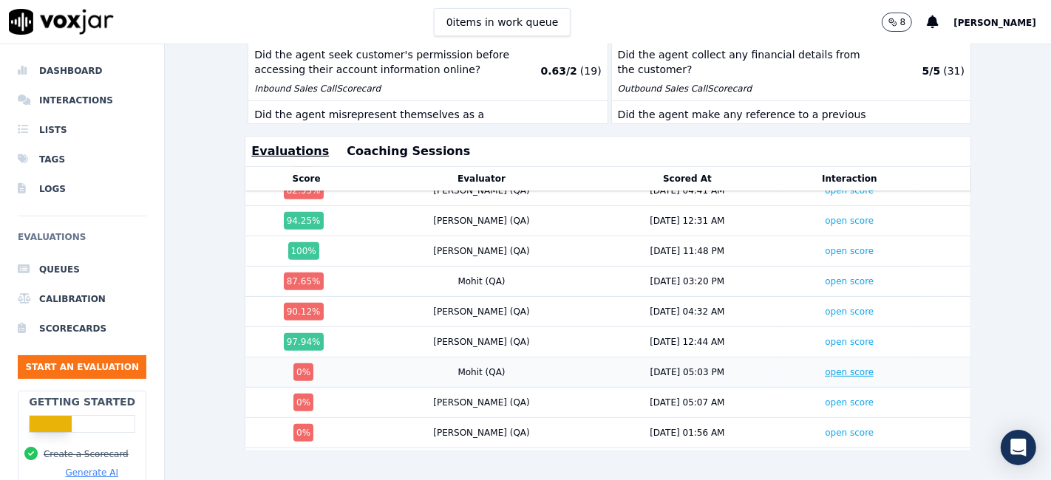
click at [825, 367] on link "open score" at bounding box center [849, 372] width 49 height 10
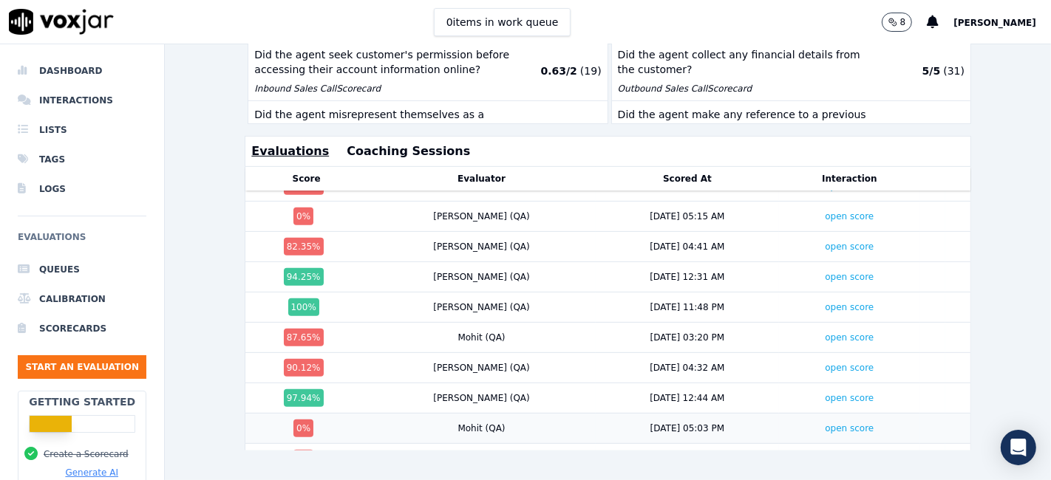
scroll to position [207, 0]
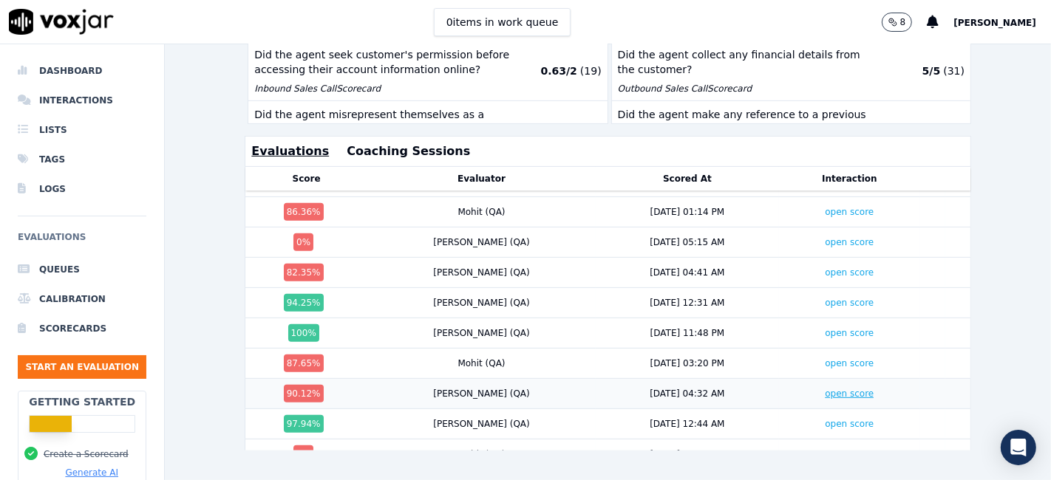
click at [825, 389] on link "open score" at bounding box center [849, 394] width 49 height 10
click at [825, 267] on link "open score" at bounding box center [849, 272] width 49 height 10
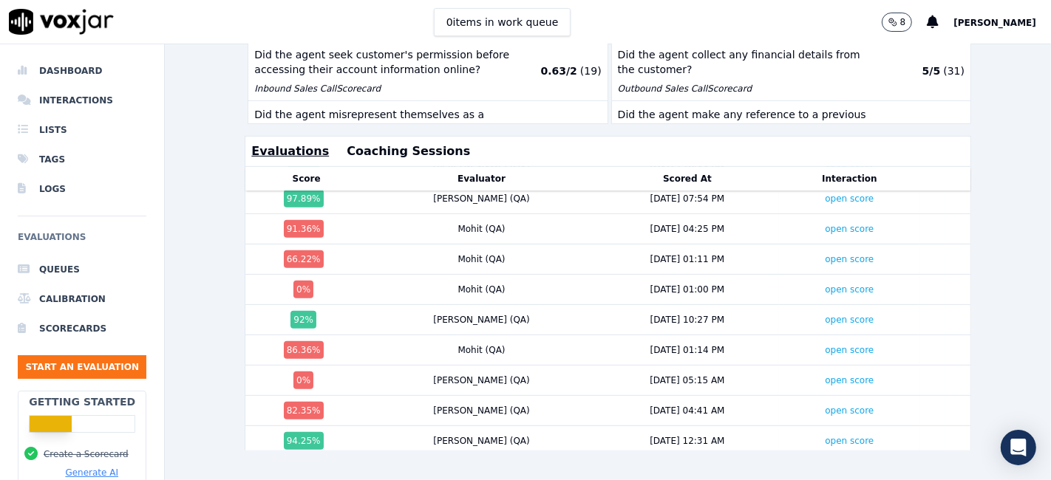
scroll to position [43, 0]
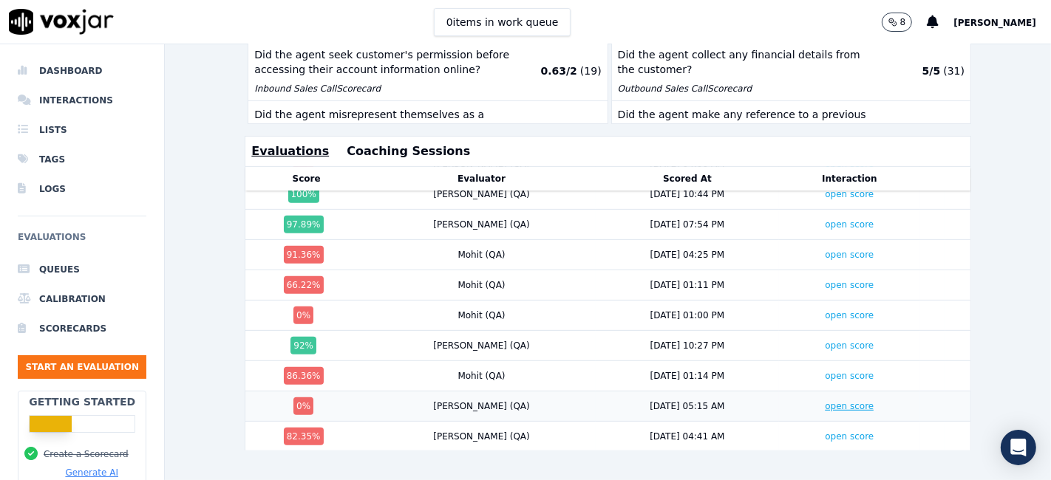
click at [825, 401] on link "open score" at bounding box center [849, 406] width 49 height 10
click at [825, 371] on link "open score" at bounding box center [849, 376] width 49 height 10
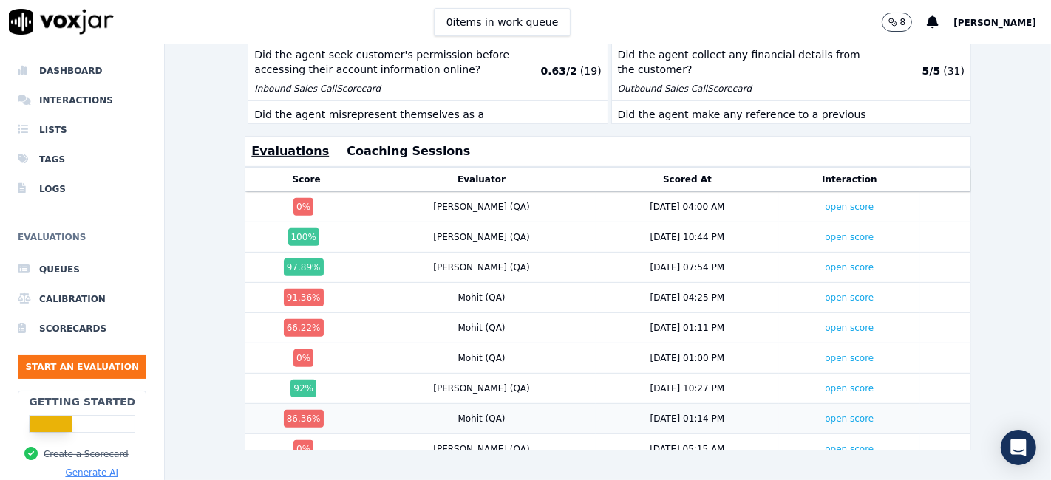
scroll to position [0, 0]
click at [825, 353] on link "open score" at bounding box center [849, 358] width 49 height 10
click at [825, 323] on link "open score" at bounding box center [849, 328] width 49 height 10
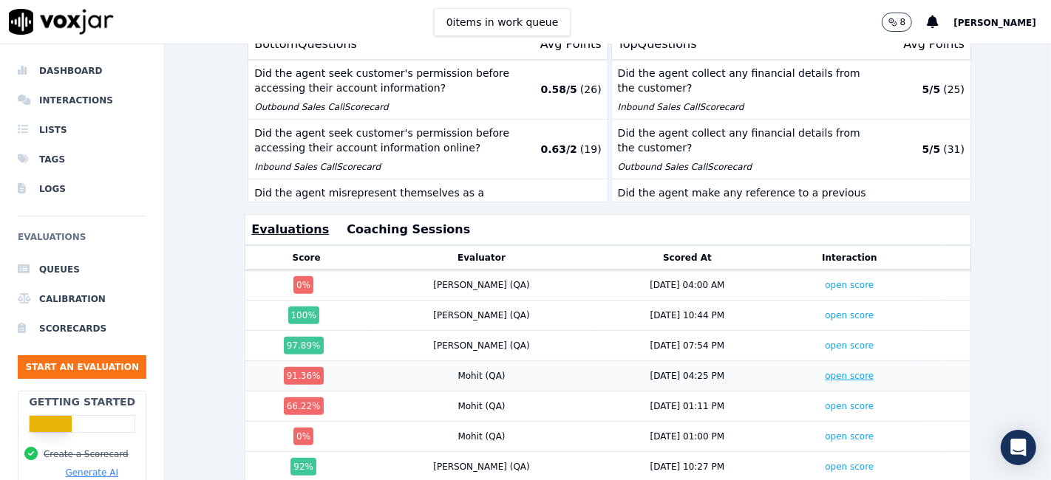
click at [825, 371] on link "open score" at bounding box center [849, 376] width 49 height 10
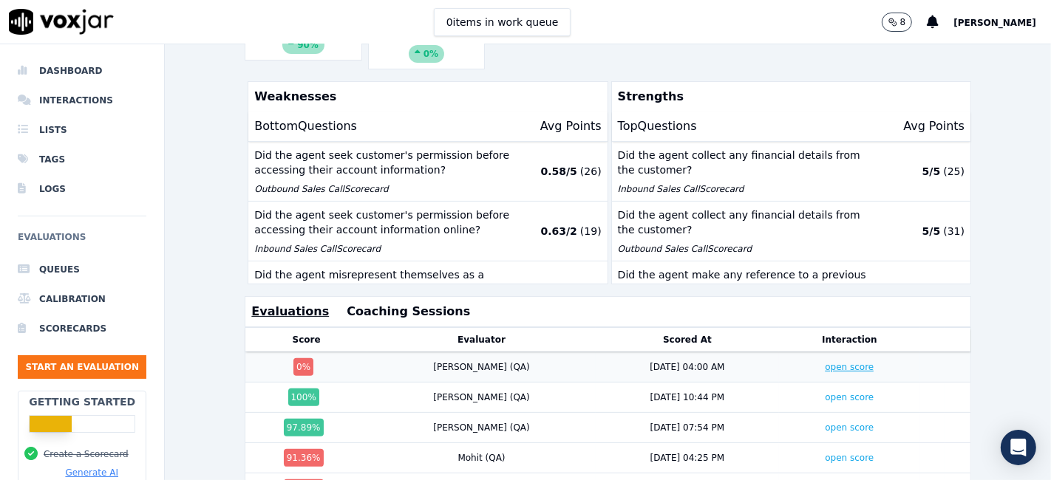
click at [825, 362] on link "open score" at bounding box center [849, 367] width 49 height 10
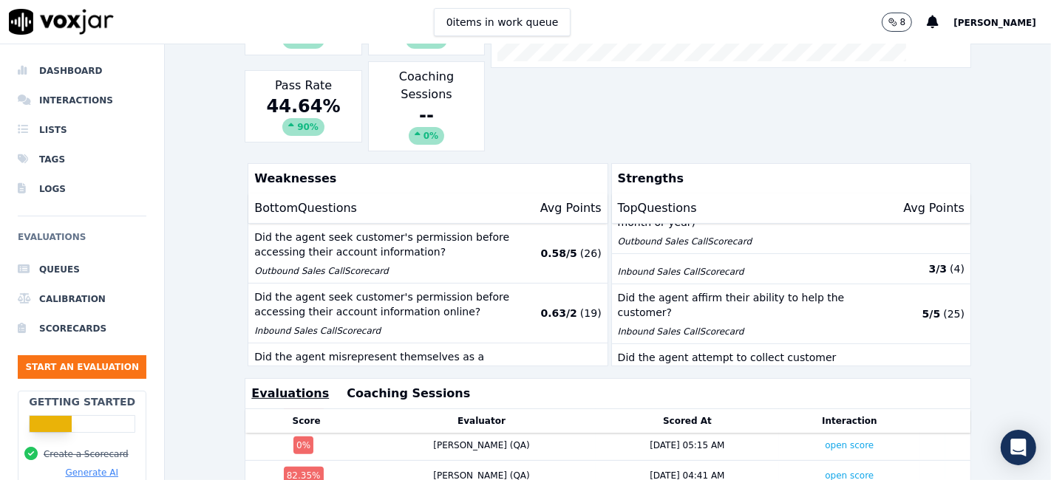
scroll to position [492, 0]
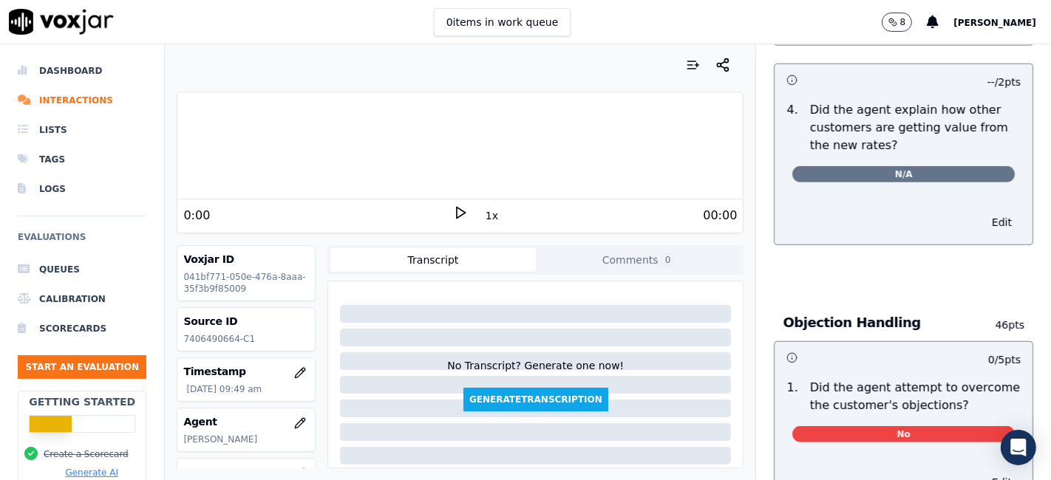
scroll to position [821, 0]
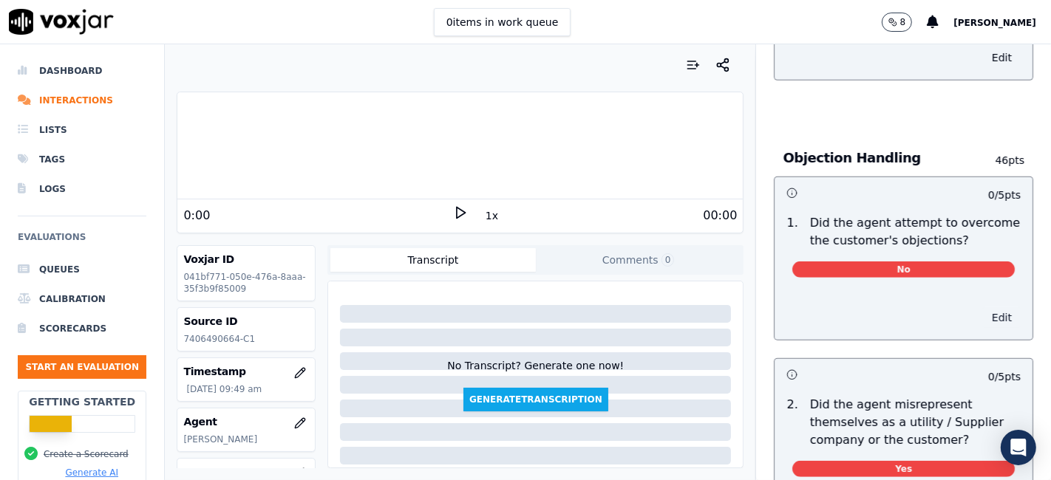
click at [983, 315] on button "Edit" at bounding box center [1002, 317] width 38 height 21
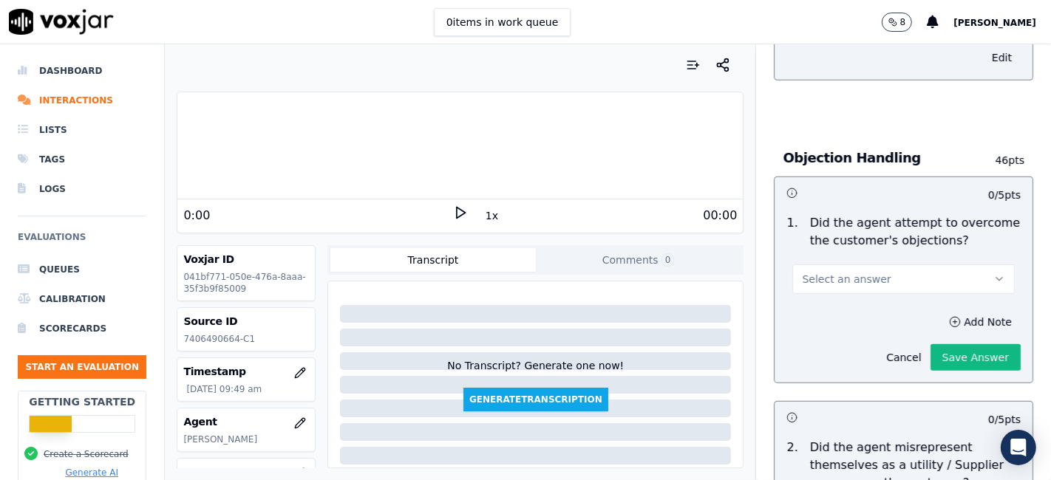
click at [841, 275] on span "Select an answer" at bounding box center [846, 279] width 89 height 15
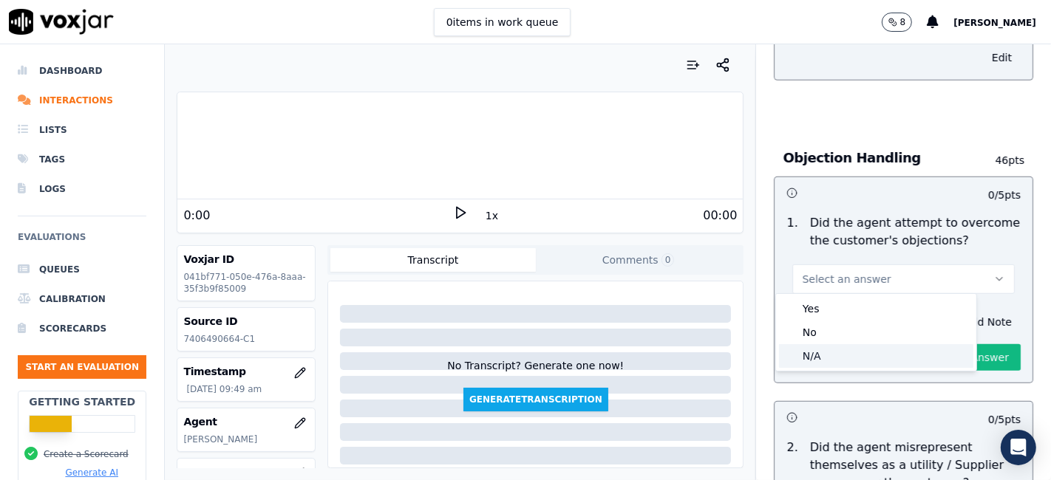
click at [825, 353] on div "N/A" at bounding box center [876, 356] width 194 height 24
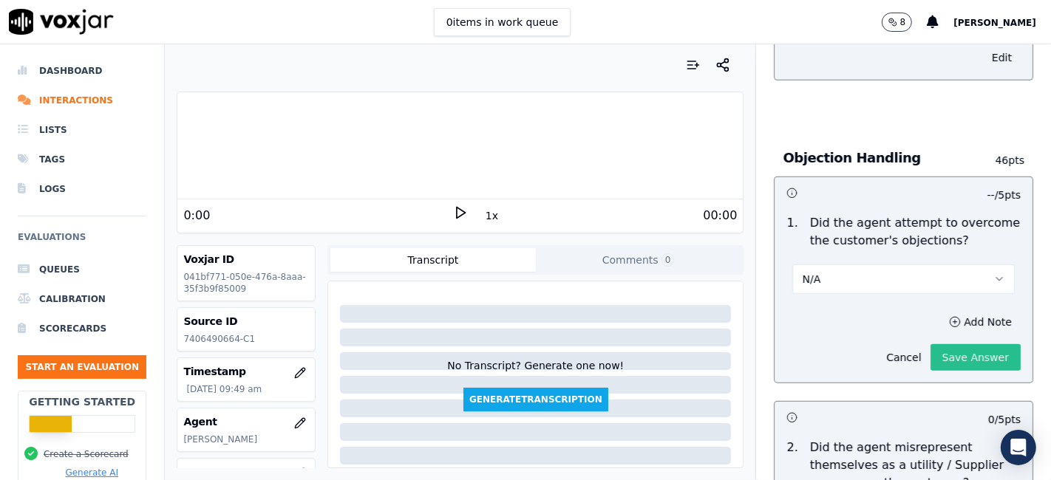
click at [944, 347] on button "Save Answer" at bounding box center [975, 357] width 90 height 27
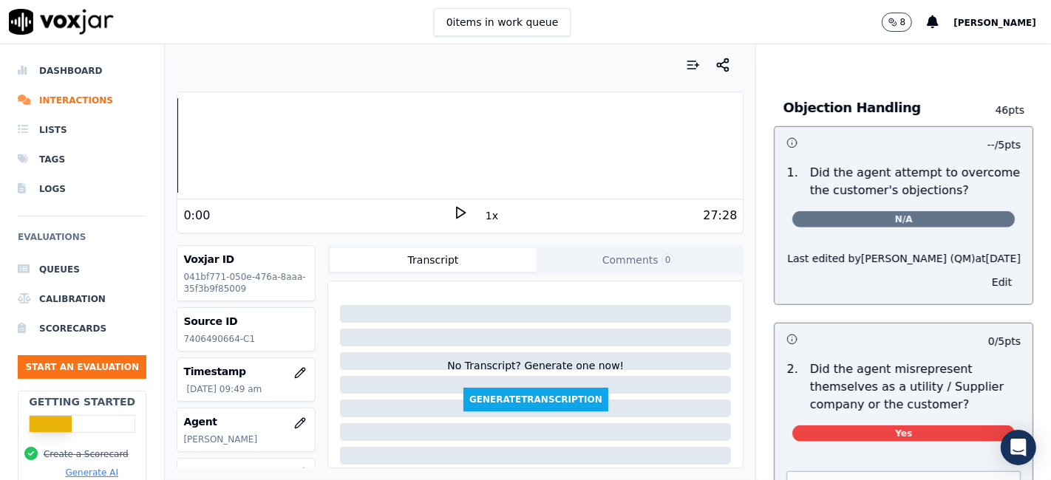
scroll to position [0, 0]
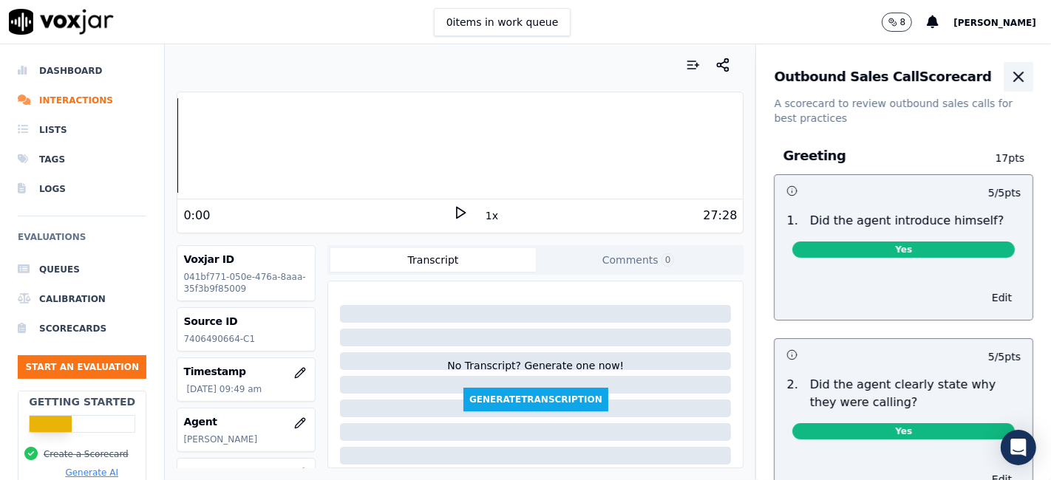
click at [1014, 75] on icon "button" at bounding box center [1018, 76] width 9 height 9
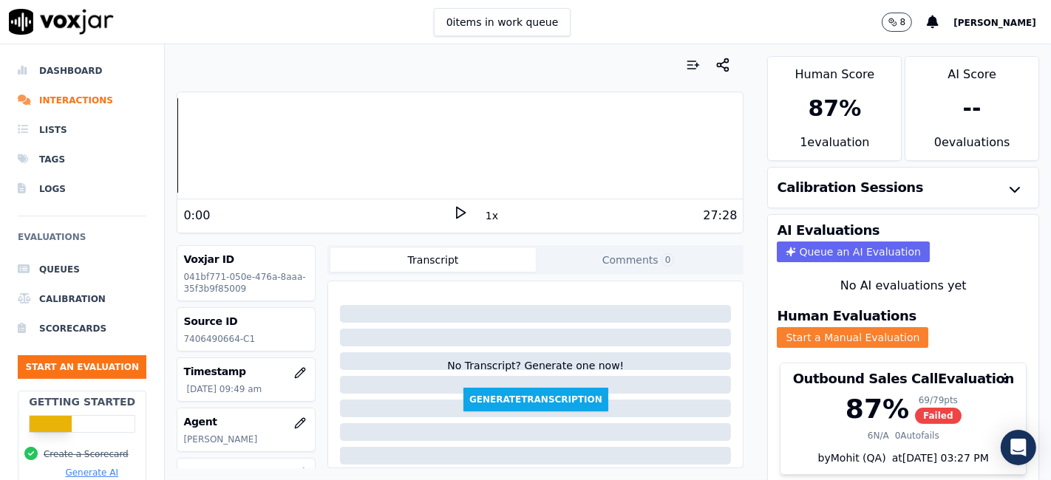
scroll to position [47, 0]
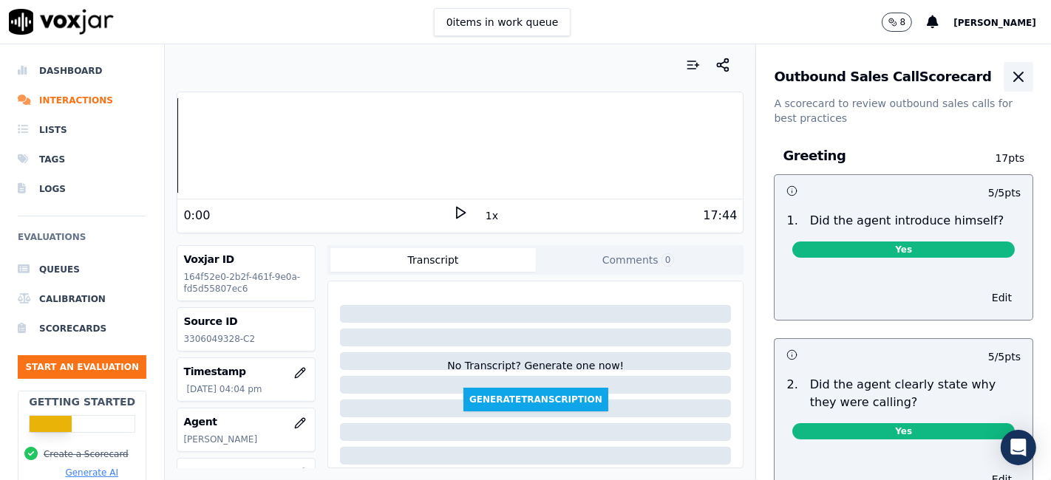
click at [1009, 77] on icon "button" at bounding box center [1018, 77] width 18 height 18
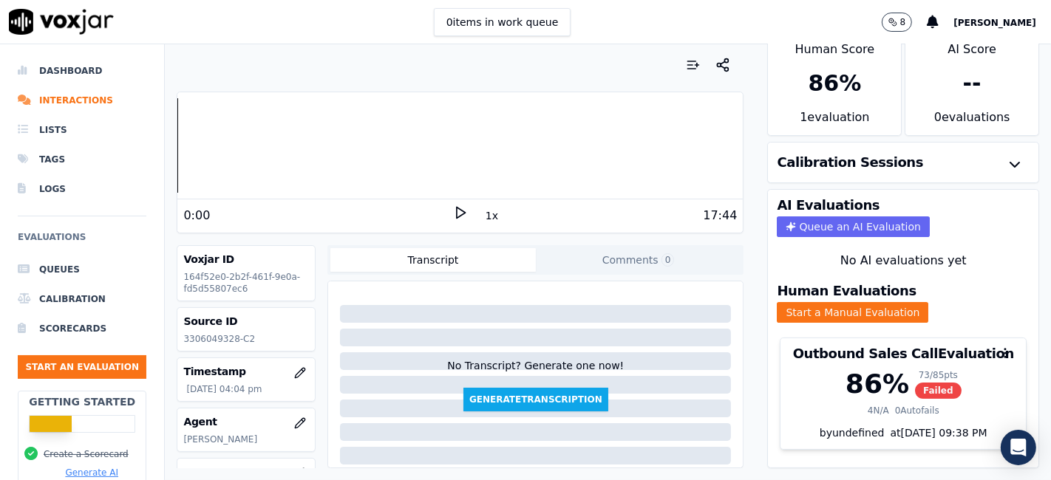
scroll to position [47, 0]
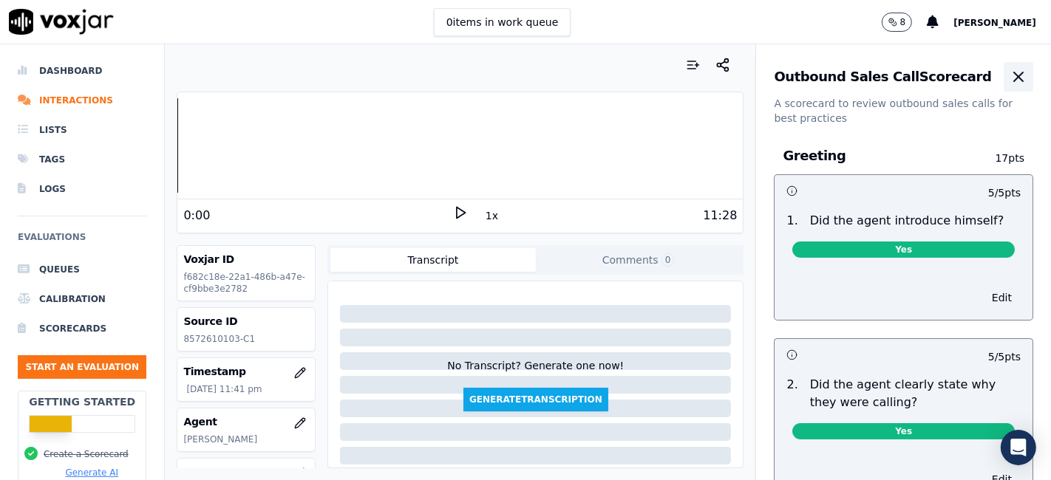
click at [1009, 81] on icon "button" at bounding box center [1018, 77] width 18 height 18
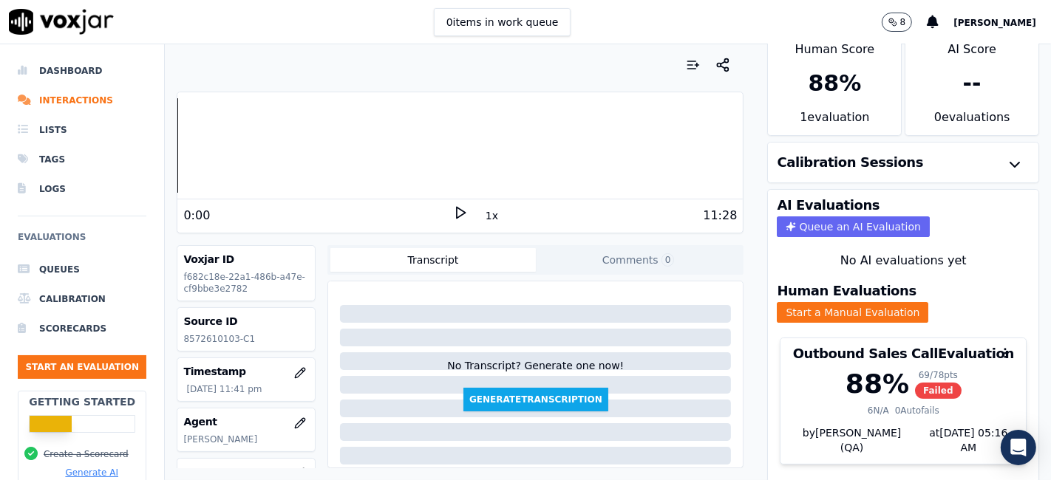
scroll to position [47, 0]
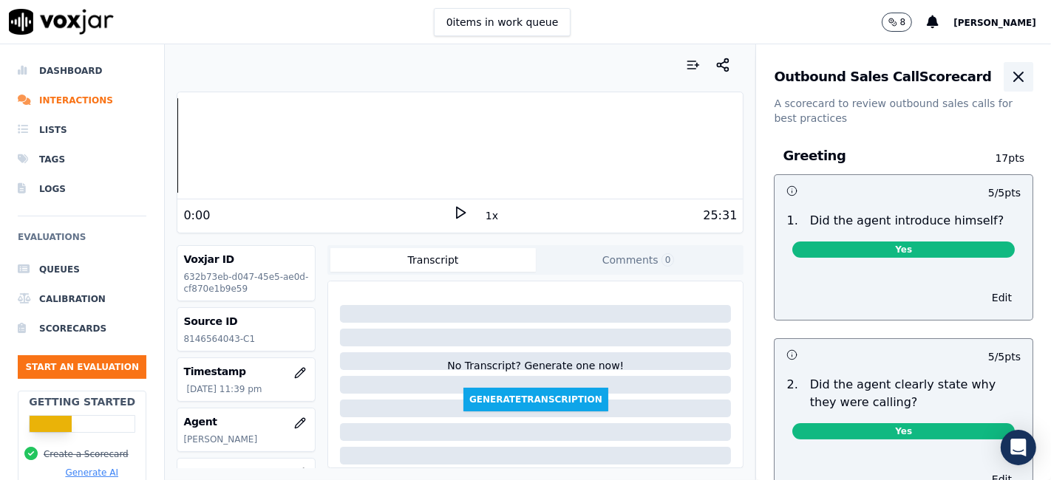
click at [1014, 81] on icon "button" at bounding box center [1018, 76] width 9 height 9
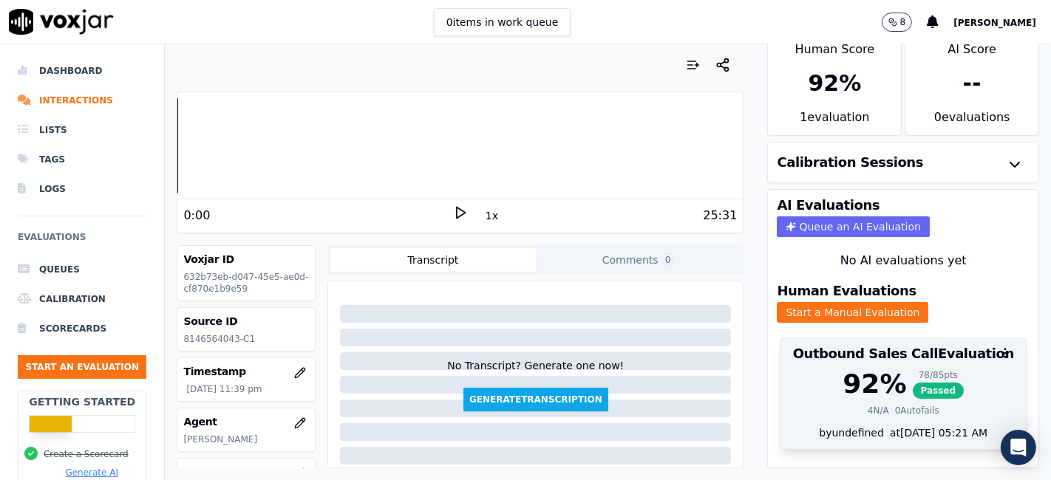
scroll to position [47, 0]
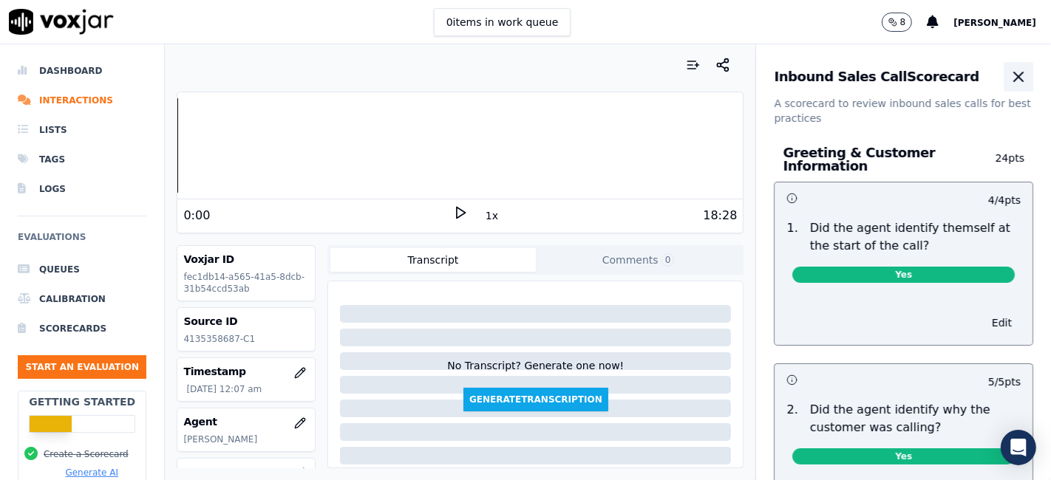
click at [1009, 81] on icon "button" at bounding box center [1018, 77] width 18 height 18
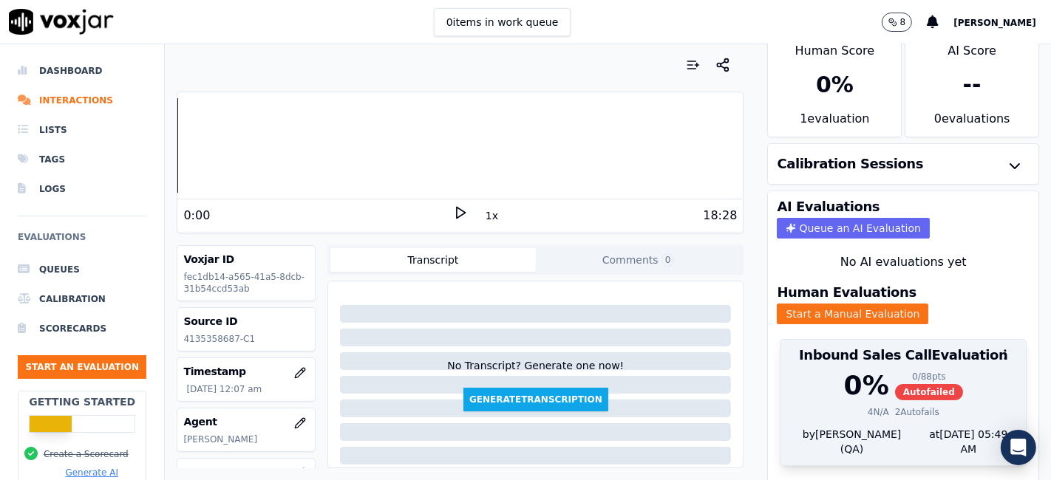
scroll to position [47, 0]
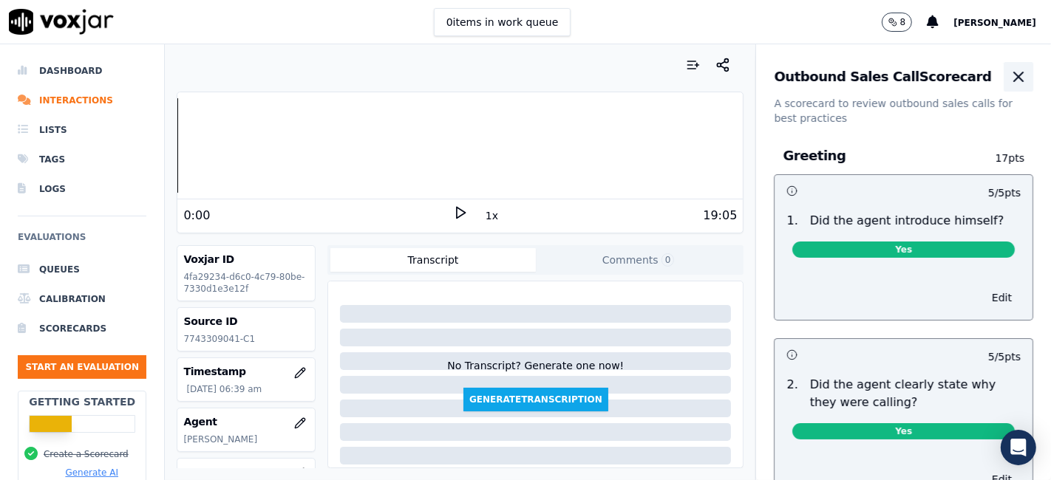
click at [1009, 81] on icon "button" at bounding box center [1018, 77] width 18 height 18
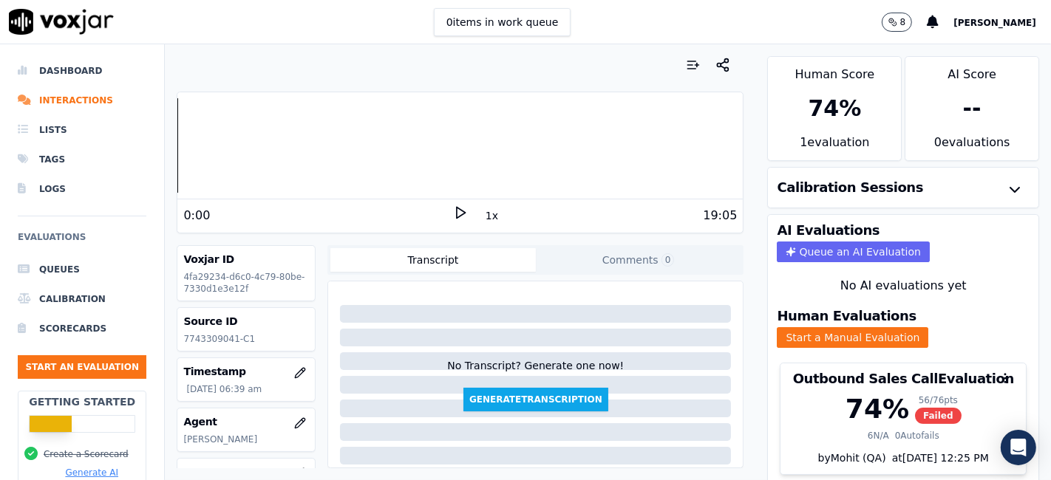
scroll to position [47, 0]
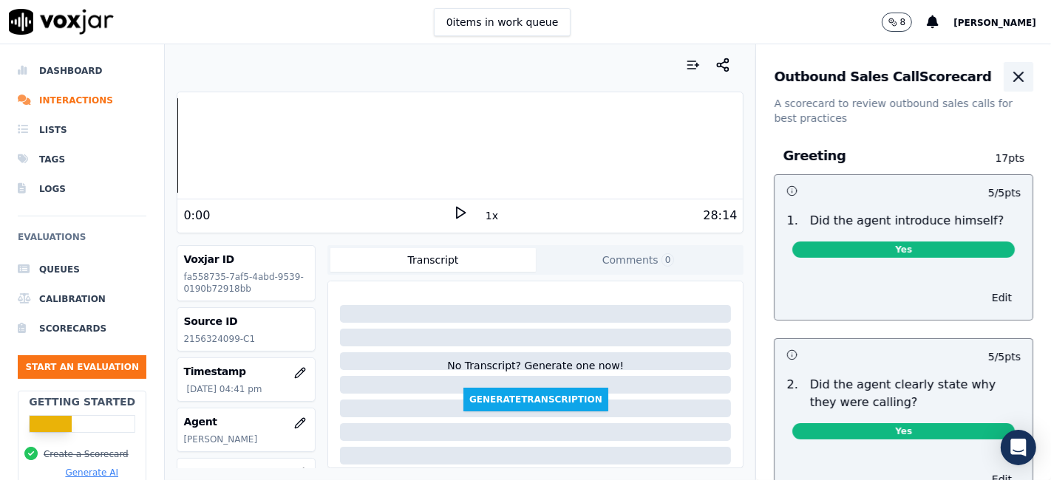
click at [1014, 72] on icon "button" at bounding box center [1018, 76] width 9 height 9
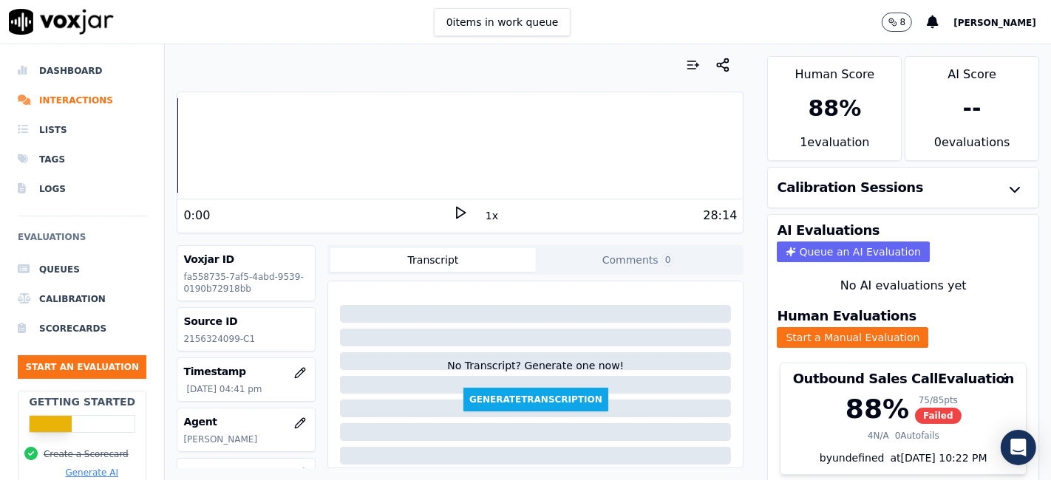
scroll to position [47, 0]
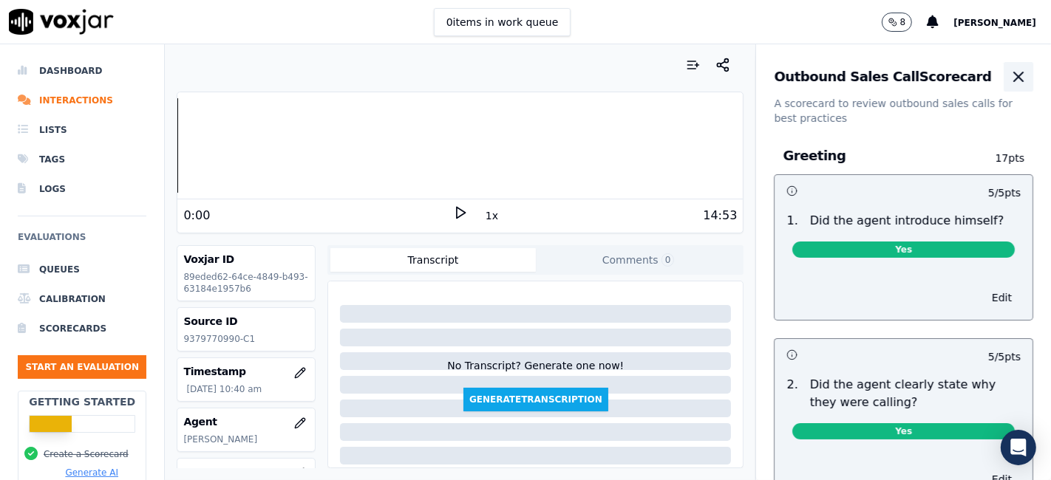
click at [1014, 77] on icon "button" at bounding box center [1018, 76] width 9 height 9
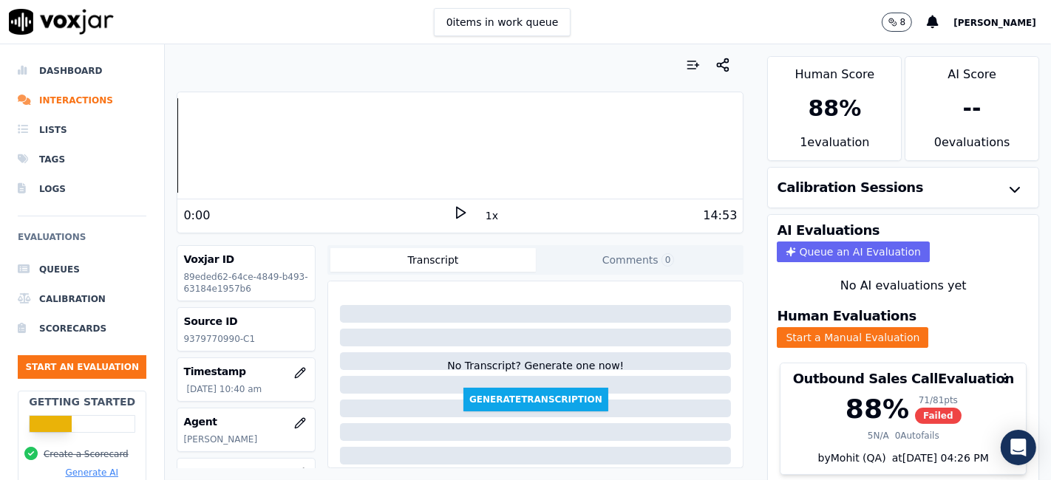
scroll to position [47, 0]
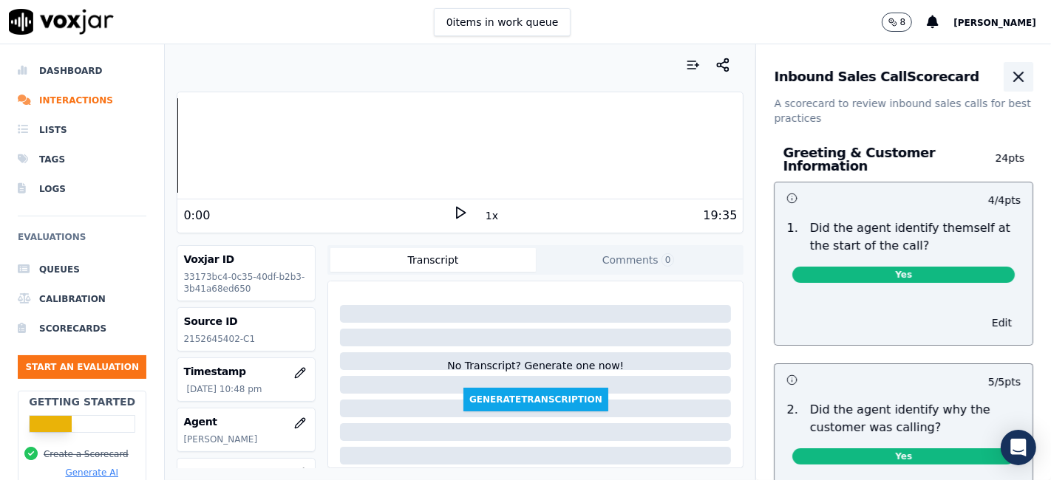
click at [1009, 75] on icon "button" at bounding box center [1018, 77] width 18 height 18
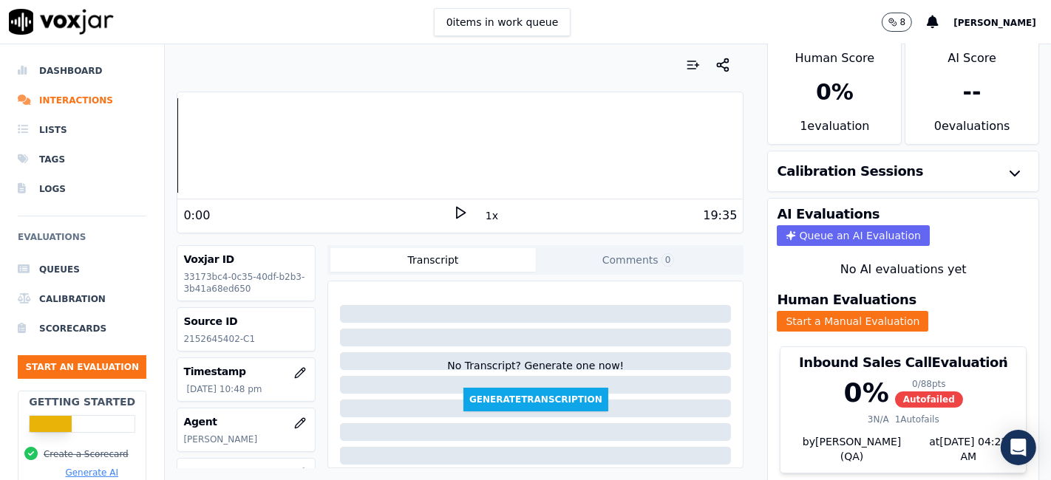
scroll to position [47, 0]
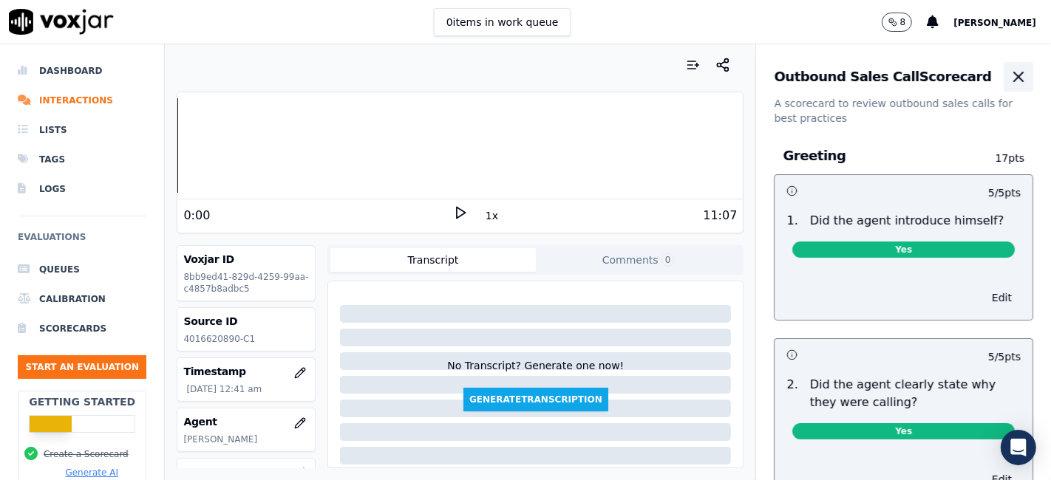
click at [1003, 77] on button "button" at bounding box center [1018, 77] width 30 height 30
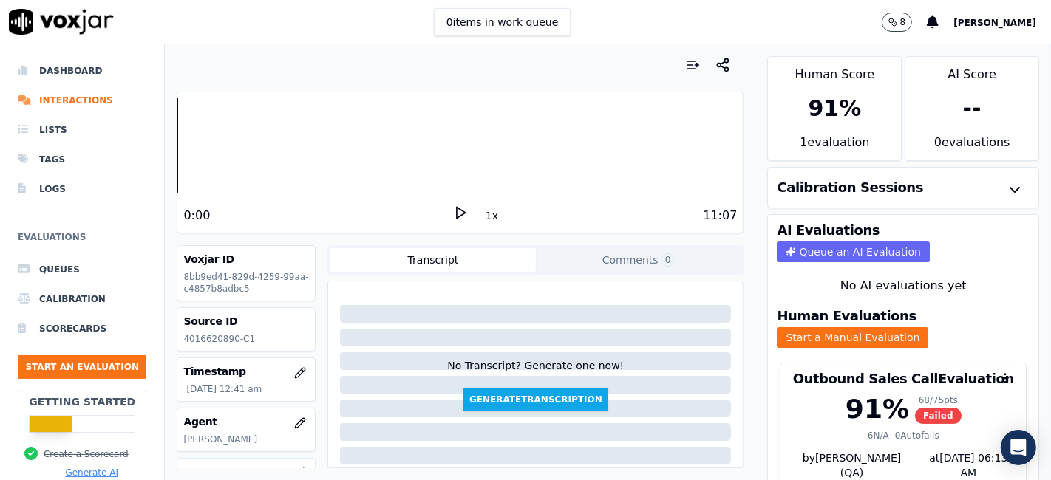
scroll to position [47, 0]
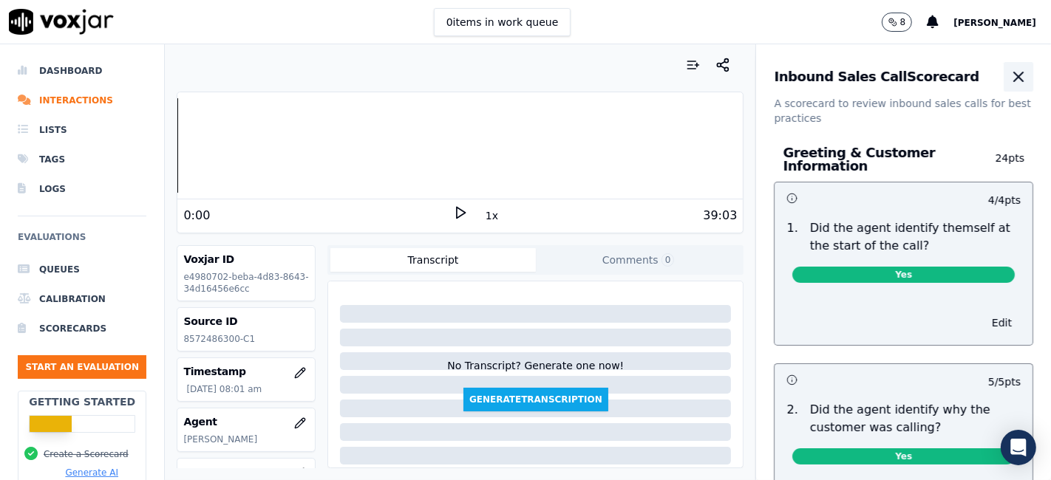
click at [1009, 72] on icon "button" at bounding box center [1018, 77] width 18 height 18
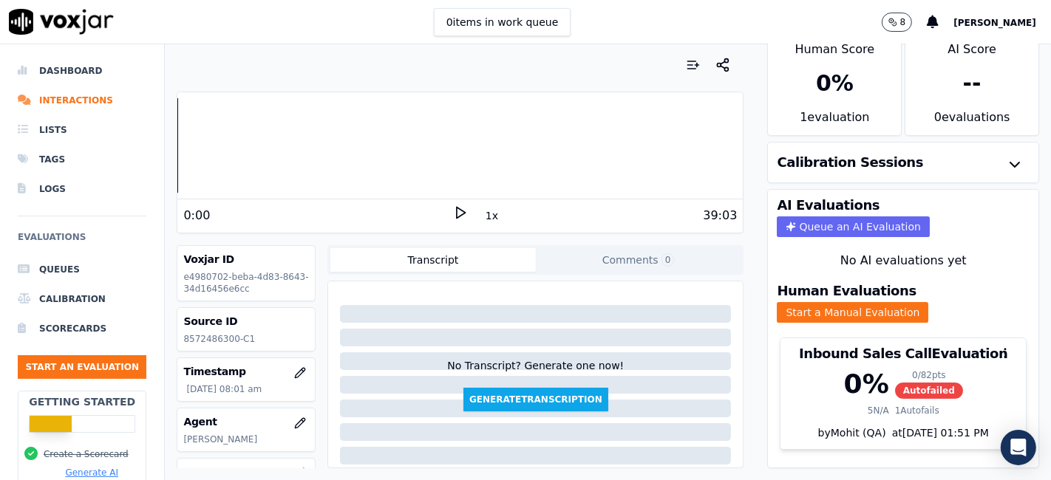
scroll to position [47, 0]
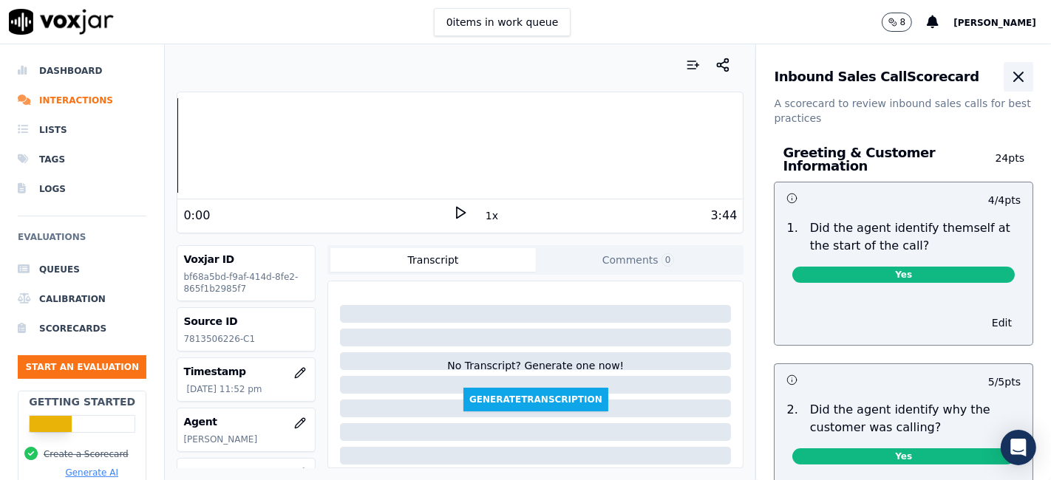
click at [1009, 83] on icon "button" at bounding box center [1018, 77] width 18 height 18
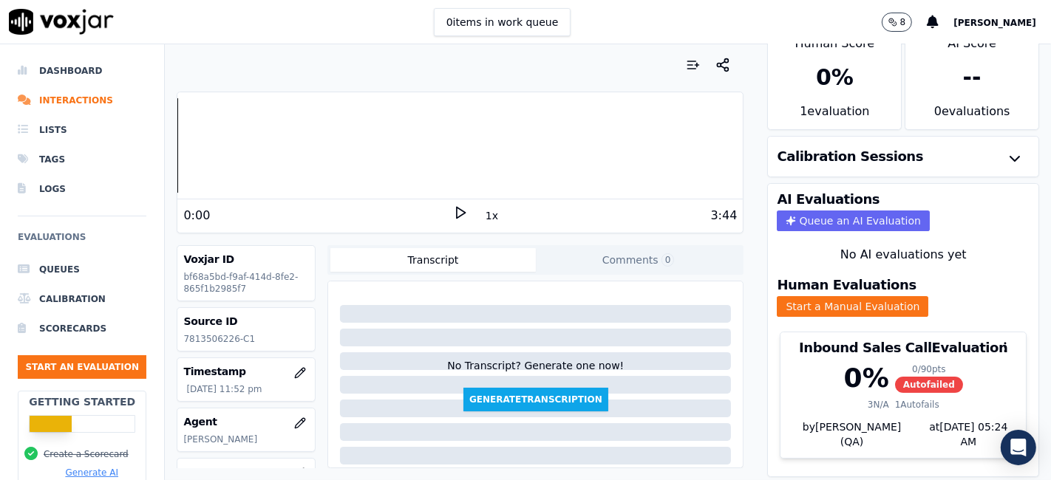
scroll to position [47, 0]
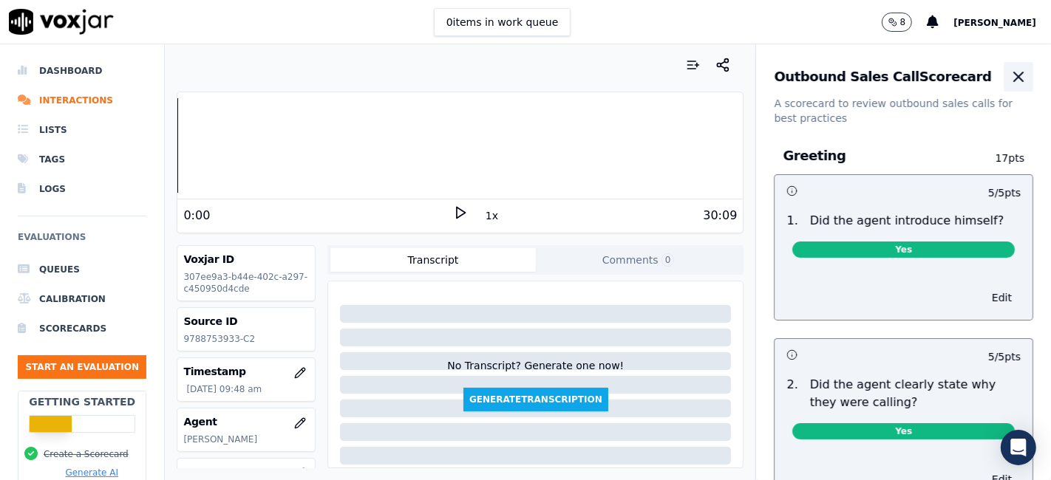
click at [1009, 81] on icon "button" at bounding box center [1018, 77] width 18 height 18
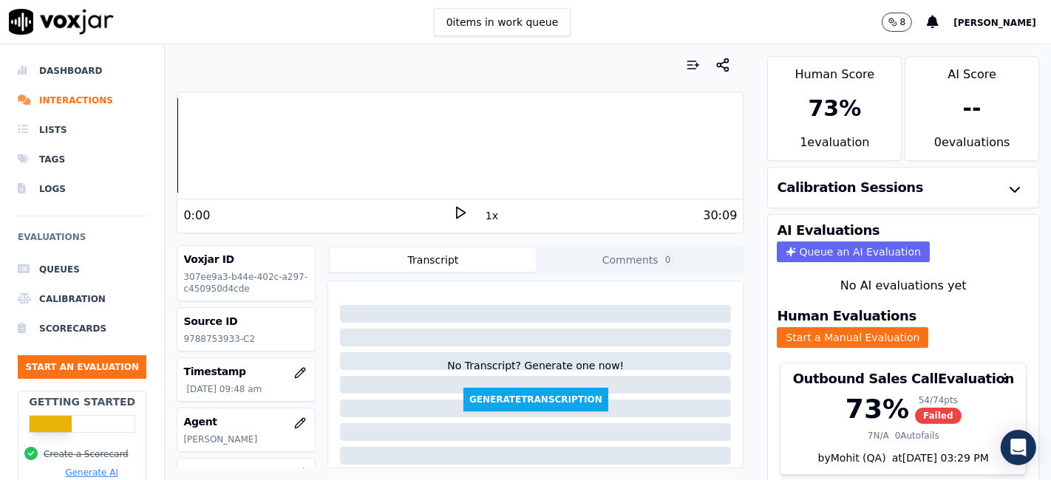
scroll to position [47, 0]
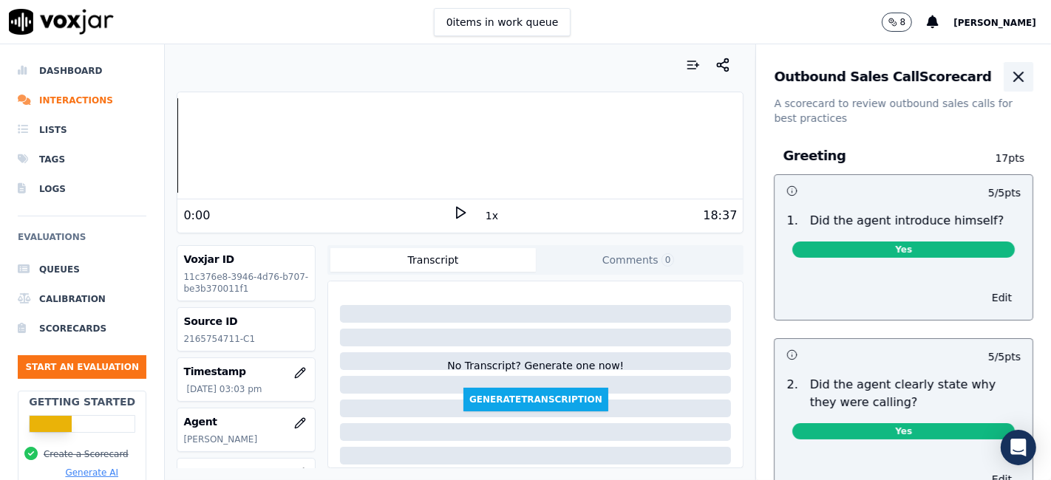
click at [1009, 77] on icon "button" at bounding box center [1018, 77] width 18 height 18
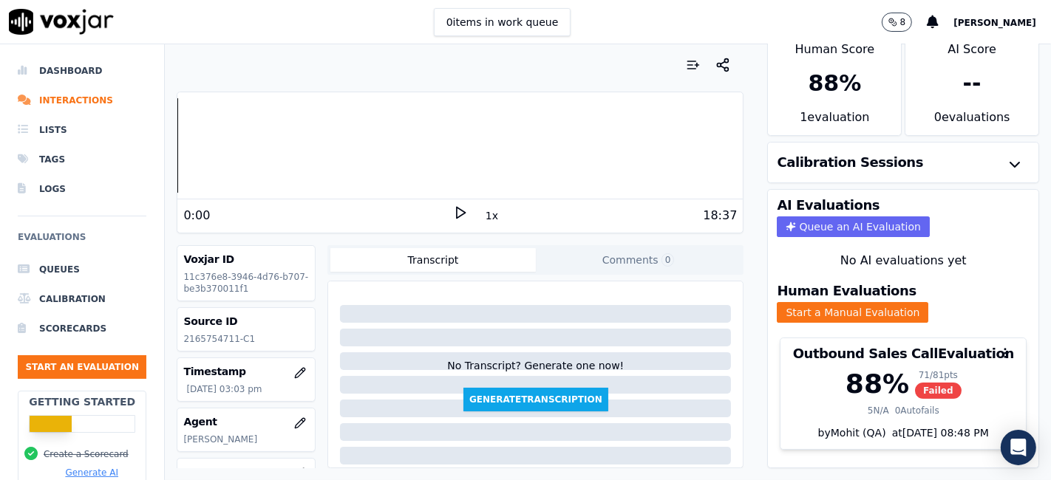
scroll to position [47, 0]
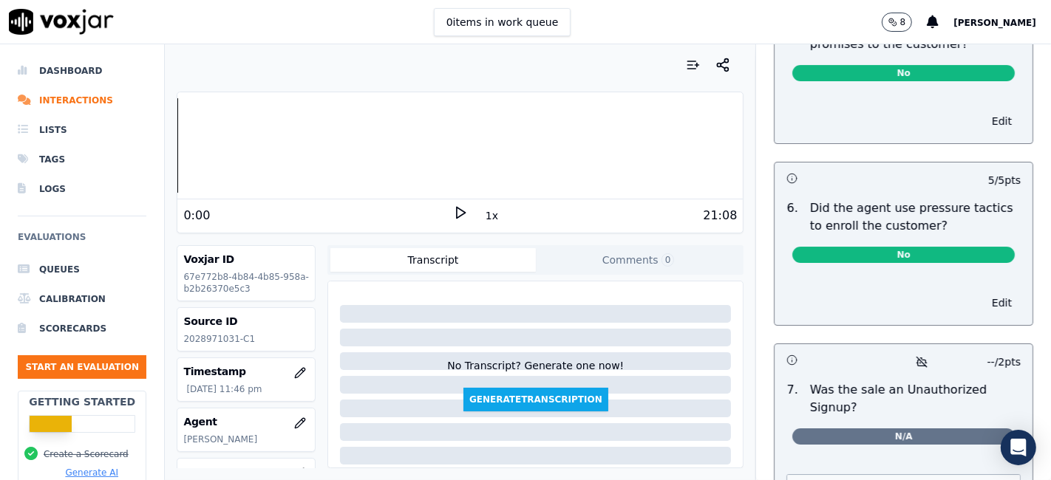
scroll to position [4597, 0]
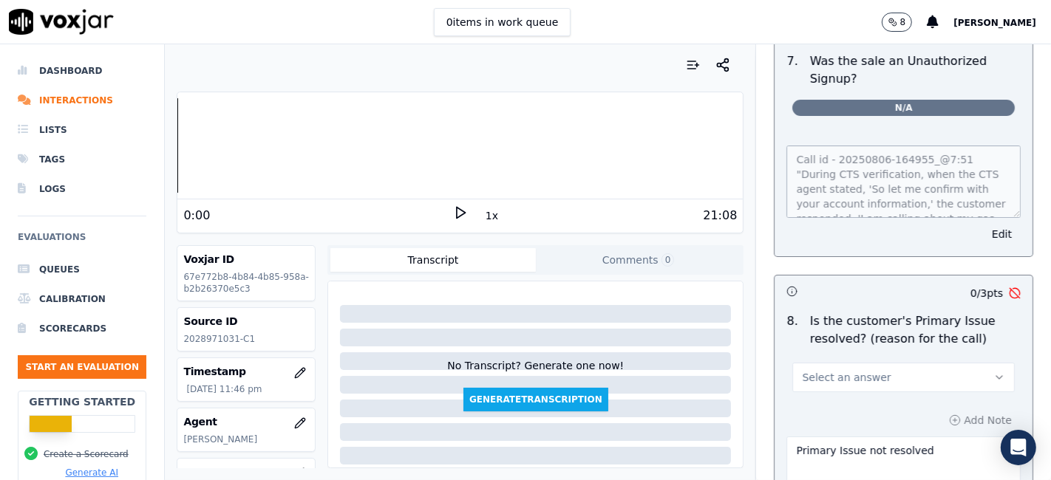
click at [890, 363] on button "Select an answer" at bounding box center [903, 378] width 222 height 30
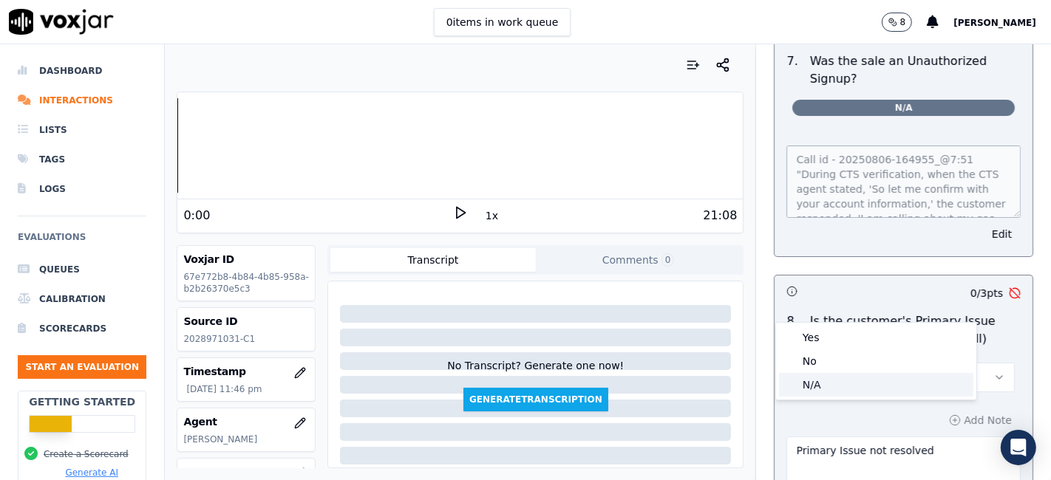
click at [861, 385] on div "N/A" at bounding box center [876, 385] width 194 height 24
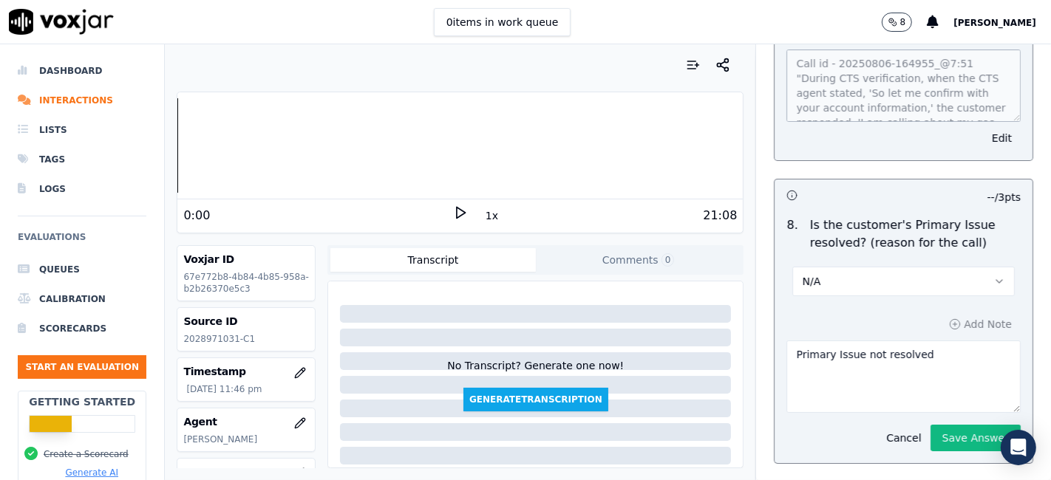
scroll to position [4694, 0]
click at [943, 424] on button "Save Answer" at bounding box center [975, 437] width 90 height 27
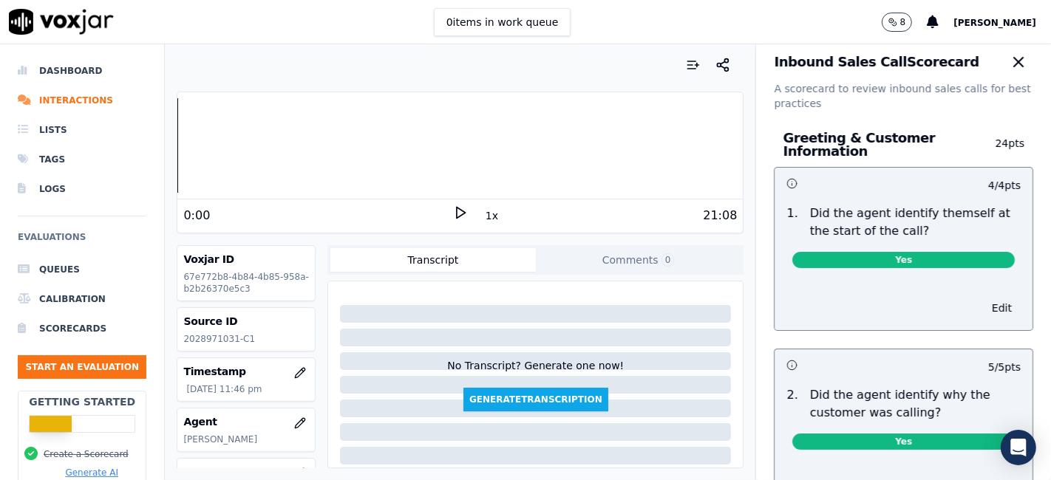
scroll to position [0, 0]
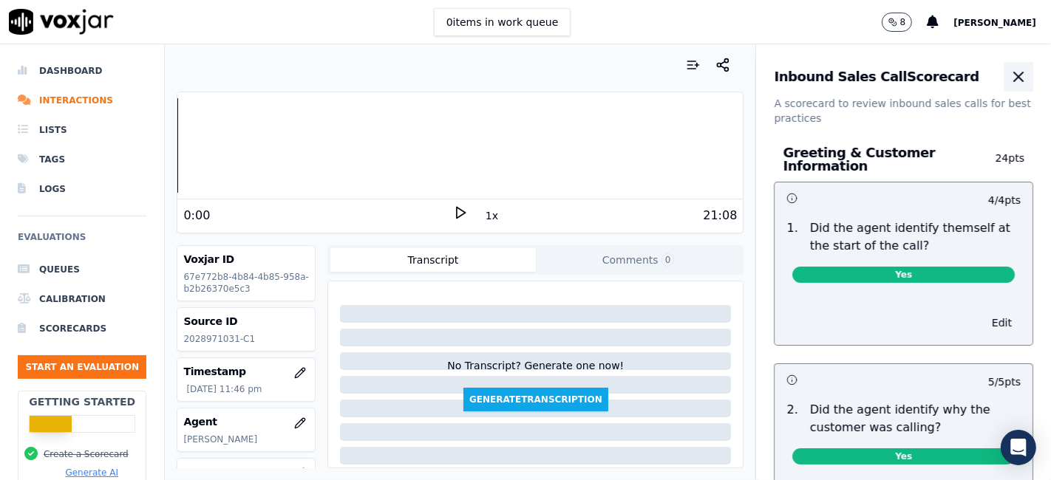
click at [1003, 89] on button "button" at bounding box center [1018, 77] width 30 height 30
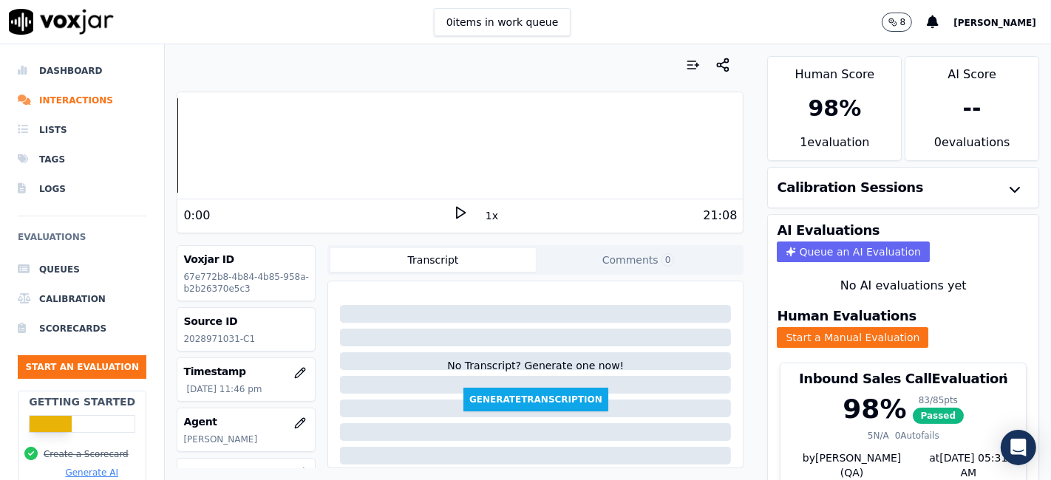
scroll to position [47, 0]
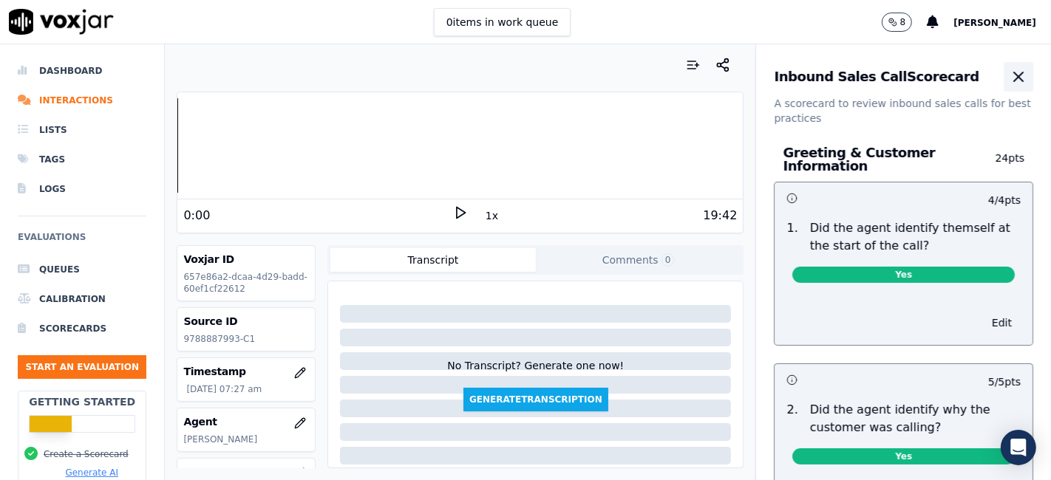
click at [1009, 85] on icon "button" at bounding box center [1018, 77] width 18 height 18
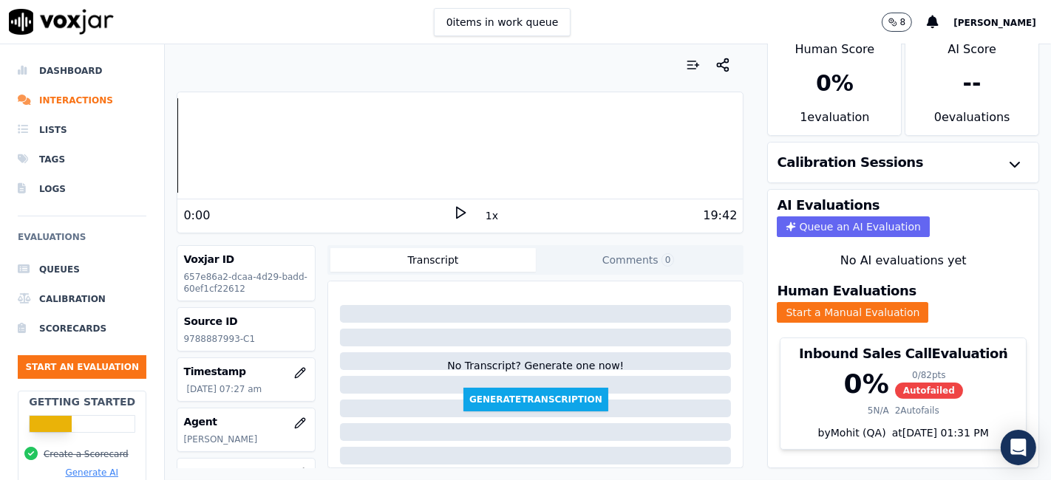
scroll to position [47, 0]
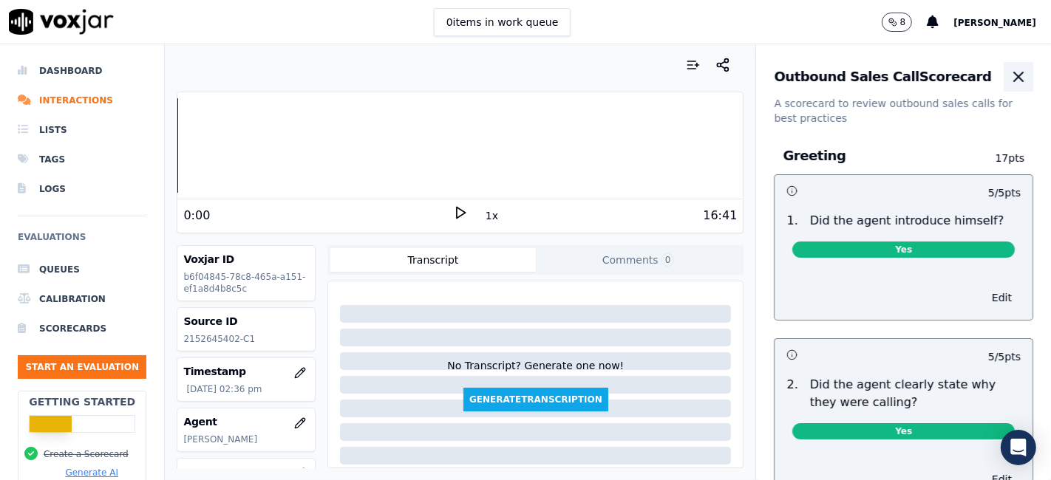
click at [1009, 76] on icon "button" at bounding box center [1018, 77] width 18 height 18
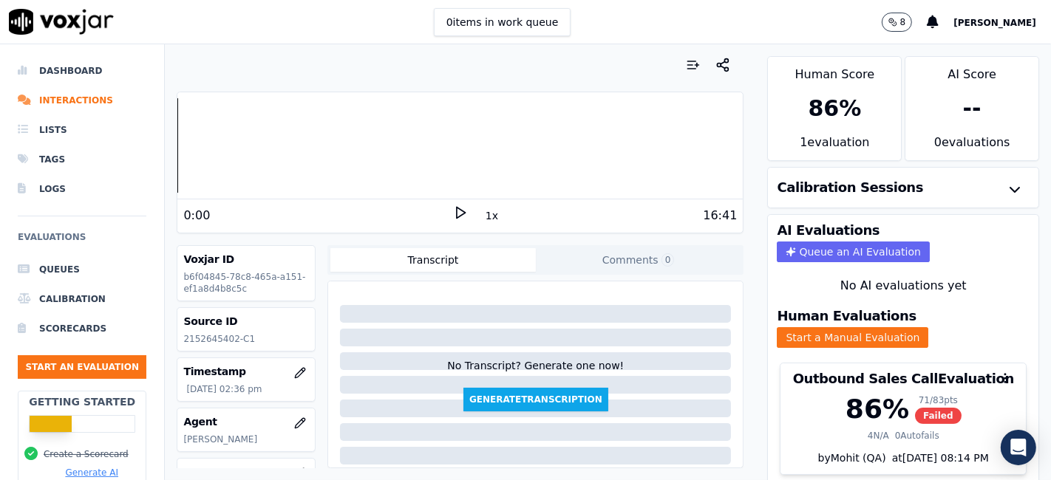
scroll to position [47, 0]
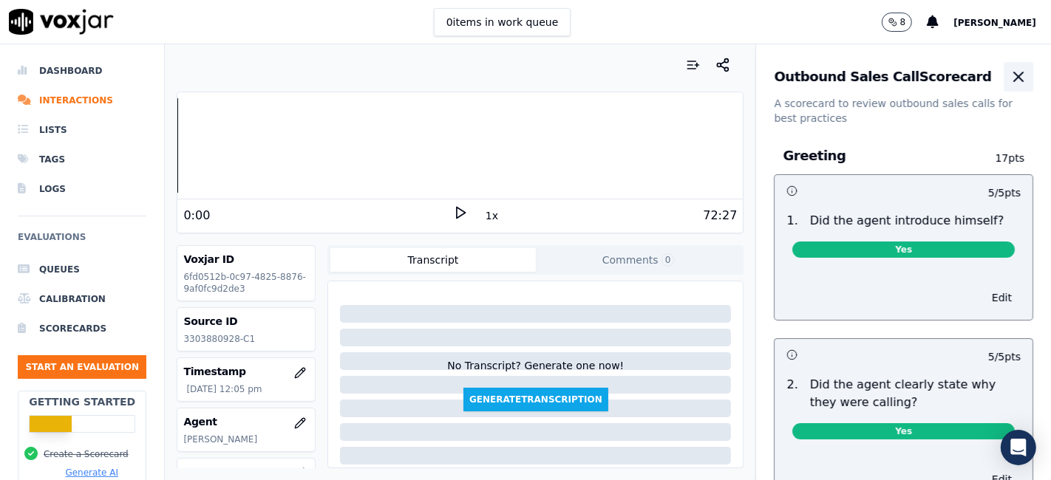
click at [1009, 79] on icon "button" at bounding box center [1018, 77] width 18 height 18
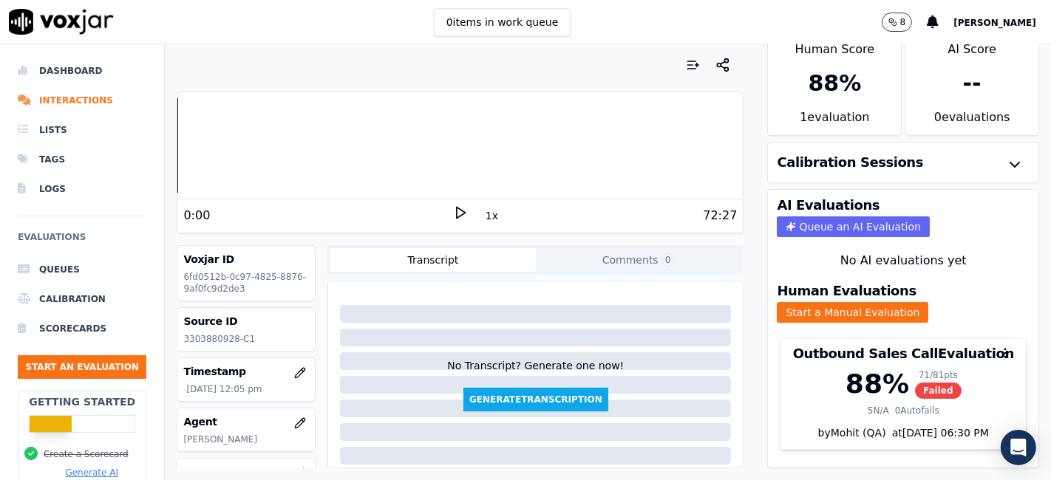
scroll to position [47, 0]
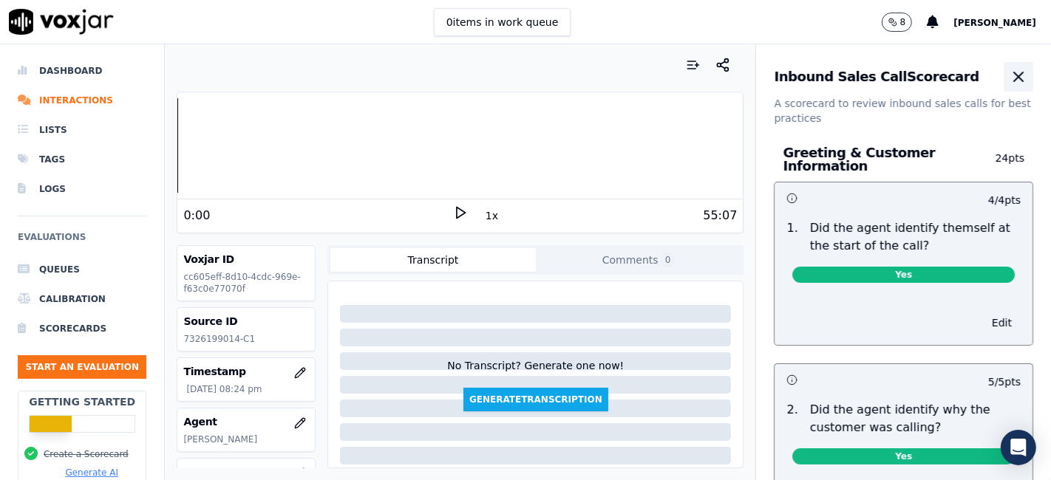
click at [1014, 77] on icon "button" at bounding box center [1018, 76] width 9 height 9
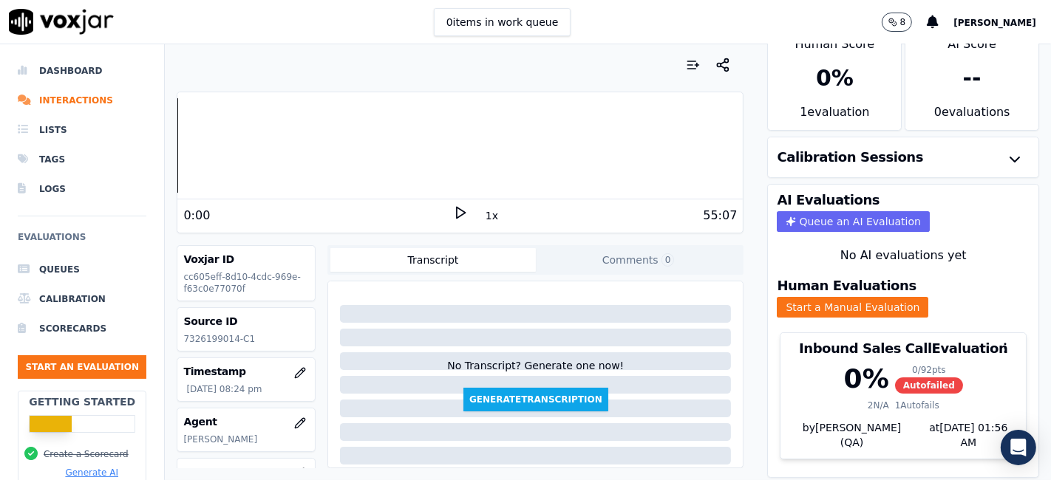
scroll to position [47, 0]
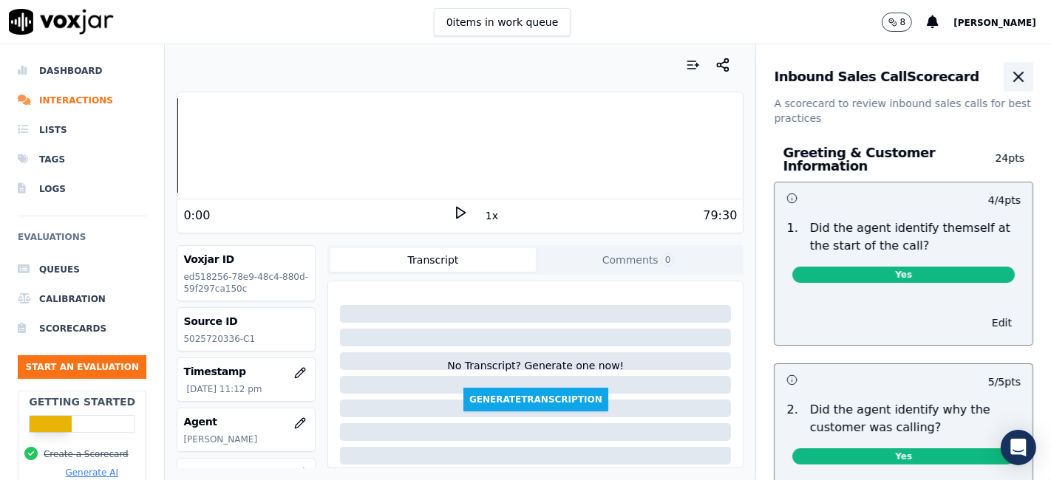
click at [1009, 76] on icon "button" at bounding box center [1018, 77] width 18 height 18
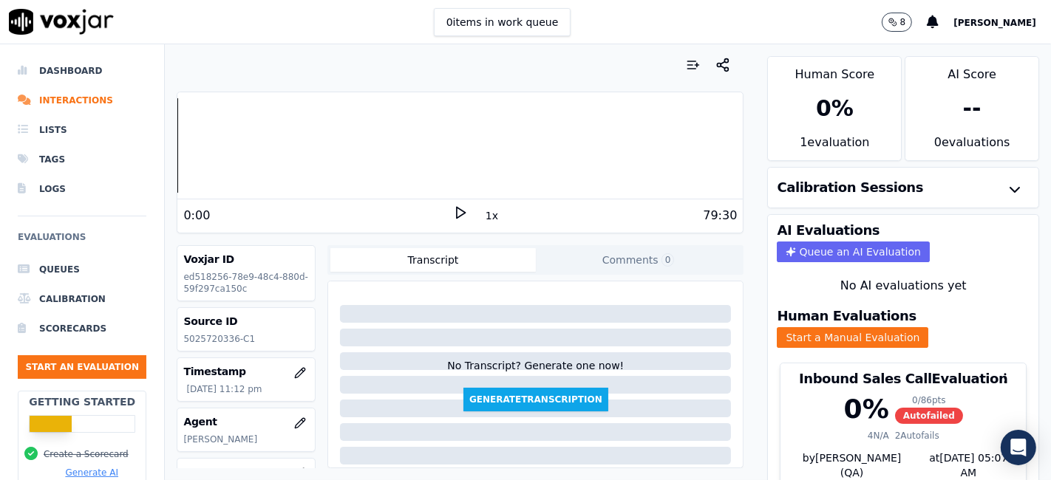
scroll to position [47, 0]
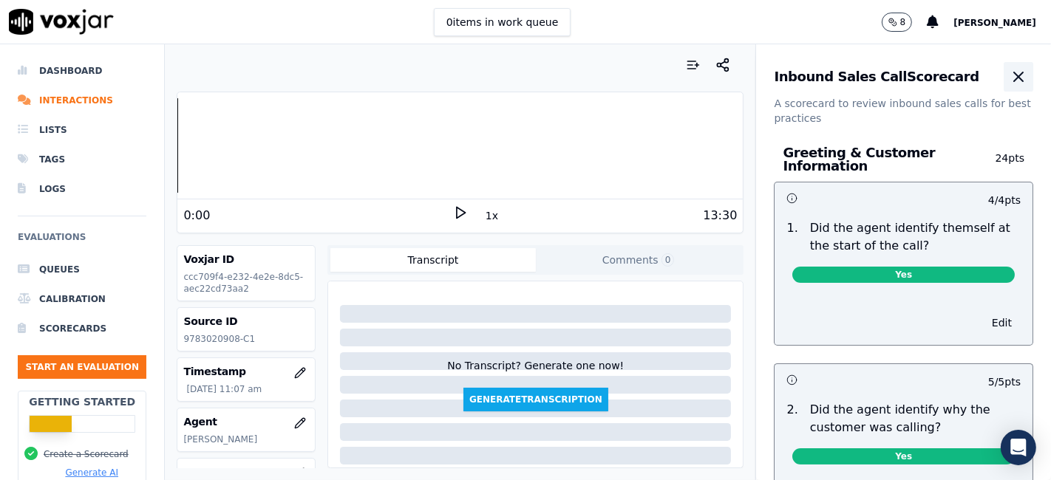
click at [1009, 79] on icon "button" at bounding box center [1018, 77] width 18 height 18
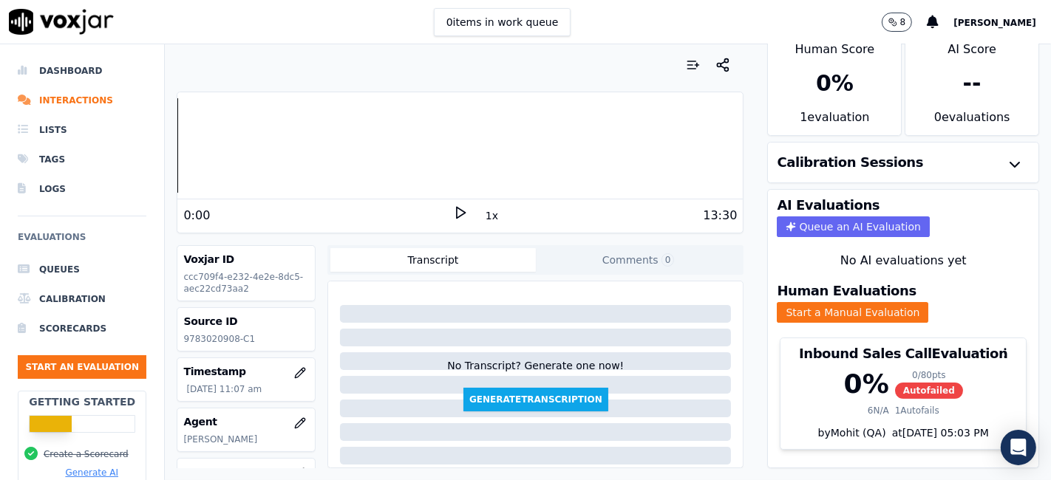
scroll to position [47, 0]
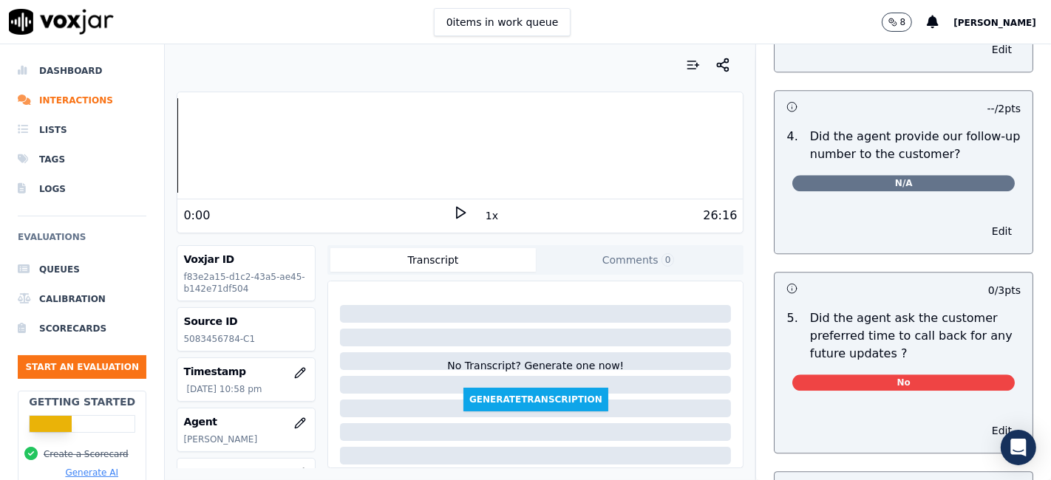
scroll to position [3611, 0]
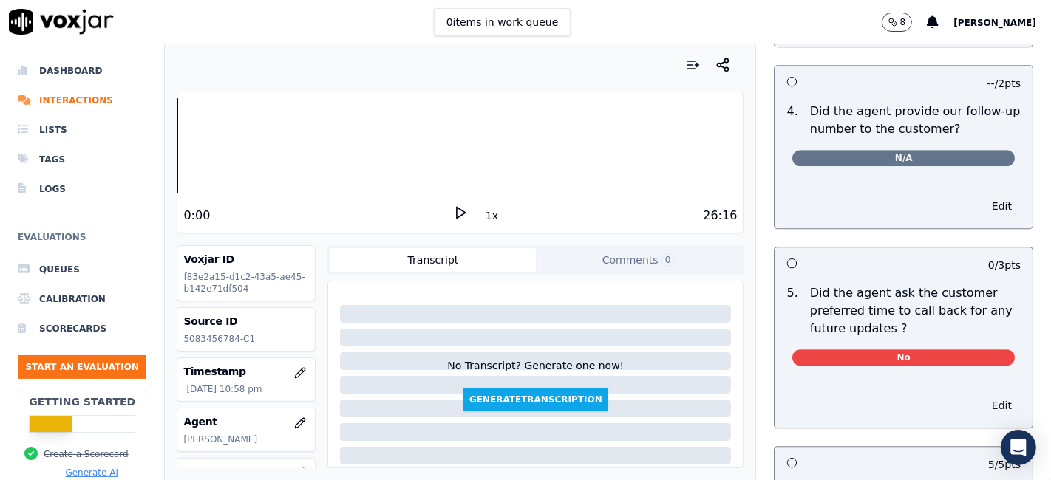
click at [983, 395] on button "Edit" at bounding box center [1002, 405] width 38 height 21
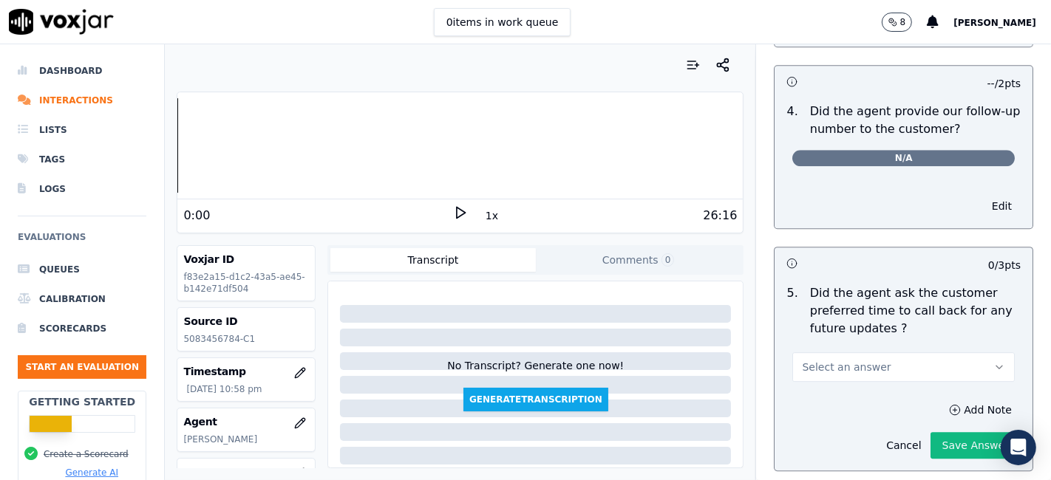
click at [908, 352] on button "Select an answer" at bounding box center [903, 367] width 222 height 30
click at [867, 420] on div "N/A" at bounding box center [876, 413] width 194 height 24
click at [946, 432] on button "Save Answer" at bounding box center [975, 445] width 90 height 27
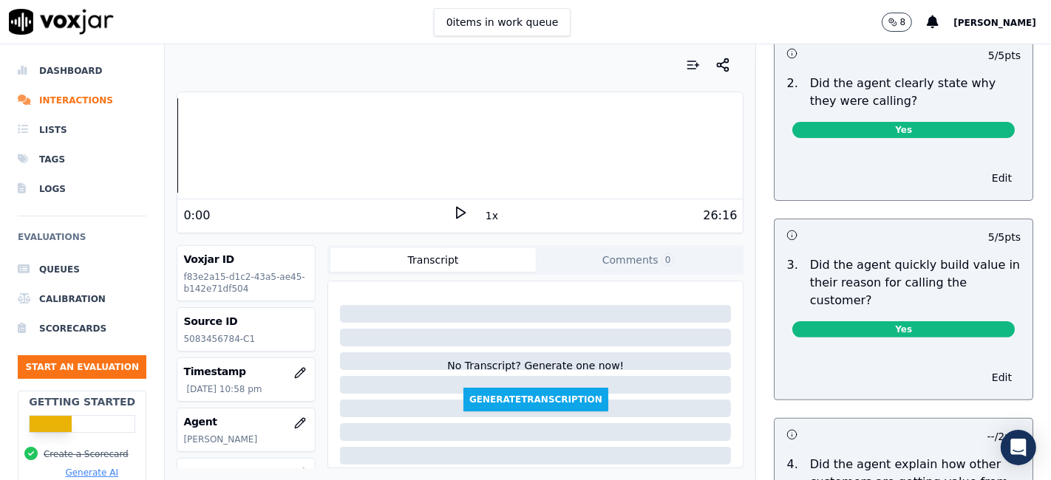
scroll to position [0, 0]
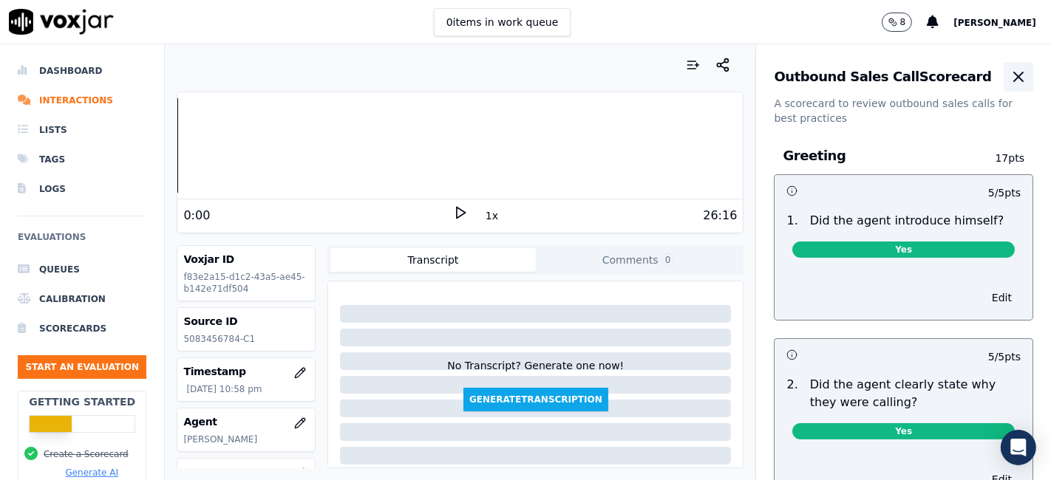
click at [1009, 83] on icon "button" at bounding box center [1018, 77] width 18 height 18
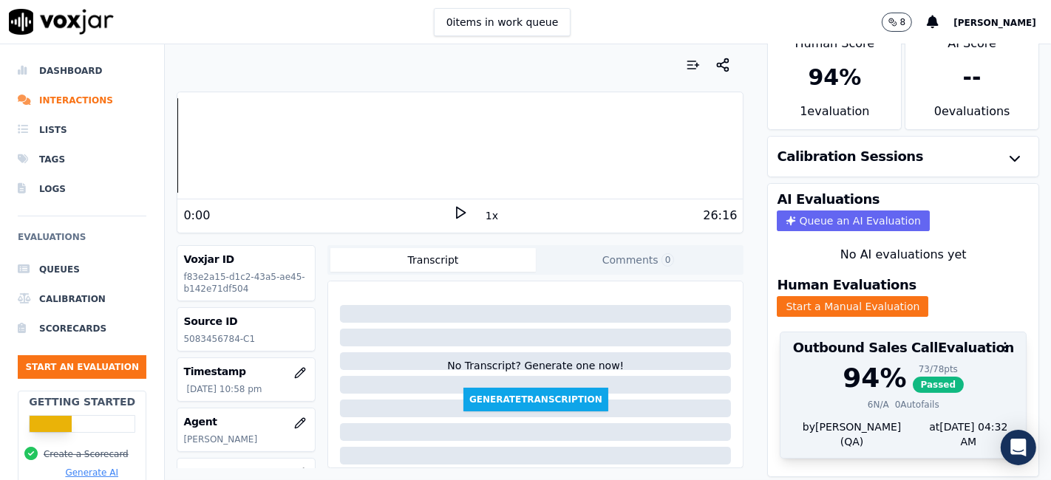
scroll to position [47, 0]
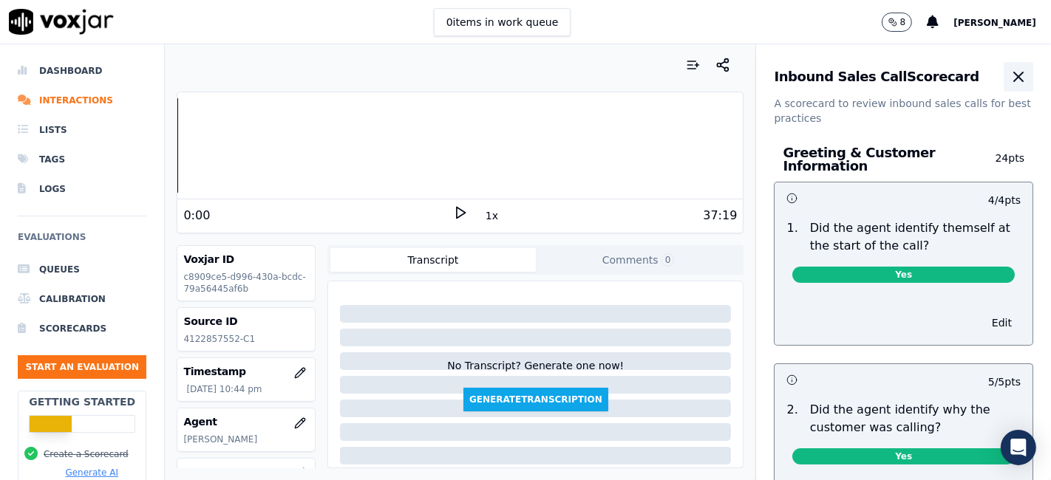
click at [1009, 78] on icon "button" at bounding box center [1018, 77] width 18 height 18
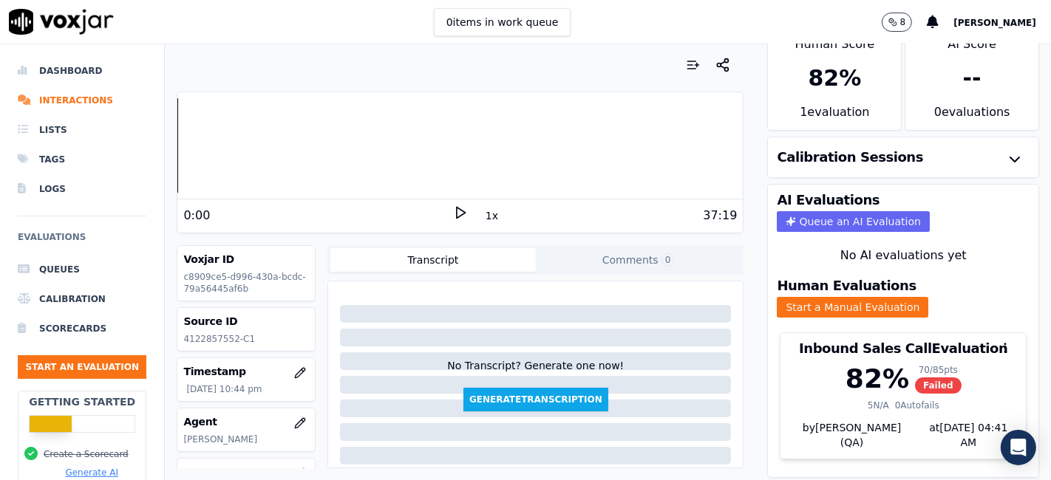
scroll to position [47, 0]
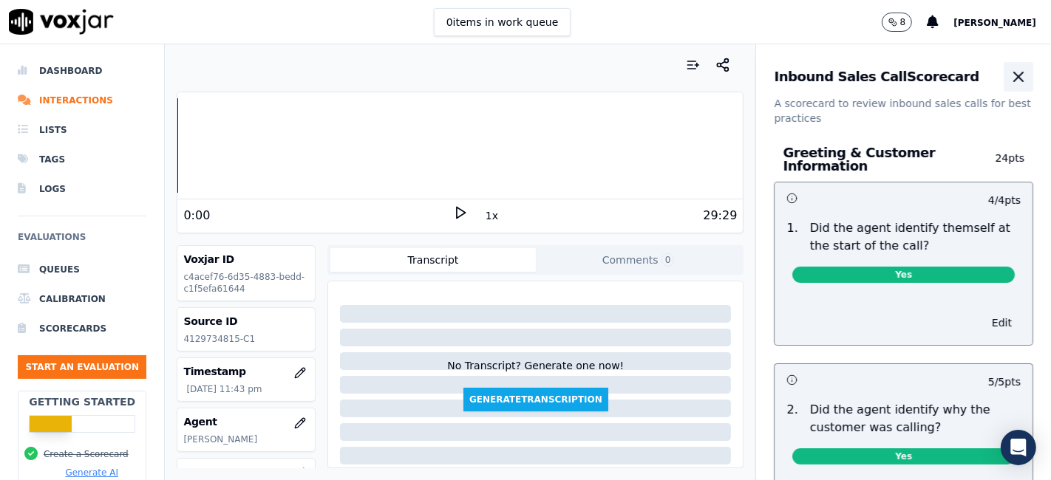
click at [1009, 70] on icon "button" at bounding box center [1018, 77] width 18 height 18
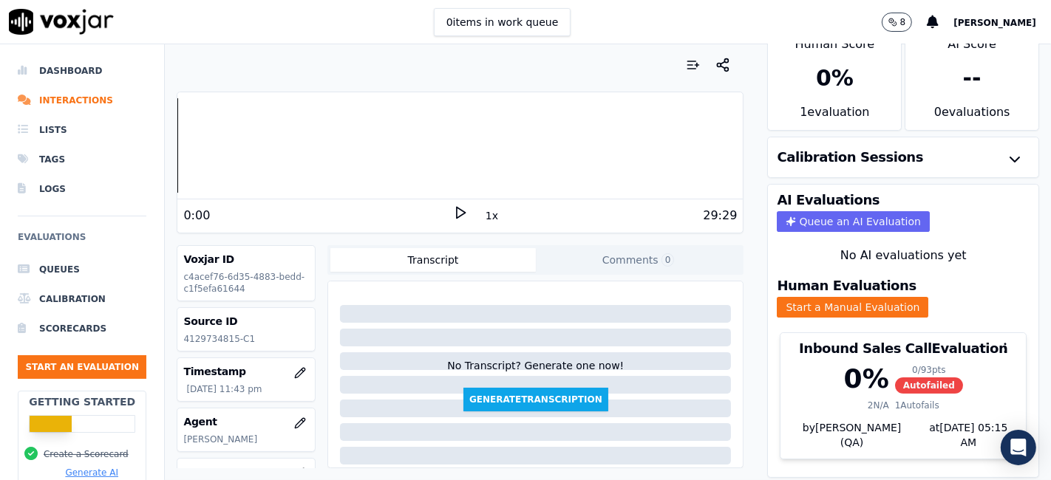
scroll to position [47, 0]
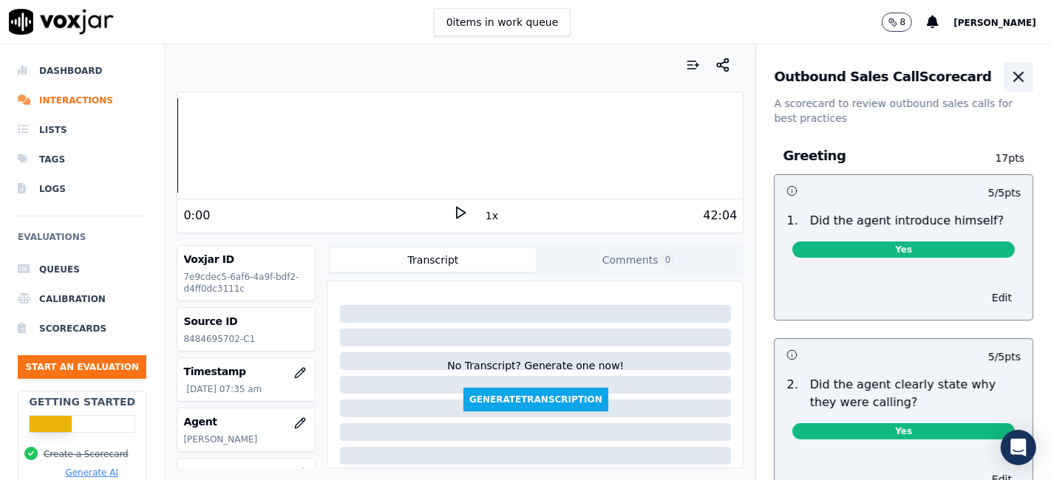
click at [1014, 79] on icon "button" at bounding box center [1018, 76] width 9 height 9
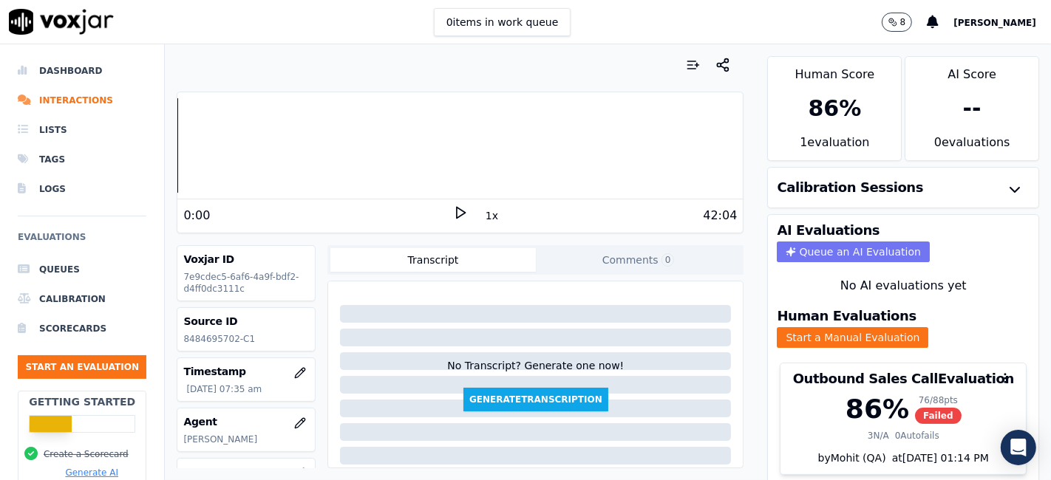
scroll to position [47, 0]
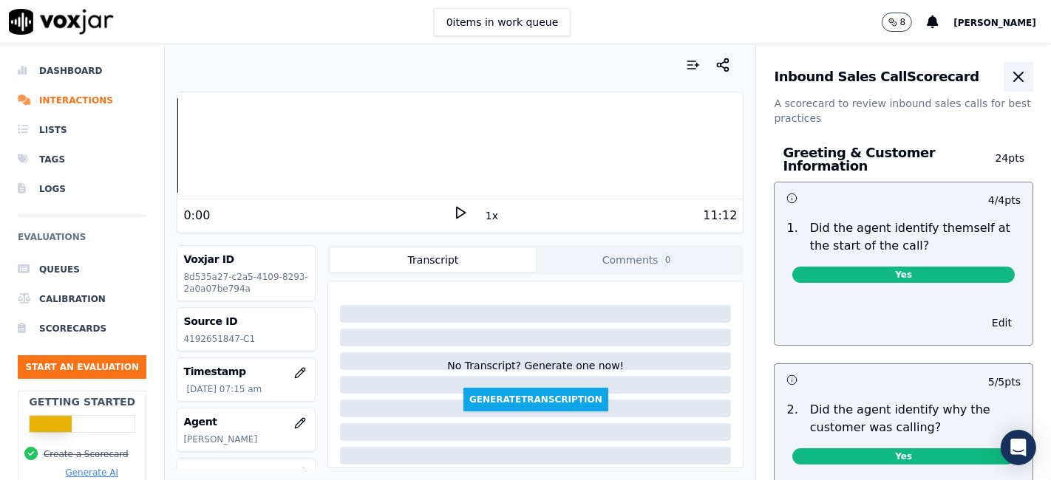
click at [1009, 83] on icon "button" at bounding box center [1018, 77] width 18 height 18
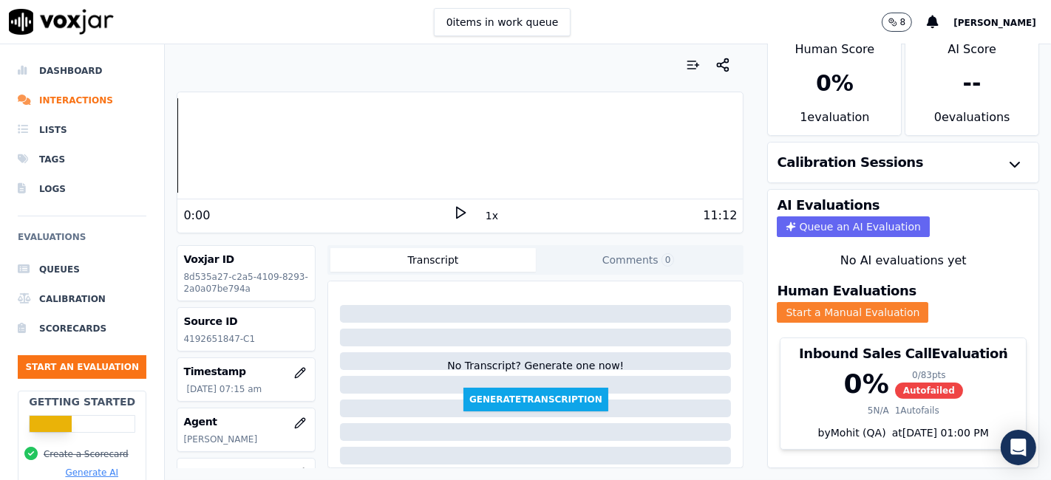
scroll to position [47, 0]
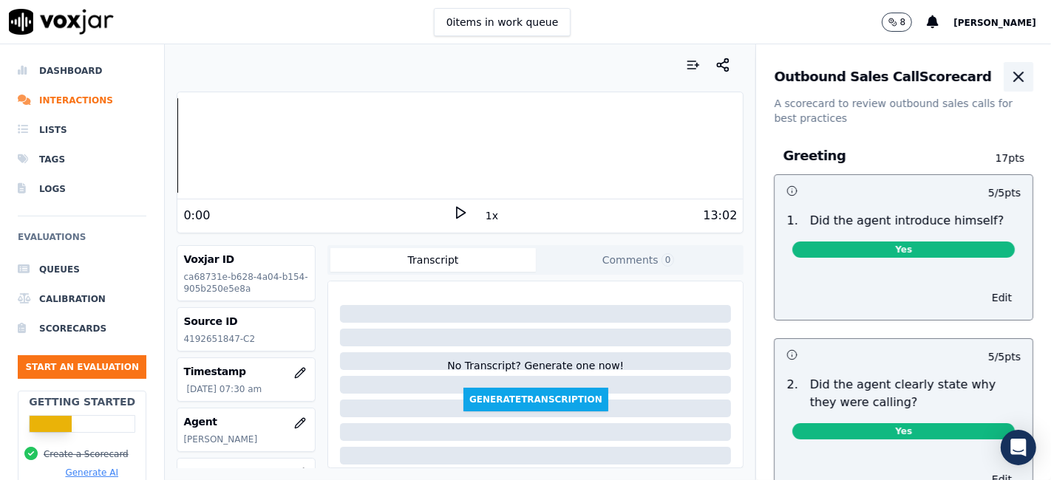
click at [1009, 76] on icon "button" at bounding box center [1018, 77] width 18 height 18
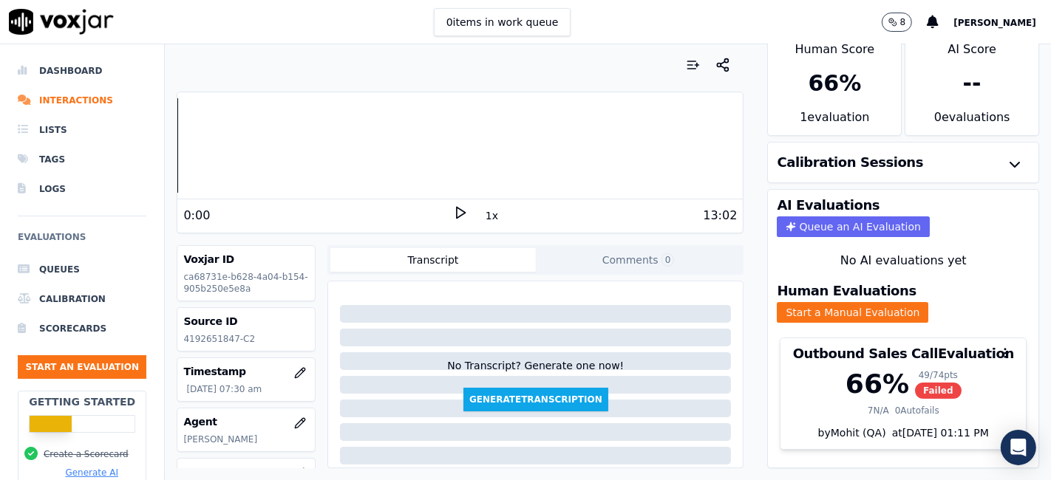
scroll to position [47, 0]
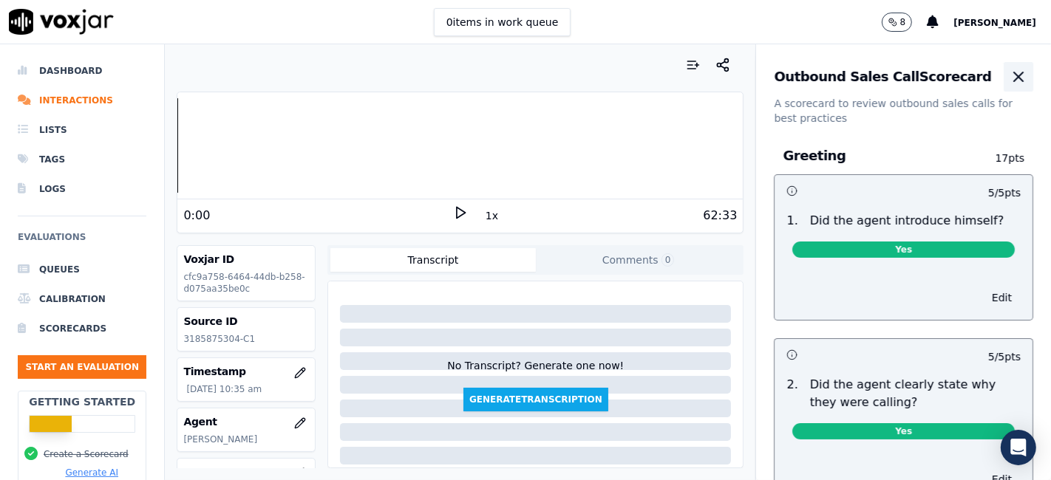
click at [1009, 77] on icon "button" at bounding box center [1018, 77] width 18 height 18
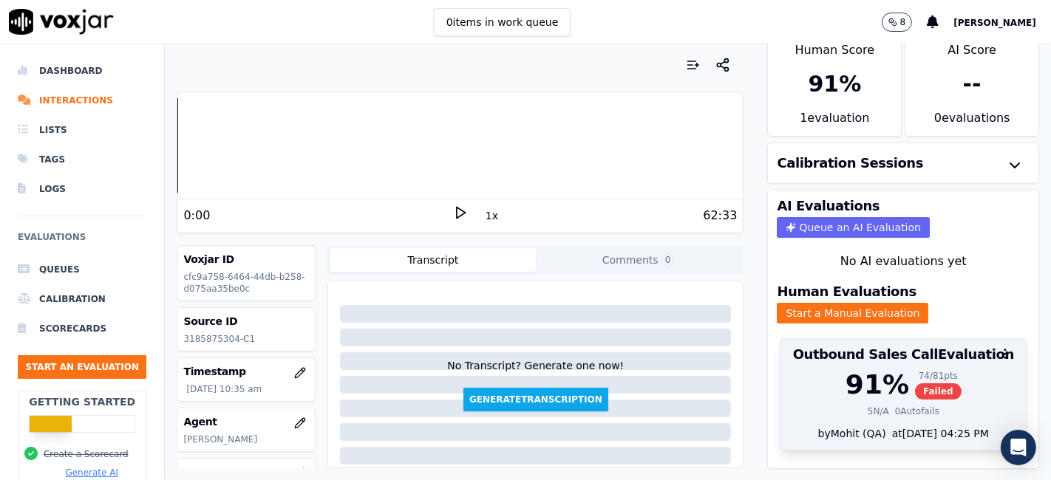
scroll to position [47, 0]
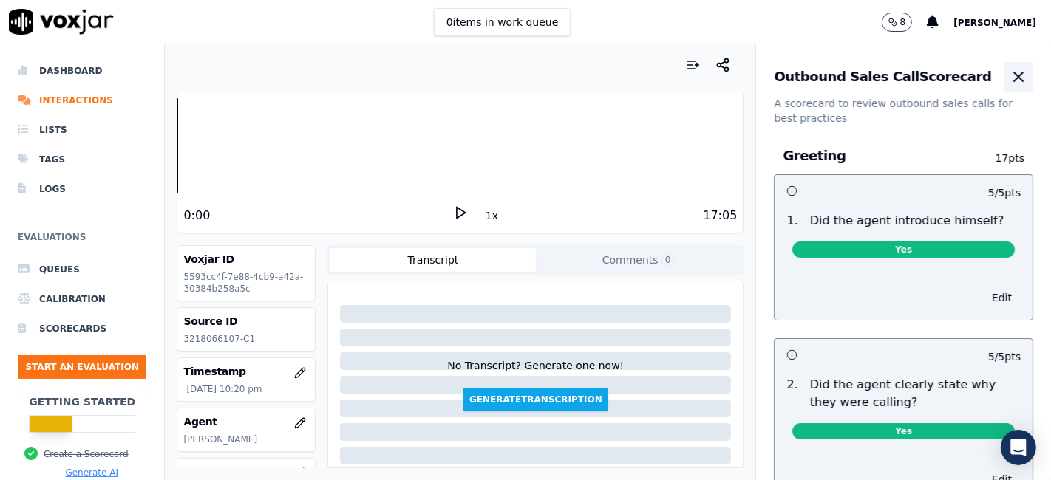
click at [1009, 75] on icon "button" at bounding box center [1018, 77] width 18 height 18
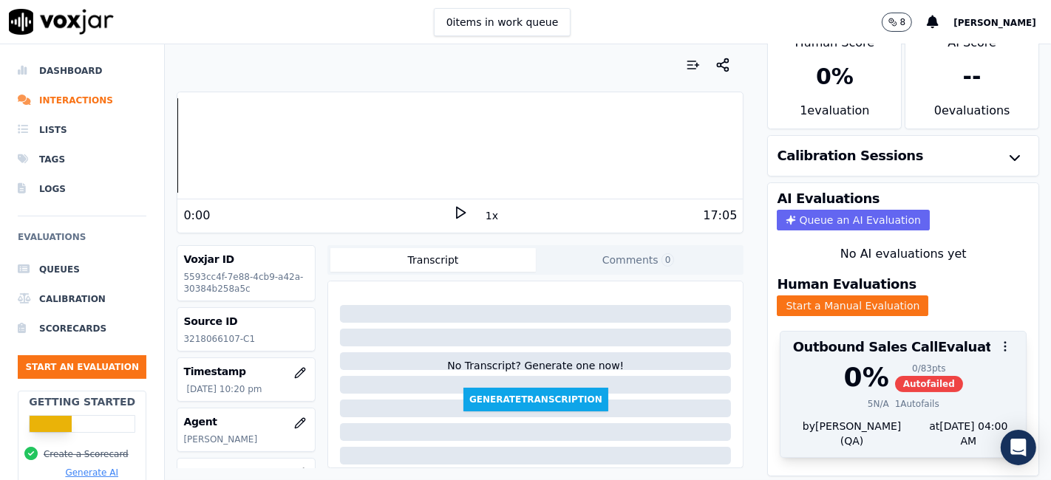
scroll to position [47, 0]
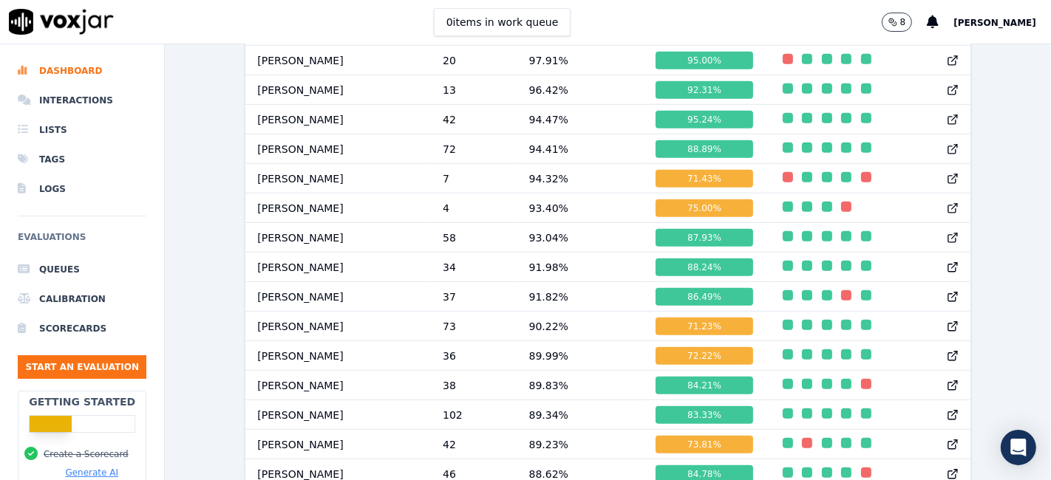
scroll to position [821, 0]
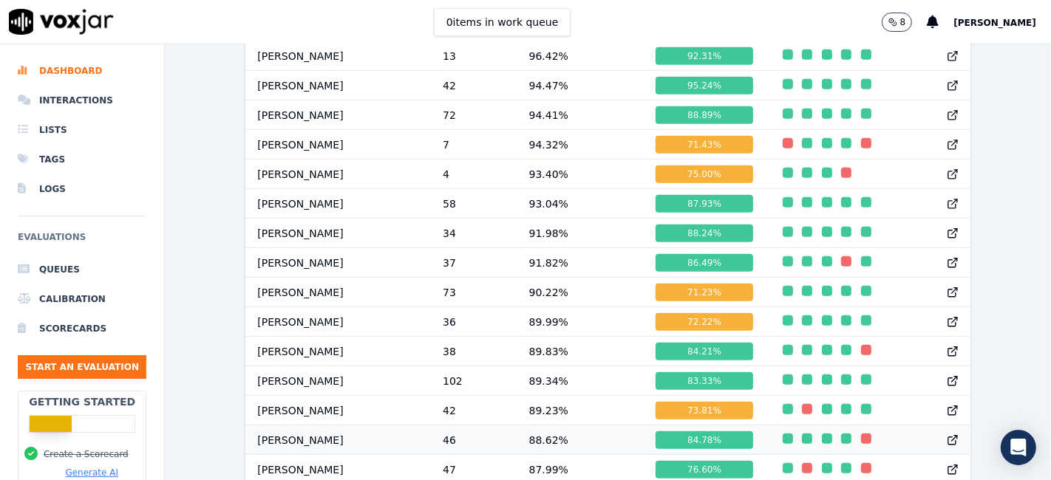
click at [689, 444] on div "84.78 %" at bounding box center [703, 440] width 97 height 18
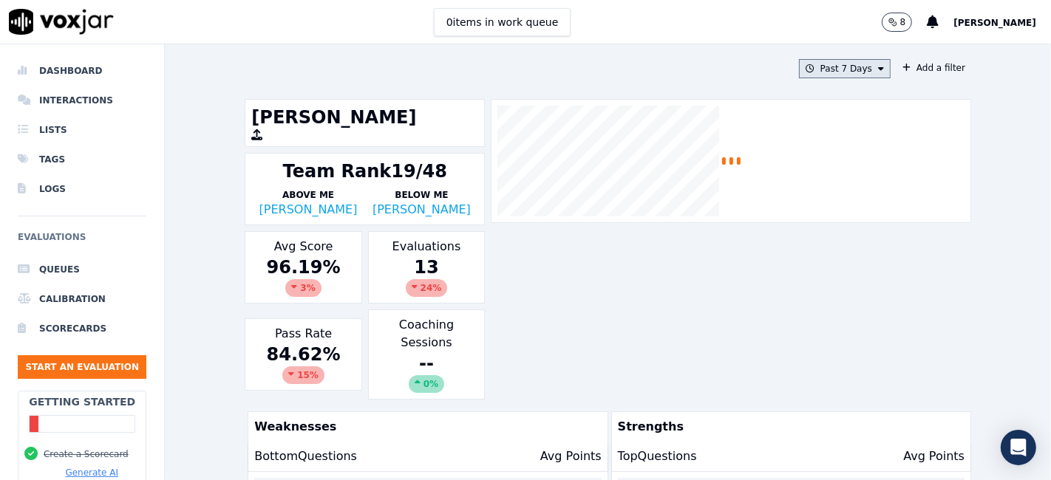
click at [836, 71] on button "Past 7 Days" at bounding box center [845, 68] width 92 height 19
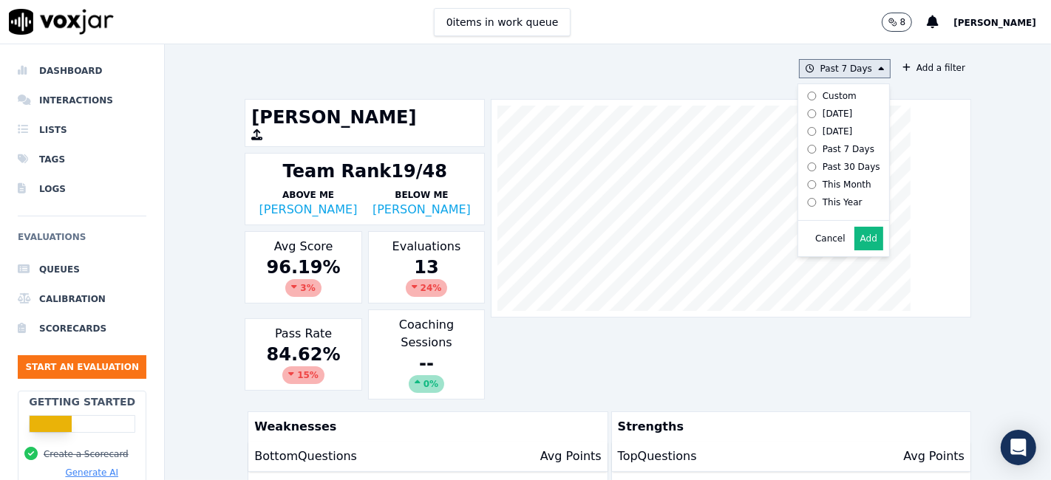
click at [822, 97] on div "Custom" at bounding box center [839, 96] width 34 height 12
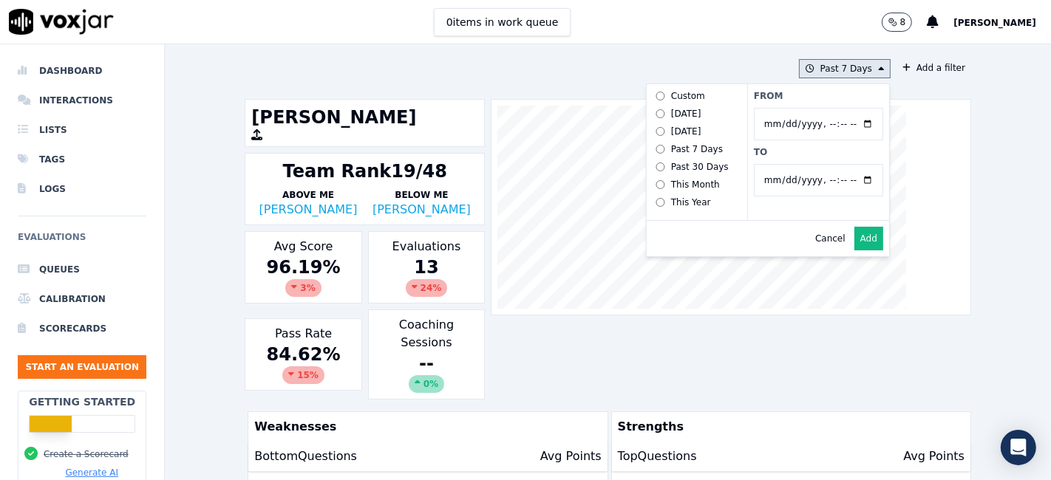
click at [850, 119] on input "From" at bounding box center [818, 124] width 129 height 33
type input "2025-07-21T00:00"
click at [819, 100] on label "From" at bounding box center [818, 96] width 129 height 12
click at [819, 108] on input "From" at bounding box center [818, 124] width 129 height 33
click at [847, 179] on input "To" at bounding box center [818, 180] width 129 height 33
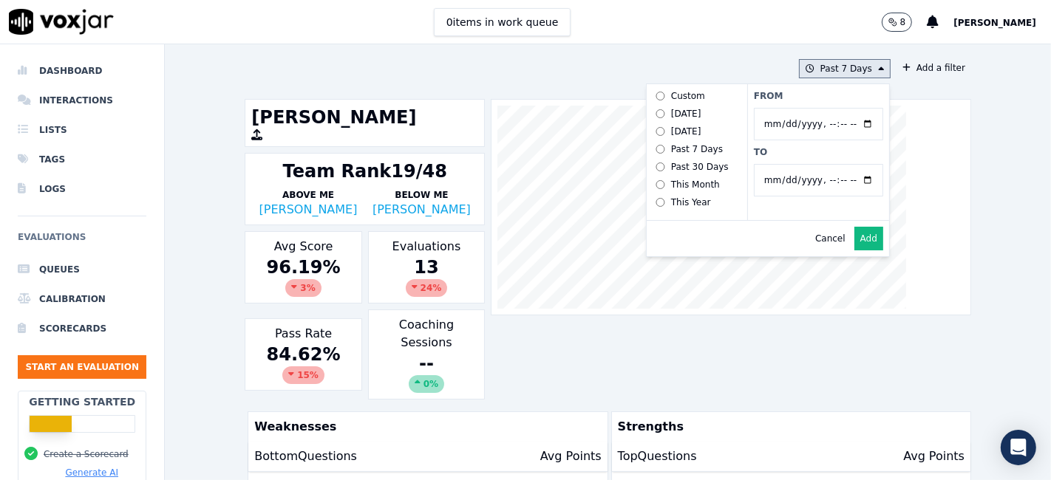
type input "2025-08-20T23:59"
click at [799, 157] on div "From To" at bounding box center [818, 152] width 142 height 136
click at [857, 250] on button "Add" at bounding box center [868, 239] width 29 height 24
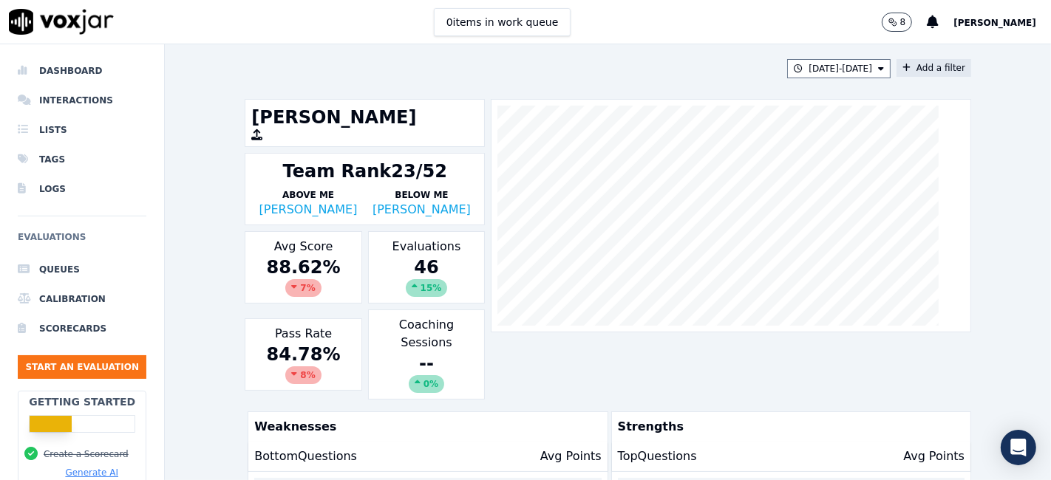
click at [907, 64] on button "Add a filter" at bounding box center [933, 68] width 75 height 18
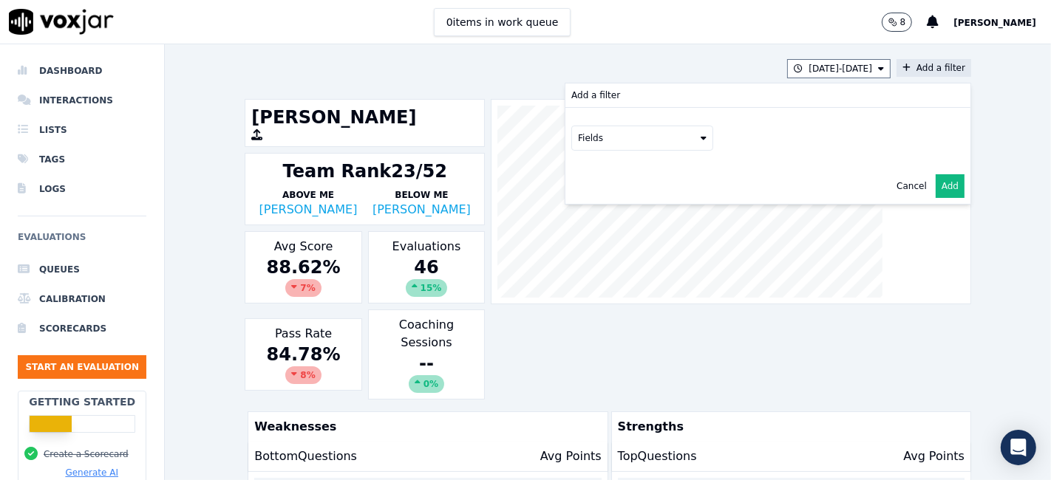
click at [631, 137] on button "Fields" at bounding box center [642, 138] width 142 height 25
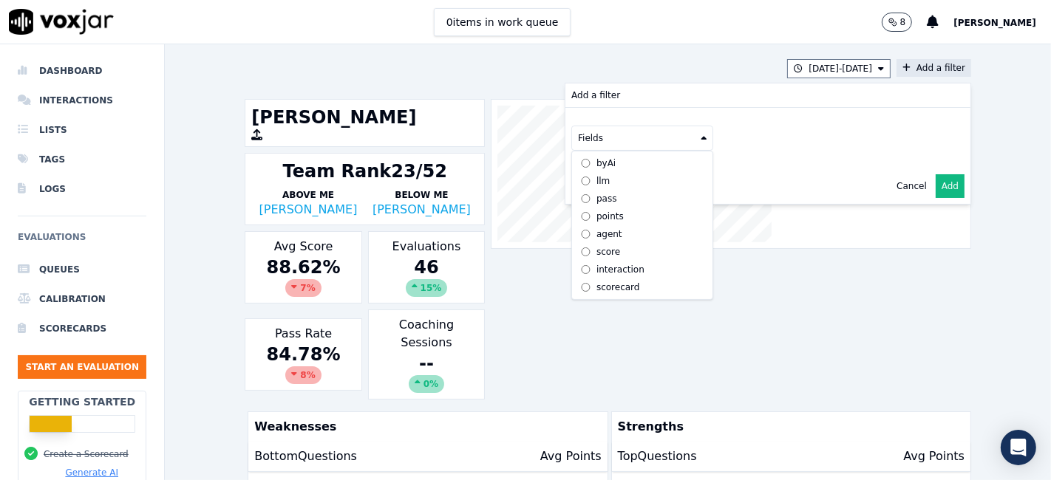
scroll to position [13, 0]
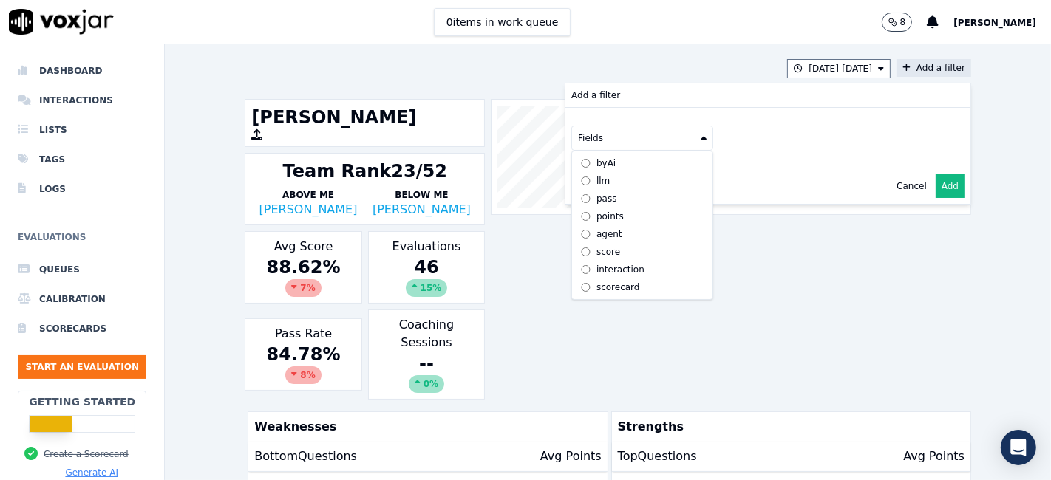
click at [606, 282] on div "scorecard" at bounding box center [618, 288] width 44 height 12
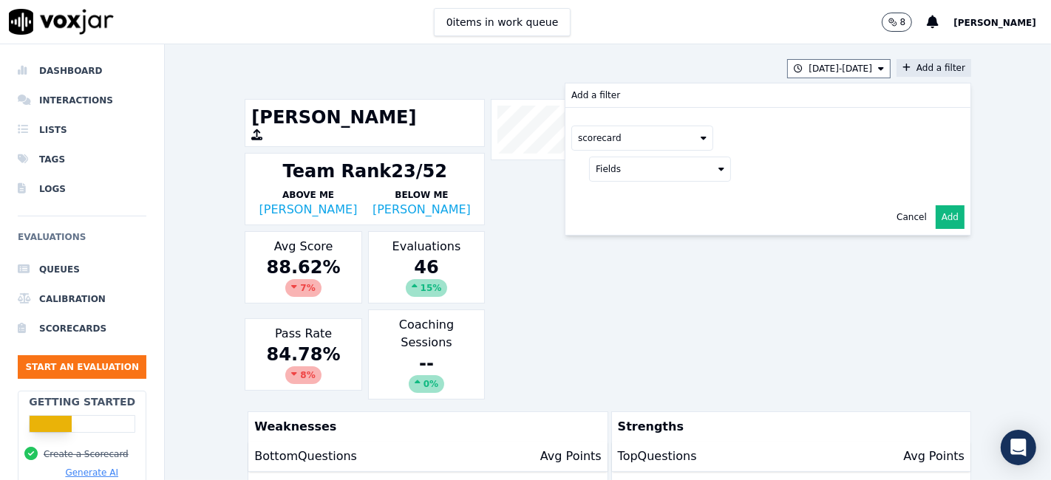
click at [652, 163] on button "Fields" at bounding box center [660, 169] width 142 height 25
click at [638, 197] on label "title" at bounding box center [660, 194] width 134 height 18
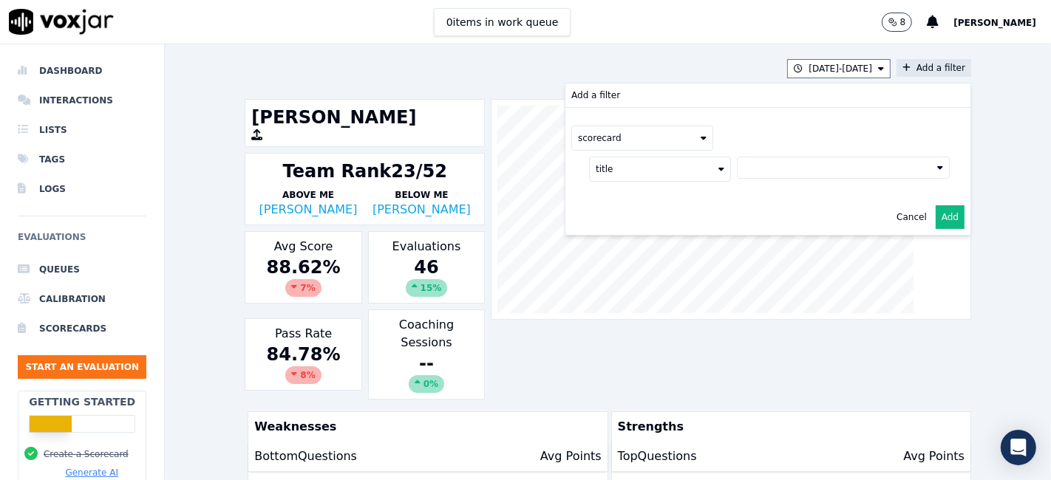
click at [754, 172] on button at bounding box center [843, 168] width 213 height 22
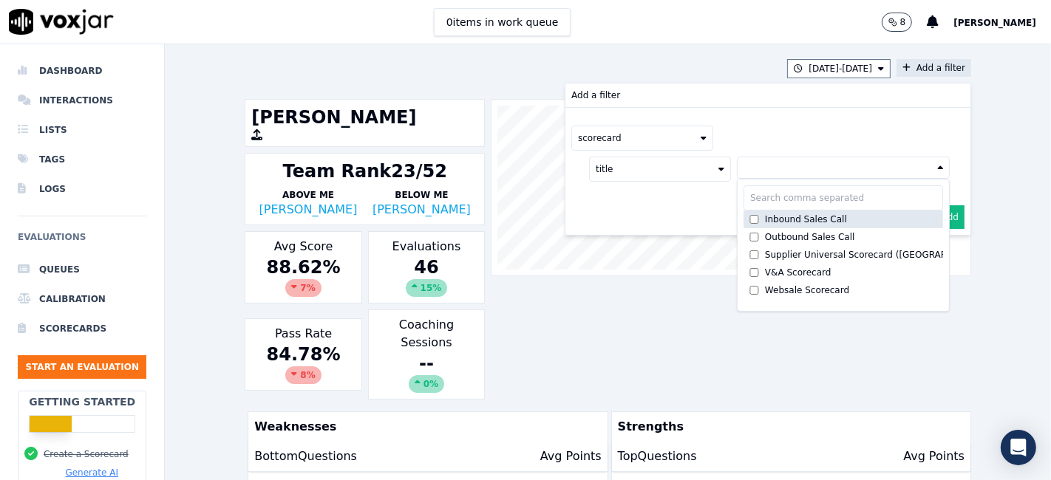
click at [765, 219] on div "Inbound Sales Call" at bounding box center [806, 220] width 82 height 12
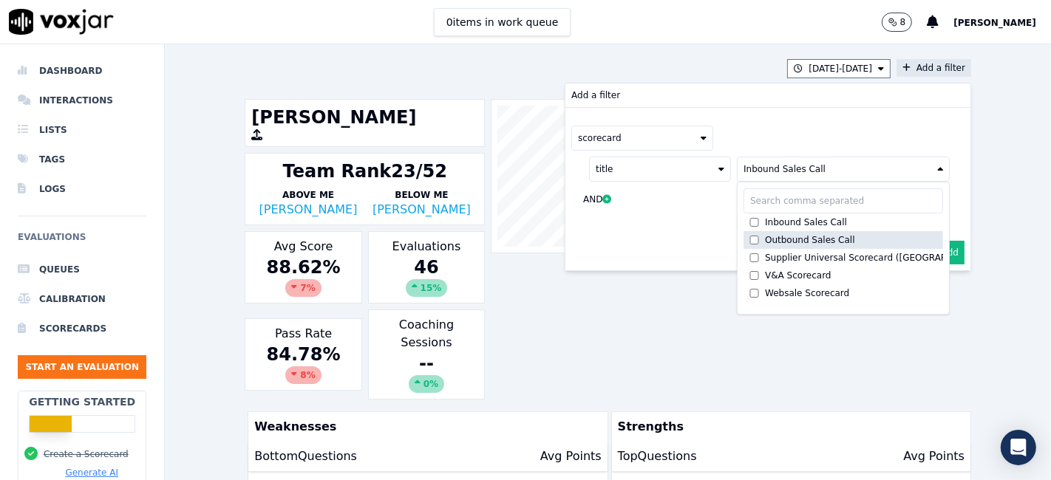
click at [765, 236] on div "Outbound Sales Call" at bounding box center [810, 240] width 90 height 12
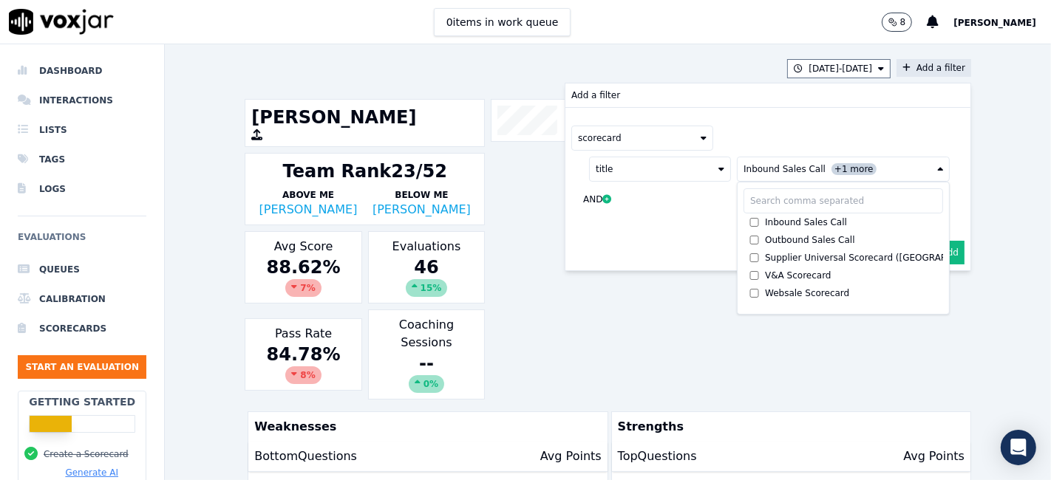
click at [935, 255] on button "Add" at bounding box center [949, 253] width 29 height 24
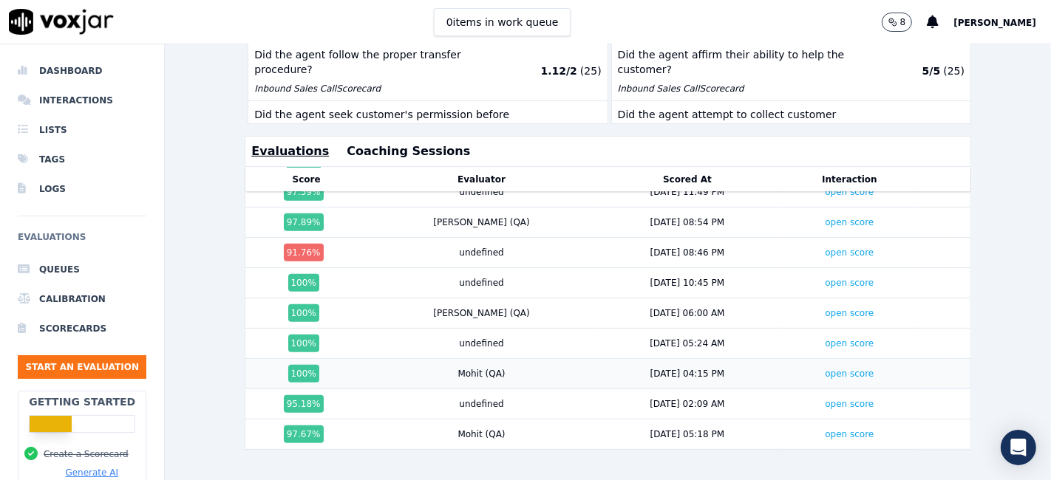
scroll to position [506, 0]
click at [825, 248] on link "open score" at bounding box center [849, 253] width 49 height 10
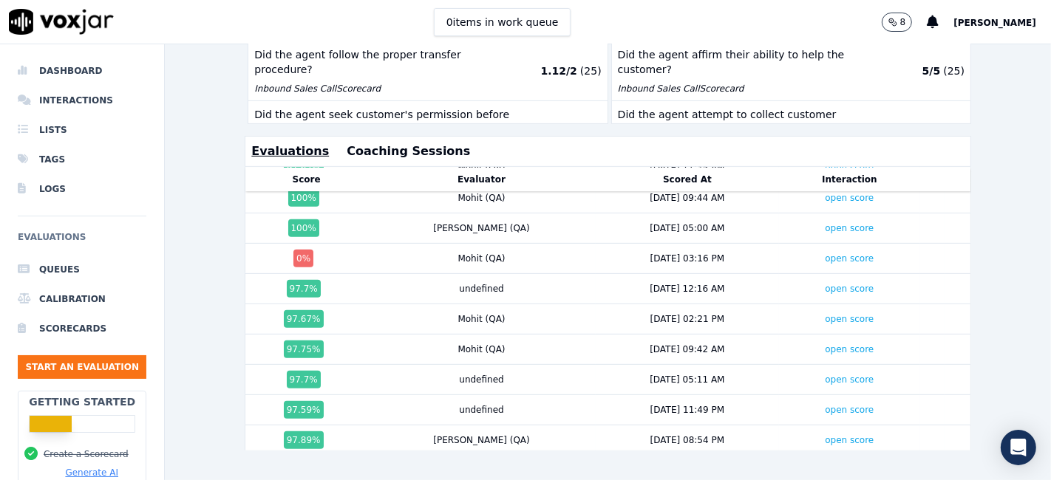
scroll to position [892, 0]
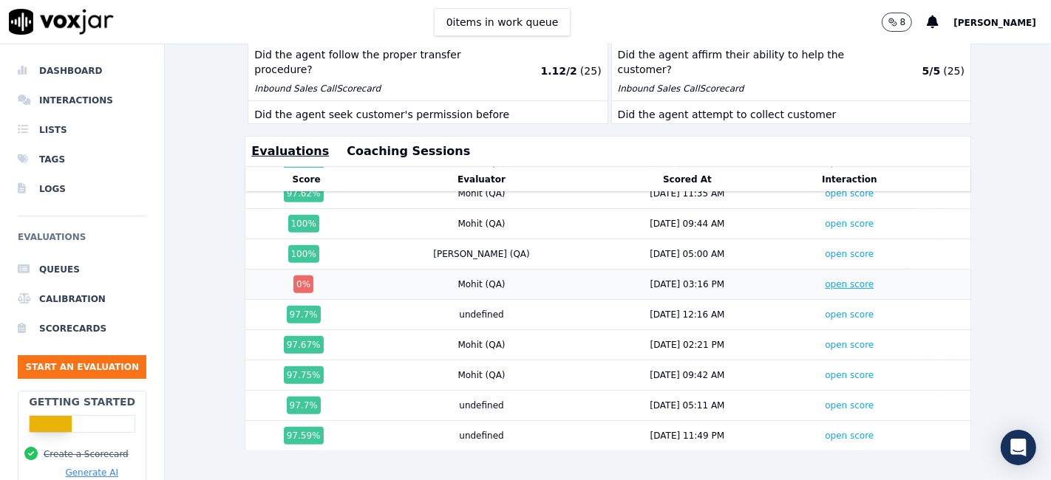
click at [825, 279] on link "open score" at bounding box center [849, 284] width 49 height 10
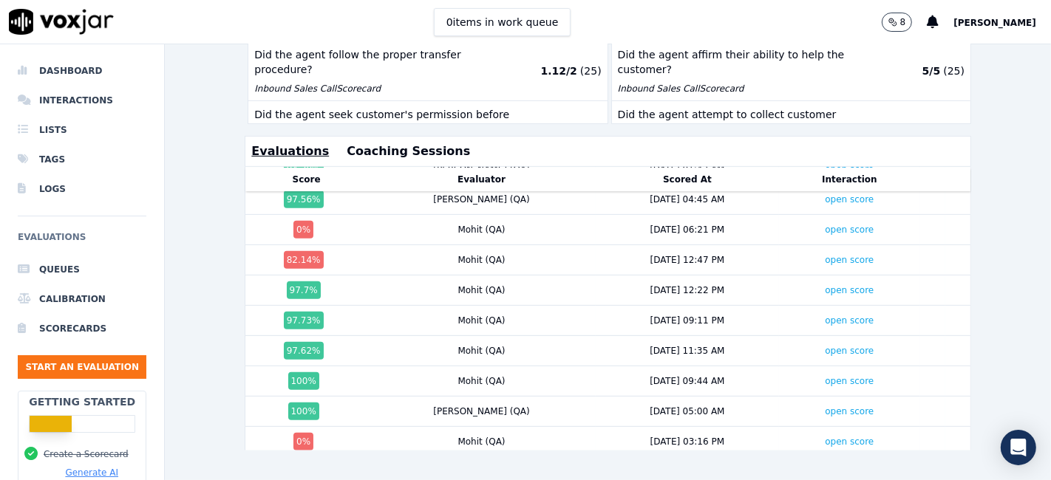
scroll to position [728, 0]
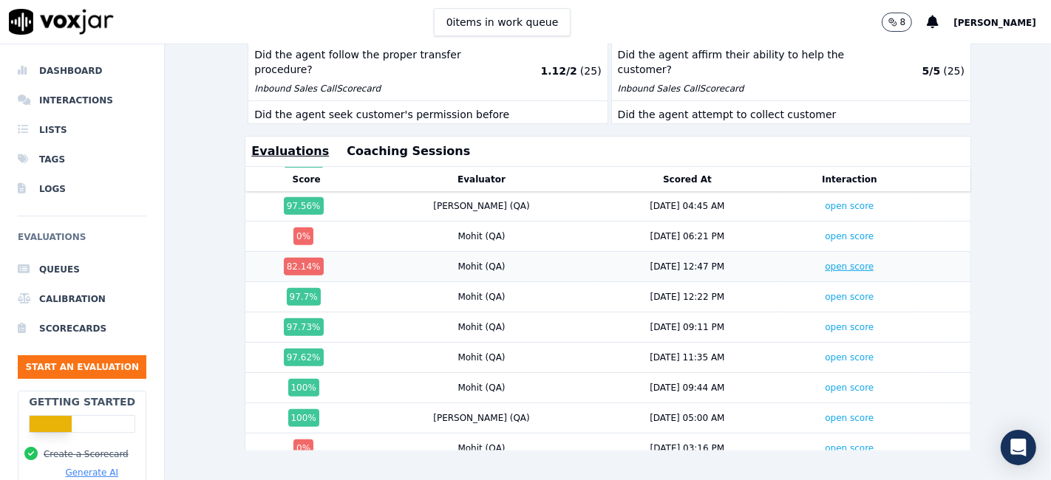
click at [825, 262] on link "open score" at bounding box center [849, 267] width 49 height 10
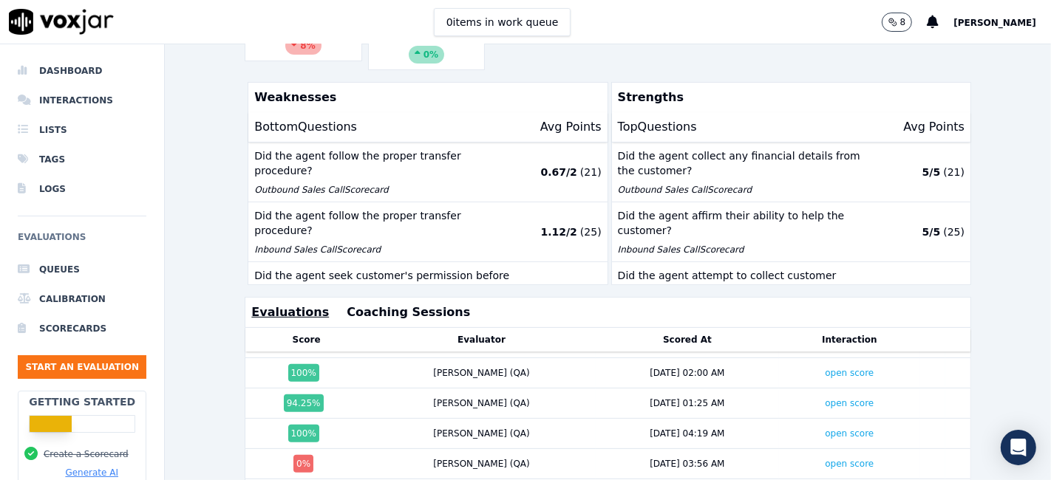
scroll to position [246, 0]
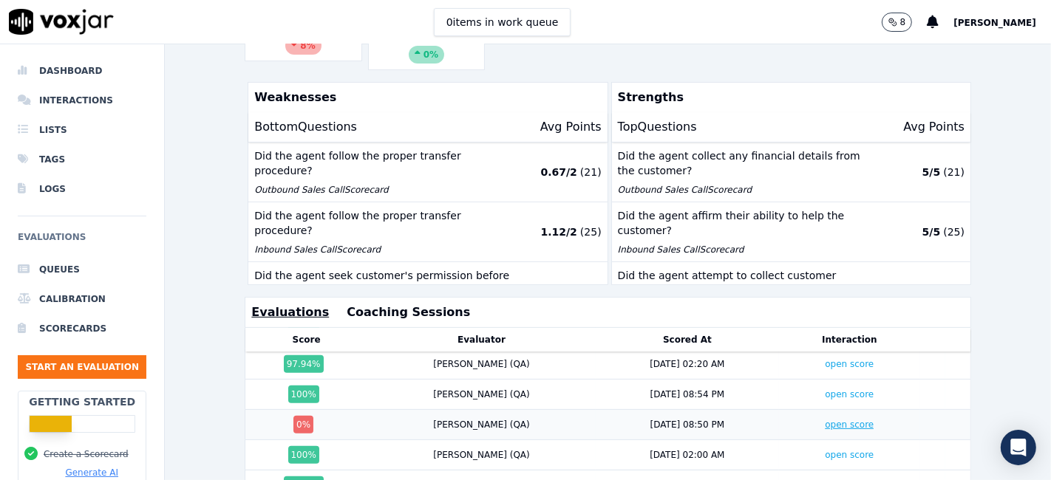
click at [825, 420] on link "open score" at bounding box center [849, 425] width 49 height 10
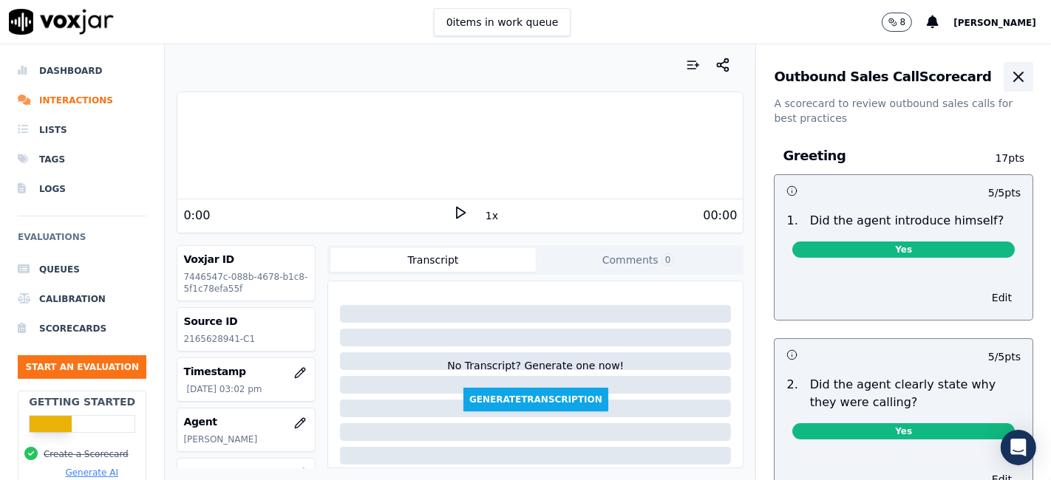
click at [1014, 81] on icon "button" at bounding box center [1018, 76] width 9 height 9
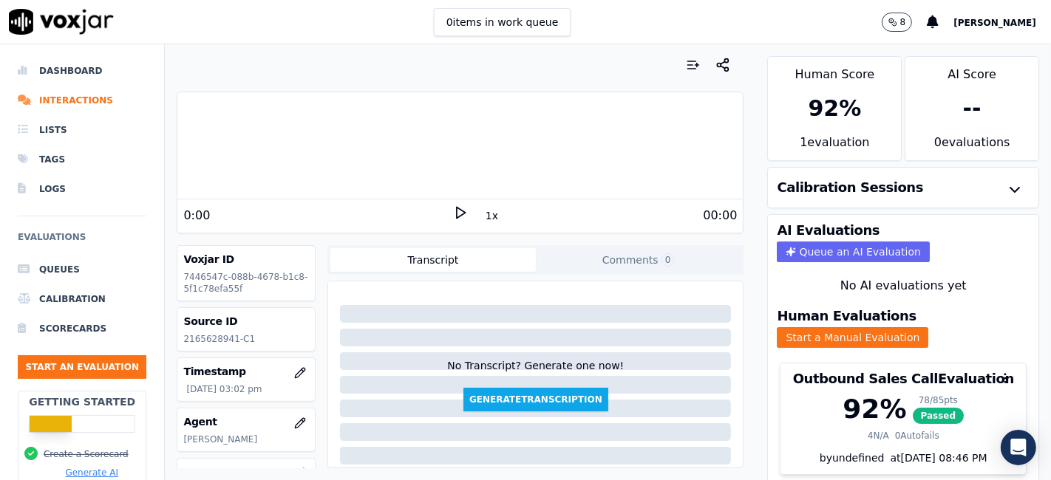
scroll to position [47, 0]
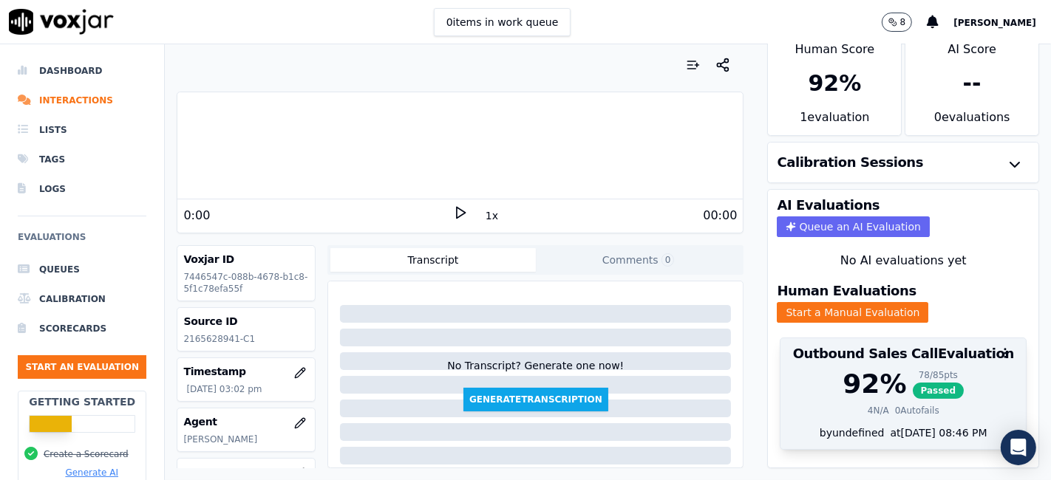
click at [910, 405] on div "0 Autofails" at bounding box center [917, 411] width 44 height 12
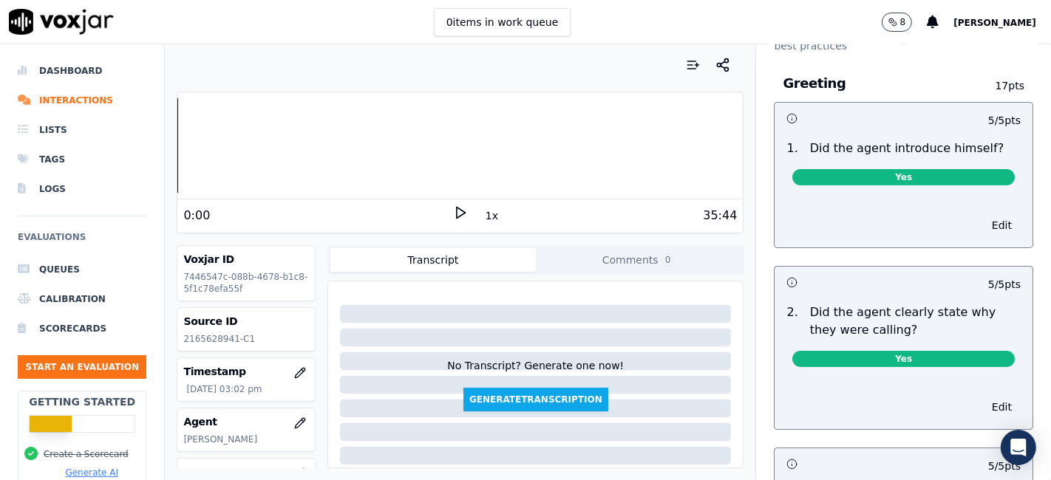
scroll to position [0, 0]
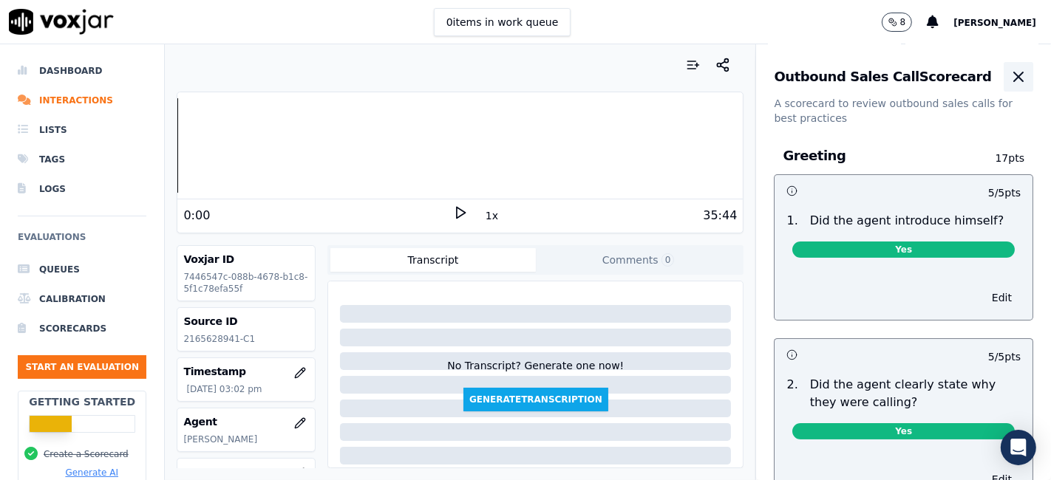
click at [1014, 76] on icon "button" at bounding box center [1018, 76] width 9 height 9
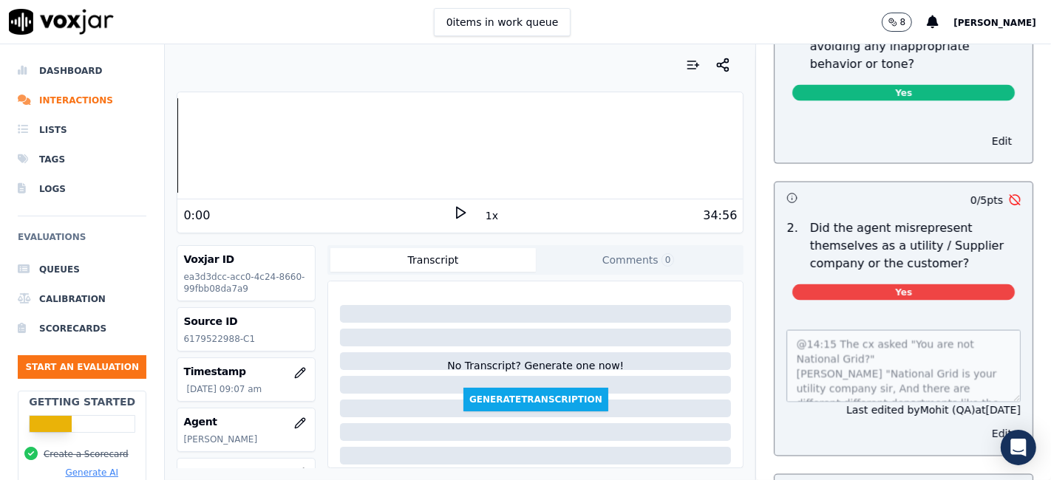
click at [983, 423] on button "Edit" at bounding box center [1002, 433] width 38 height 21
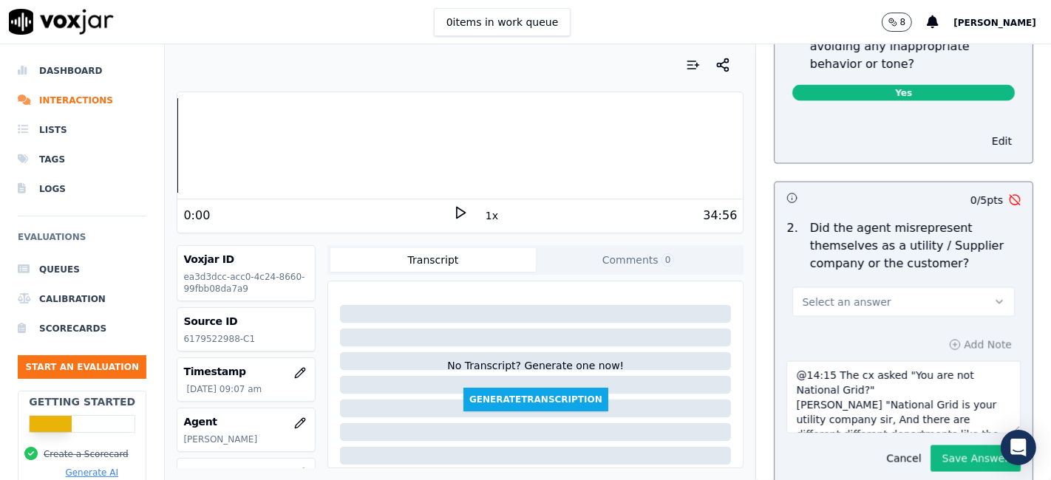
click at [919, 361] on textarea "@14:15 The cx asked "You are not National Grid?" [PERSON_NAME] "National Grid i…" at bounding box center [903, 397] width 234 height 72
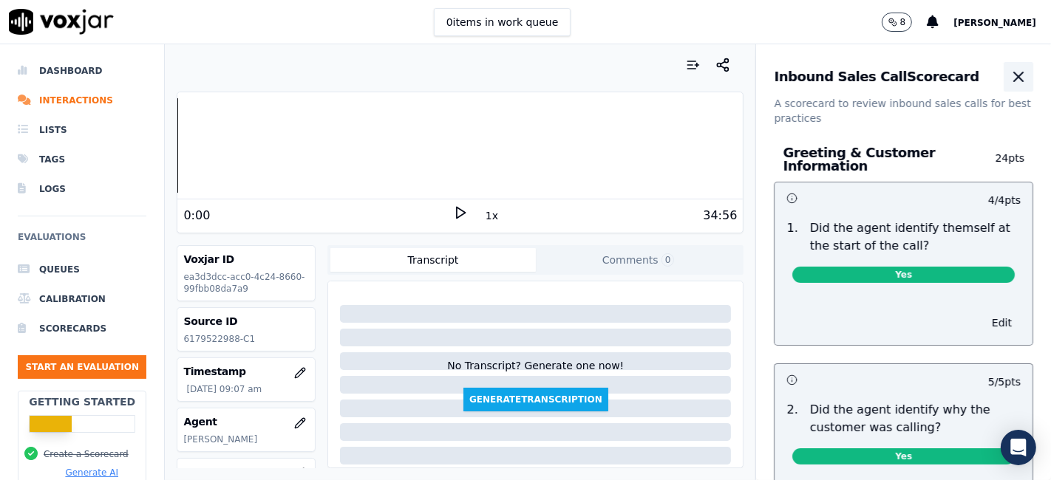
click at [1009, 80] on icon "button" at bounding box center [1018, 77] width 18 height 18
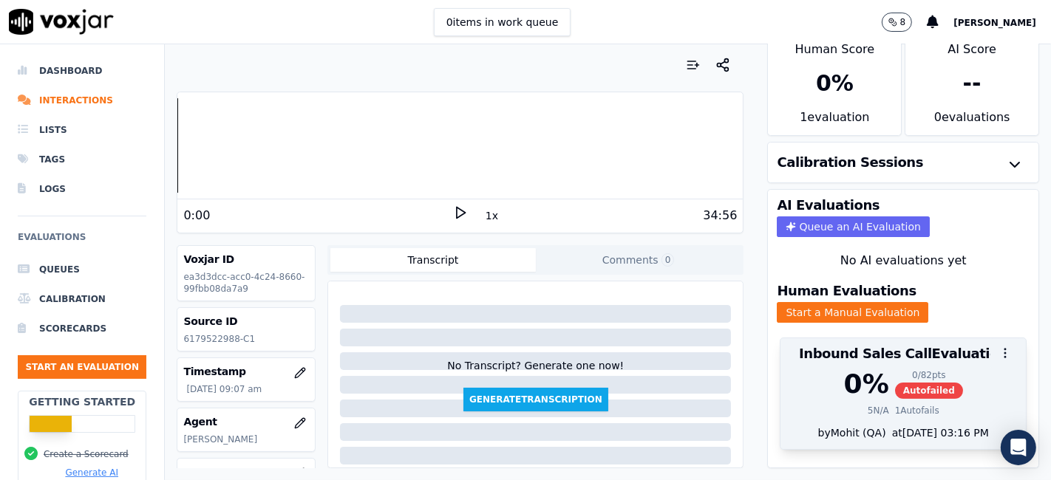
scroll to position [47, 0]
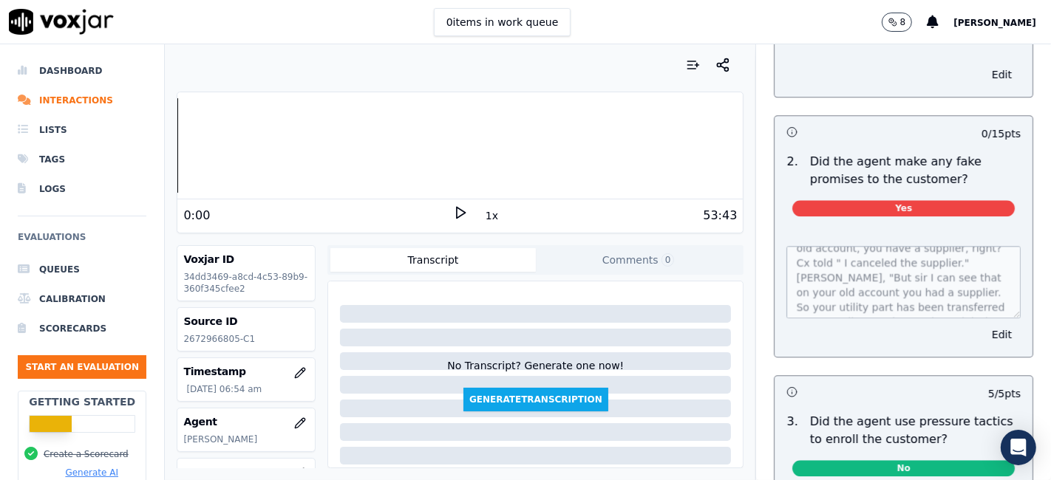
scroll to position [82, 0]
click at [983, 324] on button "Edit" at bounding box center [1002, 334] width 38 height 21
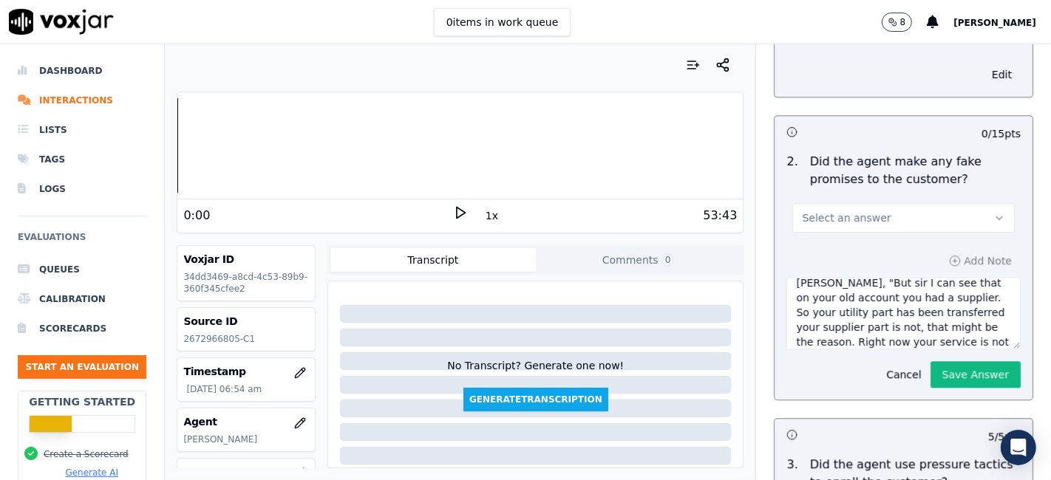
click at [935, 284] on textarea "FAKE PROMISE - @ 7:37: [PERSON_NAME] "So, because I can see that if you remembe…" at bounding box center [903, 313] width 234 height 72
click at [877, 364] on button "Cancel" at bounding box center [903, 374] width 52 height 21
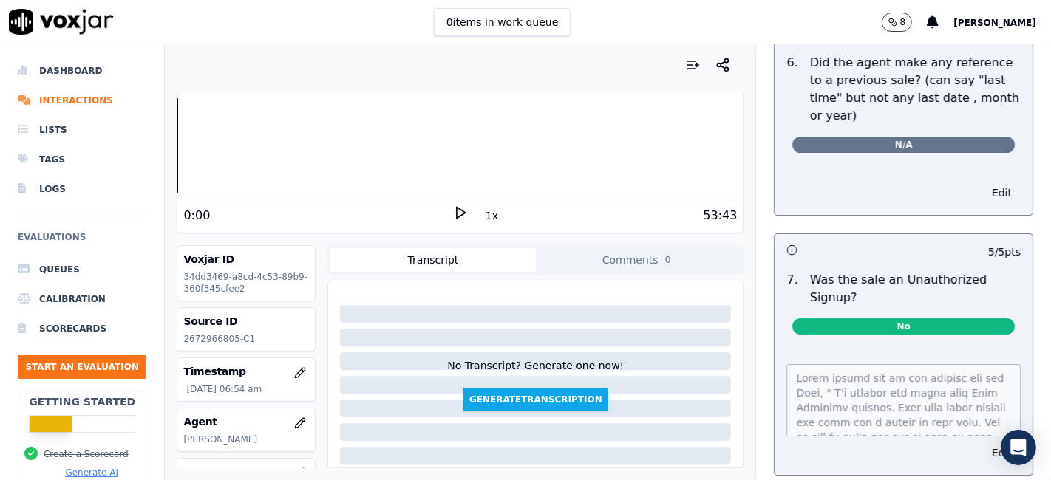
scroll to position [4091, 0]
